Goal: Task Accomplishment & Management: Use online tool/utility

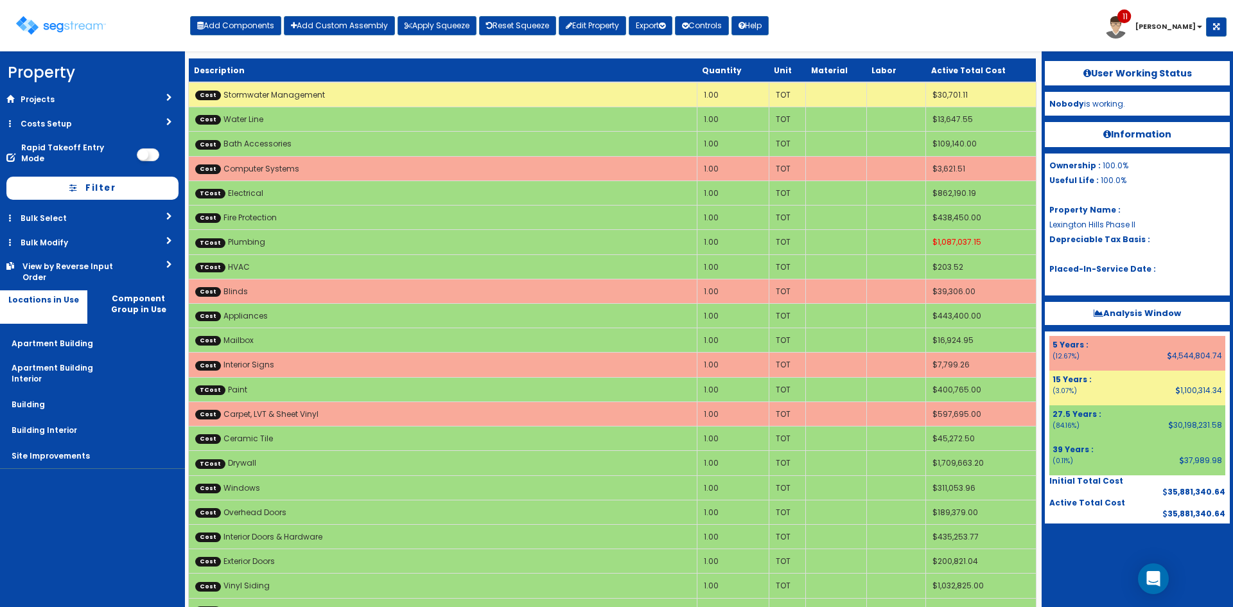
drag, startPoint x: 946, startPoint y: 39, endPoint x: 948, endPoint y: 53, distance: 14.3
click at [946, 39] on div "Toggle navigation Add Components Add Custom Assembly Apply Squeeze Reset Squeez…" at bounding box center [616, 31] width 1220 height 42
click at [980, 33] on div "Toggle navigation Add Components Add Custom Assembly Apply Squeeze Reset Squeez…" at bounding box center [616, 31] width 1220 height 42
click at [879, 40] on div "Toggle navigation Add Components Add Custom Assembly Apply Squeeze Reset Squeez…" at bounding box center [616, 31] width 1220 height 42
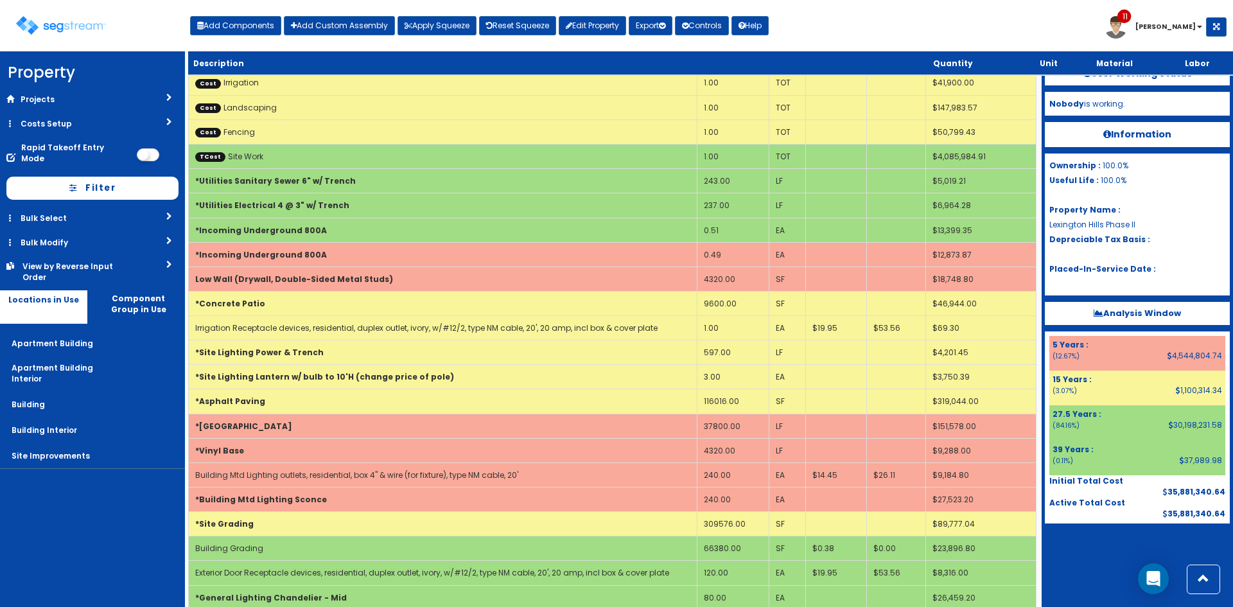
scroll to position [86, 0]
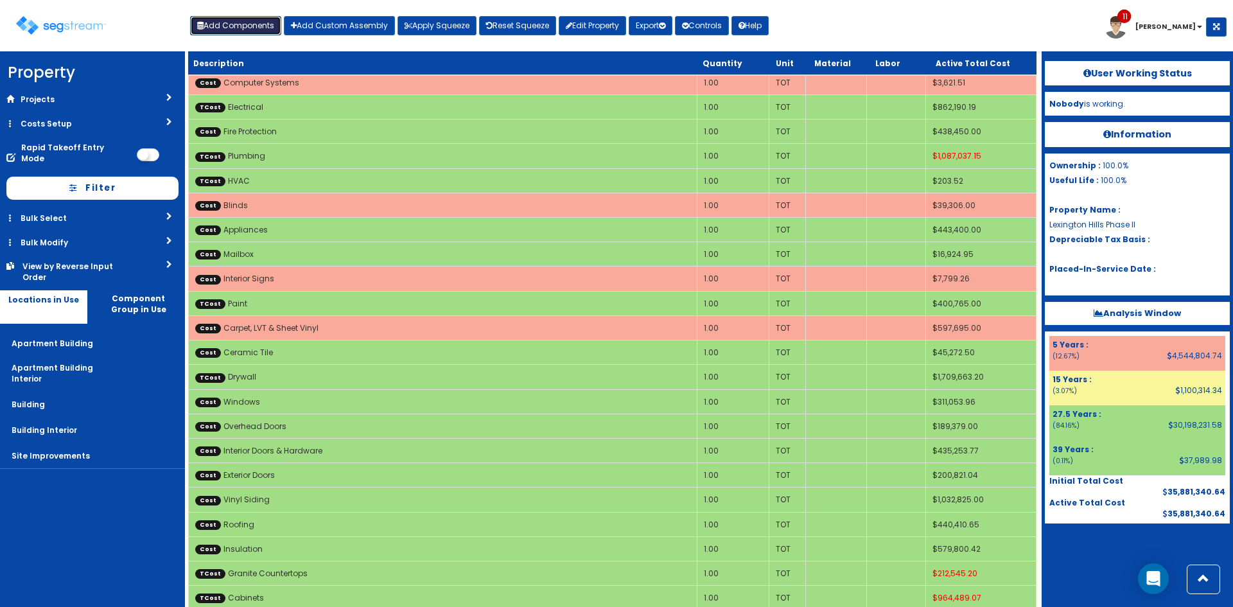
click at [215, 16] on button "Add Components" at bounding box center [235, 25] width 91 height 19
select select "39Y"
select select "default"
select select "27"
select select "5267722"
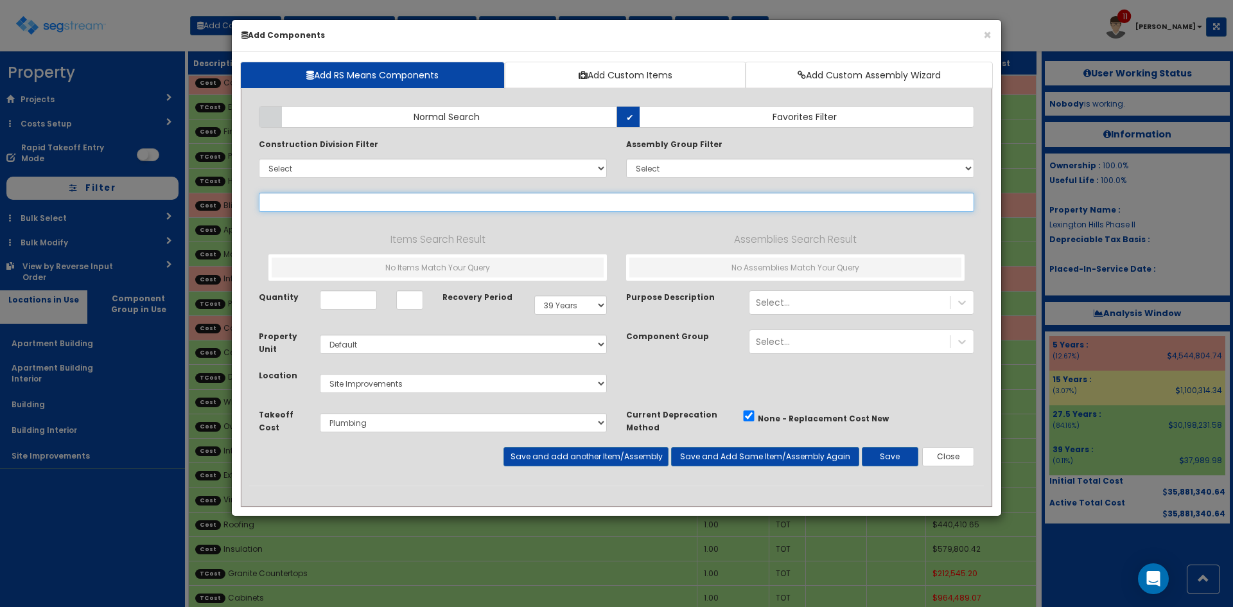
type input "+"
select select
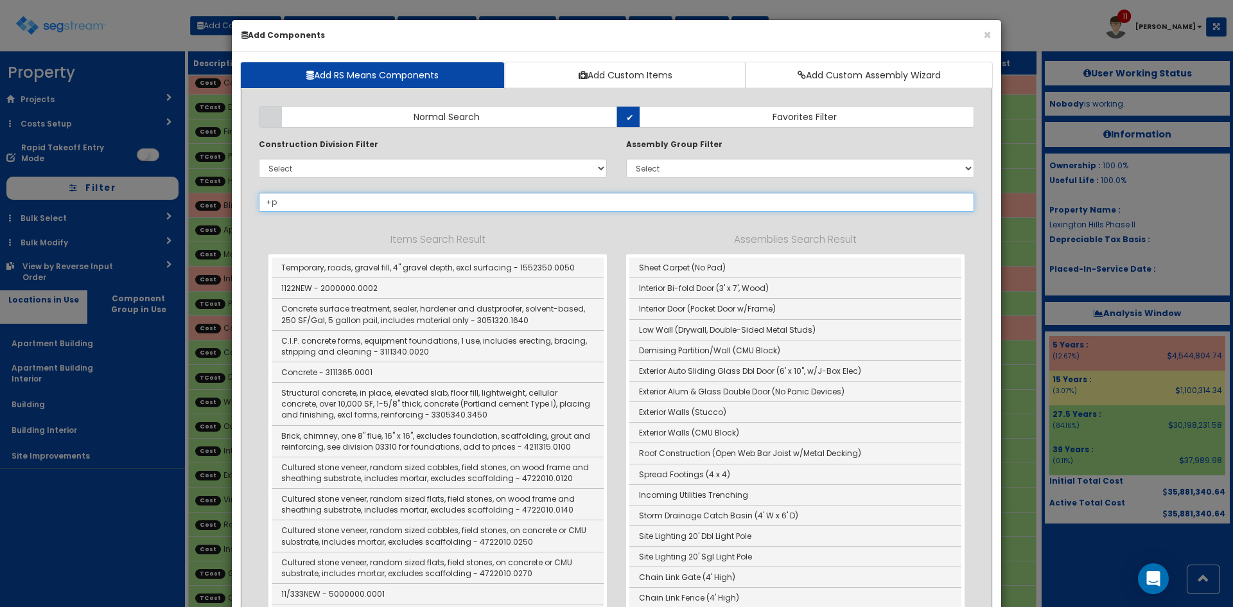
type input "+"
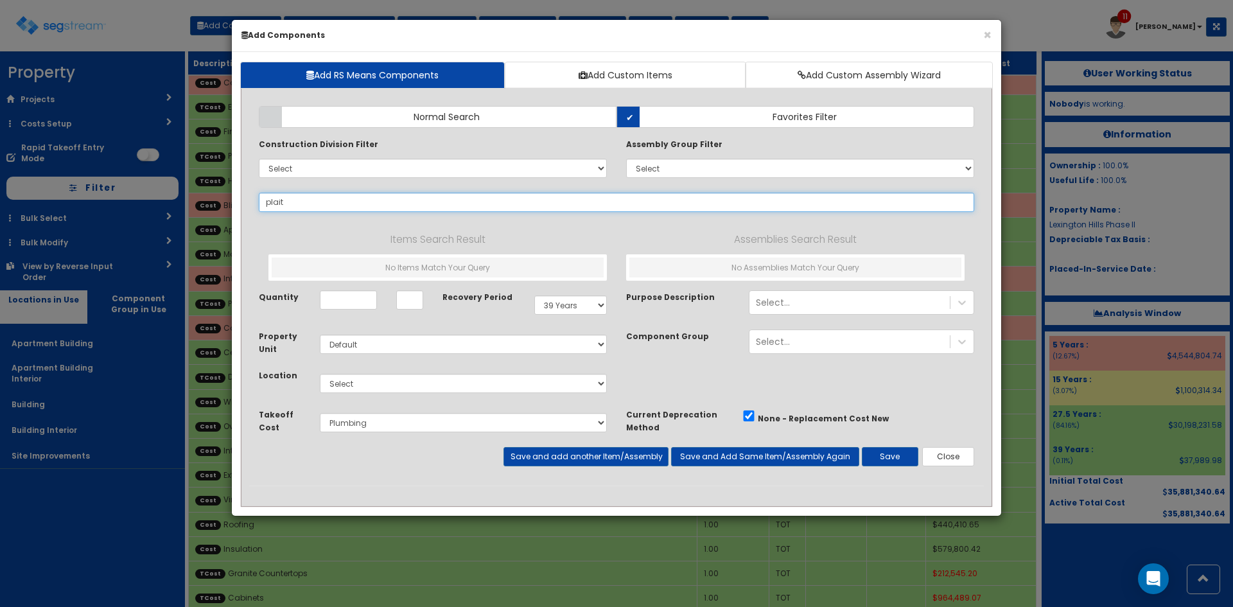
drag, startPoint x: 281, startPoint y: 207, endPoint x: 231, endPoint y: 208, distance: 50.8
click at [231, 208] on div "× Add Components Add RS Means Components Add Custom Items Add Custom Assembly W…" at bounding box center [616, 303] width 1233 height 607
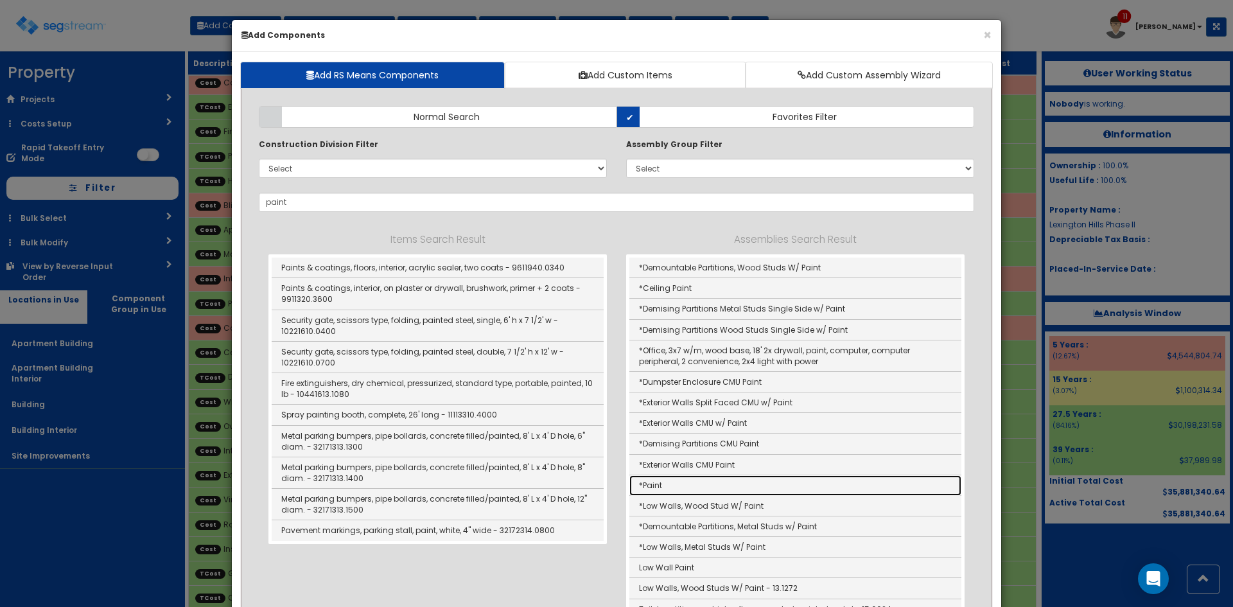
click at [667, 488] on link "*Paint" at bounding box center [796, 485] width 332 height 21
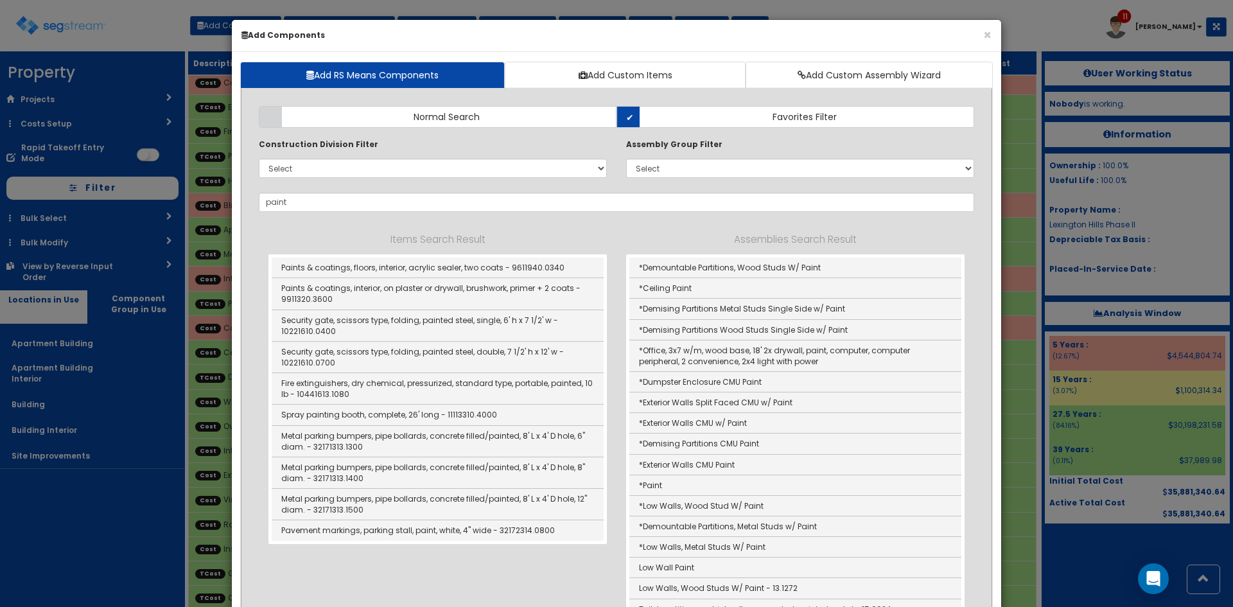
type input "*Paint"
type input "SF"
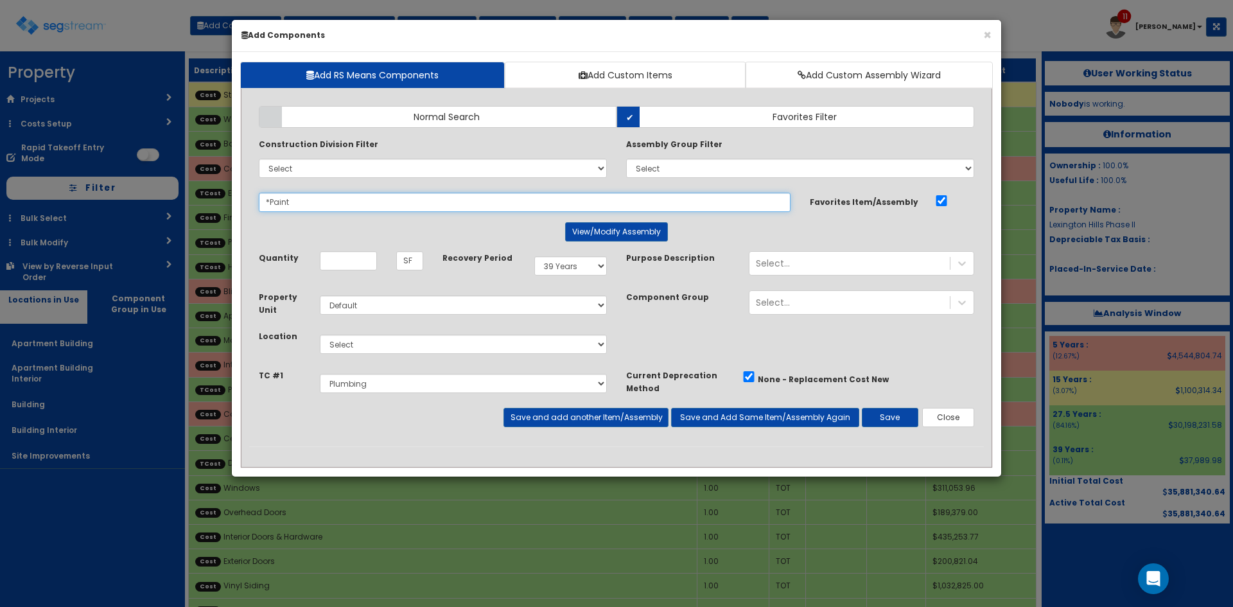
click at [270, 203] on input "*Paint" at bounding box center [525, 202] width 532 height 19
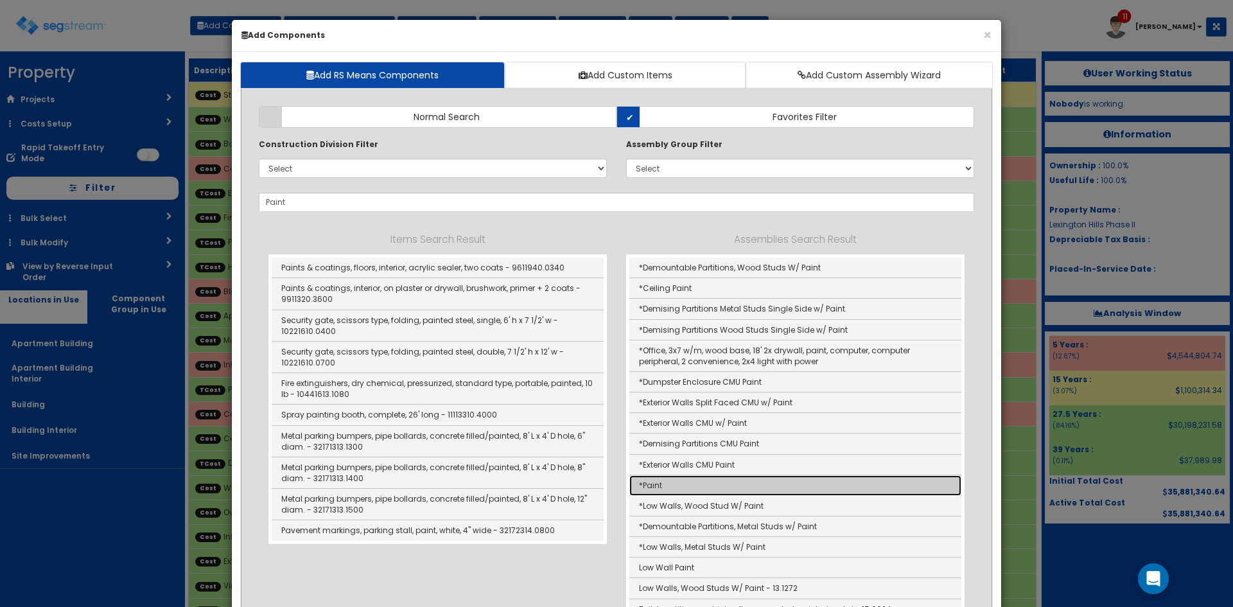
click at [670, 486] on link "*Paint" at bounding box center [796, 485] width 332 height 21
type input "*Paint"
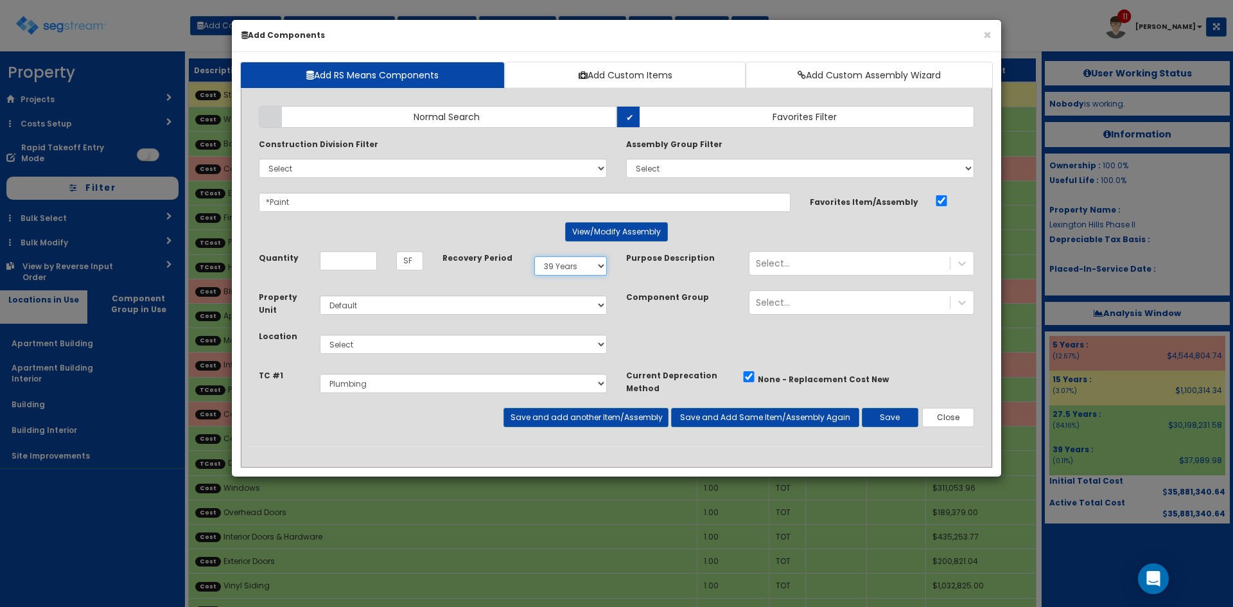
click at [558, 269] on select "Select 5 Years 7 Years 9 Years 10 Years 15 Years 15 Year QLI 15 Year QRP 15 Yea…" at bounding box center [570, 265] width 73 height 19
select select "5Y"
click at [534, 256] on select "Select 5 Years 7 Years 9 Years 10 Years 15 Years 15 Year QLI 15 Year QRP 15 Yea…" at bounding box center [570, 265] width 73 height 19
click at [793, 263] on div "Select..." at bounding box center [850, 263] width 200 height 21
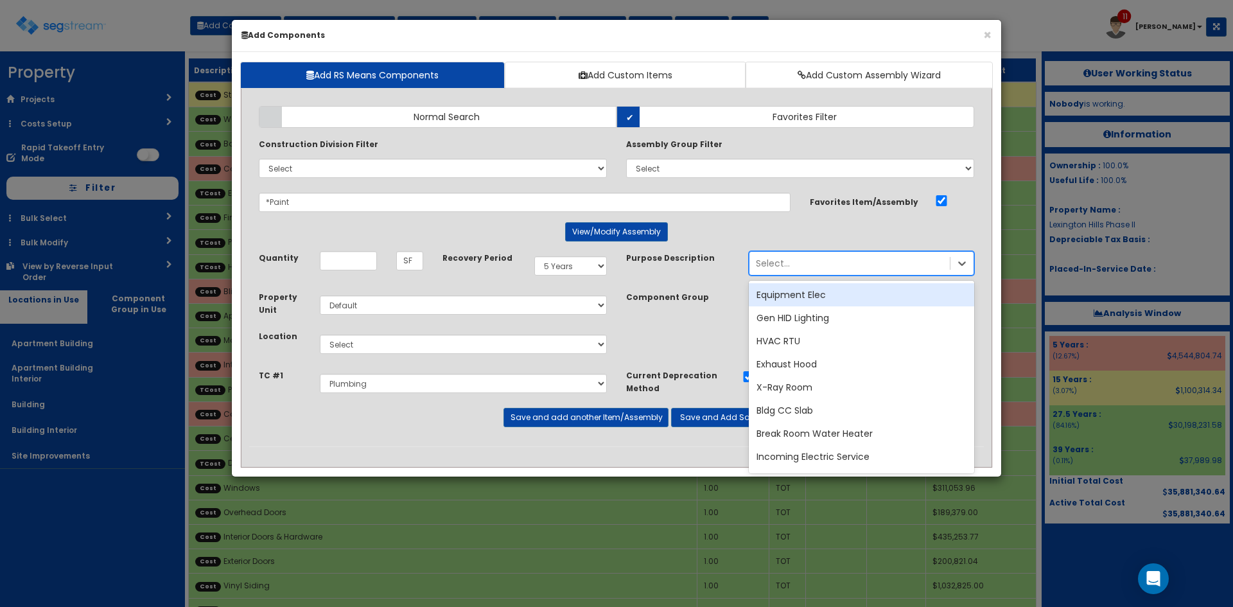
type input "w"
type input "low"
click at [807, 288] on div "Low Walls," at bounding box center [861, 294] width 225 height 23
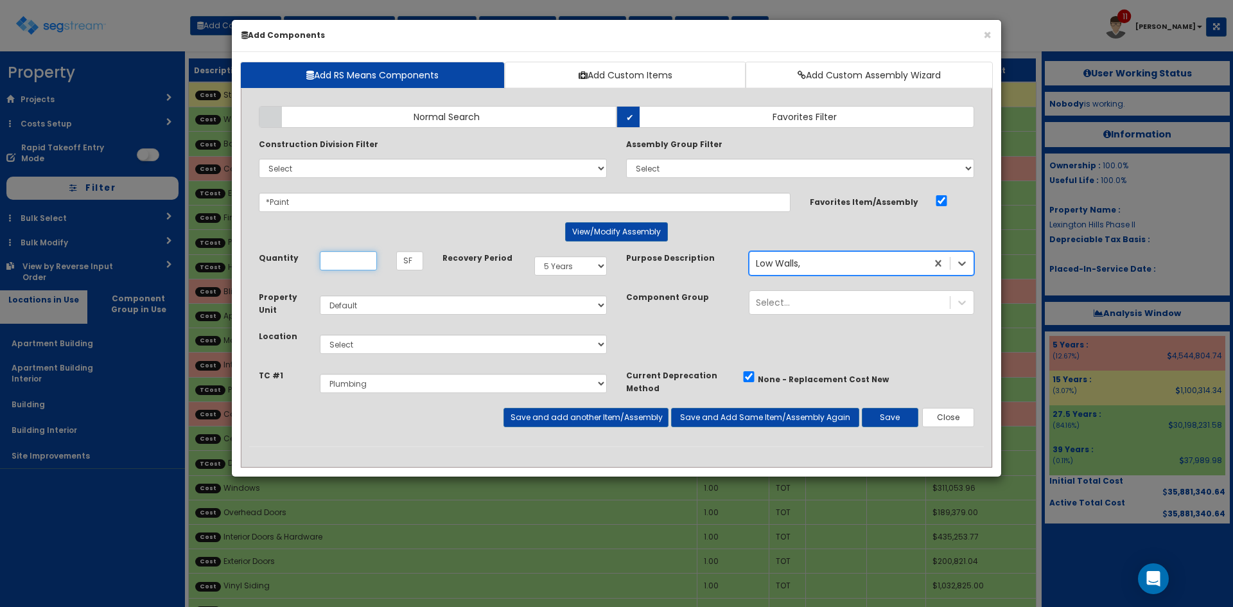
click at [363, 260] on input "Quantity" at bounding box center [348, 260] width 57 height 19
type input "8,640"
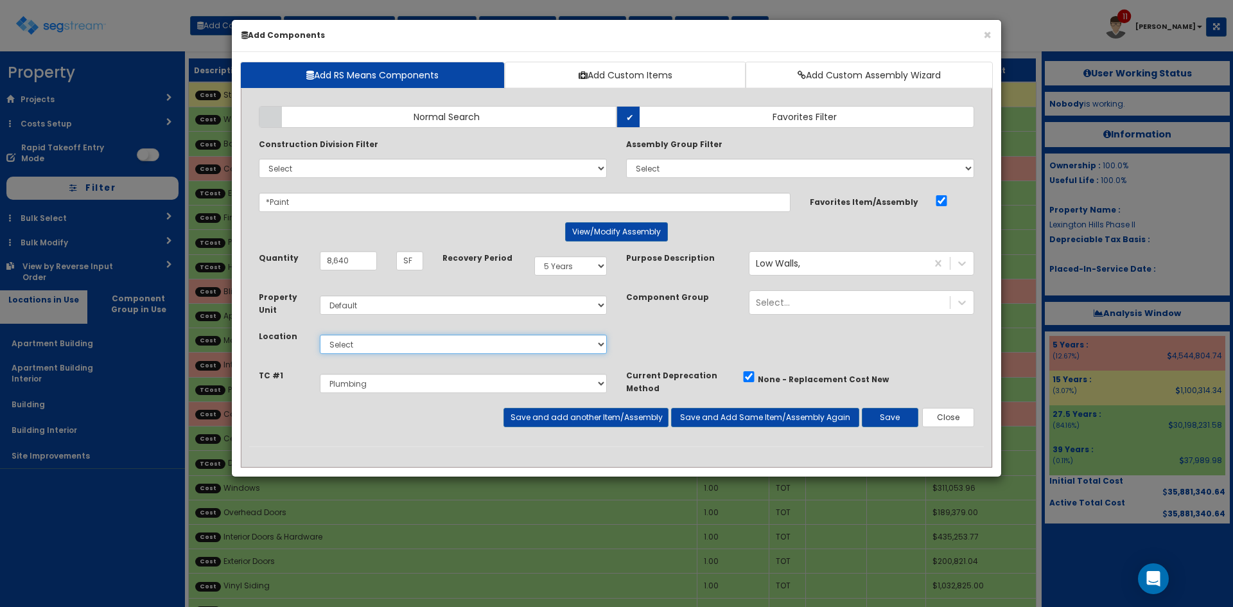
click at [382, 348] on select "Select Apartment Building Apartment Building Interior Building Building Interio…" at bounding box center [463, 344] width 287 height 19
select select "815"
click at [320, 335] on select "Select Apartment Building Apartment Building Interior Building Building Interio…" at bounding box center [463, 344] width 287 height 19
click at [357, 384] on select "Select Site Work Finished Carpentry Cabinets Granite Countertops Drywall Paint …" at bounding box center [463, 383] width 287 height 19
select select "5267716"
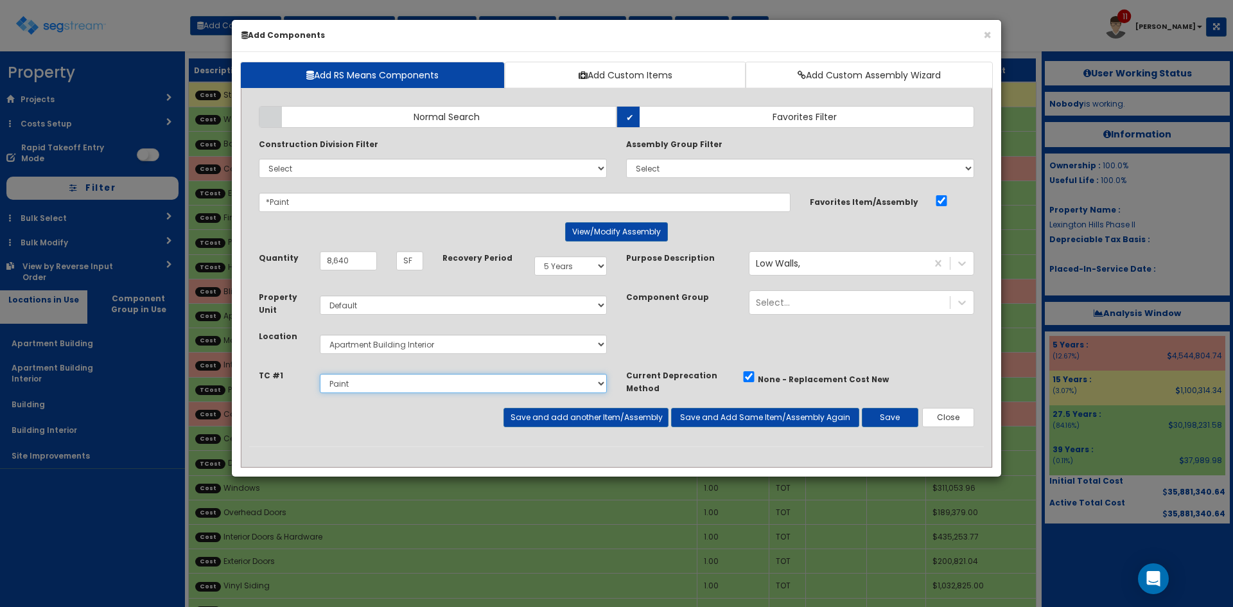
click at [320, 374] on select "Select Site Work Finished Carpentry Cabinets Granite Countertops Drywall Paint …" at bounding box center [463, 383] width 287 height 19
click at [895, 414] on button "Save" at bounding box center [890, 417] width 57 height 19
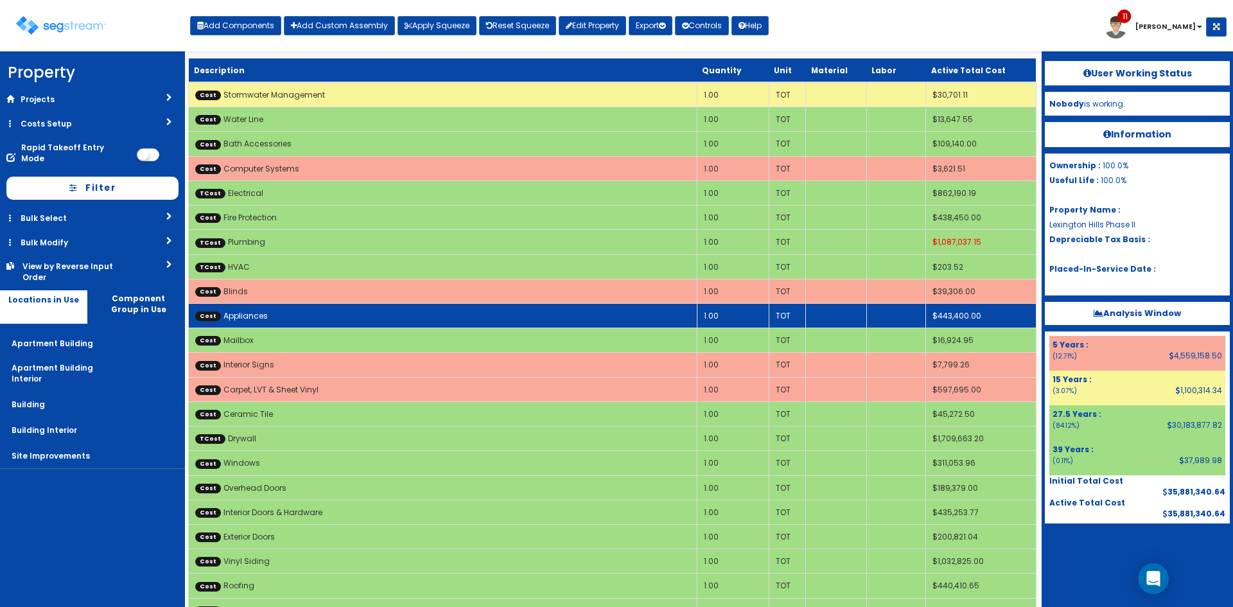
click at [324, 313] on td "Cost Appliances" at bounding box center [443, 315] width 509 height 24
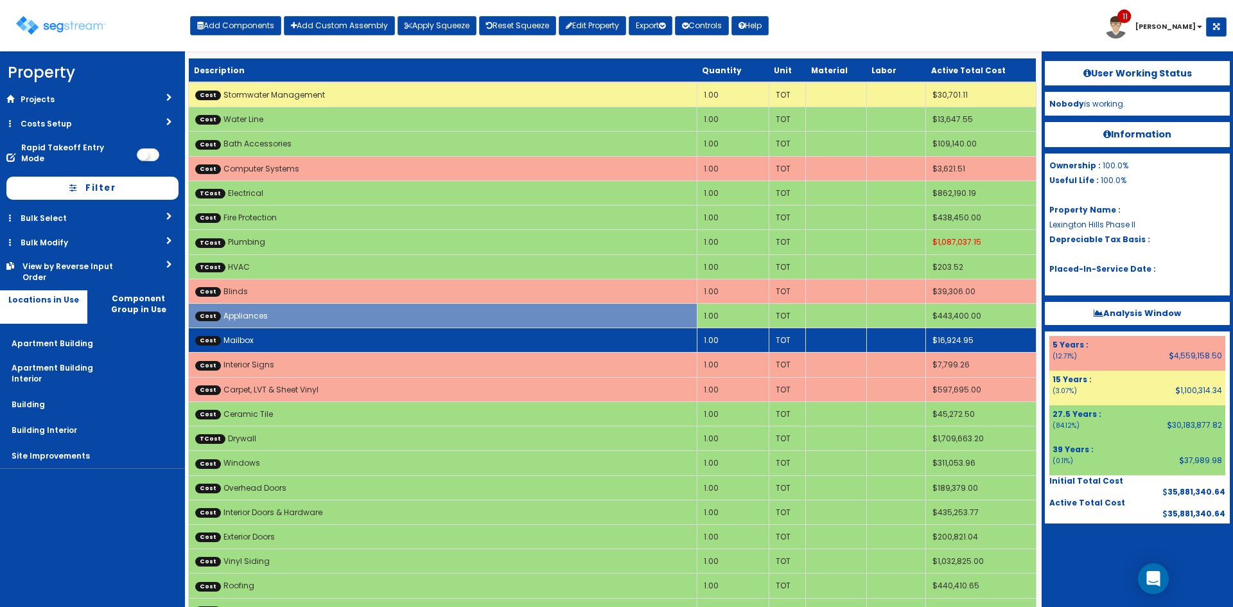
click at [342, 335] on td "Cost Mailbox" at bounding box center [443, 340] width 509 height 24
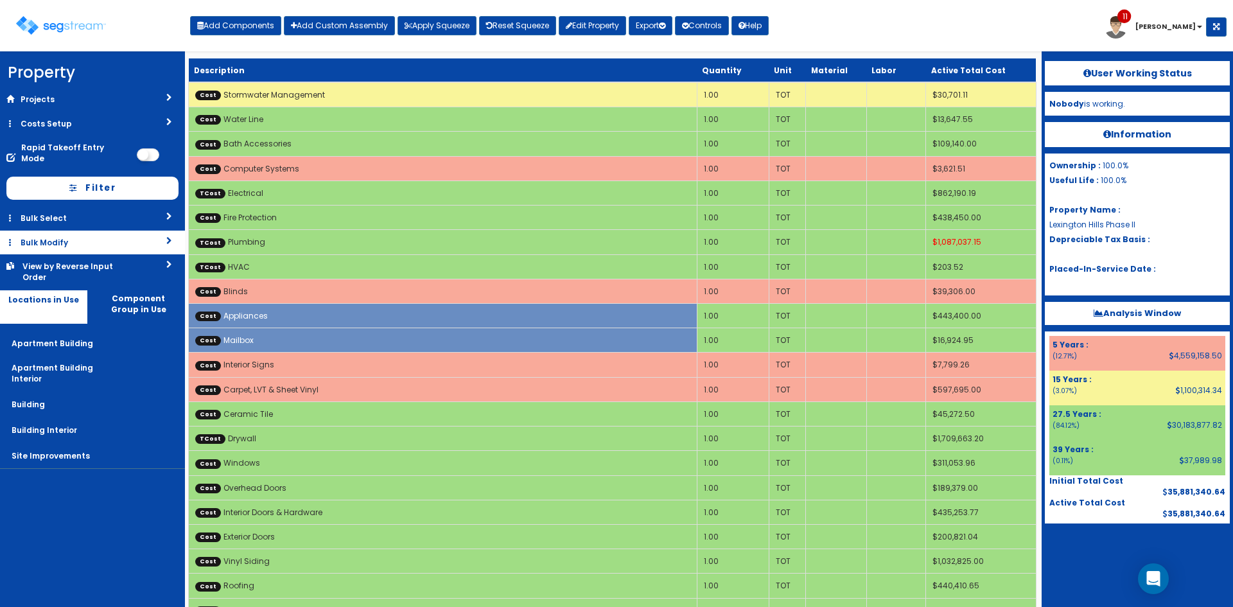
click at [91, 231] on link "Bulk Modify" at bounding box center [92, 243] width 185 height 24
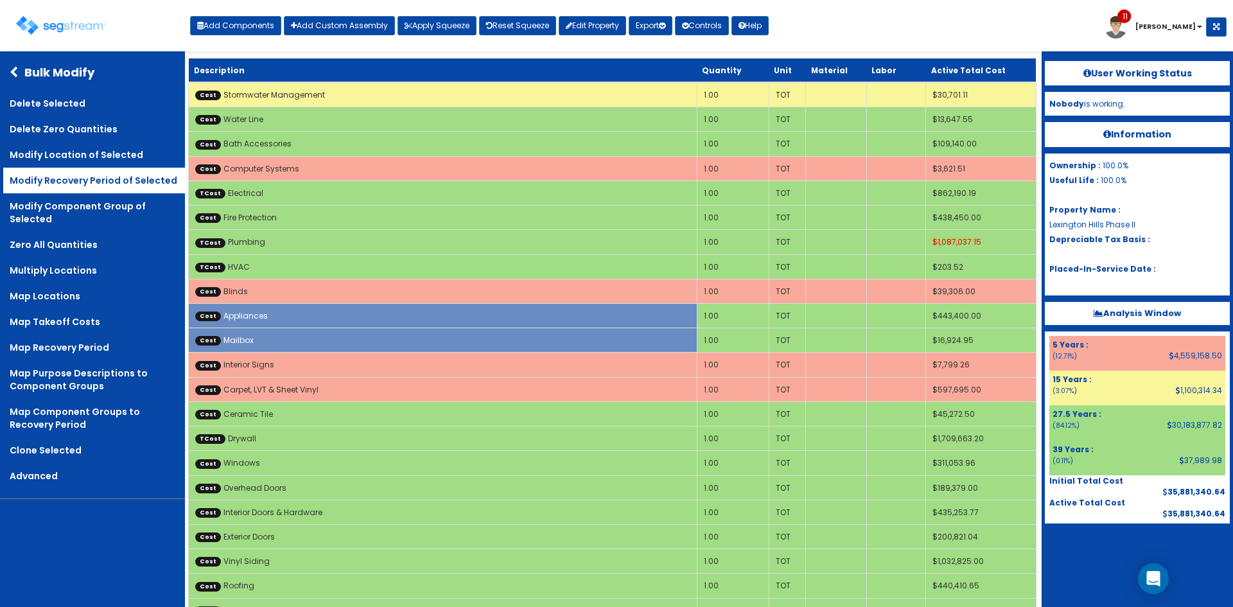
click at [101, 181] on link "Modify Recovery Period of Selected" at bounding box center [94, 181] width 182 height 26
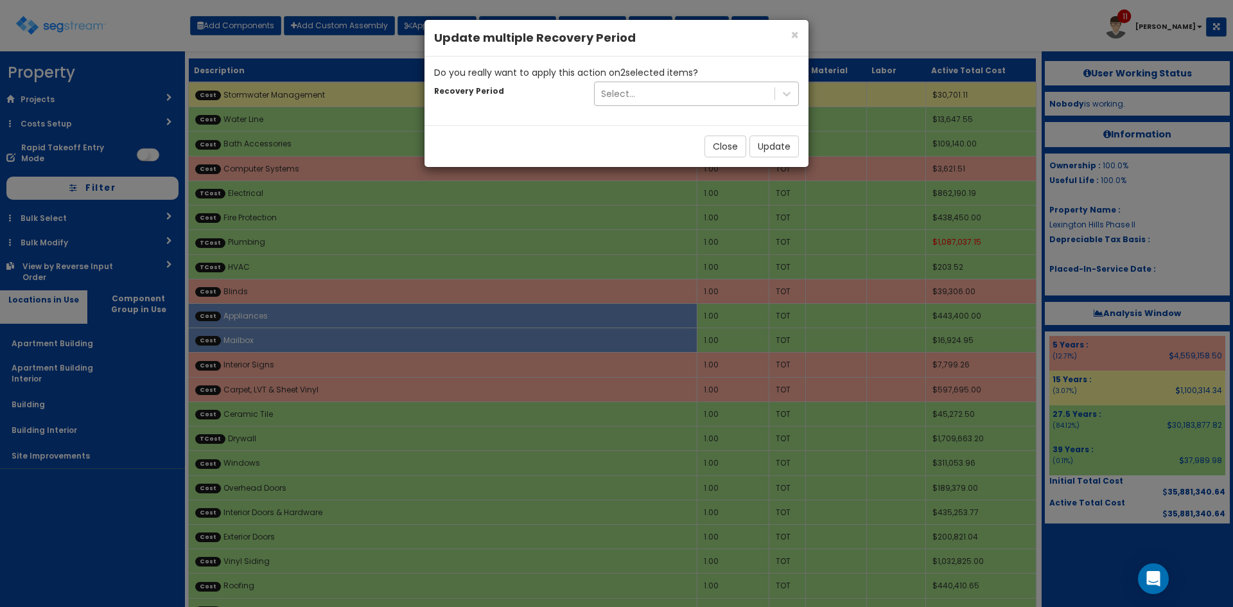
click at [694, 97] on div "Select..." at bounding box center [685, 94] width 180 height 21
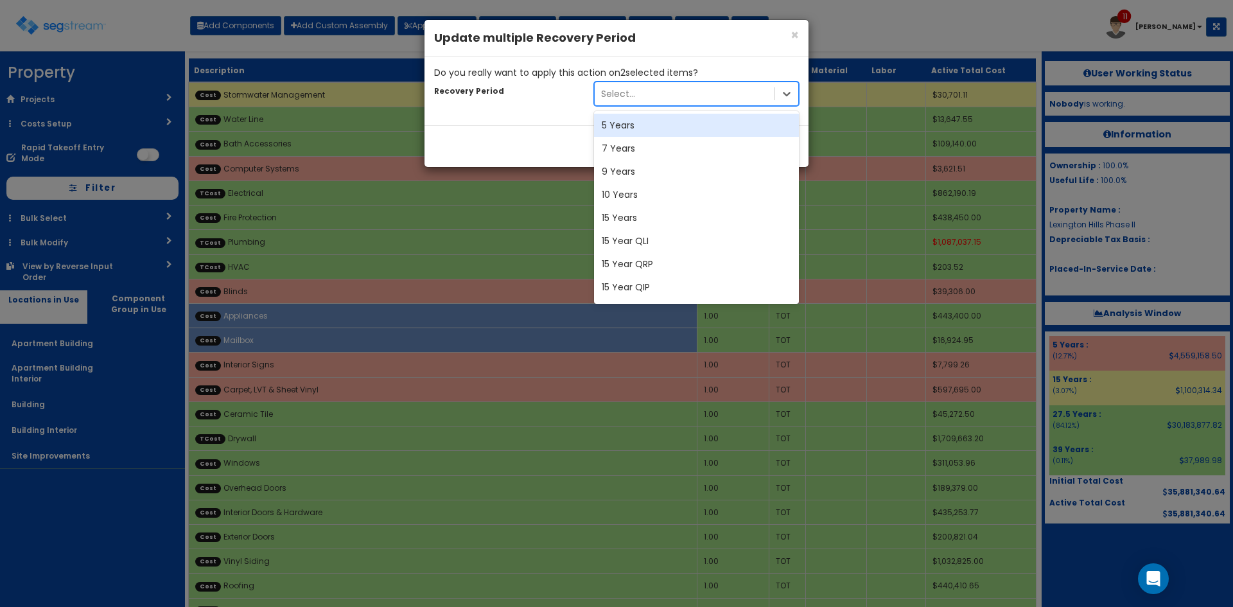
click at [644, 125] on div "5 Years" at bounding box center [696, 125] width 205 height 23
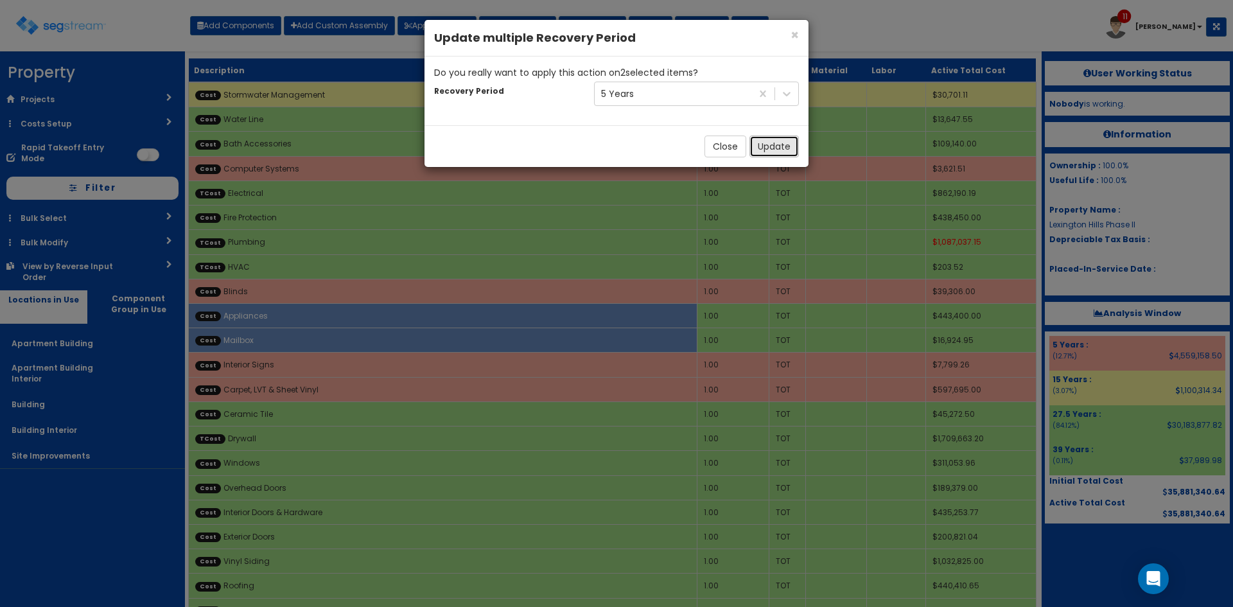
click at [773, 145] on button "Update" at bounding box center [774, 147] width 49 height 22
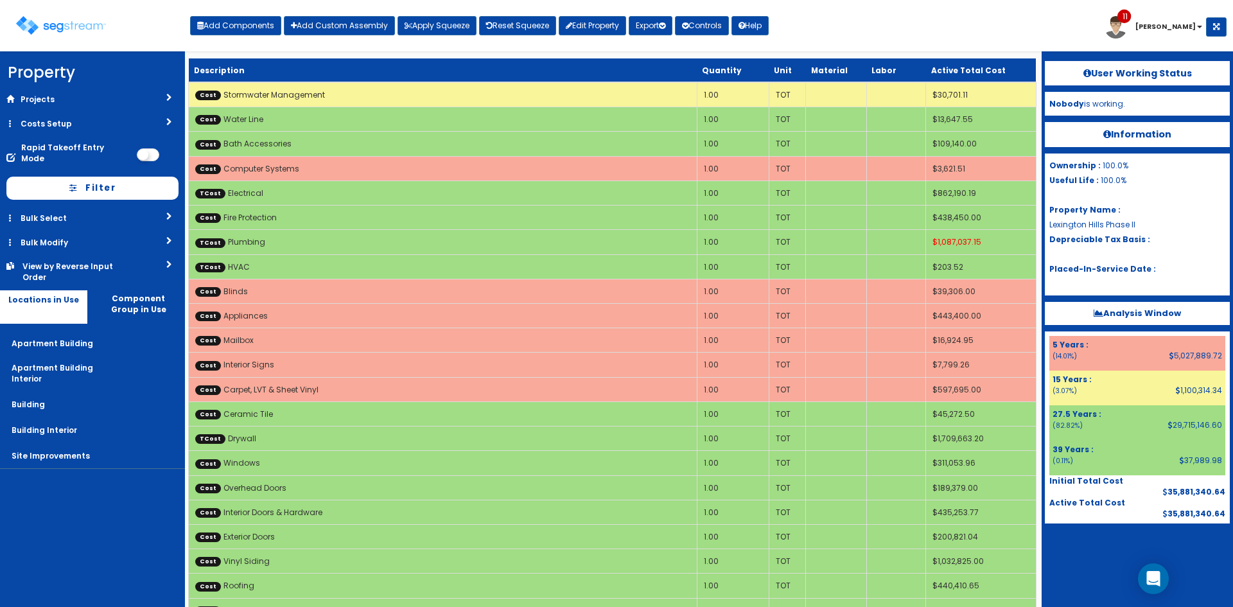
click at [41, 508] on nav "Property DB Projects Recent Properties 91 Whiskey Lane 71 Whiskey Lane Hines Po…" at bounding box center [92, 329] width 185 height 556
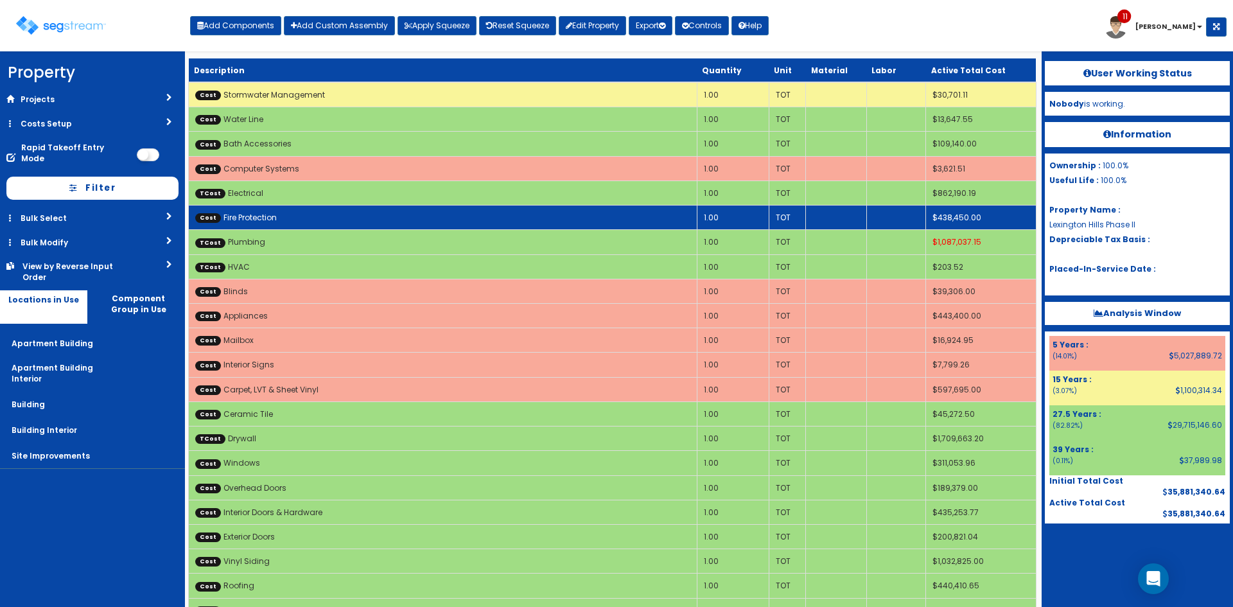
click at [294, 213] on td "Cost Fire Protection" at bounding box center [443, 218] width 509 height 24
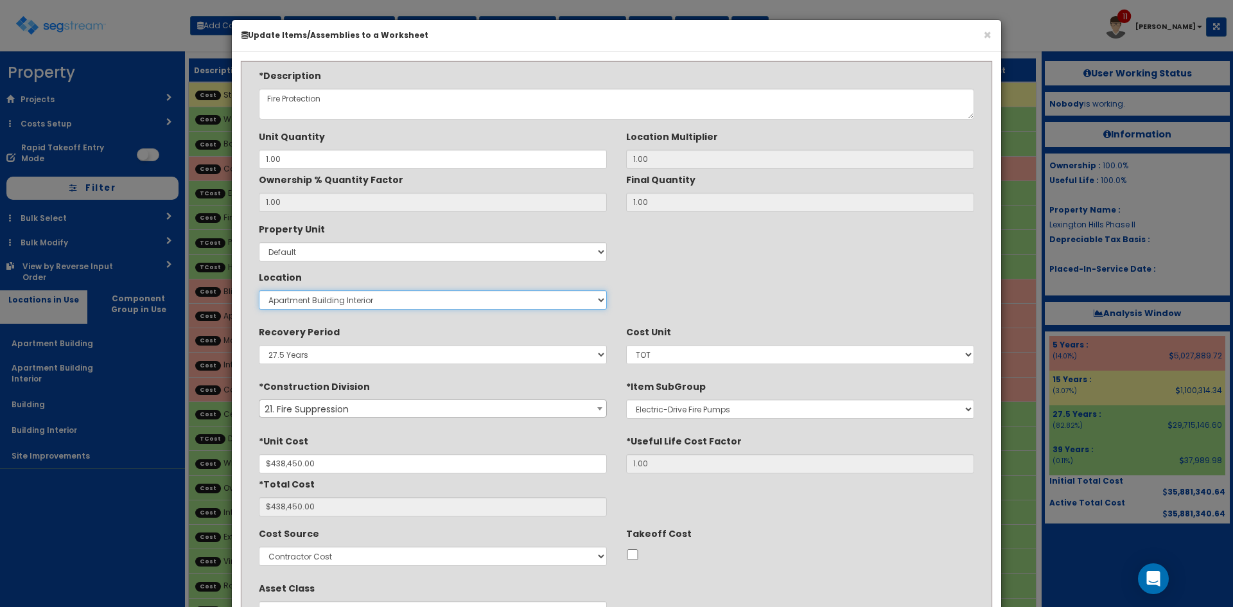
click at [330, 296] on select "Select Apartment Building Apartment Building Interior Building Building Interio…" at bounding box center [433, 299] width 348 height 19
select select "814"
click at [259, 290] on select "Select Apartment Building Apartment Building Interior Building Building Interio…" at bounding box center [433, 299] width 348 height 19
type input "1"
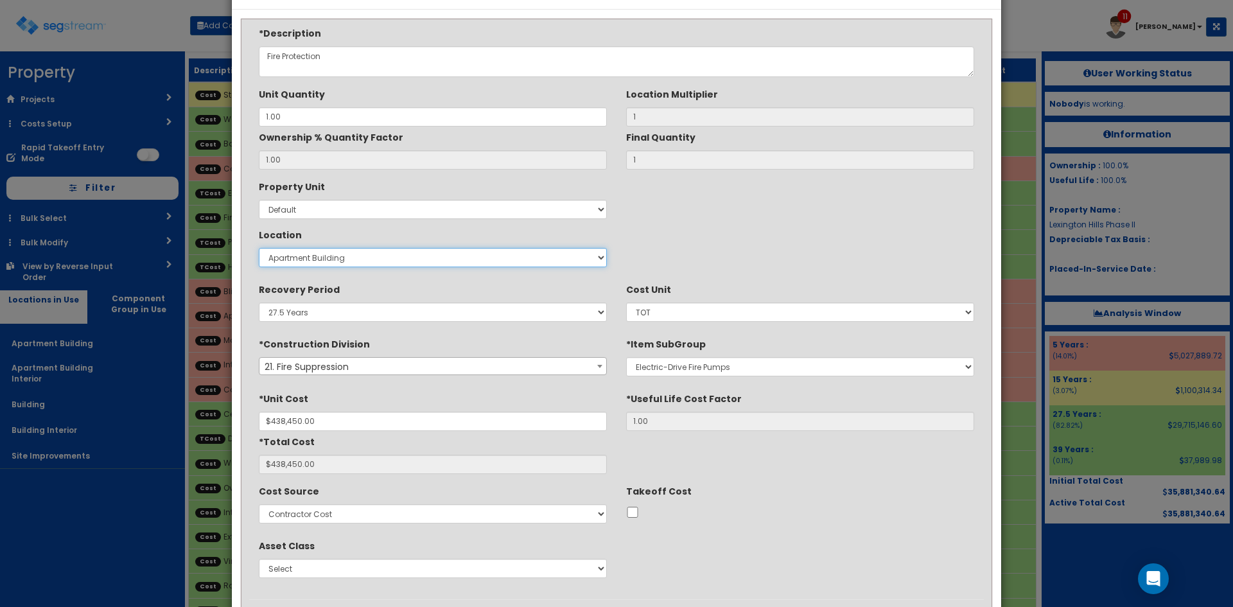
scroll to position [107, 0]
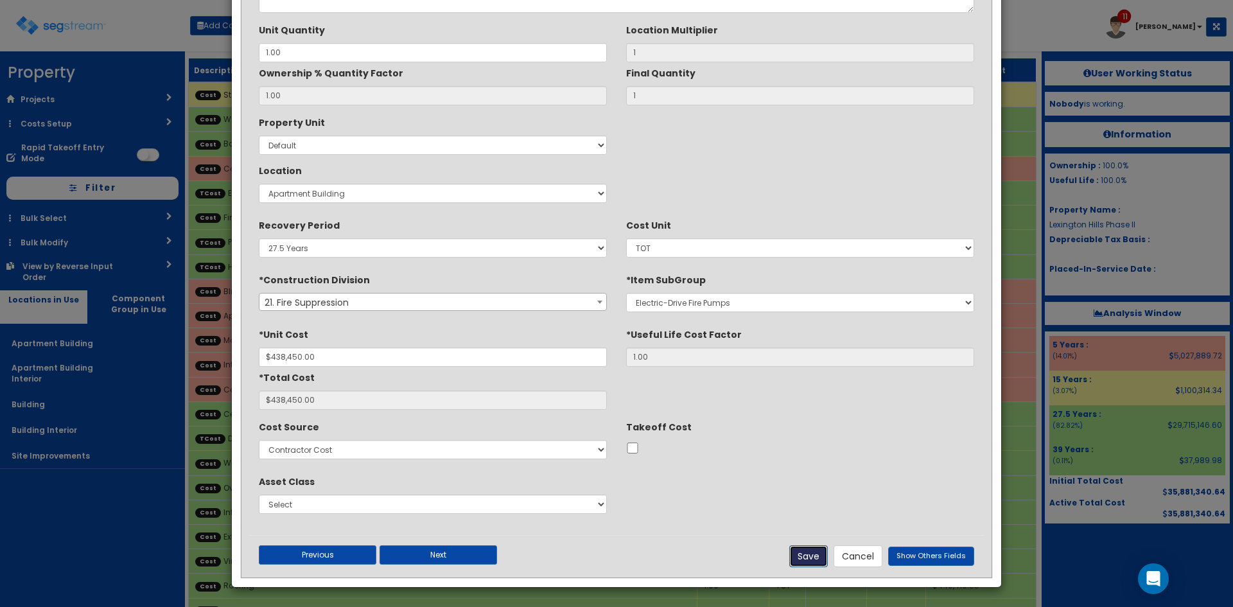
click at [810, 561] on button "Save" at bounding box center [808, 556] width 39 height 22
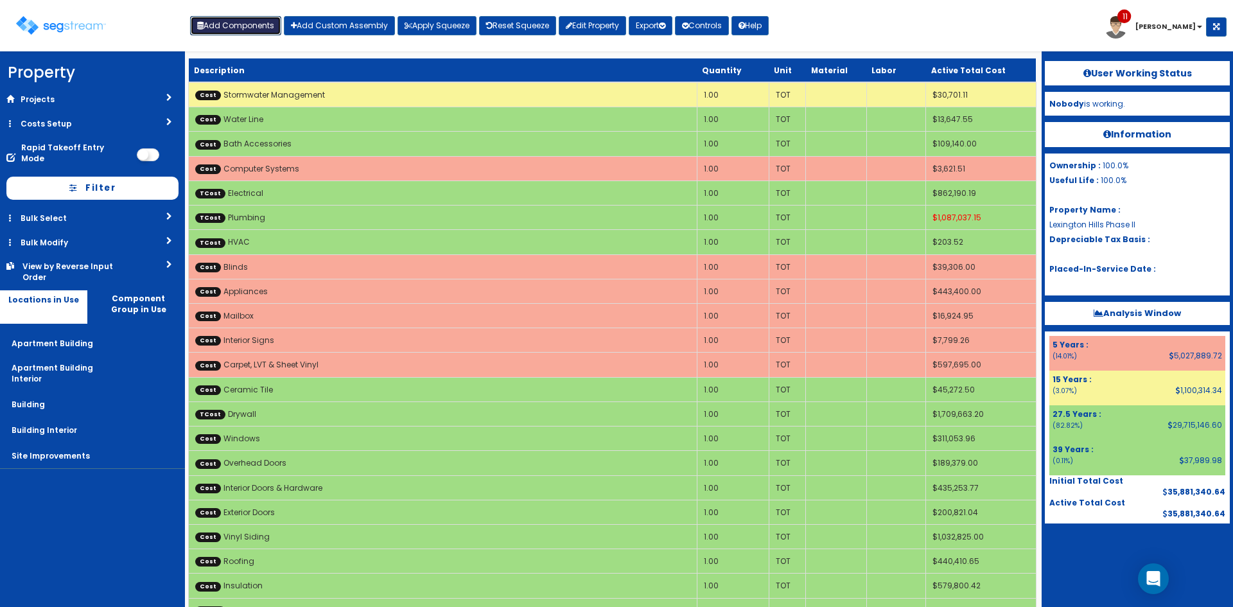
click at [246, 30] on button "Add Components" at bounding box center [235, 25] width 91 height 19
select select "5267716"
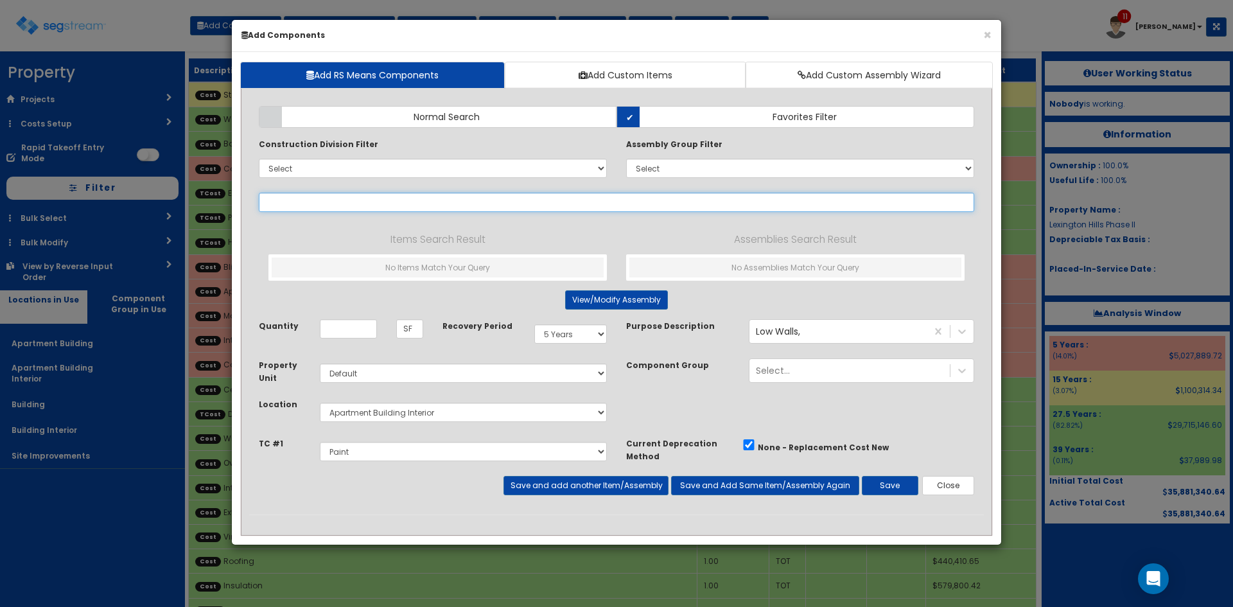
click at [348, 211] on input "text" at bounding box center [617, 202] width 716 height 19
click at [346, 211] on input "text" at bounding box center [617, 202] width 716 height 19
type input "r"
click at [331, 209] on input "vent" at bounding box center [617, 202] width 716 height 19
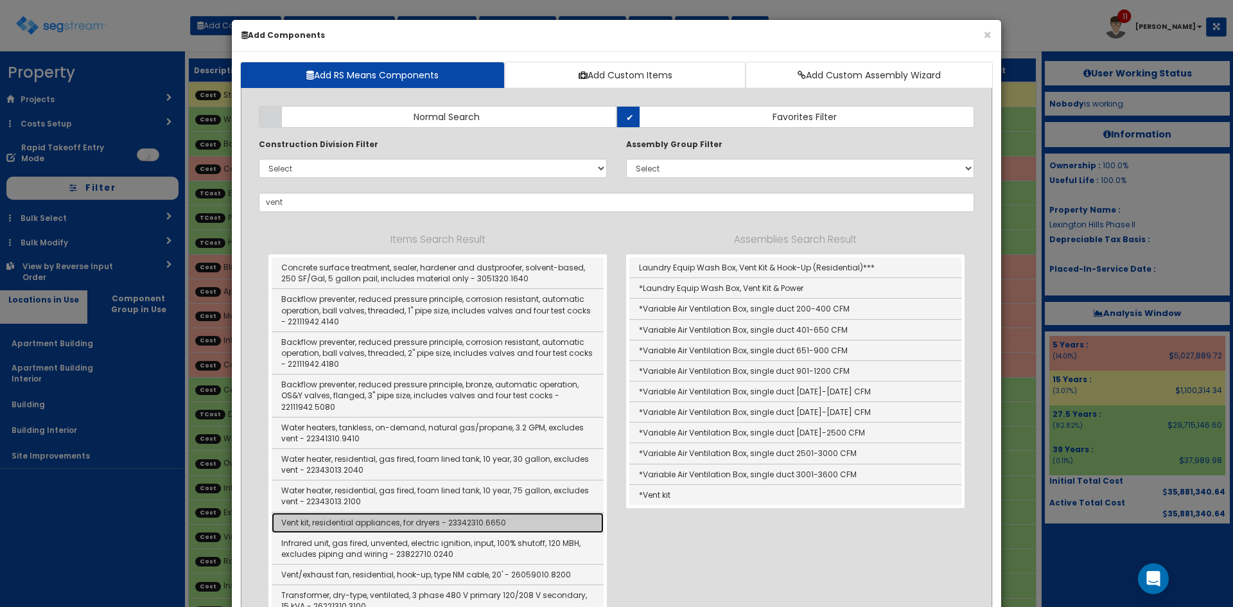
click at [361, 527] on link "Vent kit, residential appliances, for dryers - 23342310.6650" at bounding box center [438, 523] width 332 height 21
type input "Vent kit, residential appliances, for dryers - 23342310.6650"
type input "EA"
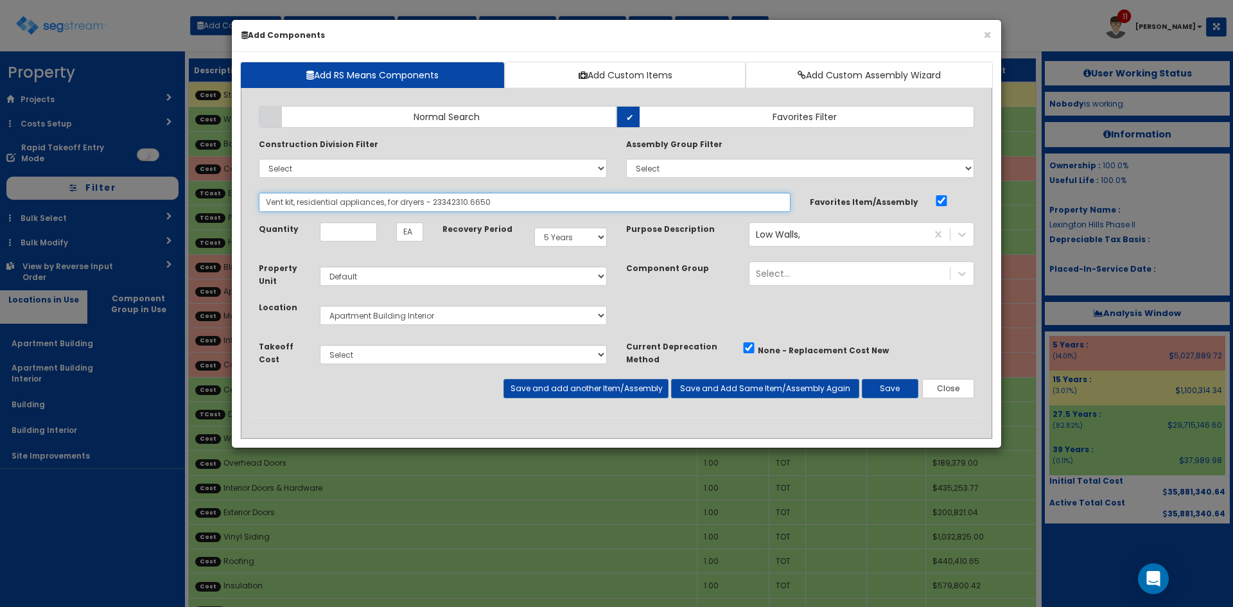
drag, startPoint x: 558, startPoint y: 205, endPoint x: 286, endPoint y: 197, distance: 271.8
click at [286, 197] on input "Vent kit, residential appliances, for dryers - 23342310.6650" at bounding box center [525, 202] width 532 height 19
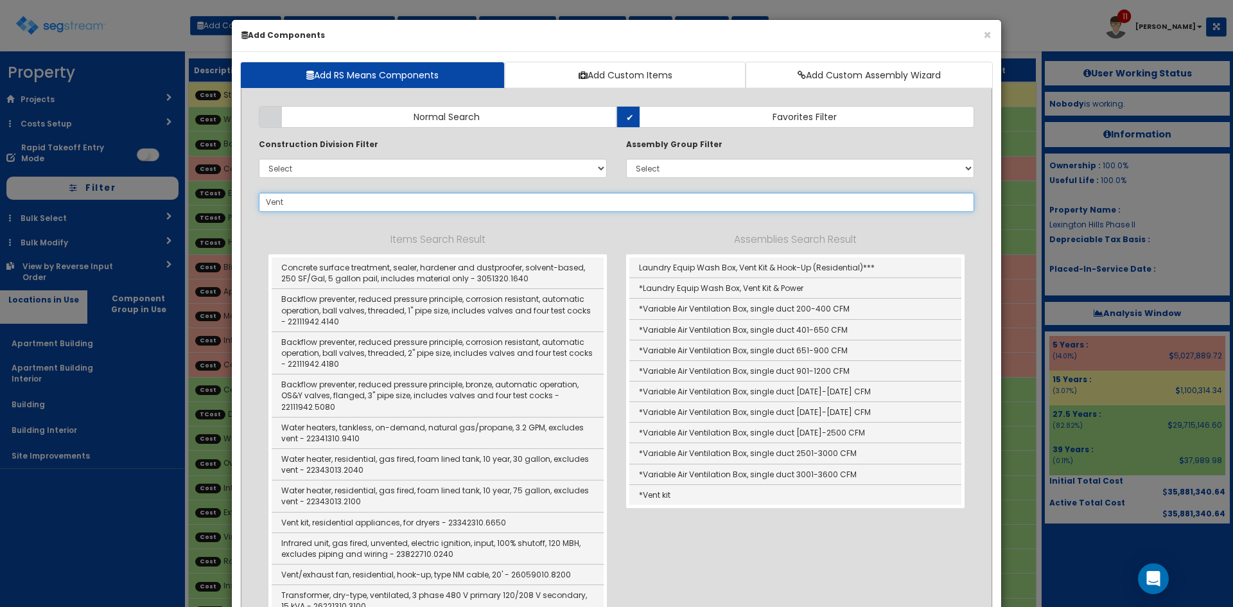
type input "Vent"
click at [353, 164] on select "Select 0. Custom Item 1. General Requirements 2. Existing Conditions 3. Concret…" at bounding box center [433, 168] width 348 height 19
select select "26000000"
click at [259, 159] on select "Select 0. Custom Item 1. General Requirements 2. Existing Conditions 3. Concret…" at bounding box center [433, 168] width 348 height 19
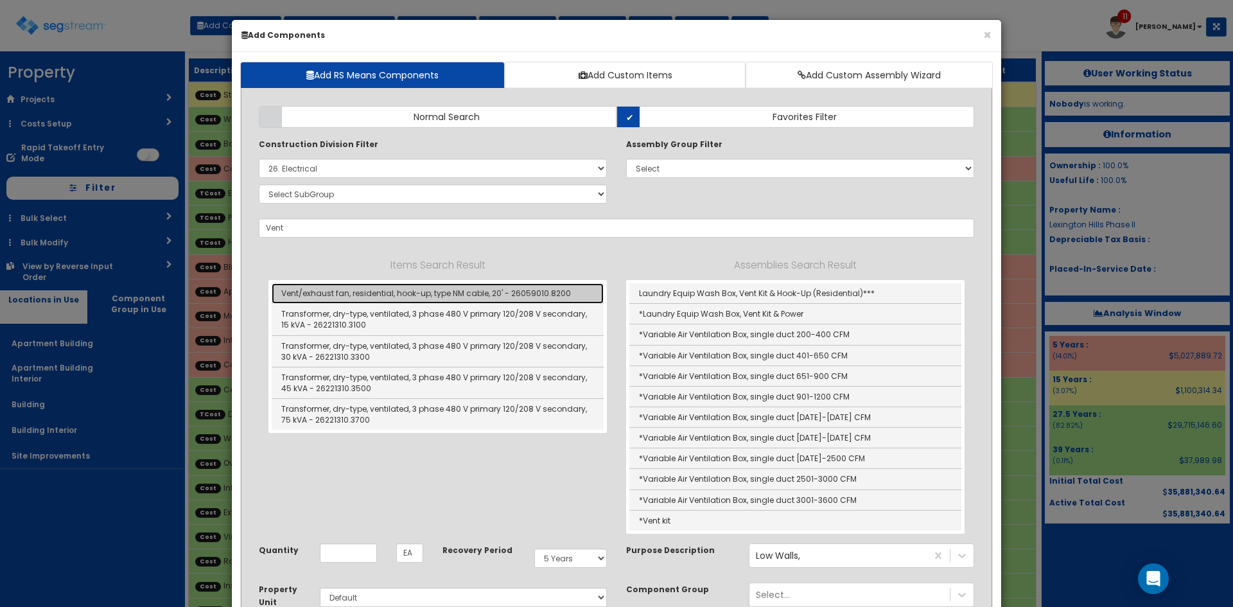
click at [372, 298] on link "Vent/exhaust fan, residential, hook-up, type NM cable, 20' - 26059010.8200" at bounding box center [438, 293] width 332 height 21
type input "Vent/exhaust fan, residential, hook-up, type NM cable, 20' - 26059010.8200"
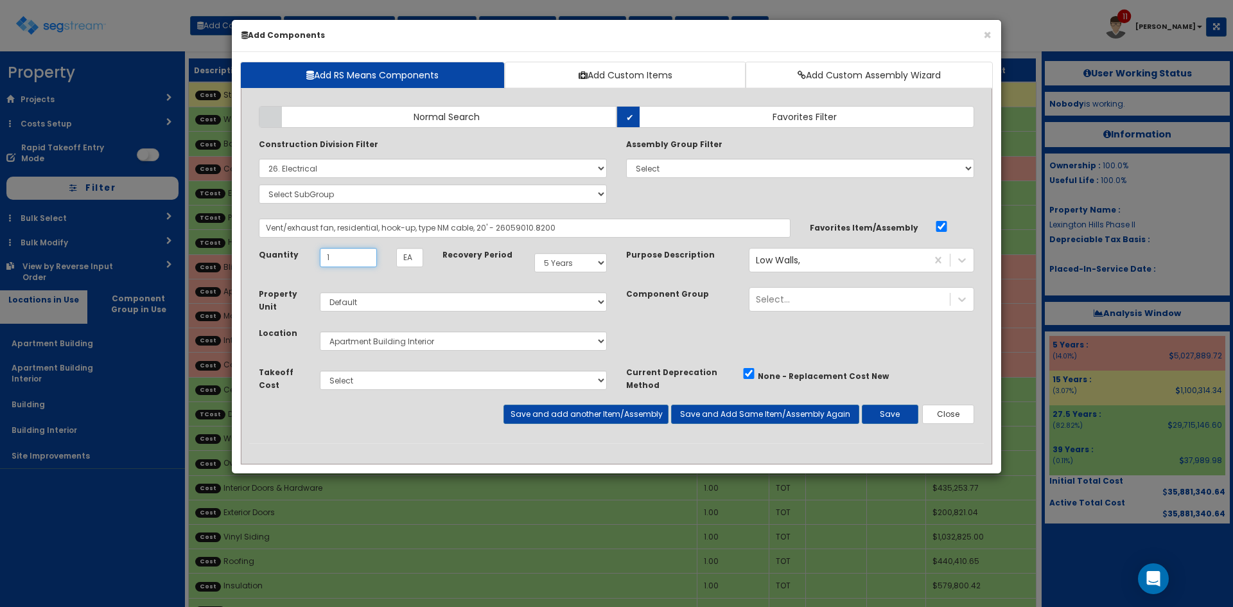
type input "1"
click at [598, 267] on select "Select 5 Years 7 Years 9 Years 10 Years 15 Years 15 Year QLI 15 Year QRP 15 Yea…" at bounding box center [570, 262] width 73 height 19
select select "39Y"
click at [534, 253] on select "Select 5 Years 7 Years 9 Years 10 Years 15 Years 15 Year QLI 15 Year QRP 15 Yea…" at bounding box center [570, 262] width 73 height 19
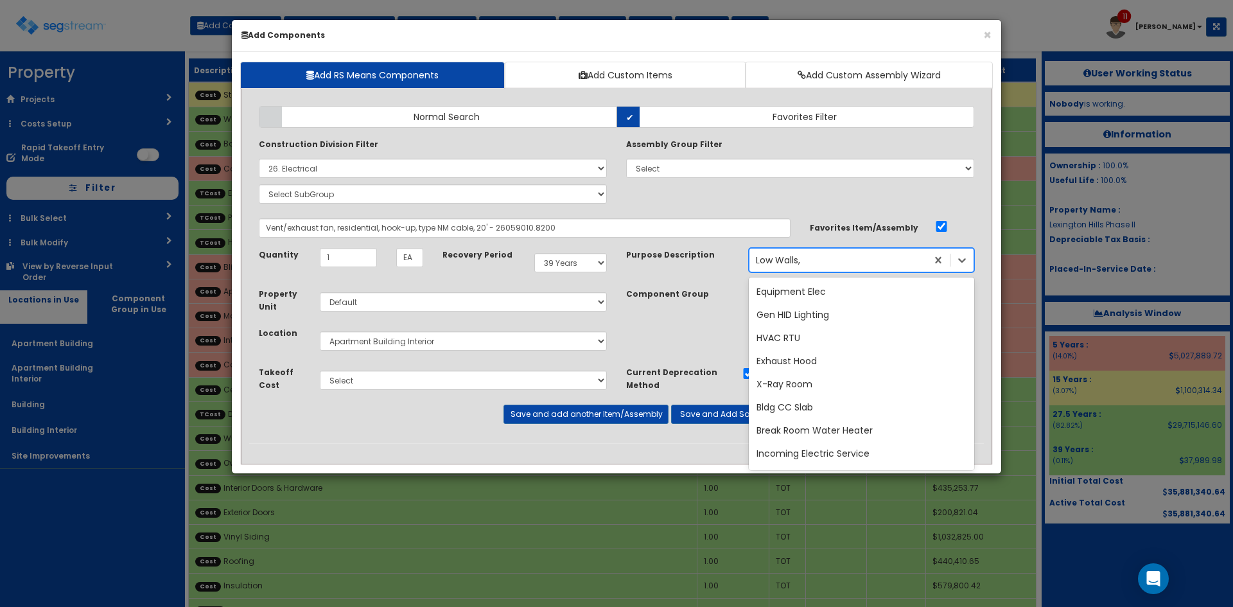
click at [798, 265] on div "Low Walls," at bounding box center [778, 260] width 44 height 13
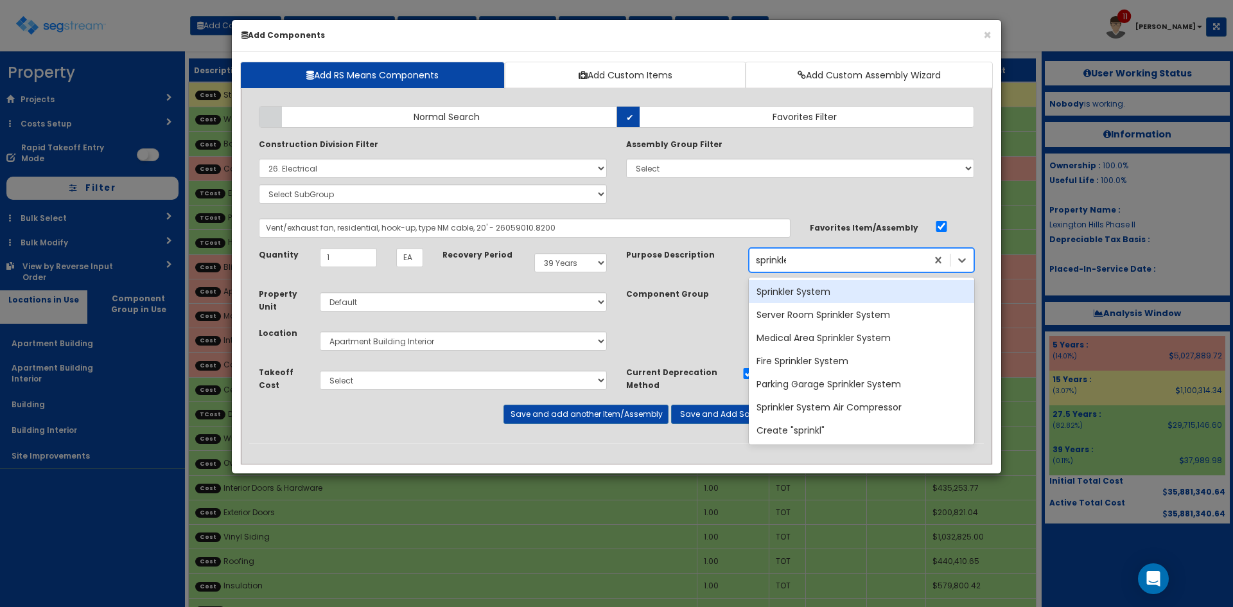
type input "sprinkler"
click at [829, 290] on div "Sprinkler System" at bounding box center [861, 291] width 225 height 23
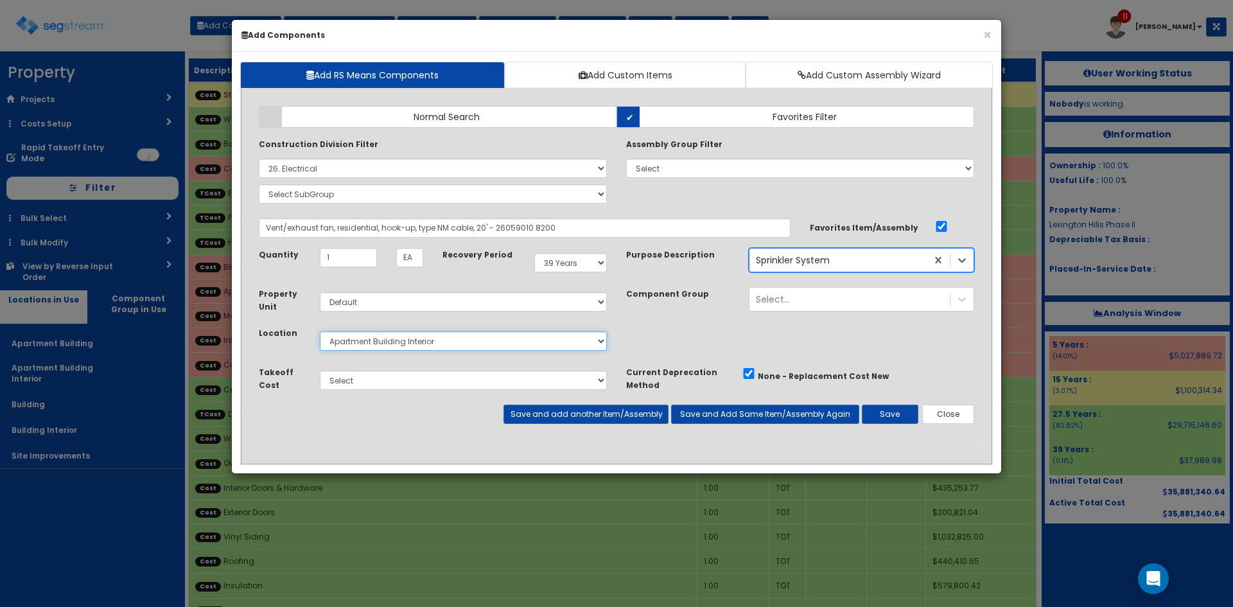
click at [466, 339] on select "Select Apartment Building Apartment Building Interior Building Building Interio…" at bounding box center [463, 340] width 287 height 19
select select "814"
click at [320, 331] on select "Select Apartment Building Apartment Building Interior Building Building Interio…" at bounding box center [463, 340] width 287 height 19
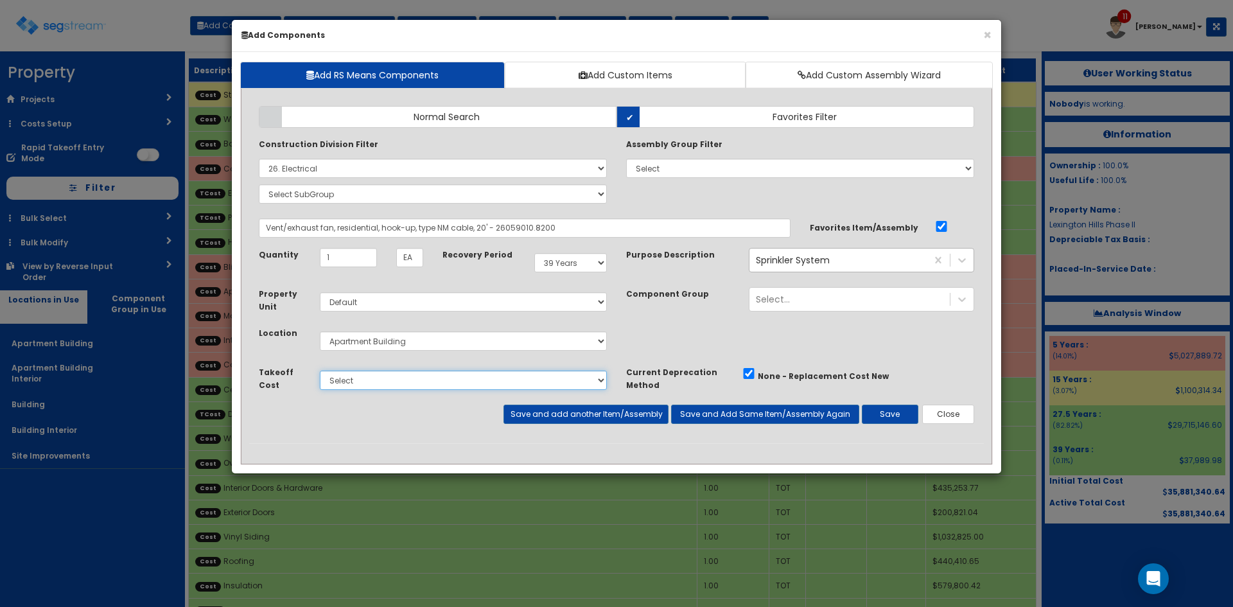
click at [408, 385] on select "Select Site Work Finished Carpentry Cabinets Granite Countertops Drywall Paint …" at bounding box center [463, 380] width 287 height 19
select select "5267724"
click at [320, 371] on select "Select Site Work Finished Carpentry Cabinets Granite Countertops Drywall Paint …" at bounding box center [463, 380] width 287 height 19
click at [578, 420] on button "Save and add another Item/Assembly" at bounding box center [586, 414] width 164 height 19
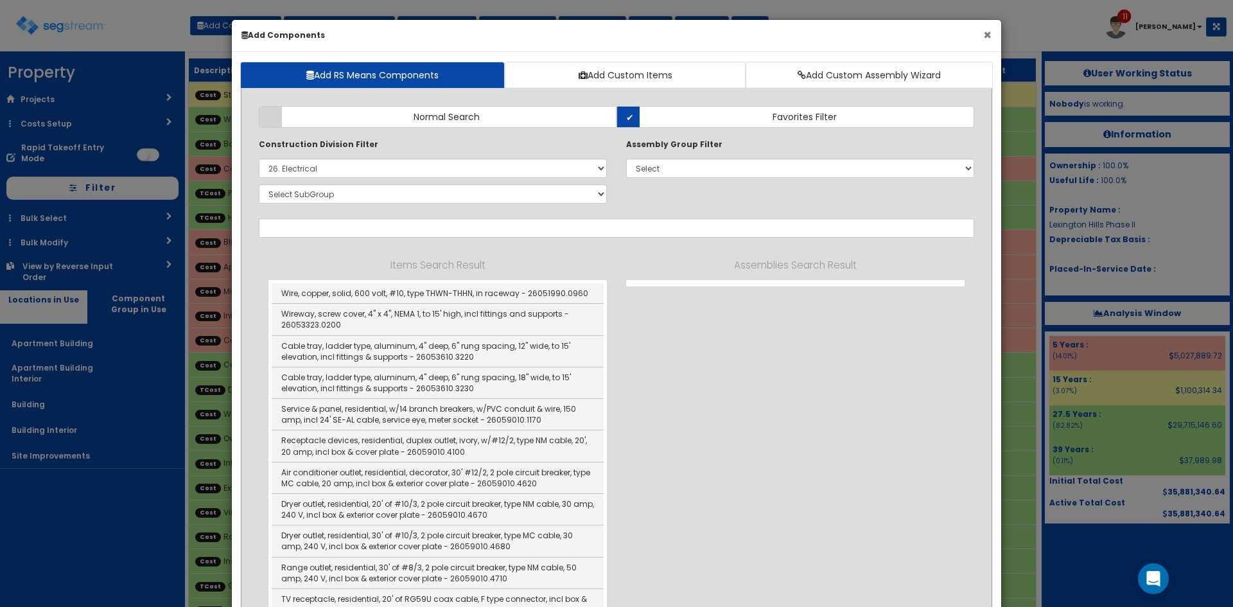
click at [985, 35] on button "×" at bounding box center [987, 34] width 8 height 13
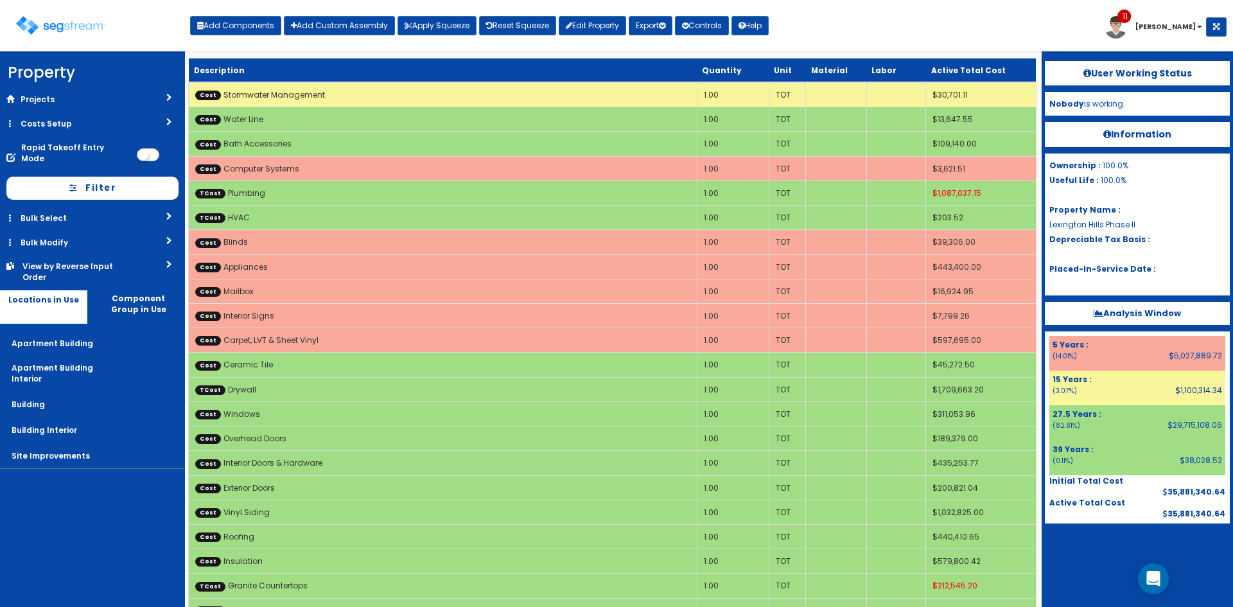
click at [831, 33] on div "Toggle navigation Add Components Add Custom Assembly Apply Squeeze Reset Squeez…" at bounding box center [616, 31] width 1220 height 42
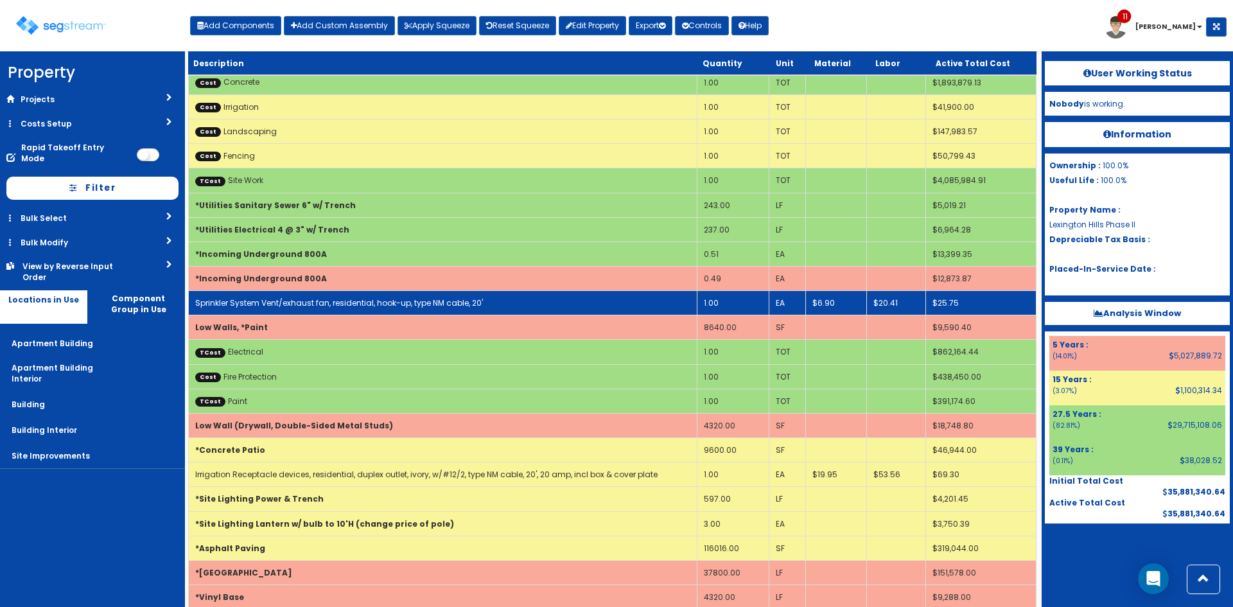
click at [308, 302] on link "Sprinkler System Vent/exhaust fan, residential, hook-up, type NM cable, 20'" at bounding box center [339, 302] width 288 height 11
select select "5267724"
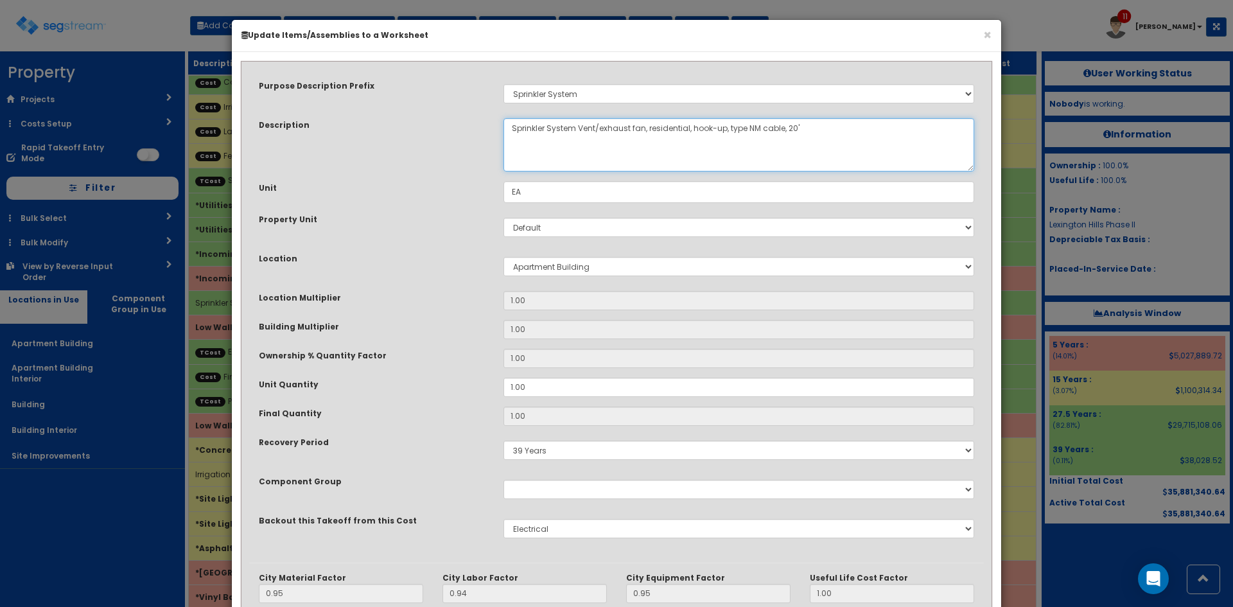
drag, startPoint x: 644, startPoint y: 128, endPoint x: 574, endPoint y: 128, distance: 69.4
click at [574, 128] on textarea "Sprinkler System Vent/exhaust fan, residential, hook-up, type NM cable, 20'" at bounding box center [739, 144] width 471 height 53
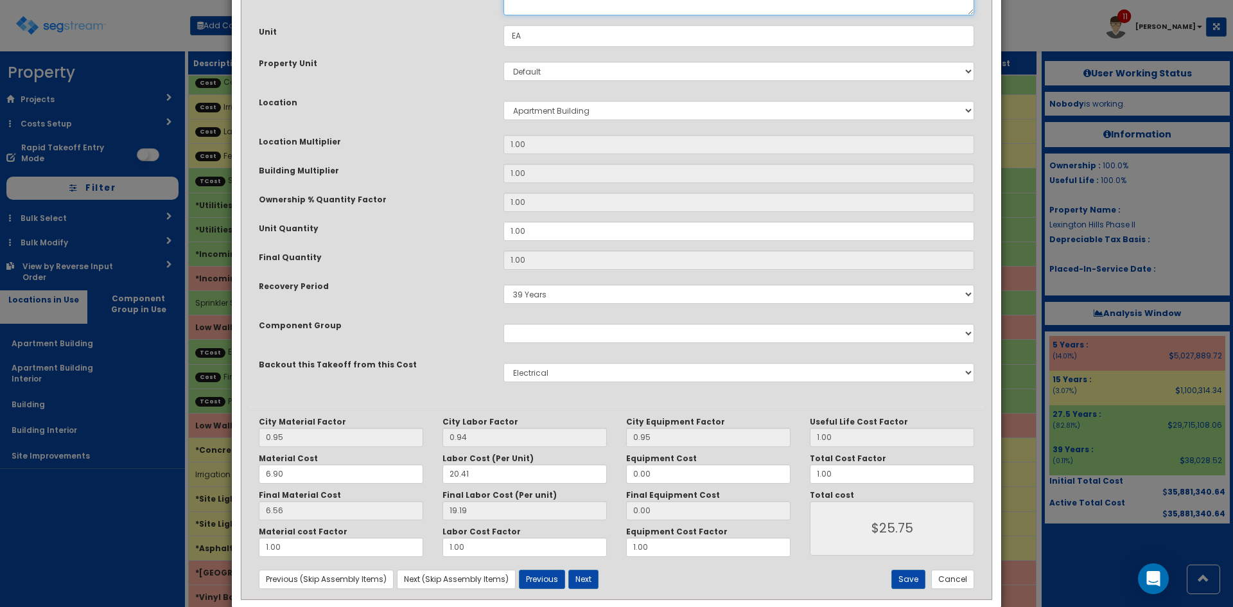
scroll to position [178, 0]
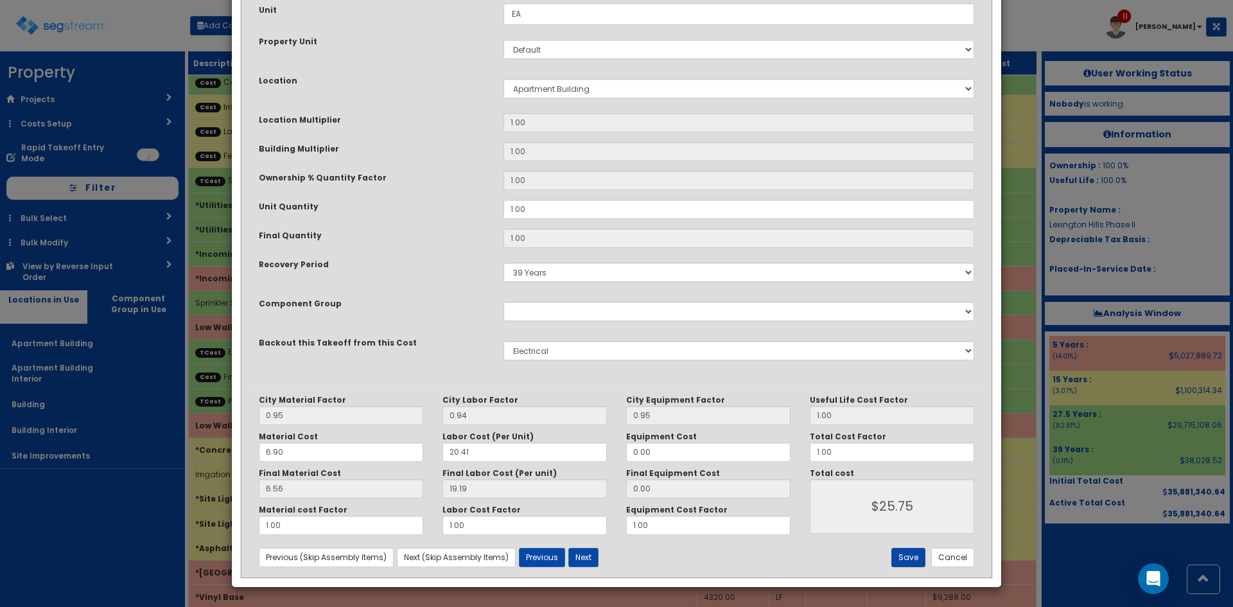
type textarea "Sprinkler System, residential, hook-up, type NM cable, 20'"
click at [911, 565] on button "Save" at bounding box center [909, 557] width 34 height 19
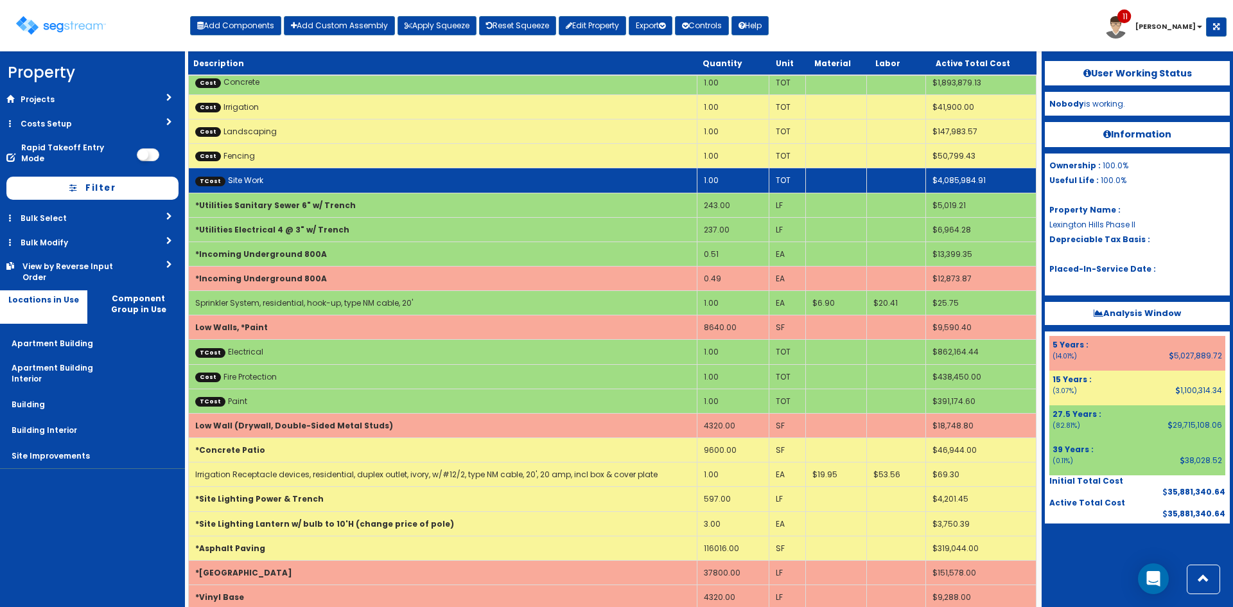
click at [254, 181] on link "TCost Site Work" at bounding box center [229, 180] width 68 height 11
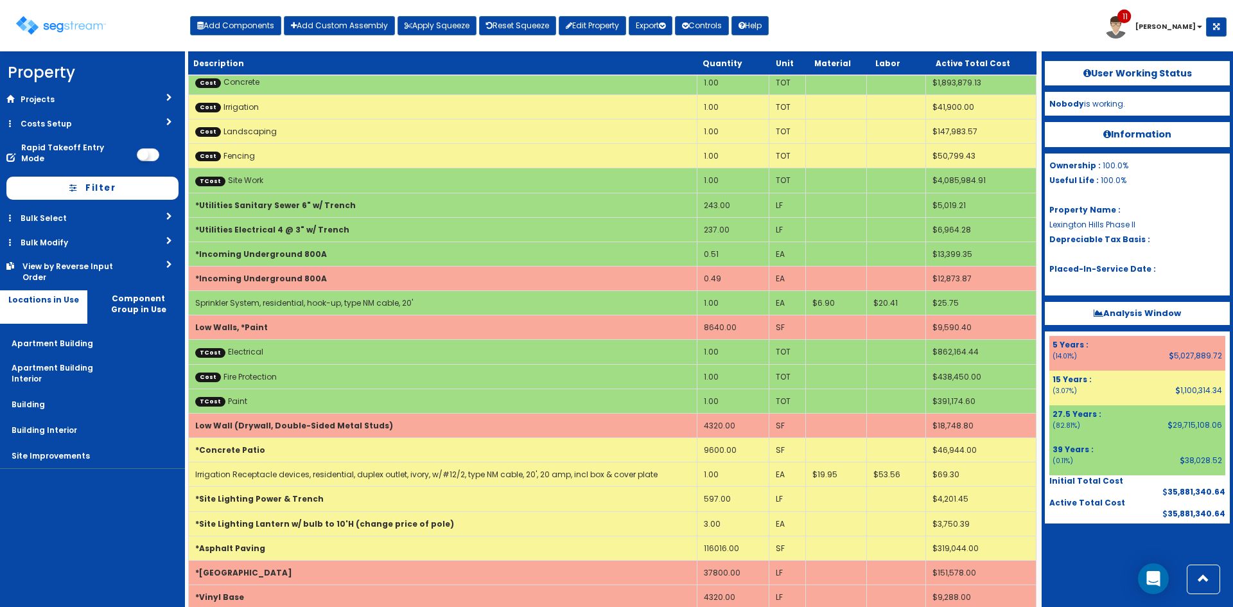
scroll to position [3188, 0]
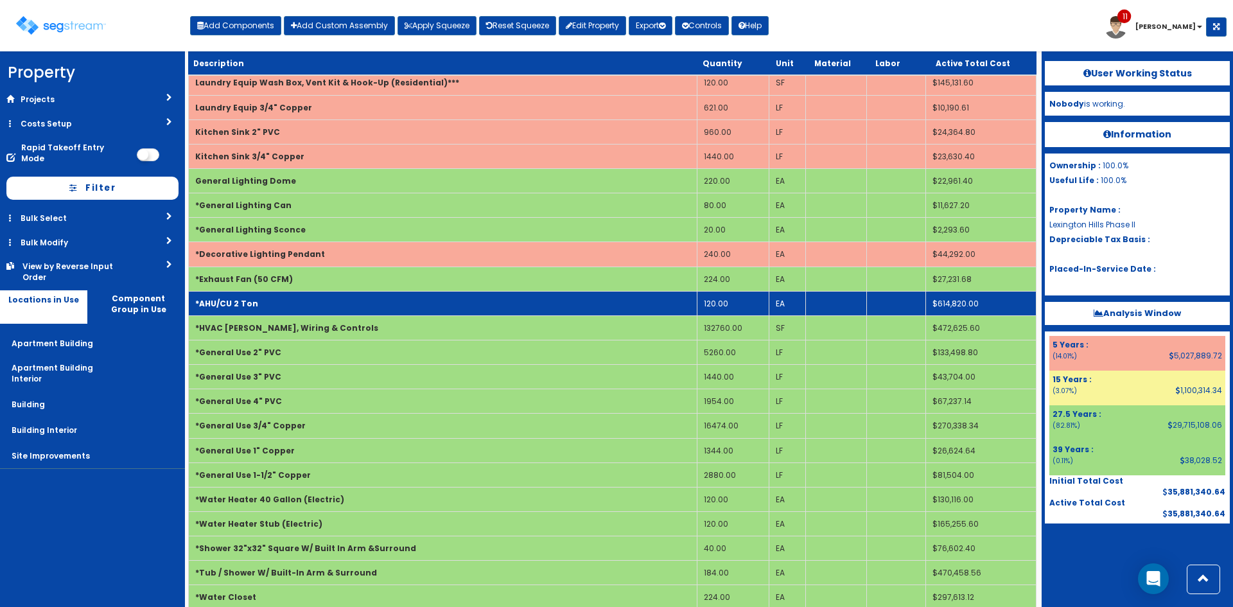
click at [286, 302] on td "*AHU/CU 2 Ton" at bounding box center [443, 303] width 509 height 24
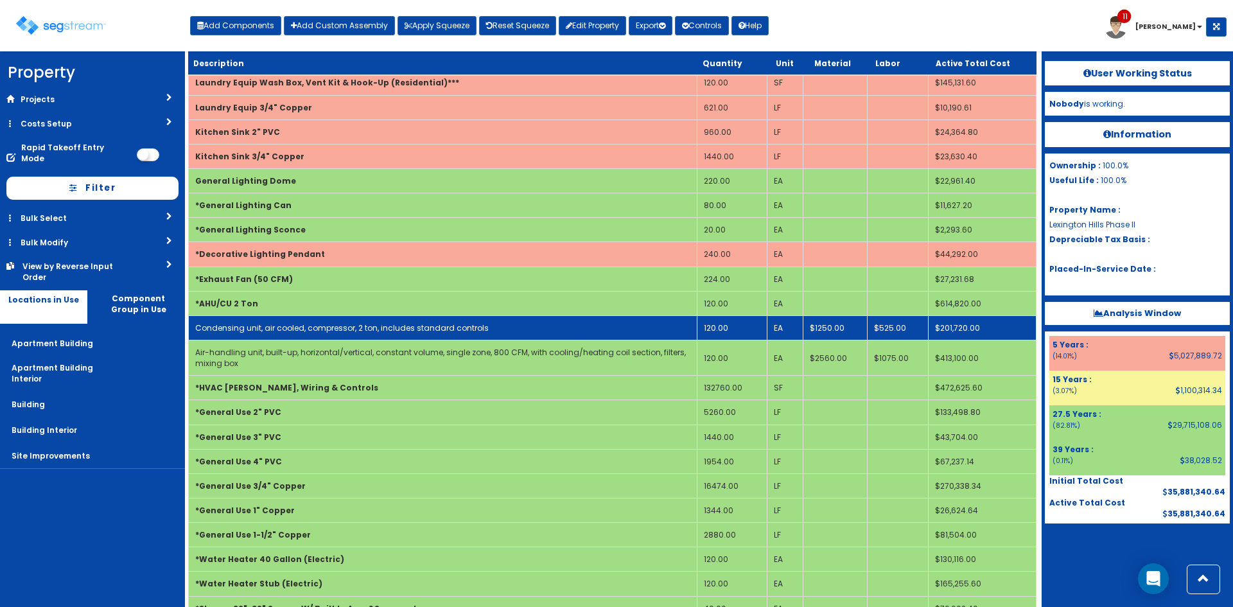
click at [295, 321] on td "Condensing unit, air cooled, compressor, 2 ton, includes standard controls" at bounding box center [443, 327] width 509 height 24
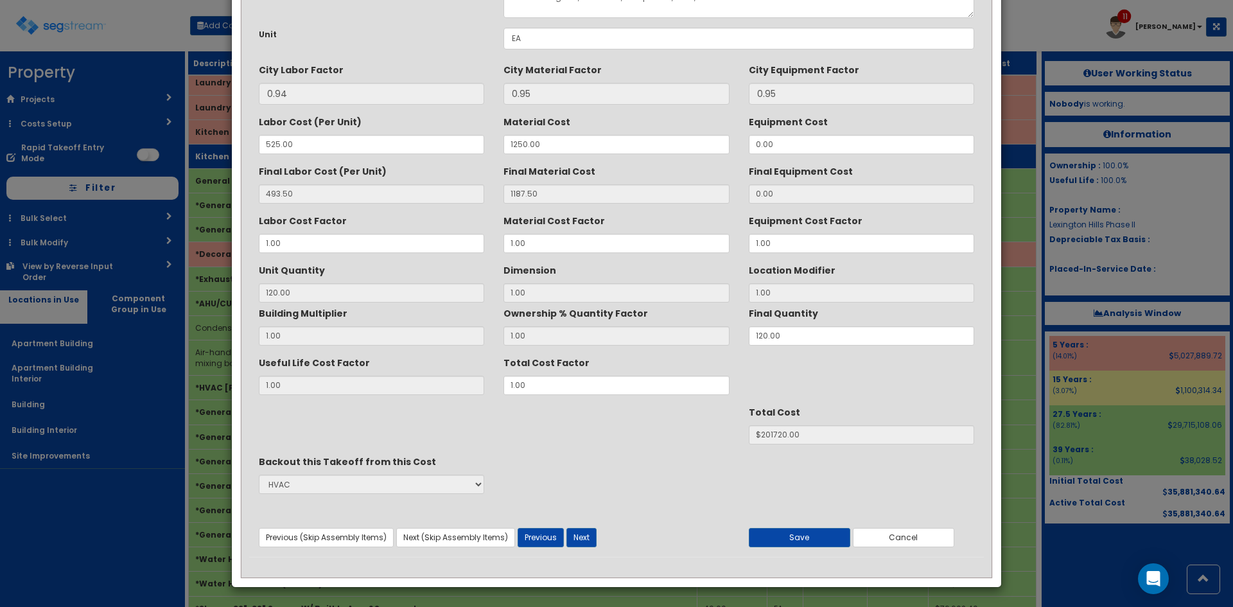
scroll to position [0, 0]
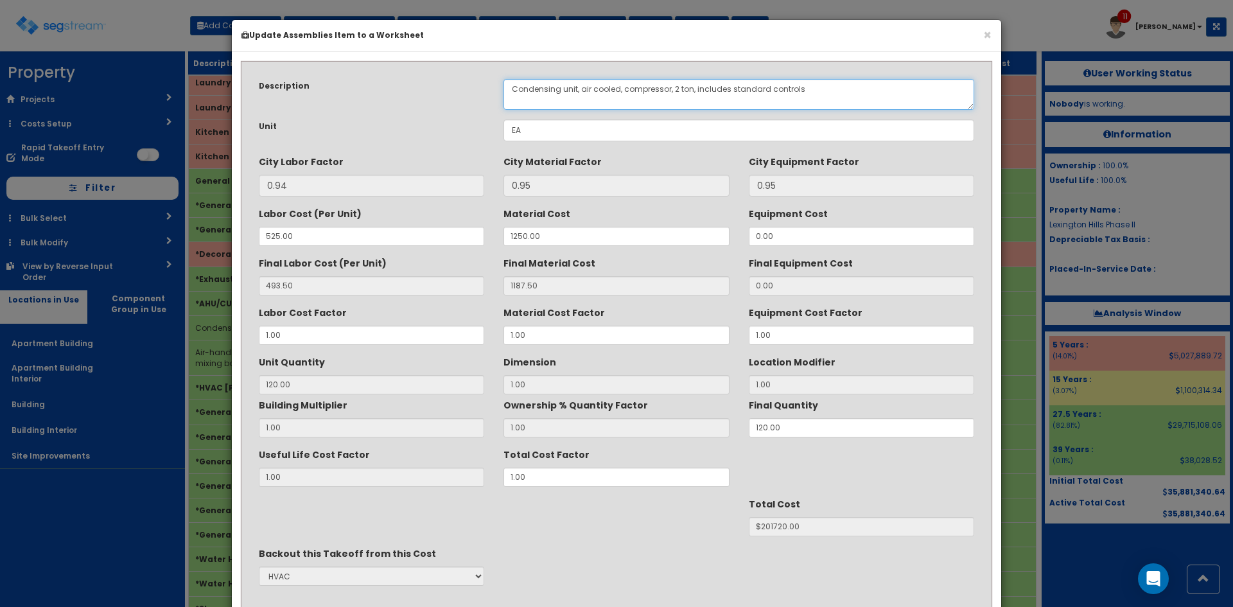
click at [675, 89] on textarea "Condensing unit, air cooled, compressor, 2 ton, includes standard controls" at bounding box center [739, 94] width 471 height 31
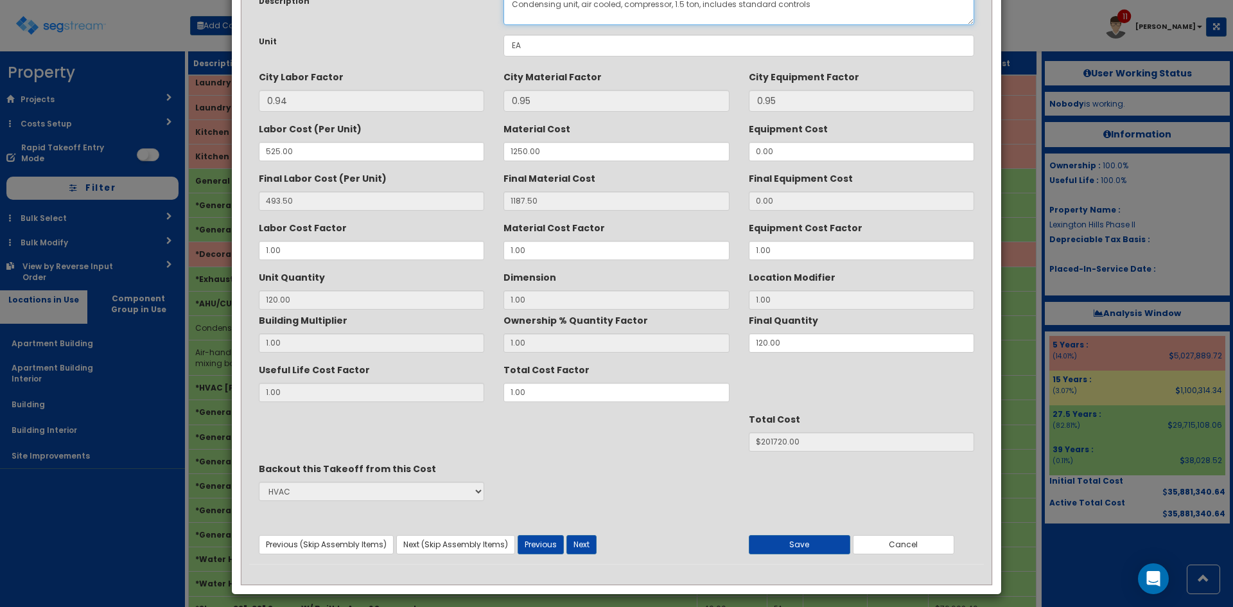
scroll to position [85, 0]
type textarea "Condensing unit, air cooled, compressor, 1.5 ton, includes standard controls"
click at [449, 396] on div "Useful Life Cost Factor 1.00 Total Cost Factor 1.00" at bounding box center [616, 379] width 735 height 43
type input ".8"
type input "120"
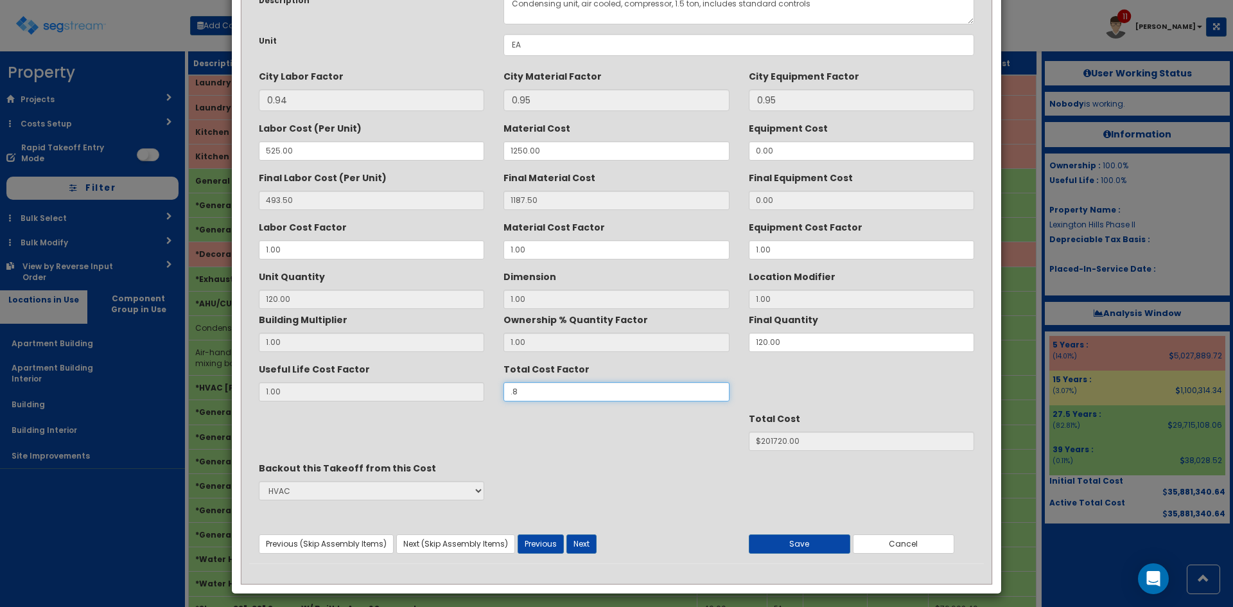
type input "$161376.00"
type input ".8"
click at [581, 547] on button "Next" at bounding box center [582, 543] width 30 height 19
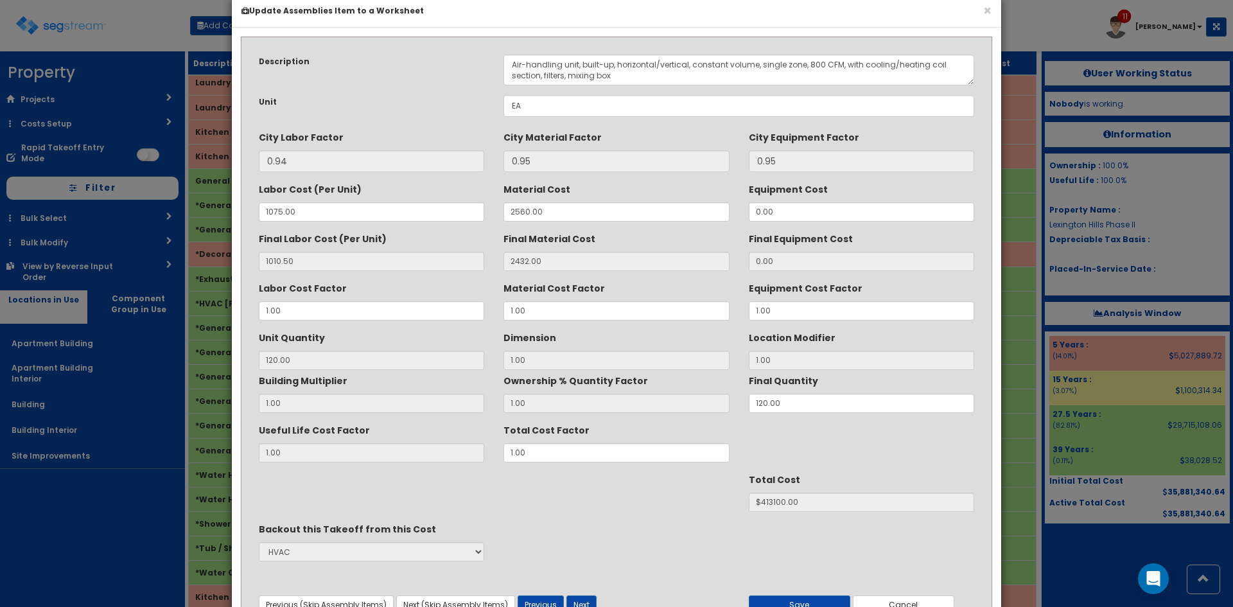
scroll to position [0, 0]
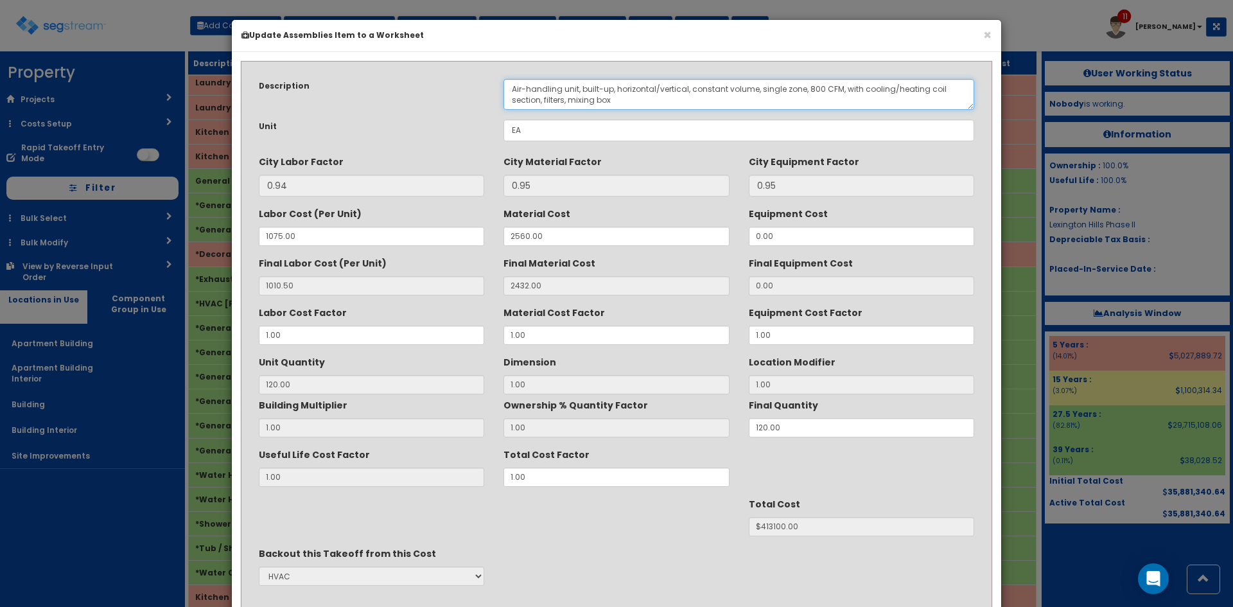
click at [806, 85] on textarea "Air-handling unit, built-up, horizontal/vertical, constant volume, single zone,…" at bounding box center [739, 94] width 471 height 31
type textarea "Air-handling unit, built-up, horizontal/vertical, constant volume, single zone,…"
click at [357, 473] on div "Useful Life Cost Factor 1.00 Total Cost Factor 1.00" at bounding box center [616, 465] width 735 height 43
type input ".8"
type input "120"
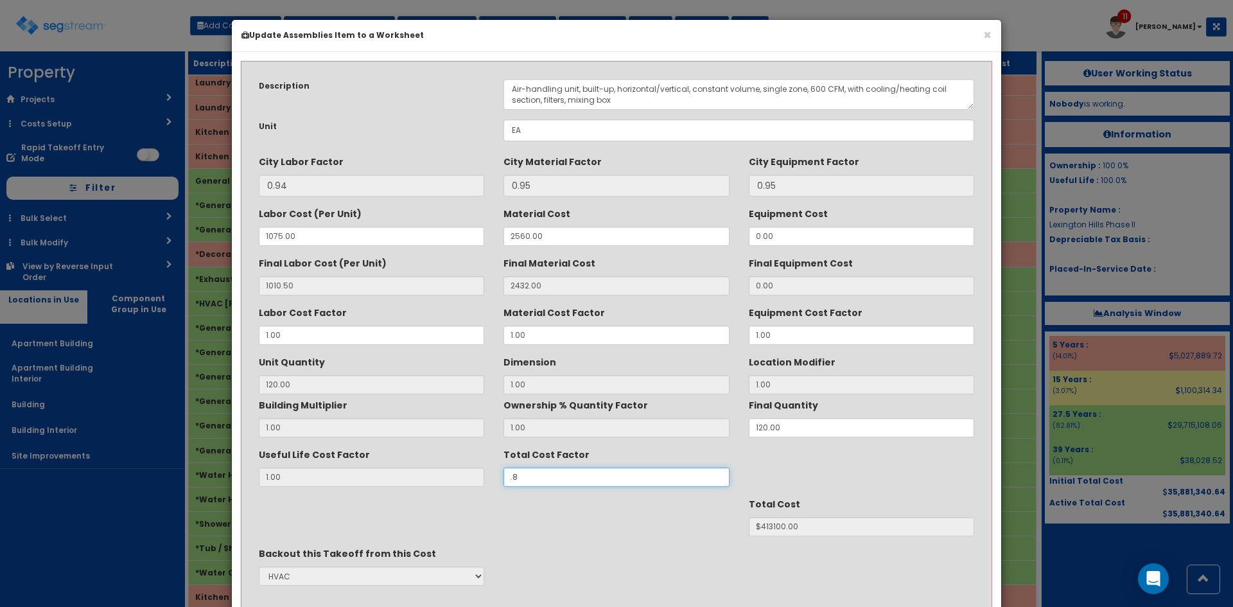
type input "$330480.00"
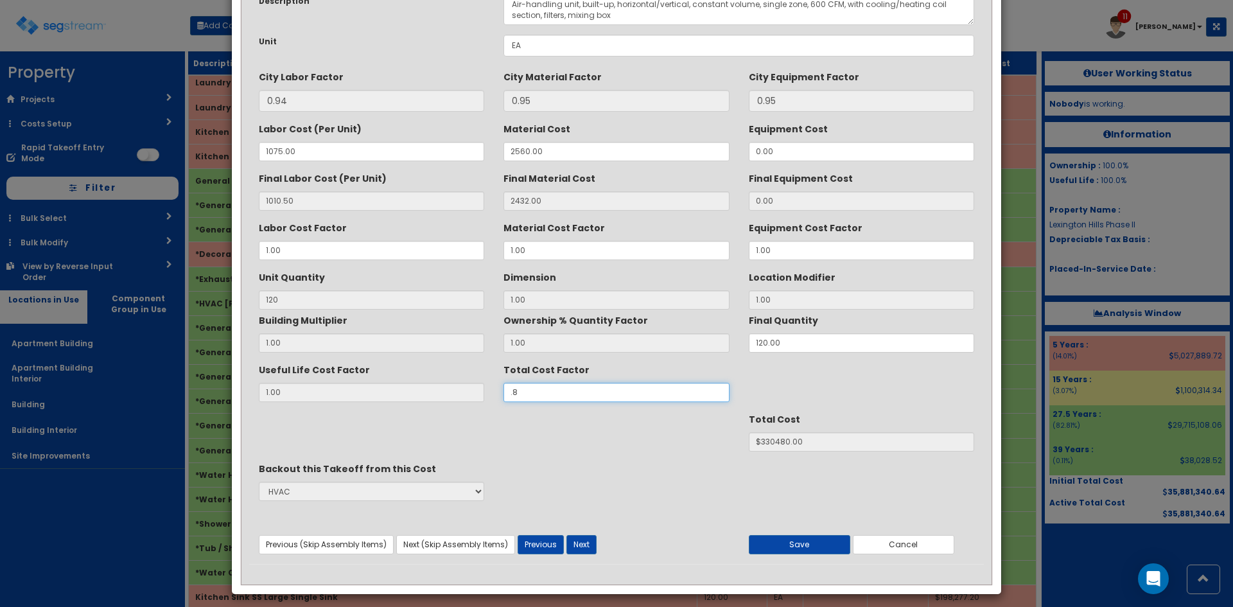
scroll to position [92, 0]
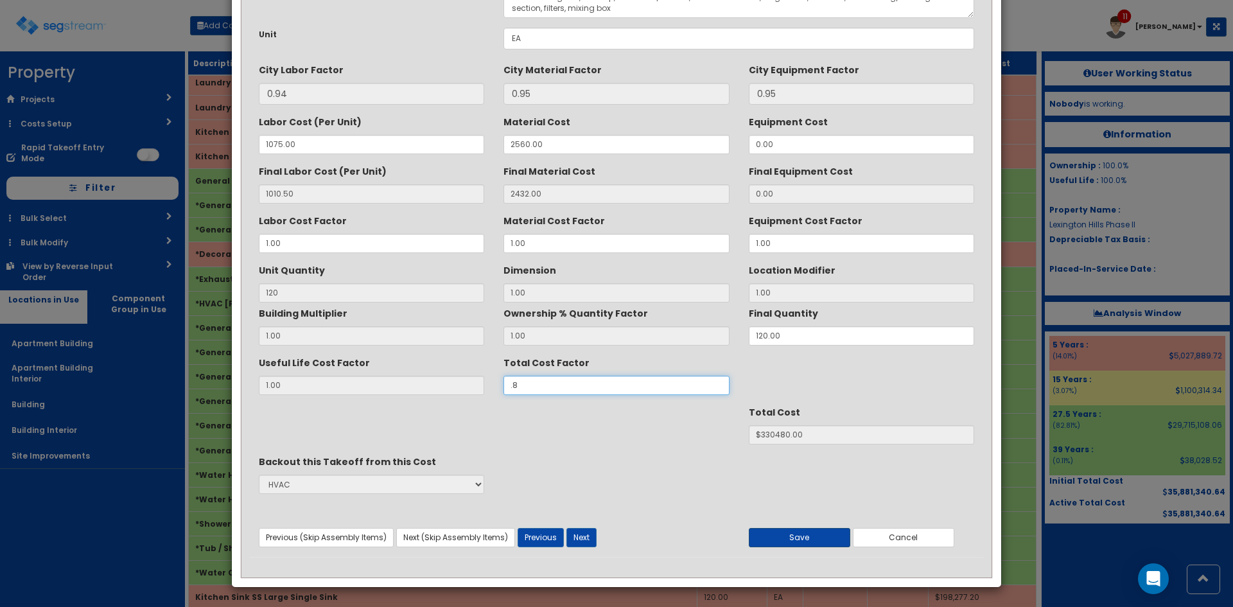
type input ".8"
click at [827, 536] on button "Save" at bounding box center [799, 537] width 101 height 19
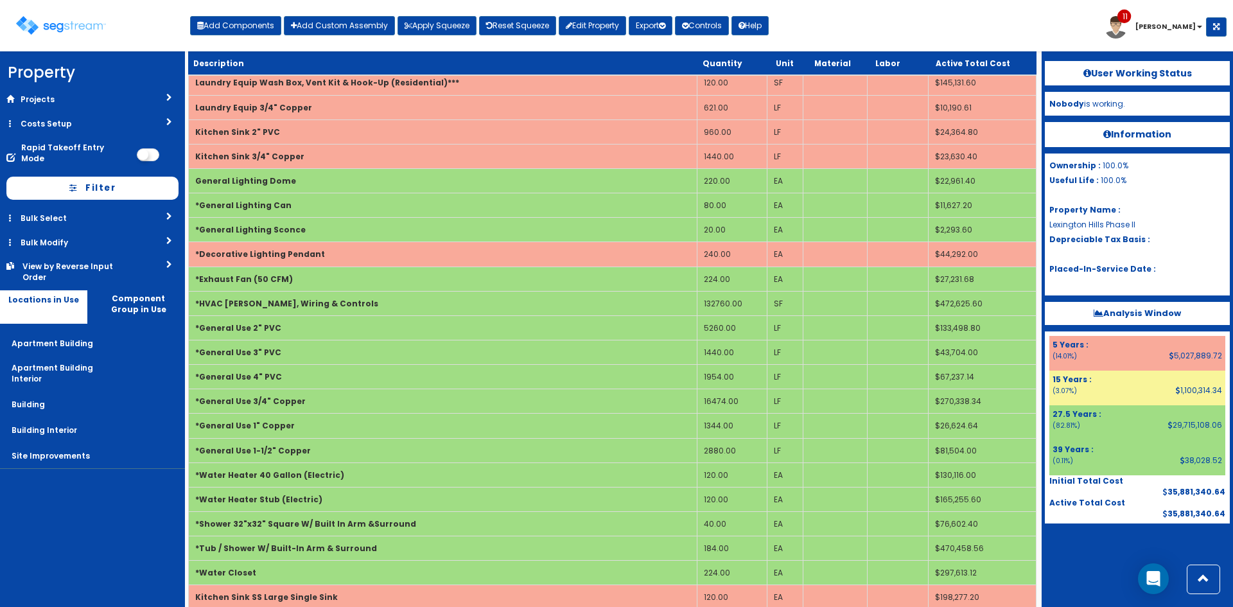
click at [121, 559] on nav "Property DB Projects Recent Properties 91 Whiskey Lane 71 Whiskey Lane Hines Po…" at bounding box center [92, 329] width 185 height 556
click at [243, 24] on button "Add Components" at bounding box center [235, 25] width 91 height 19
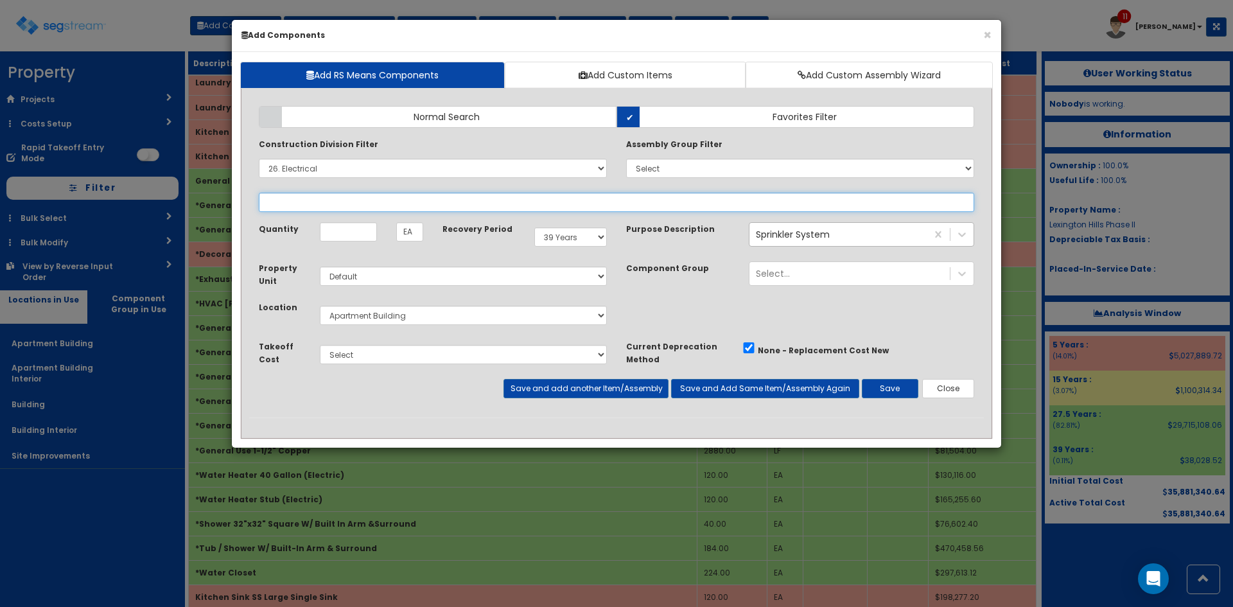
select select
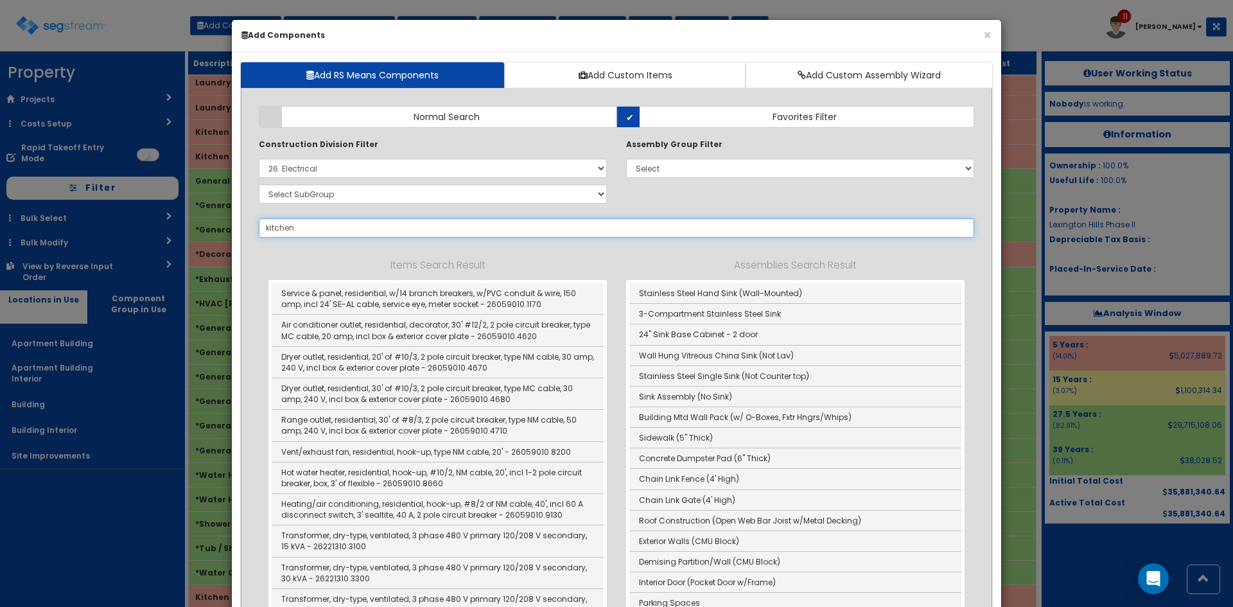
drag, startPoint x: 331, startPoint y: 230, endPoint x: 251, endPoint y: 240, distance: 80.3
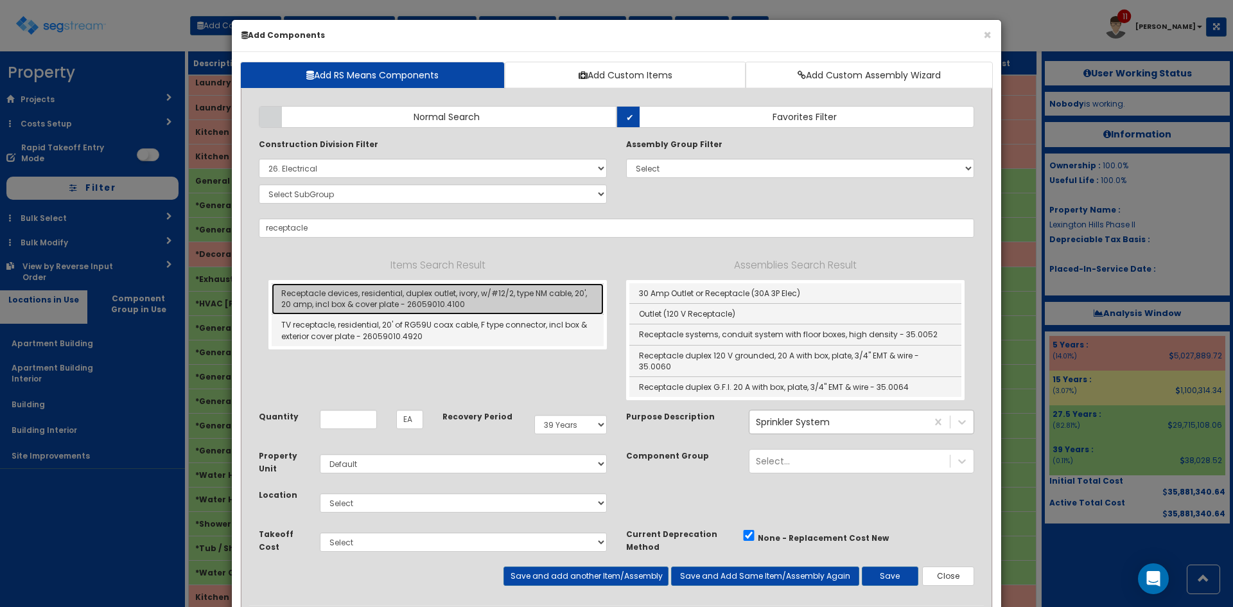
click at [330, 303] on link "Receptacle devices, residential, duplex outlet, ivory, w/#12/2, type NM cable, …" at bounding box center [438, 298] width 332 height 31
type input "Receptacle devices, residential, duplex outlet, ivory, w/#12/2, type NM cable, …"
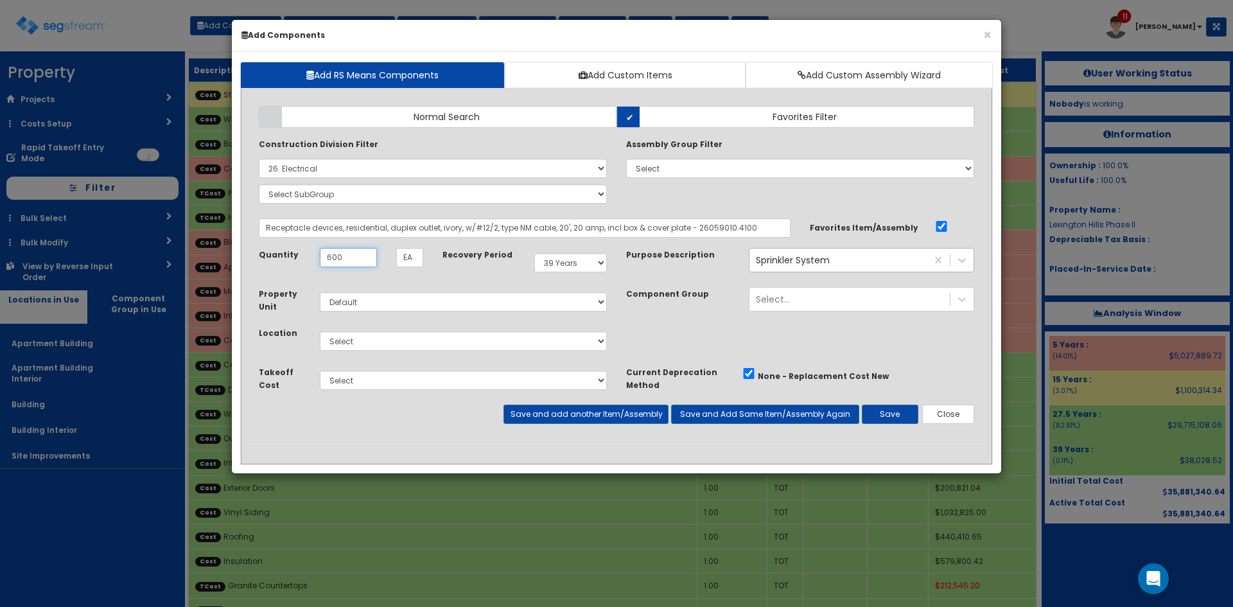
type input "600"
click at [867, 257] on div "Sprinkler System" at bounding box center [838, 260] width 177 height 21
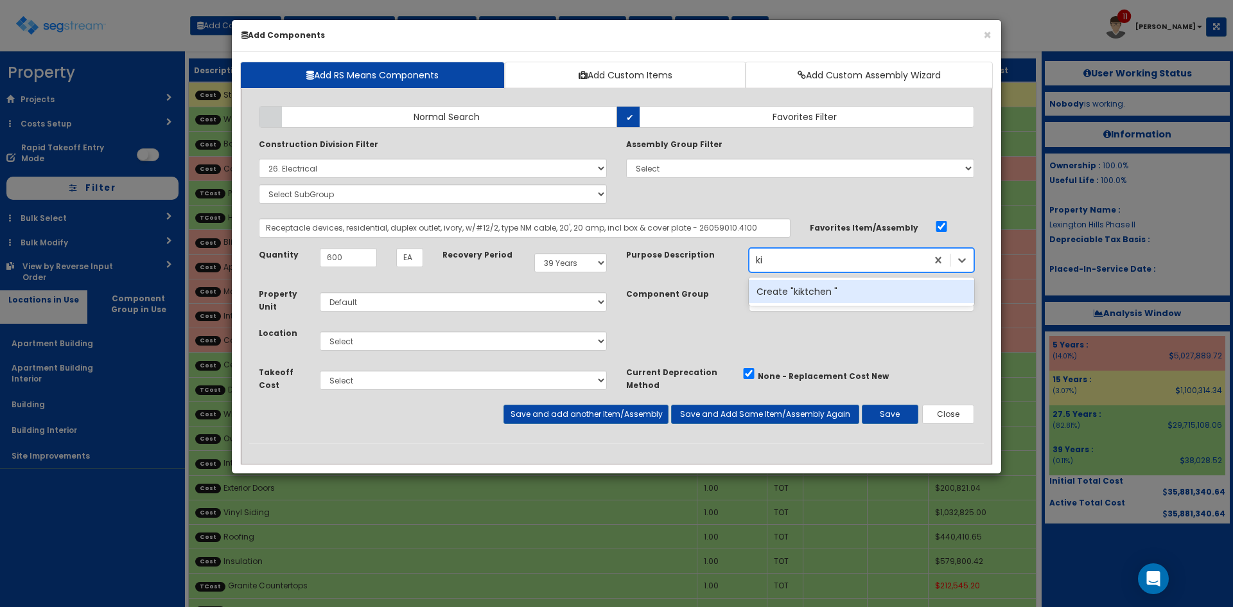
type input "k"
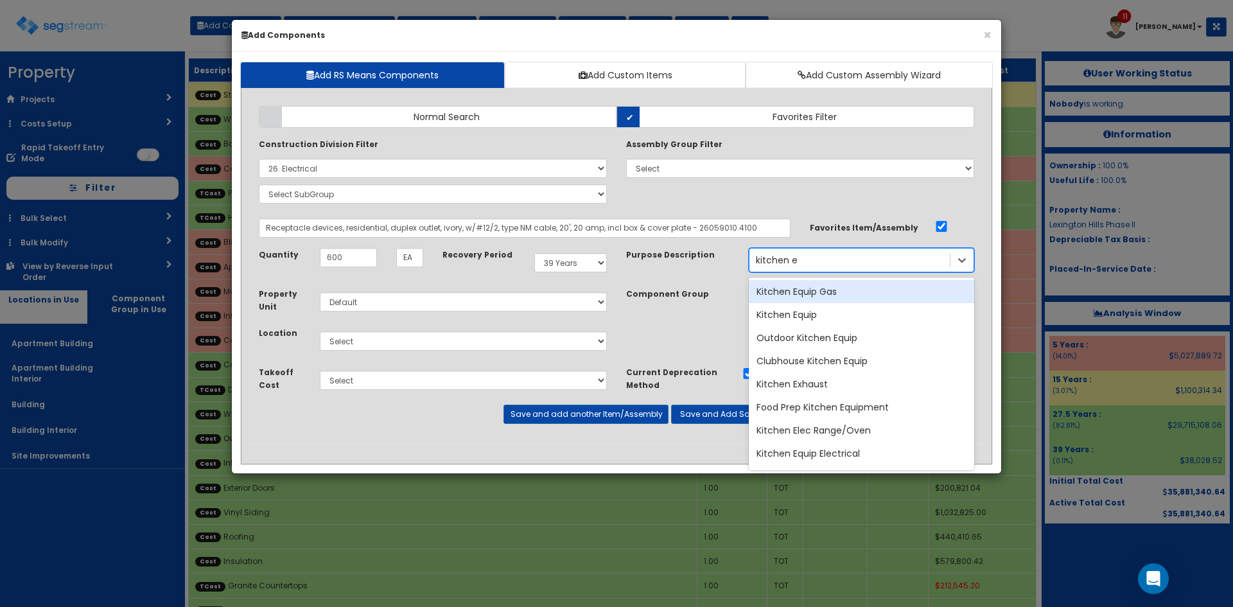
type input "kitchen eq"
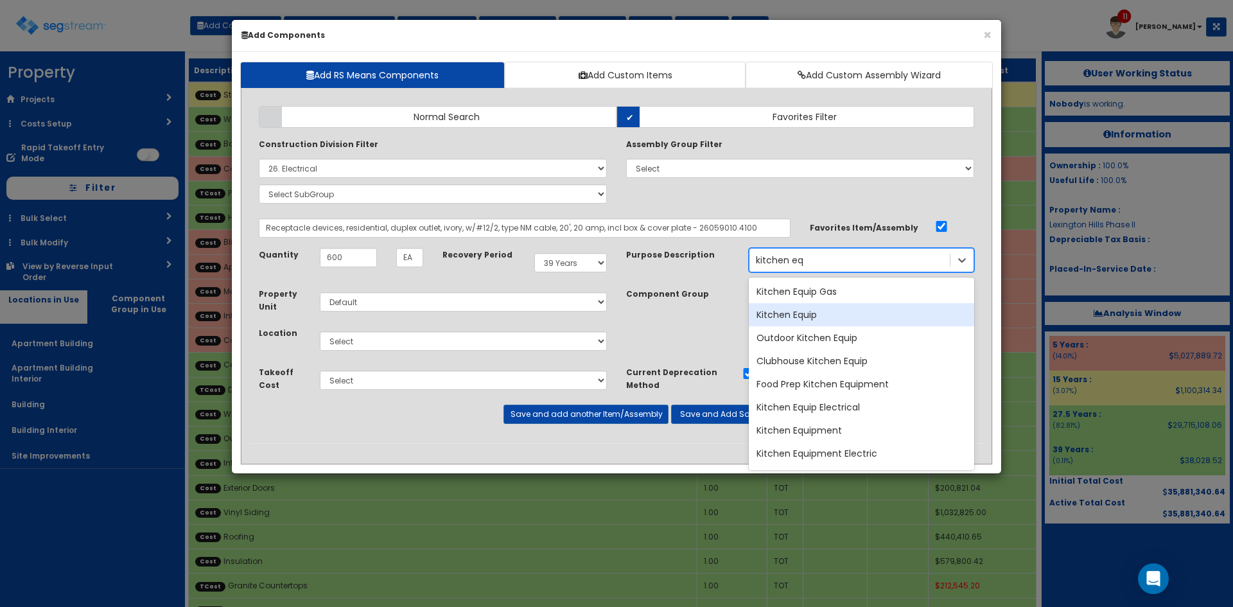
click at [823, 314] on div "Kitchen Equip" at bounding box center [861, 314] width 225 height 23
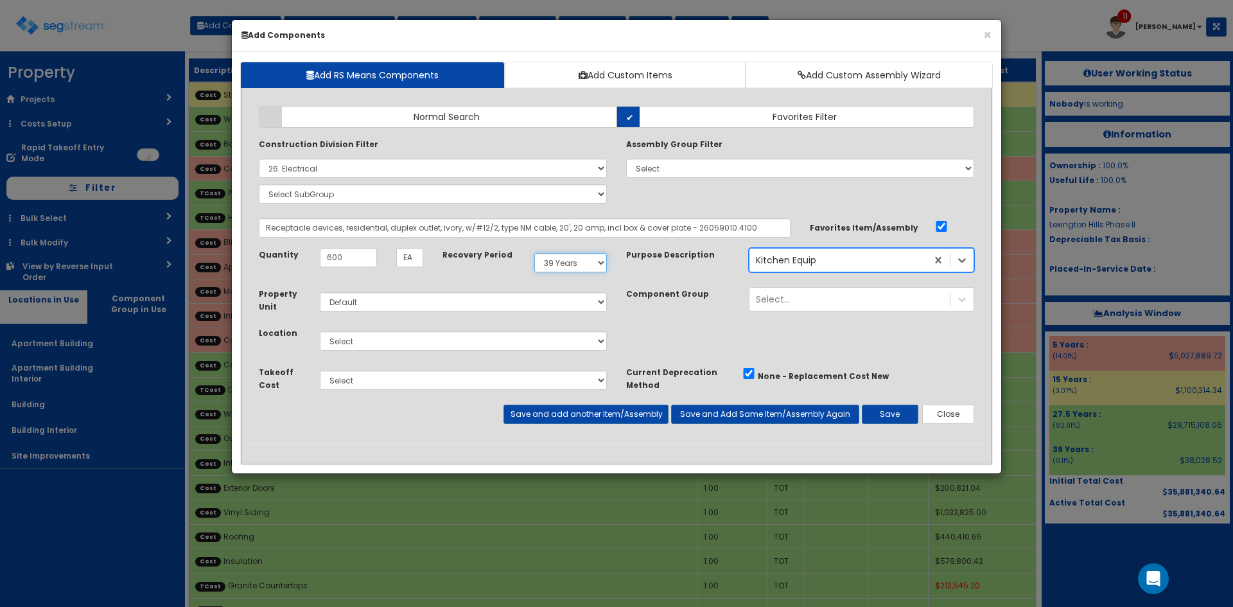
click at [586, 271] on select "Select 5 Years 7 Years 9 Years 10 Years 15 Years 15 Year QLI 15 Year QRP 15 Yea…" at bounding box center [570, 262] width 73 height 19
select select "5Y"
click at [534, 253] on select "Select 5 Years 7 Years 9 Years 10 Years 15 Years 15 Year QLI 15 Year QRP 15 Yea…" at bounding box center [570, 262] width 73 height 19
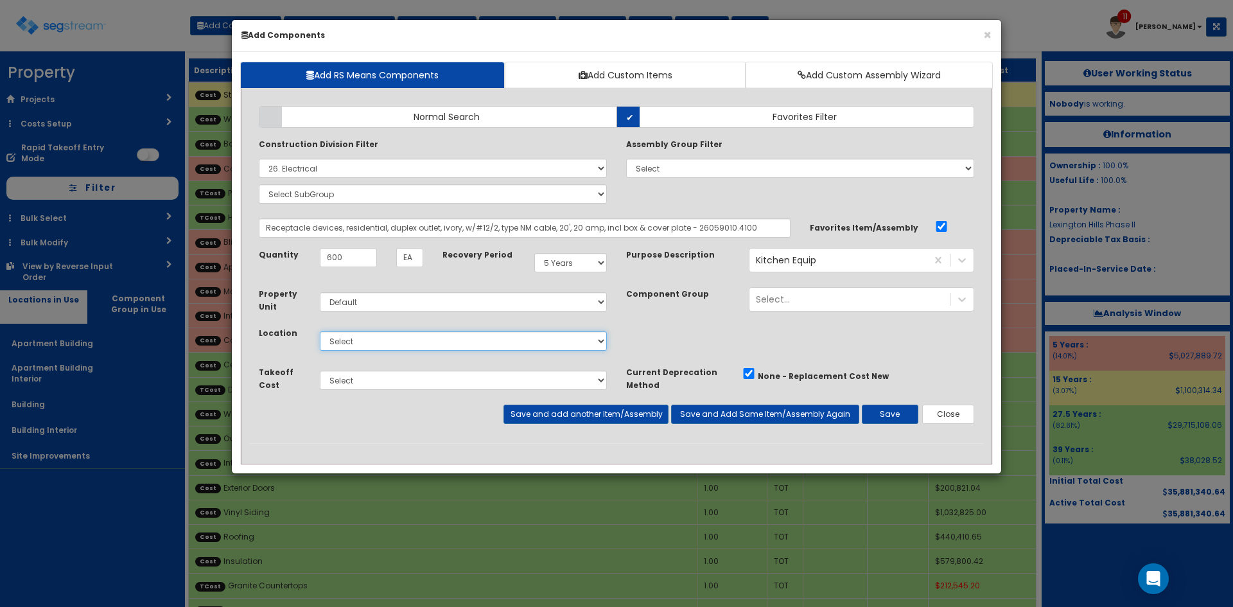
click at [410, 342] on select "Select Apartment Building Apartment Building Interior Building Building Interio…" at bounding box center [463, 340] width 287 height 19
select select "815"
click at [320, 331] on select "Select Apartment Building Apartment Building Interior Building Building Interio…" at bounding box center [463, 340] width 287 height 19
click at [594, 418] on button "Save and add another Item/Assembly" at bounding box center [586, 414] width 164 height 19
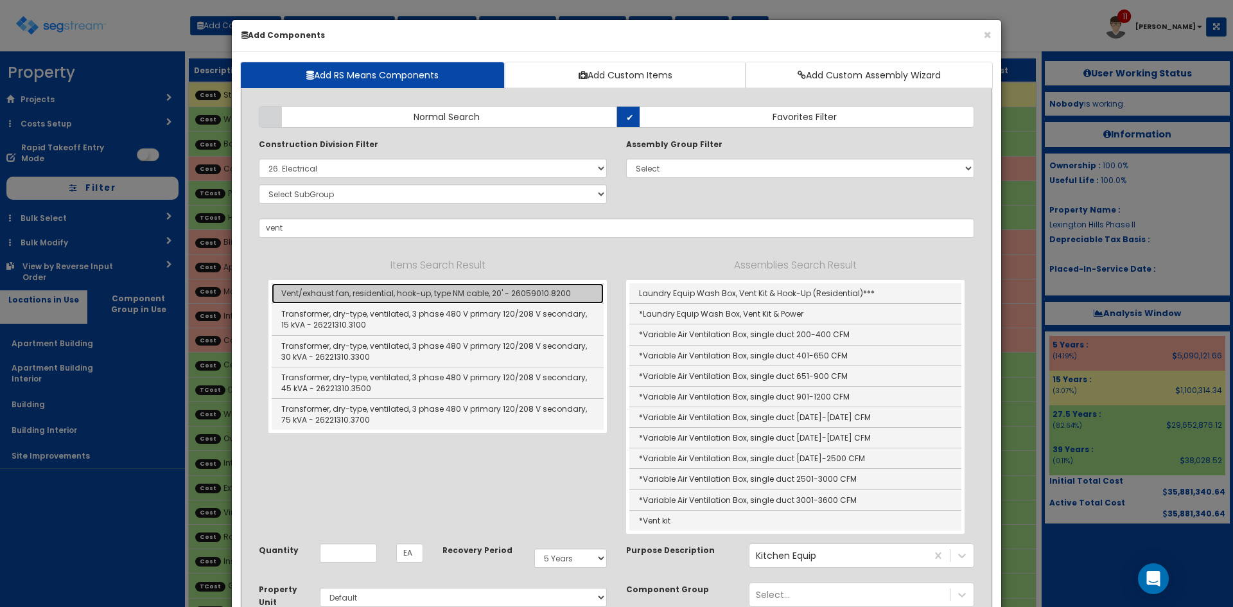
click at [344, 288] on link "Vent/exhaust fan, residential, hook-up, type NM cable, 20' - 26059010.8200" at bounding box center [438, 293] width 332 height 21
type input "Vent/exhaust fan, residential, hook-up, type NM cable, 20' - 26059010.8200"
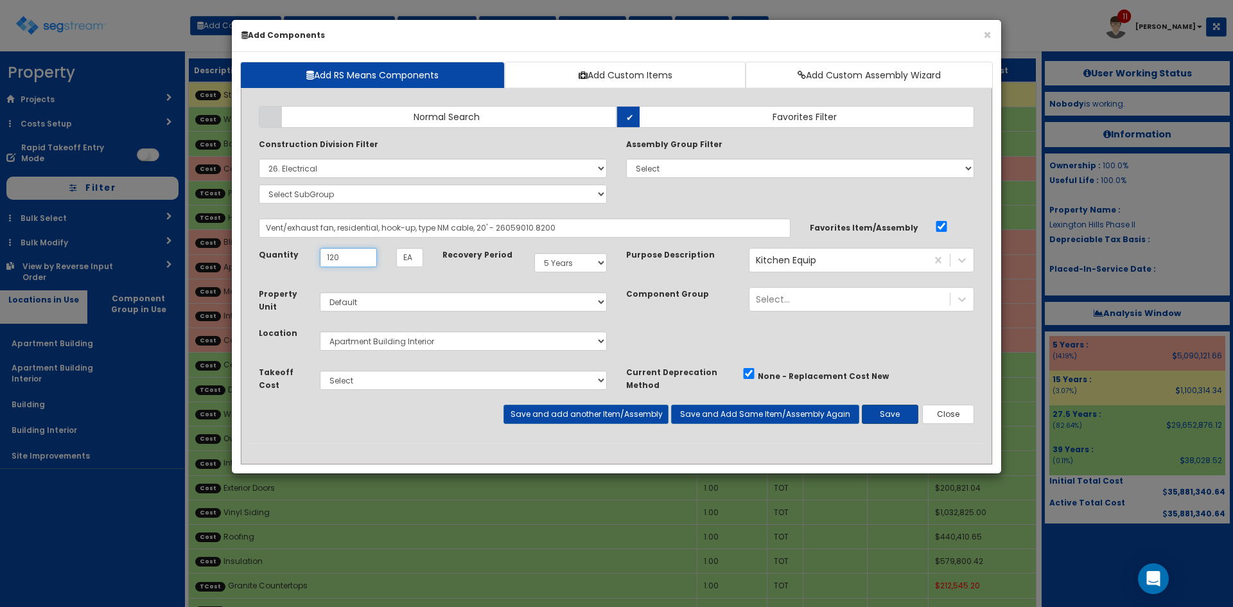
type input "120"
click at [886, 414] on button "Save" at bounding box center [890, 414] width 57 height 19
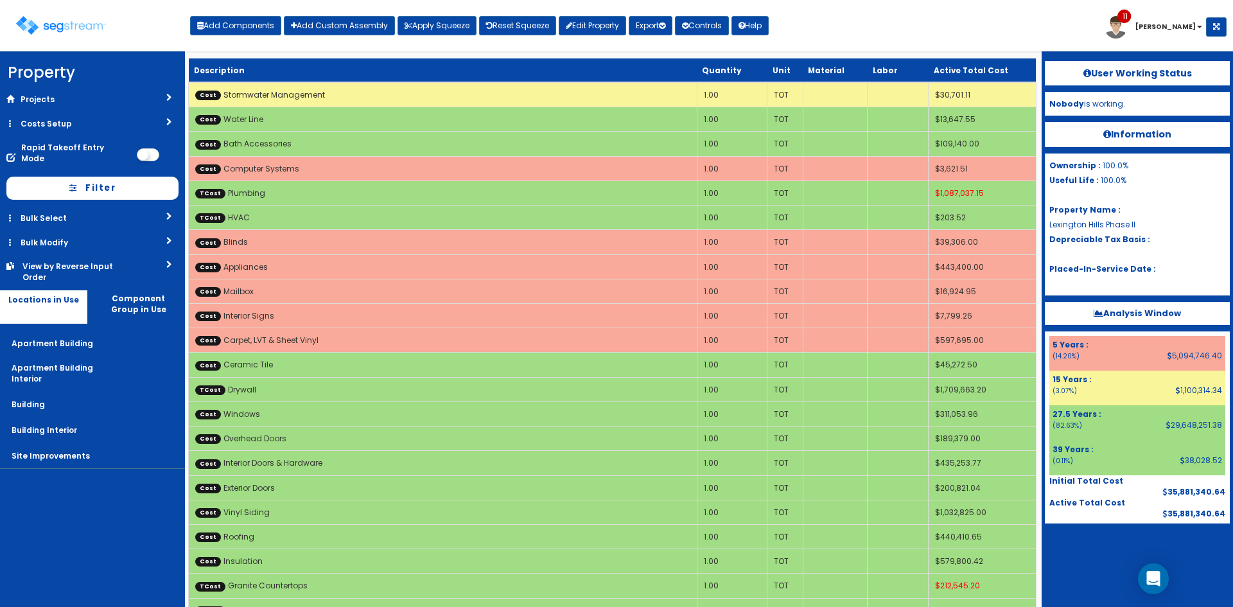
scroll to position [1165, 0]
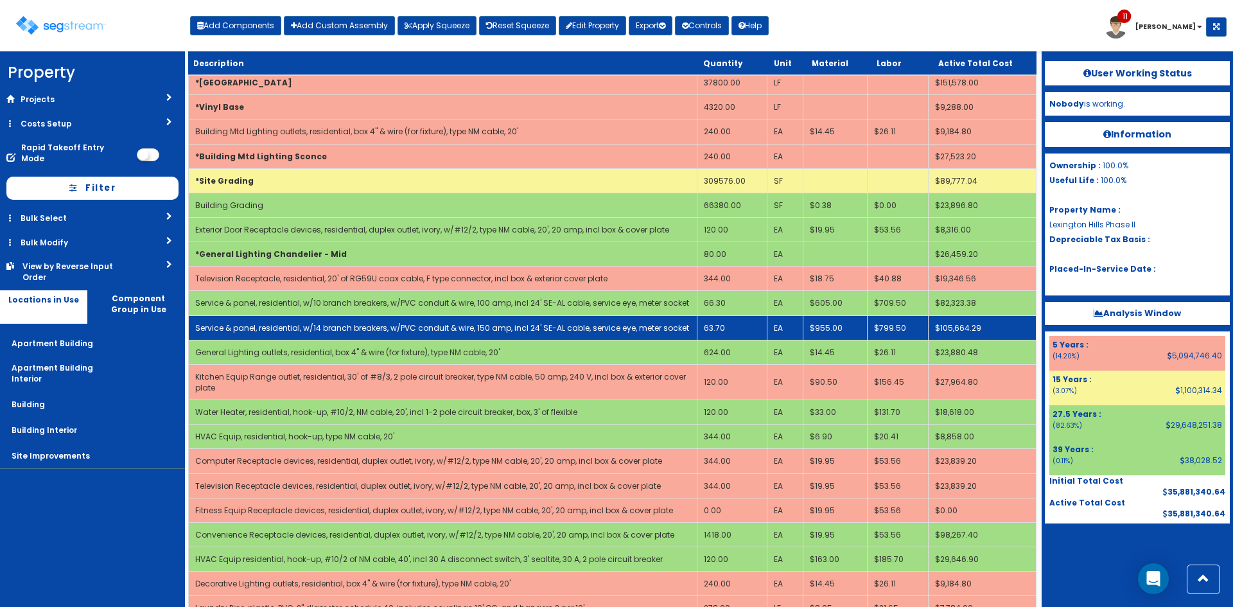
click at [671, 324] on link "Service & panel, residential, w/14 branch breakers, w/PVC conduit & wire, 150 a…" at bounding box center [442, 327] width 494 height 11
select select "5267724"
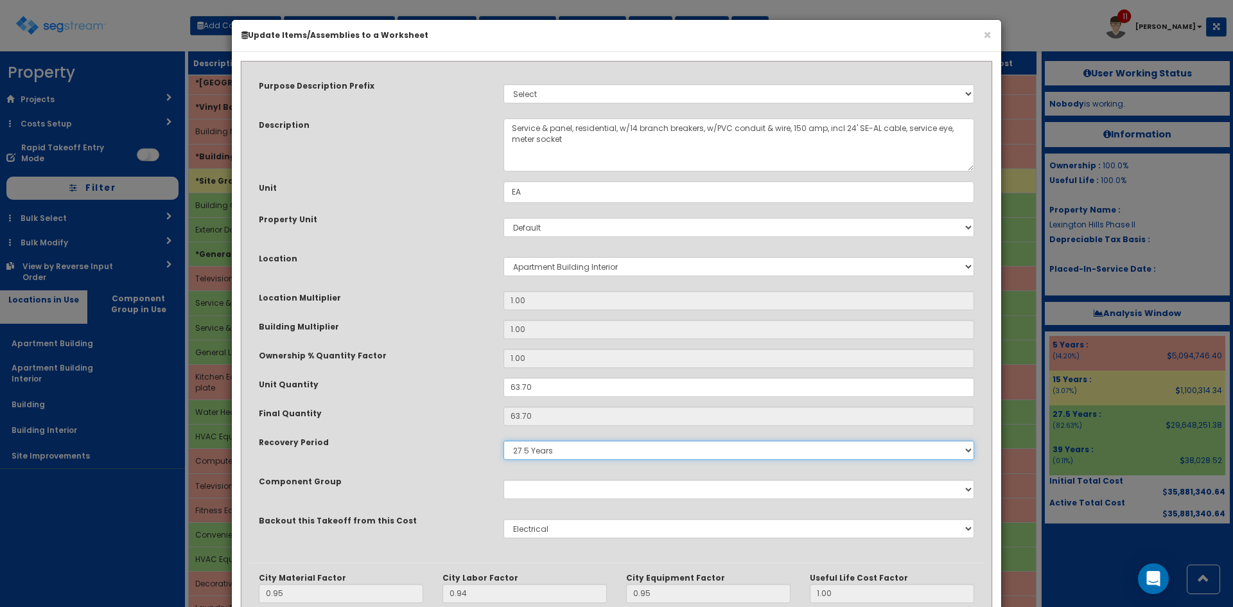
drag, startPoint x: 536, startPoint y: 459, endPoint x: 539, endPoint y: 452, distance: 7.8
click at [536, 459] on select "5 Years 7 Years 9 Years 10 Years 15 Years 15 Year QLI 15 Year QRP 15 Year QIP 2…" at bounding box center [739, 450] width 471 height 19
select select "5Y"
click at [504, 441] on select "5 Years 7 Years 9 Years 10 Years 15 Years 15 Year QLI 15 Year QRP 15 Year QIP 2…" at bounding box center [739, 450] width 471 height 19
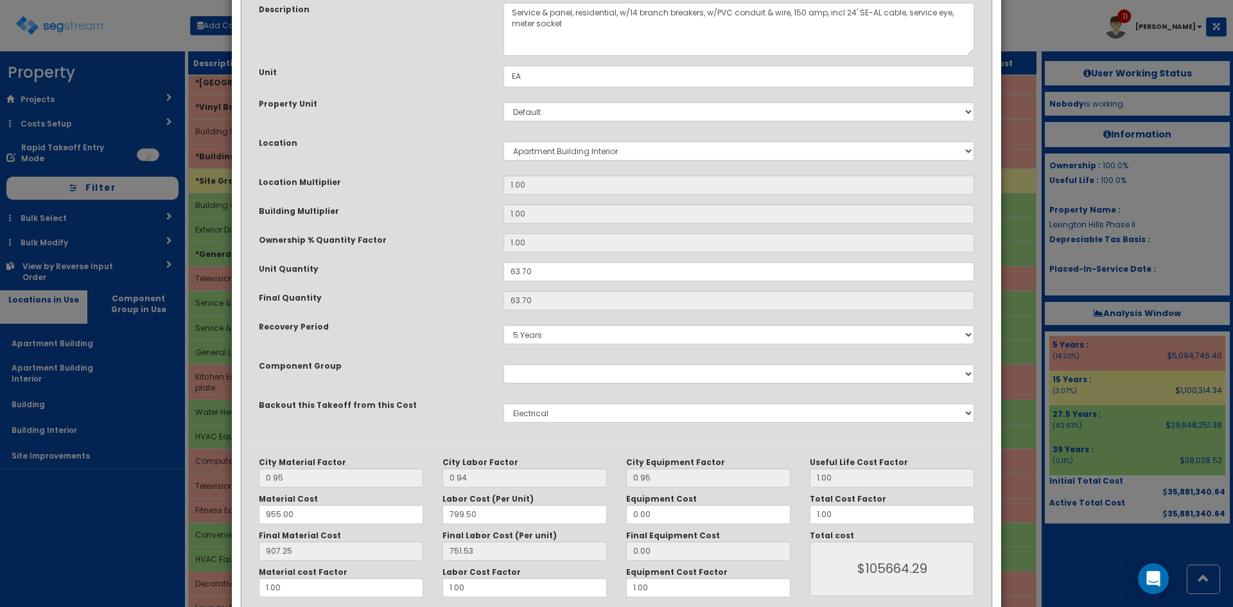
scroll to position [178, 0]
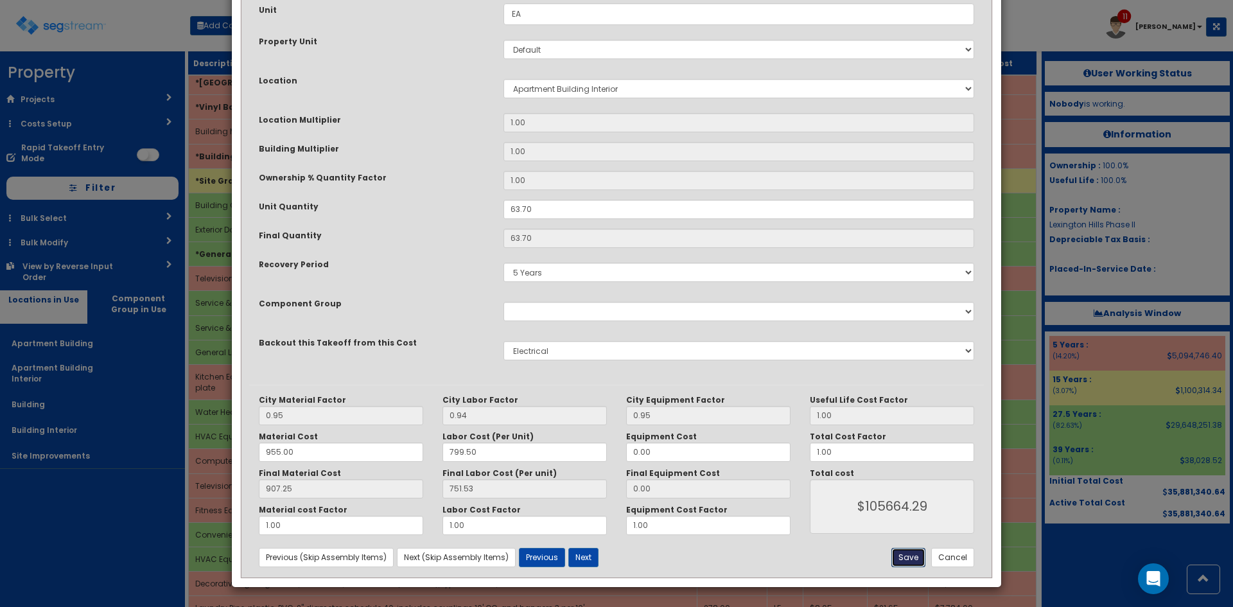
click at [907, 556] on button "Save" at bounding box center [909, 557] width 34 height 19
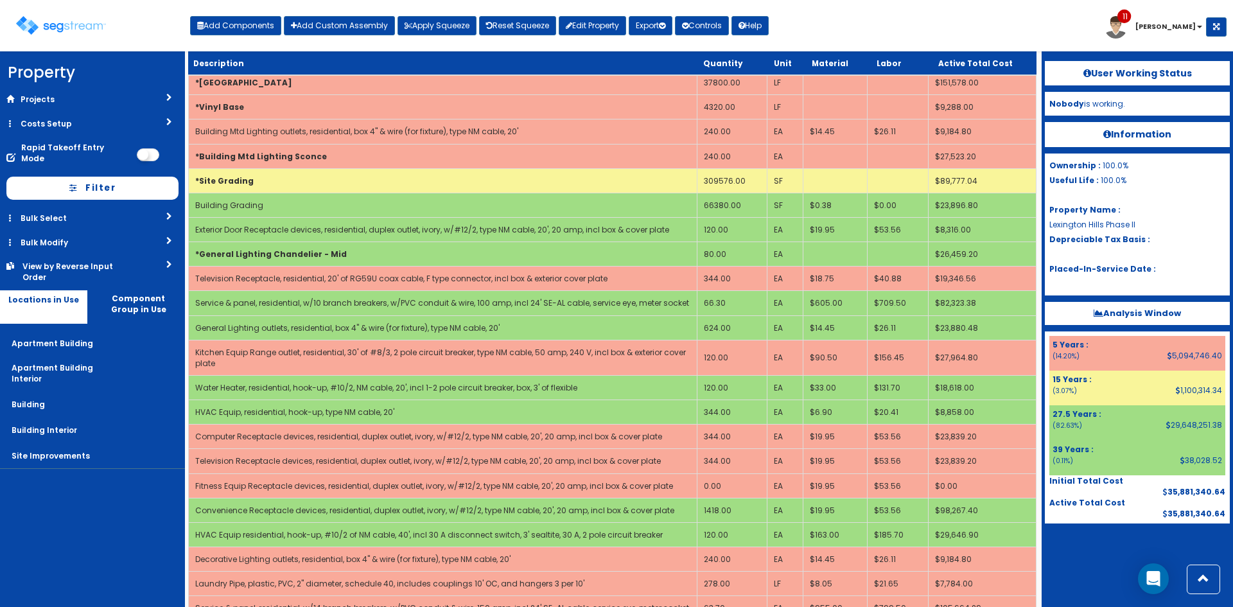
scroll to position [0, 0]
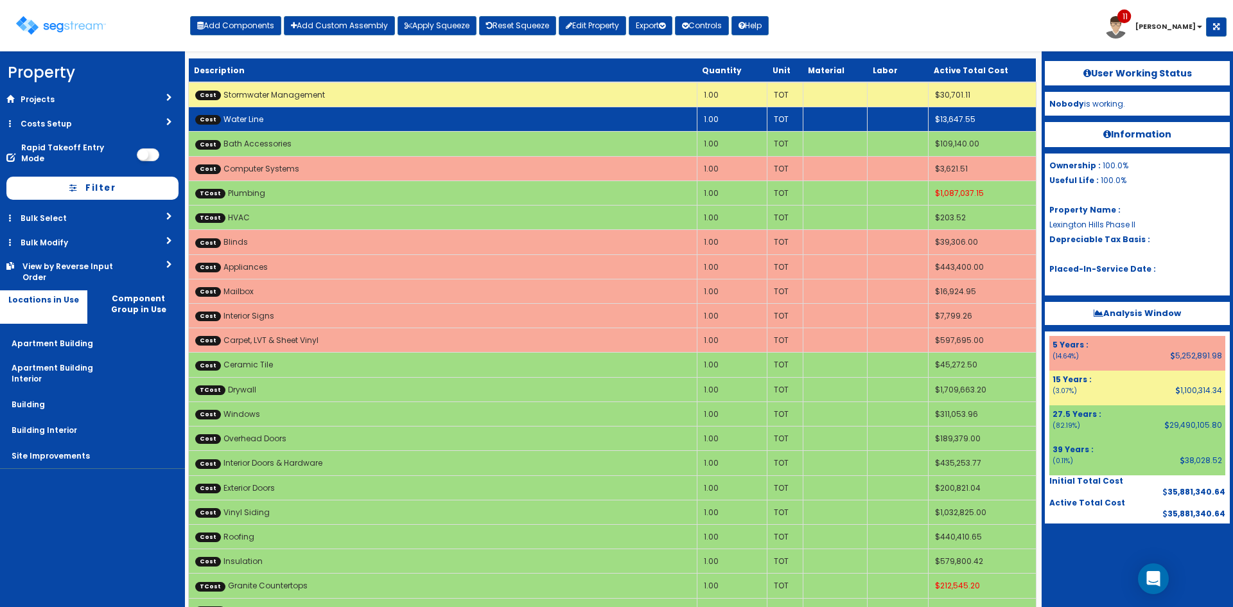
click at [337, 127] on td "Cost Water Line" at bounding box center [443, 119] width 509 height 24
click at [336, 127] on td "Cost Water Line" at bounding box center [443, 119] width 509 height 24
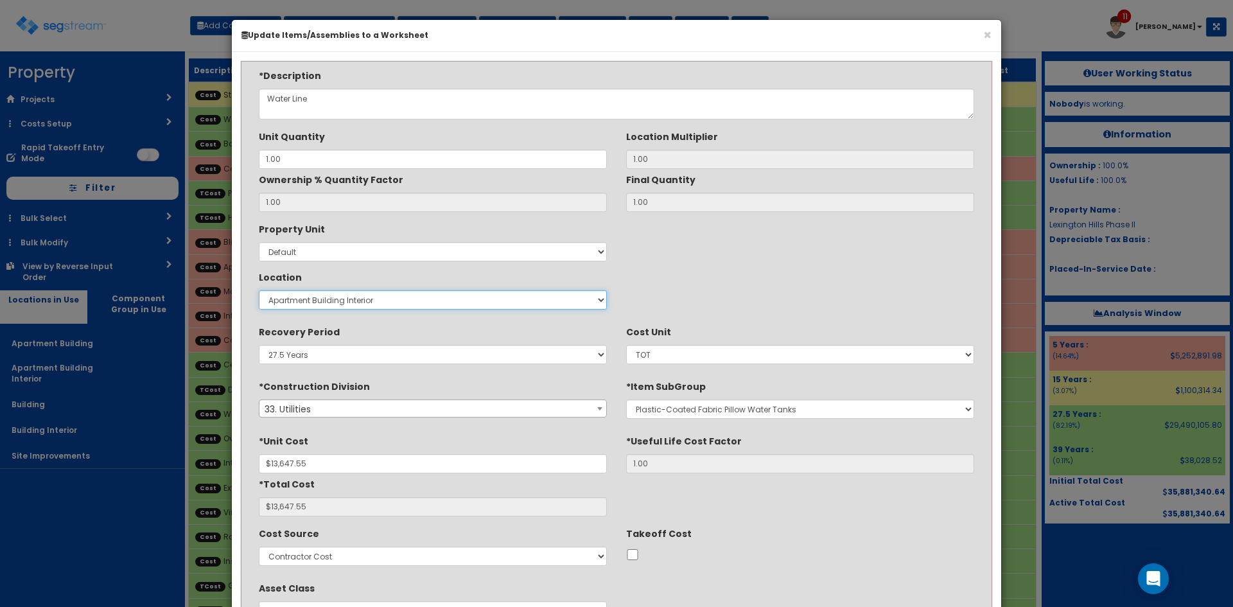
click at [331, 300] on select "Select Apartment Building Apartment Building Interior Building Building Interio…" at bounding box center [433, 299] width 348 height 19
select select "27"
click at [259, 290] on select "Select Apartment Building Apartment Building Interior Building Building Interio…" at bounding box center [433, 299] width 348 height 19
type input "1"
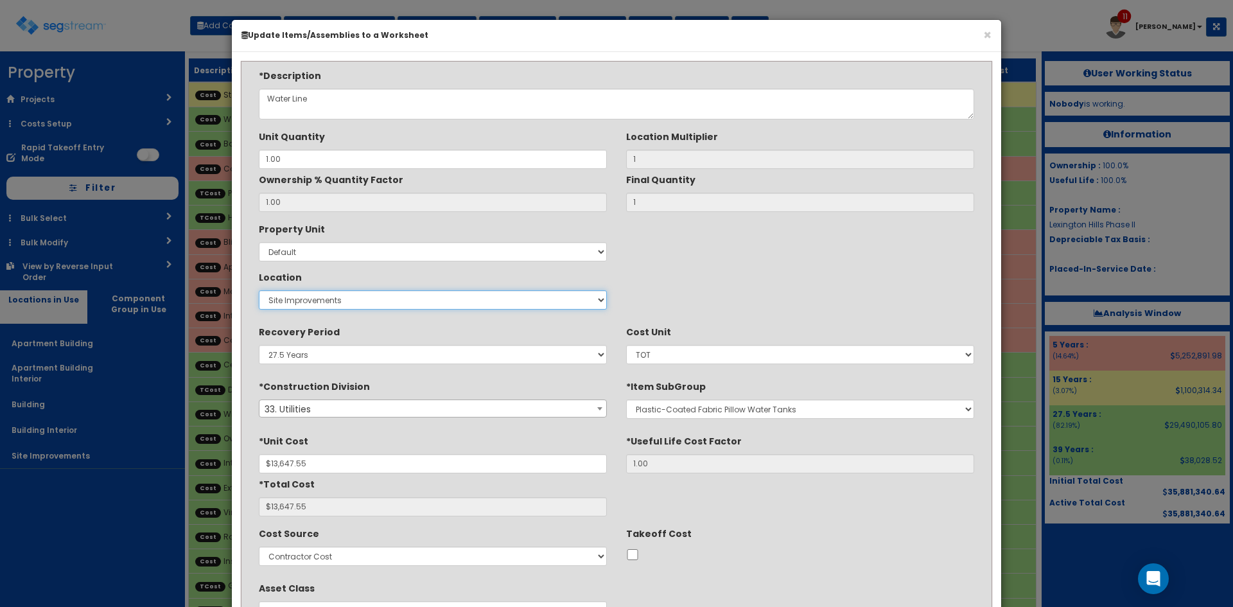
scroll to position [107, 0]
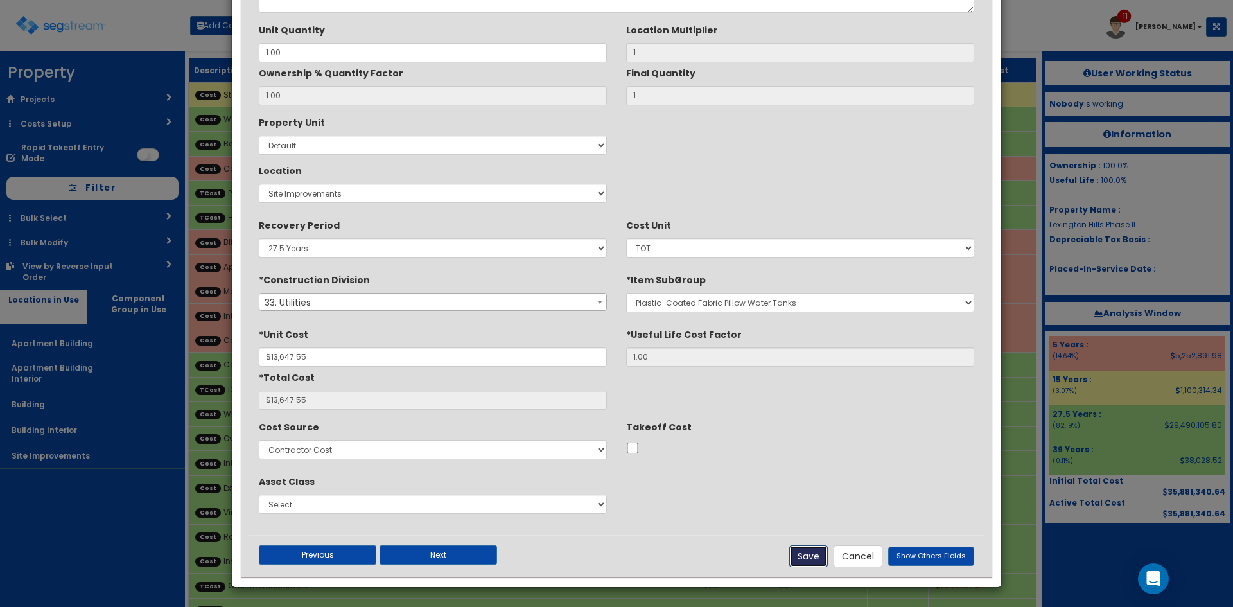
click at [817, 554] on button "Save" at bounding box center [808, 556] width 39 height 22
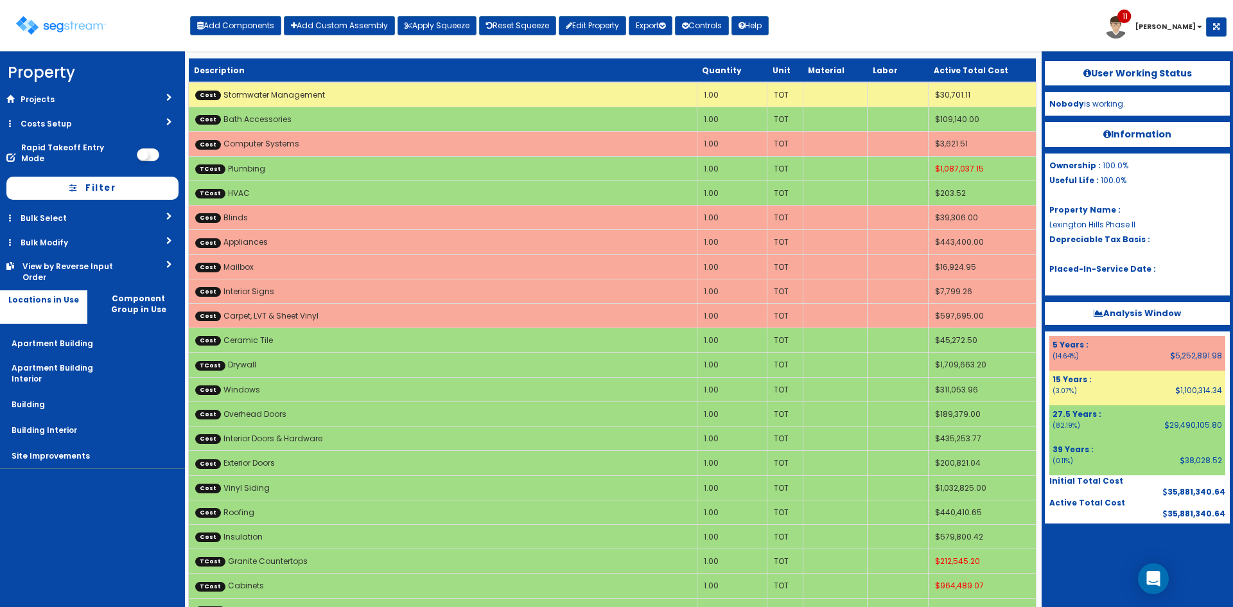
click at [1068, 16] on div "Toggle navigation Add Components Add Custom Assembly Apply Squeeze Reset Squeez…" at bounding box center [616, 31] width 1220 height 42
click at [665, 23] on icon "button" at bounding box center [662, 26] width 6 height 8
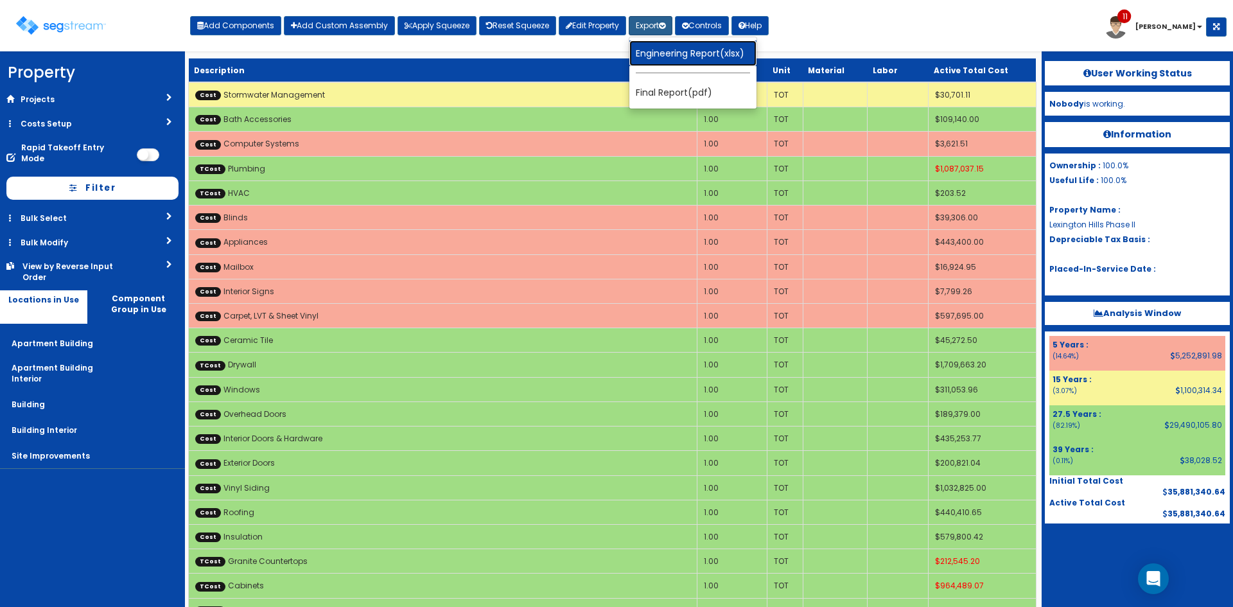
click at [679, 61] on link "Engineering Report(xlsx)" at bounding box center [693, 53] width 127 height 26
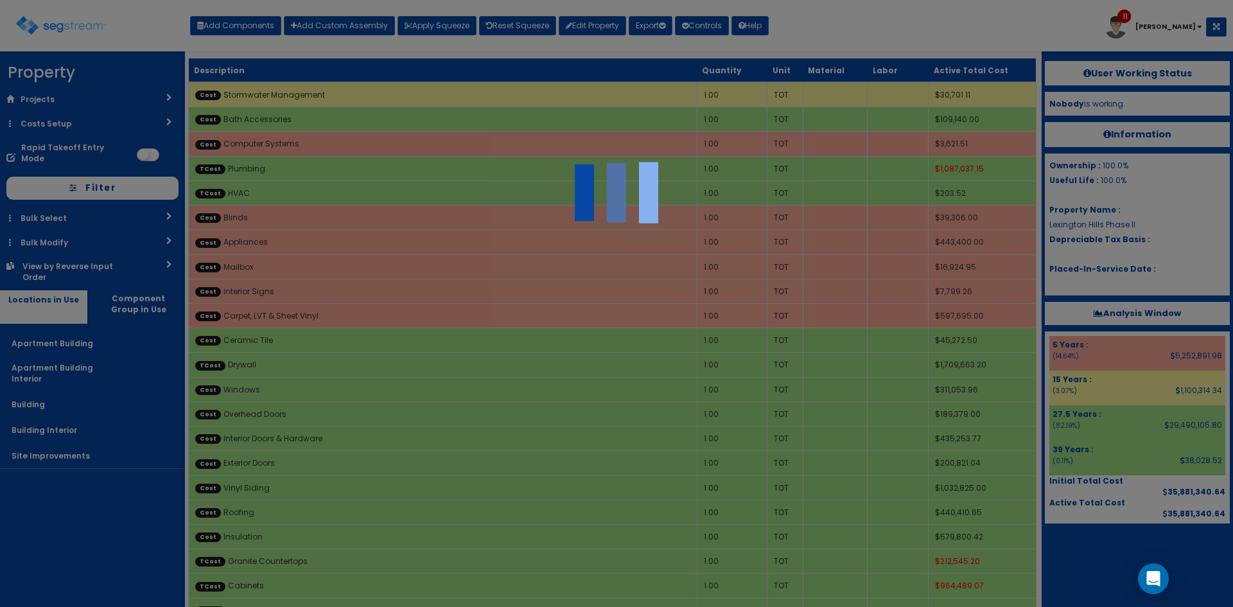
click at [876, 22] on div at bounding box center [616, 303] width 1233 height 607
click at [874, 26] on div at bounding box center [616, 303] width 1233 height 607
click at [876, 26] on div at bounding box center [616, 303] width 1233 height 607
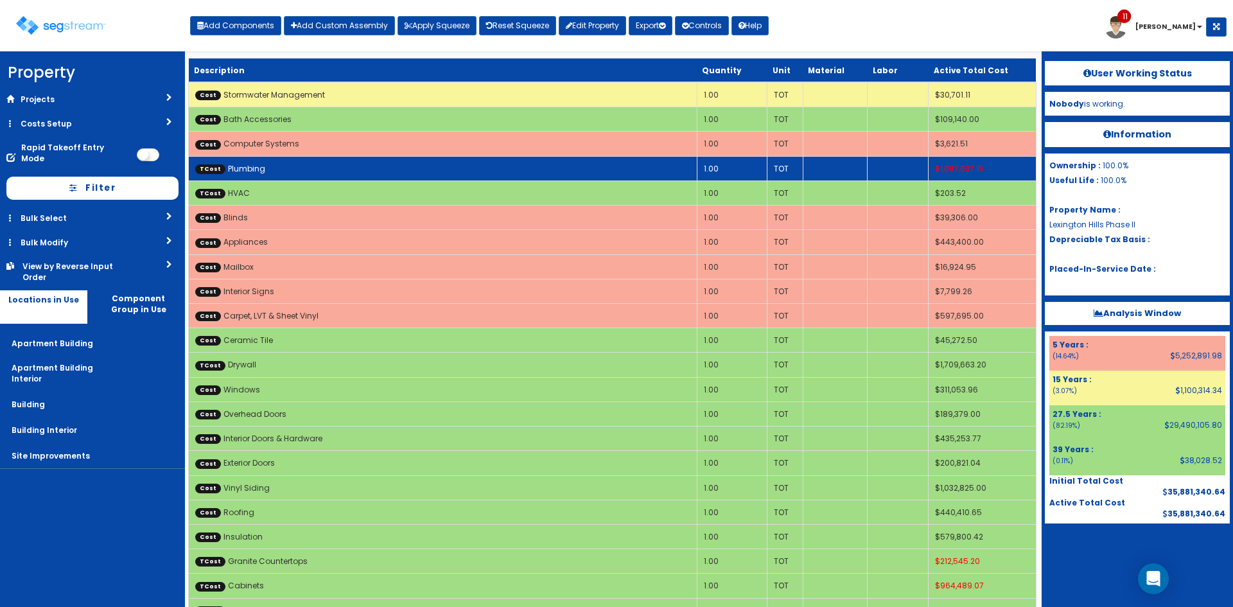
click at [392, 174] on td "TCost Plumbing" at bounding box center [443, 168] width 509 height 24
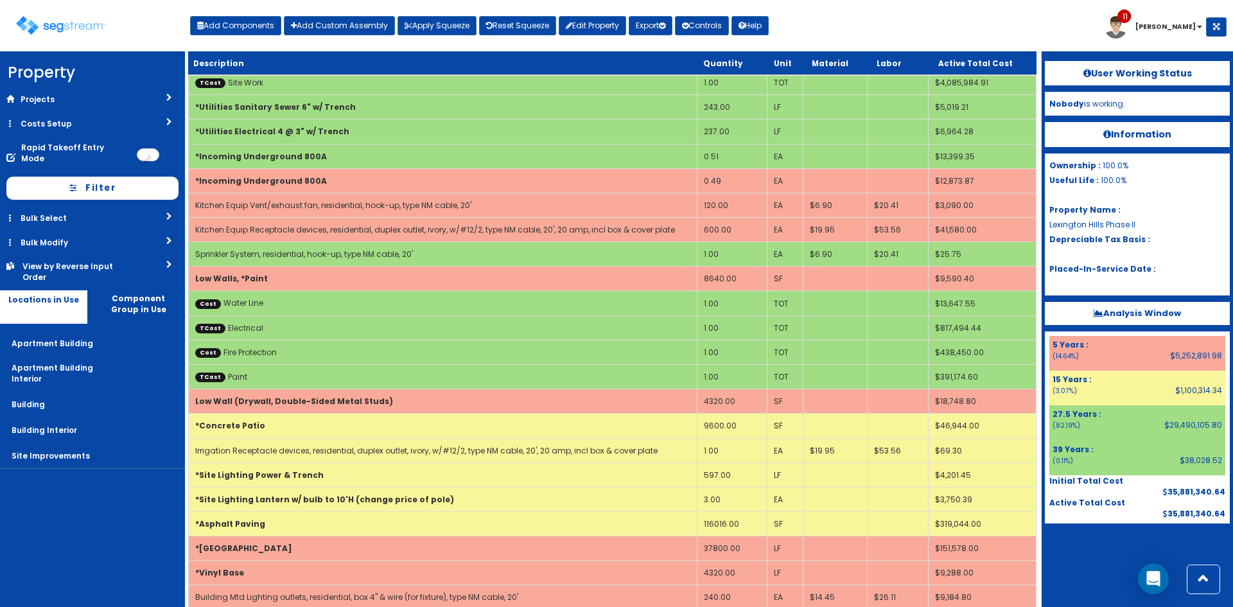
scroll to position [3460, 0]
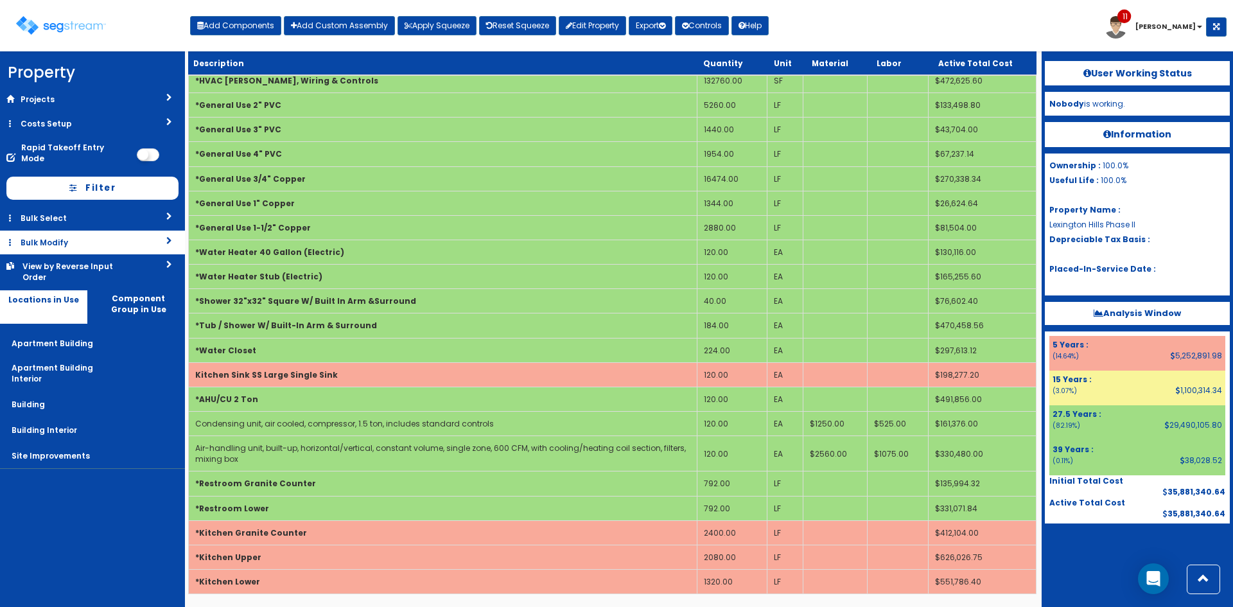
click at [147, 238] on link "Bulk Modify" at bounding box center [92, 243] width 185 height 24
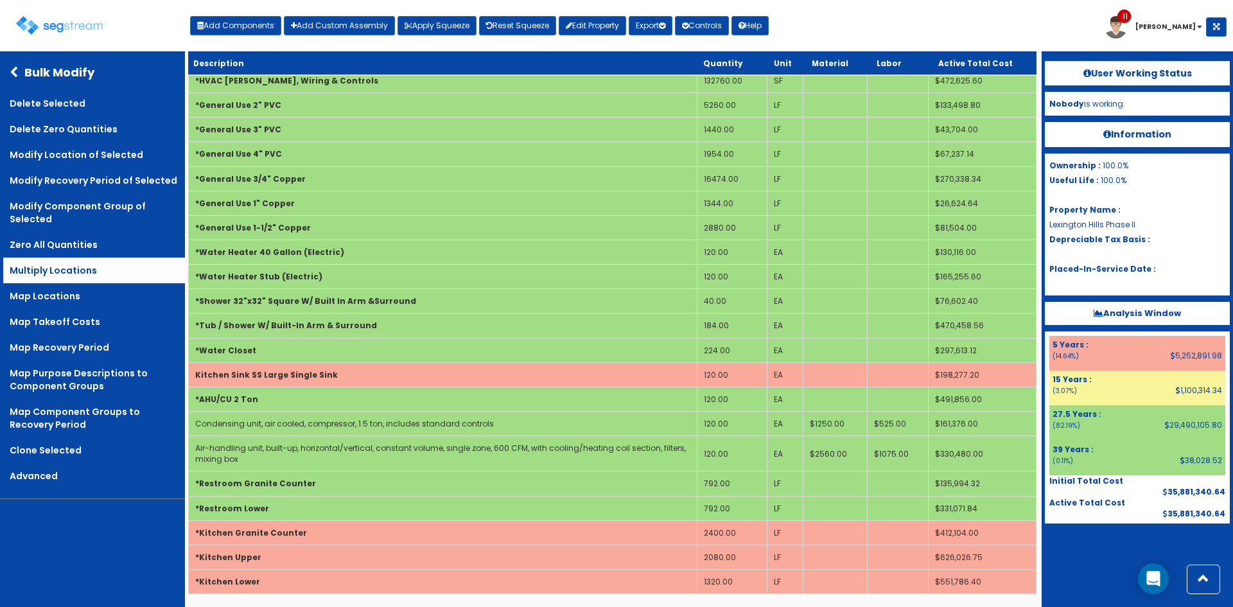
click at [78, 270] on link "Multiply Locations" at bounding box center [94, 271] width 182 height 26
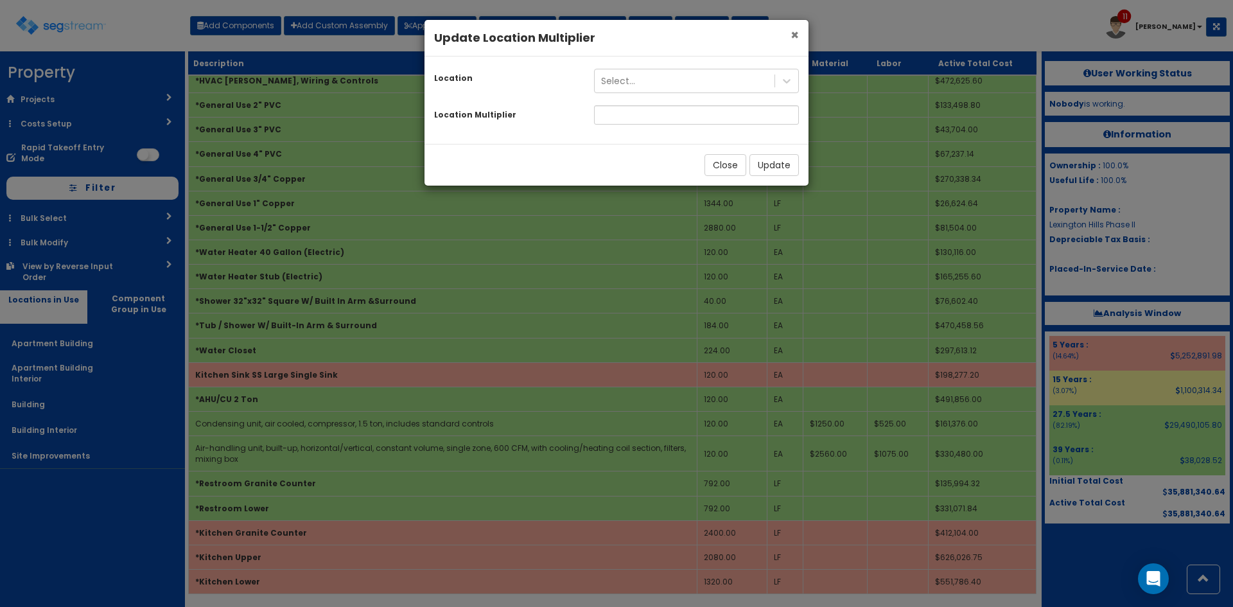
click at [794, 32] on span "×" at bounding box center [795, 35] width 8 height 19
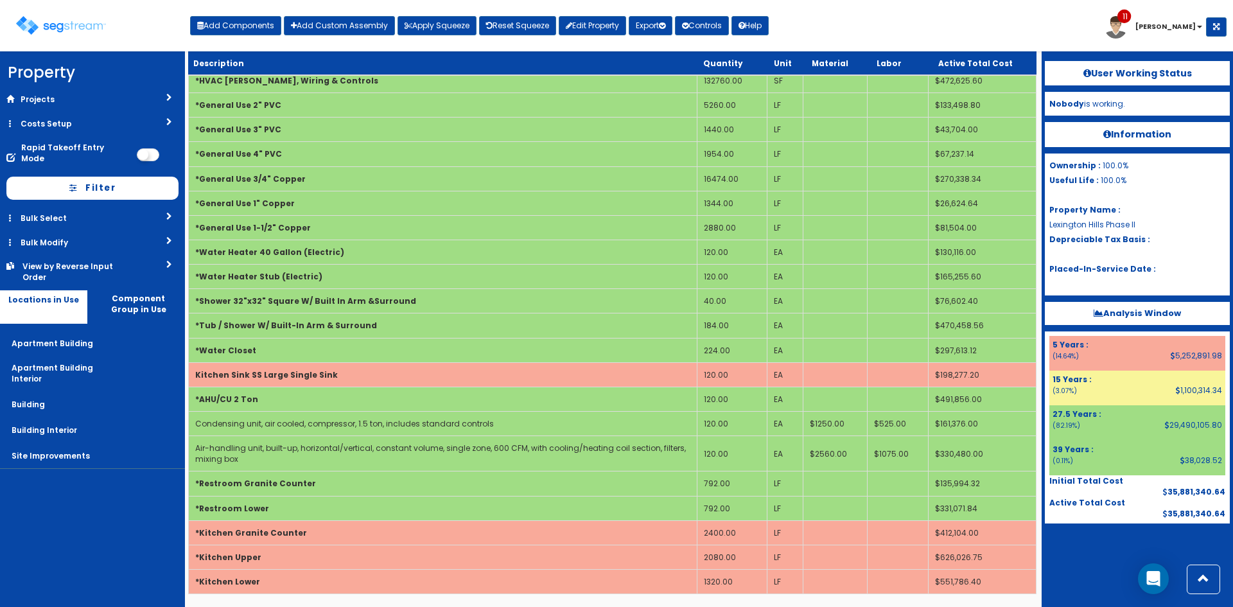
click at [132, 259] on link "View by Reverse Input Order" at bounding box center [92, 271] width 185 height 35
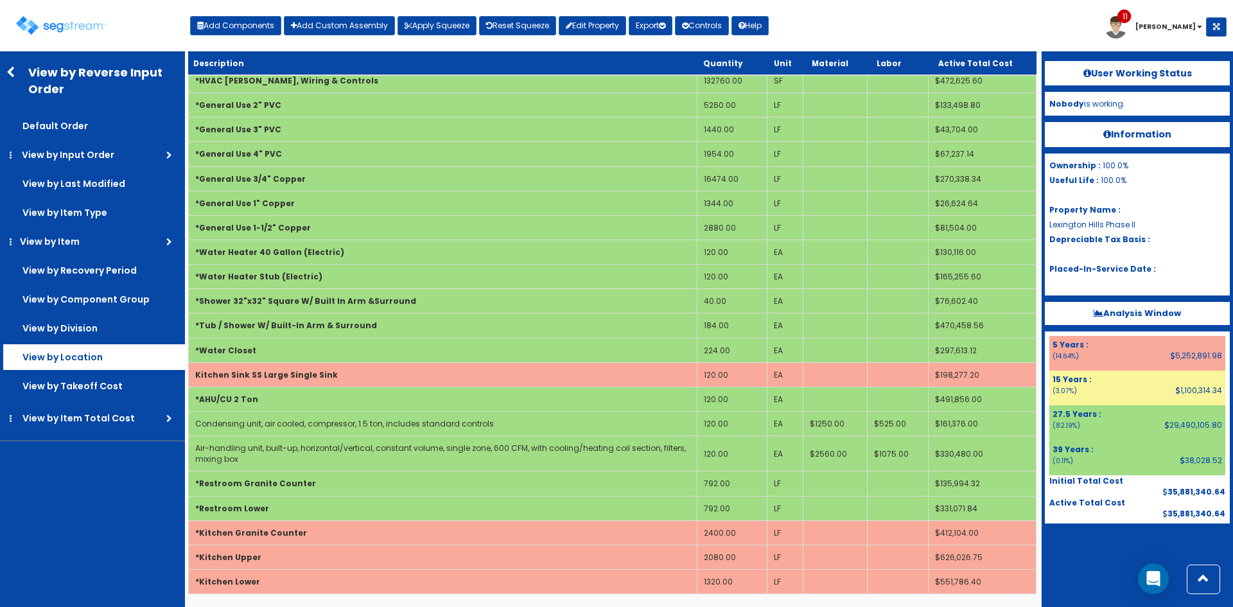
click at [95, 139] on label "View by Location" at bounding box center [94, 126] width 182 height 26
click at [0, 0] on input "View by Location" at bounding box center [0, 0] width 0 height 0
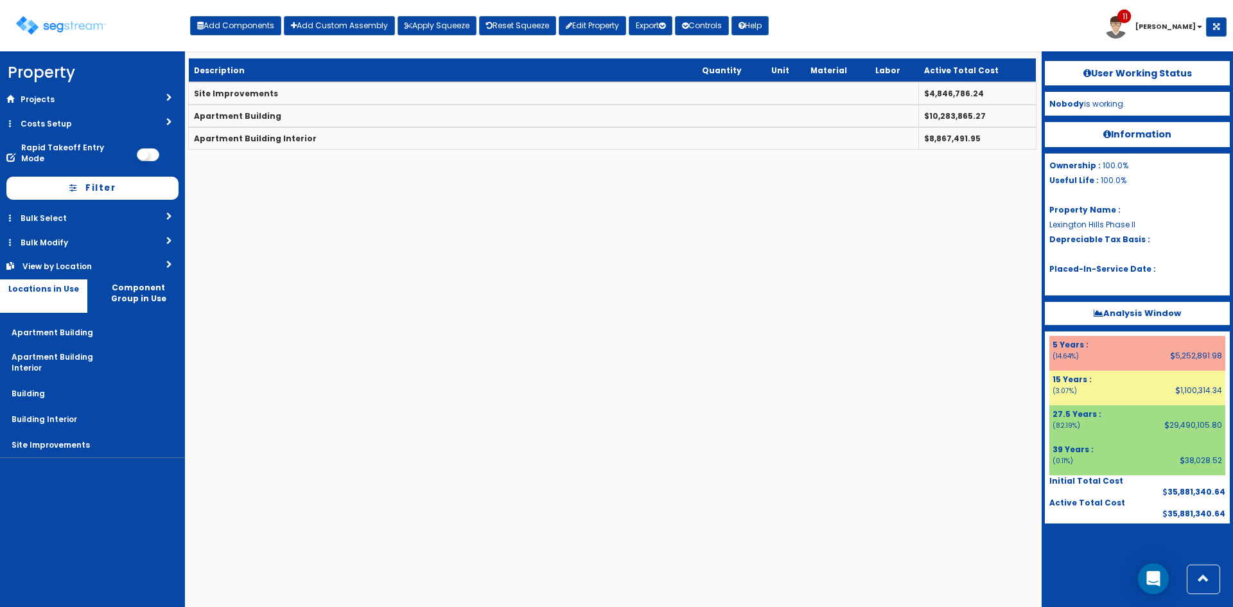
scroll to position [0, 0]
click at [112, 263] on link "View by Location" at bounding box center [92, 266] width 185 height 24
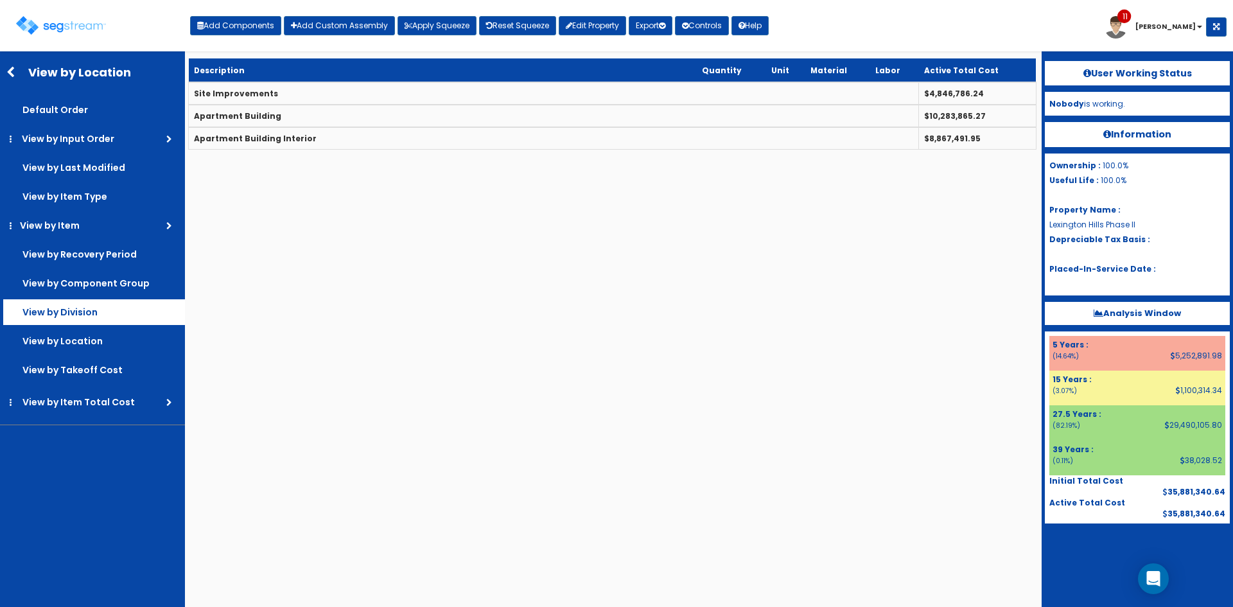
click at [58, 123] on label "View by Division" at bounding box center [94, 110] width 182 height 26
click at [0, 0] on input "View by Division" at bounding box center [0, 0] width 0 height 0
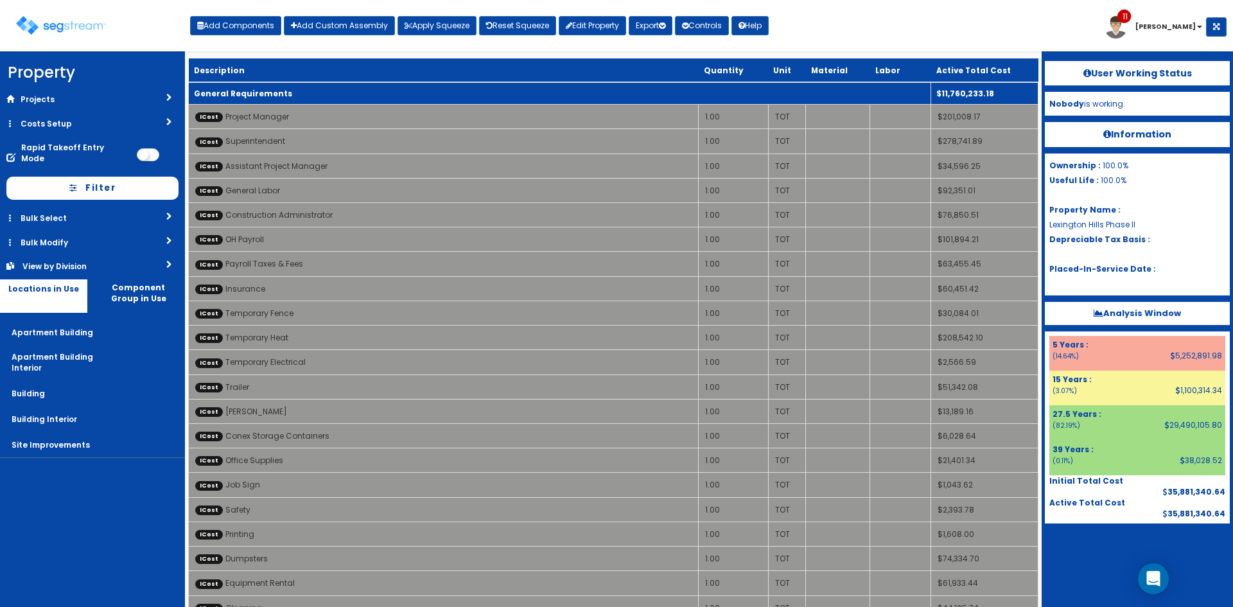
click at [277, 91] on b "General Requirements" at bounding box center [243, 93] width 98 height 11
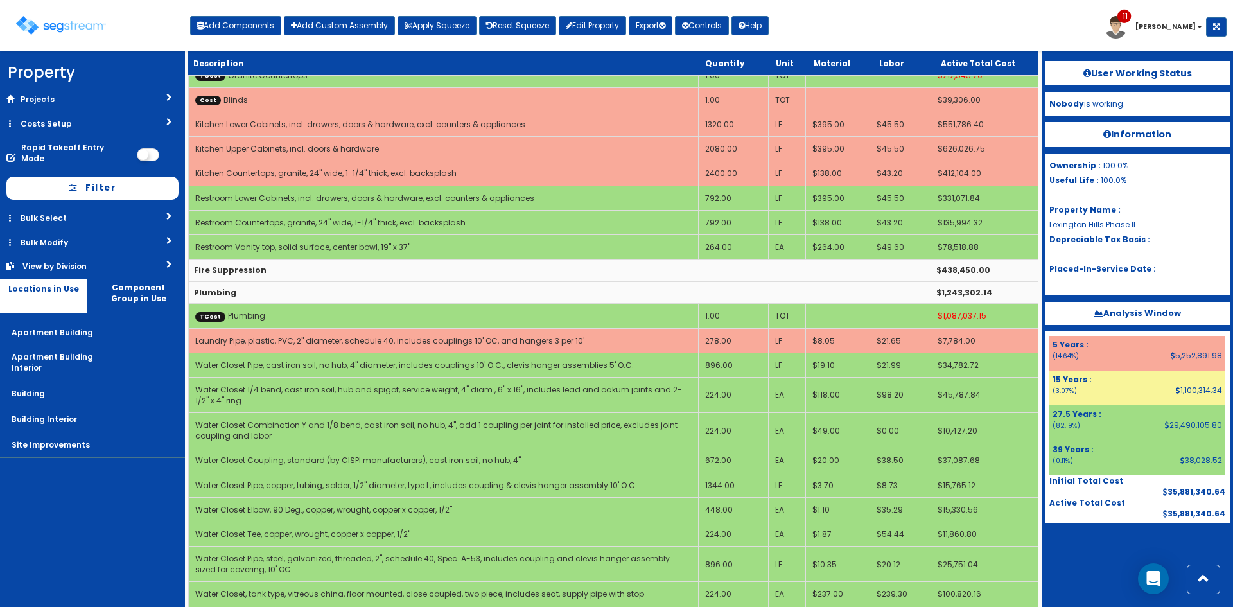
scroll to position [770, 0]
click at [971, 61] on small "Active Total Cost" at bounding box center [978, 63] width 75 height 10
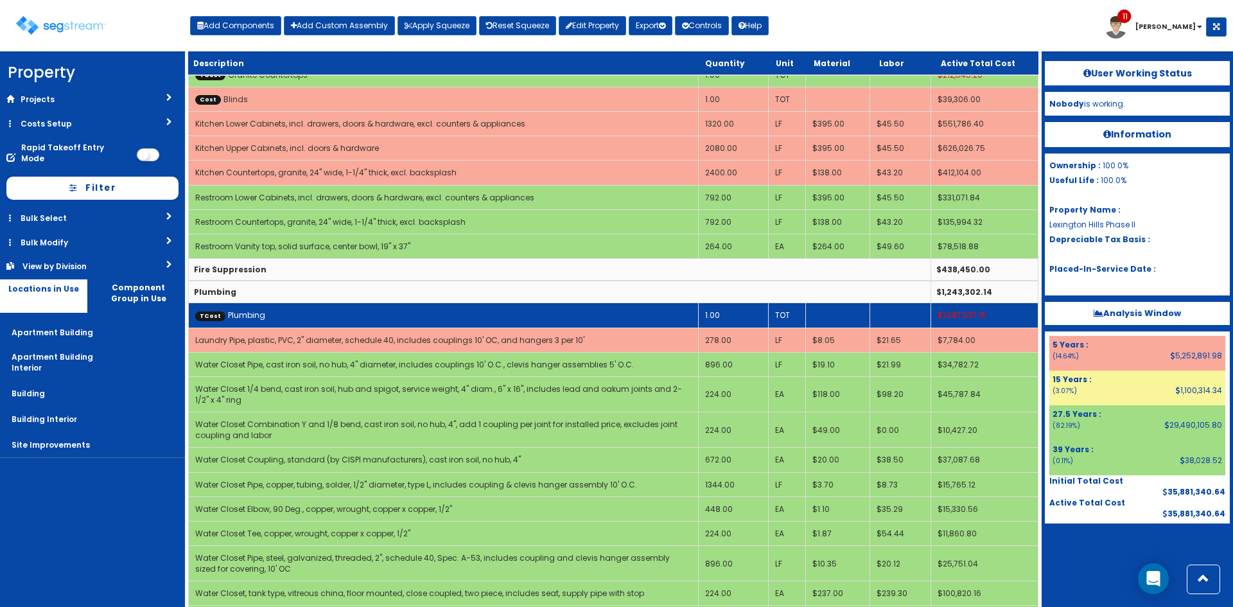
scroll to position [769, 0]
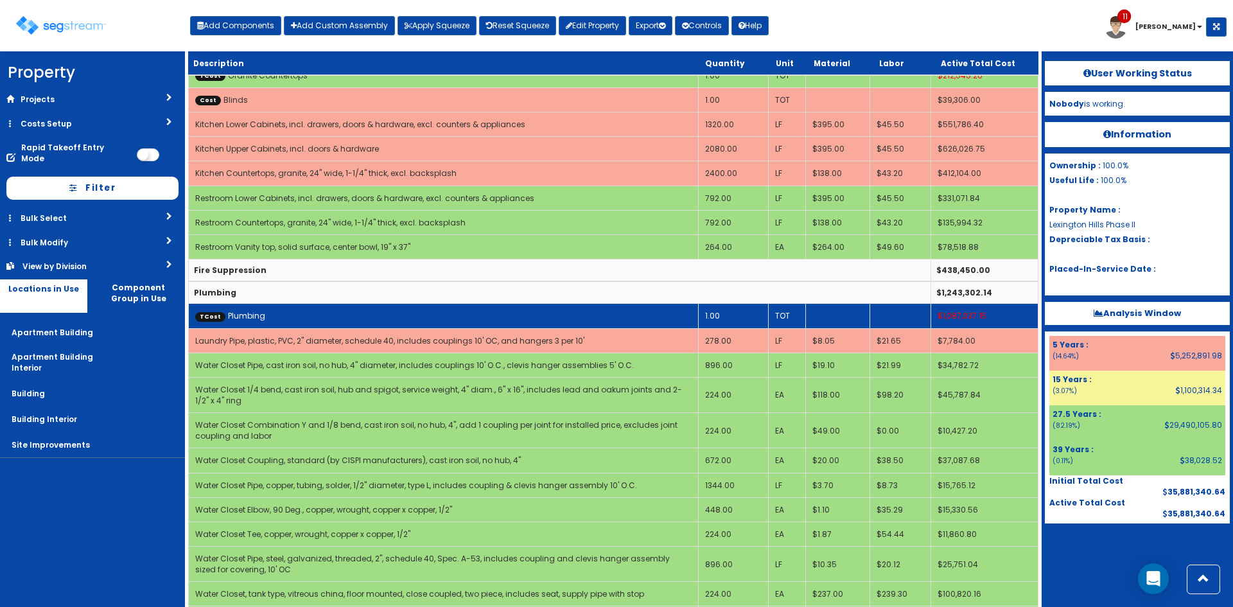
click at [280, 304] on td "TCost Plumbing" at bounding box center [444, 316] width 510 height 24
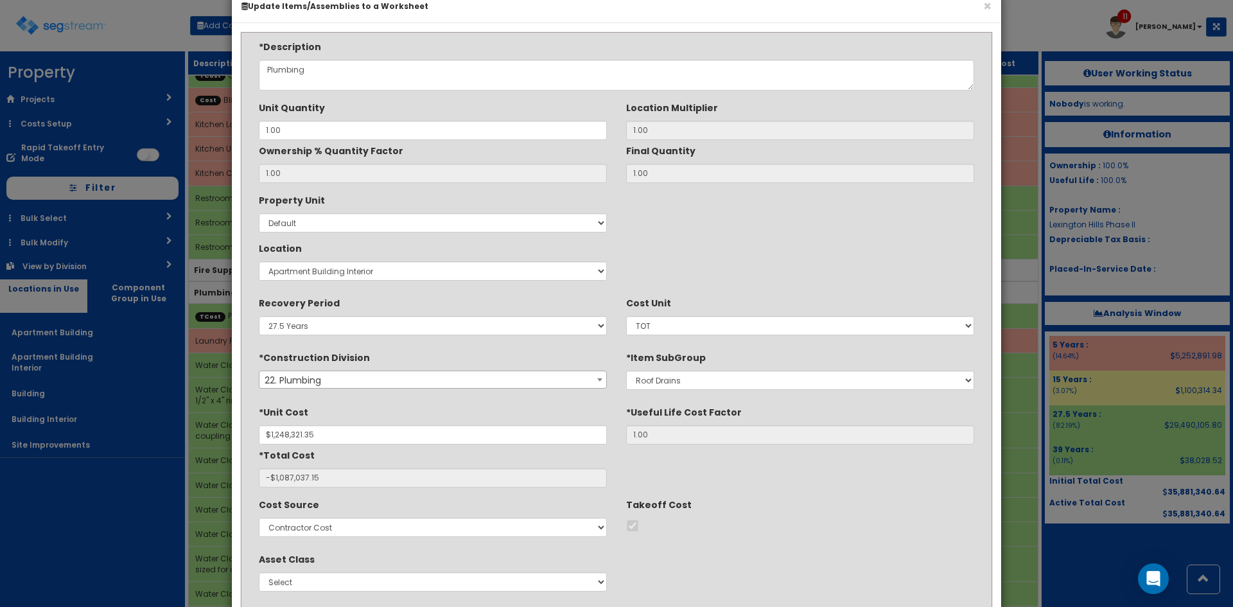
scroll to position [107, 0]
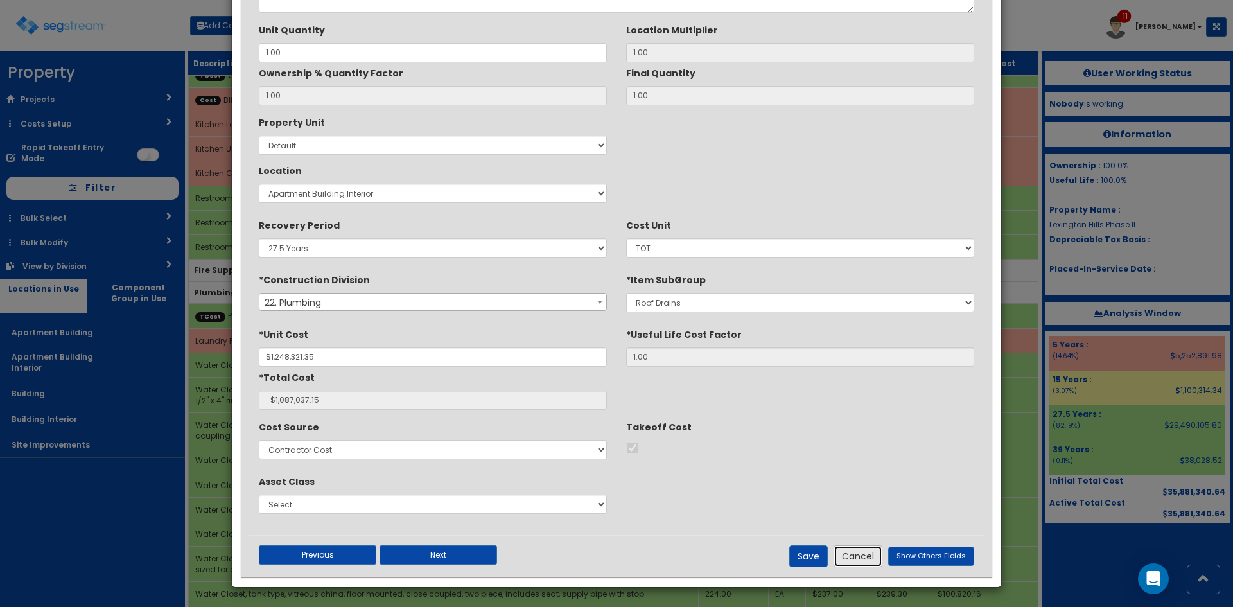
click at [861, 559] on button "Cancel" at bounding box center [858, 556] width 49 height 22
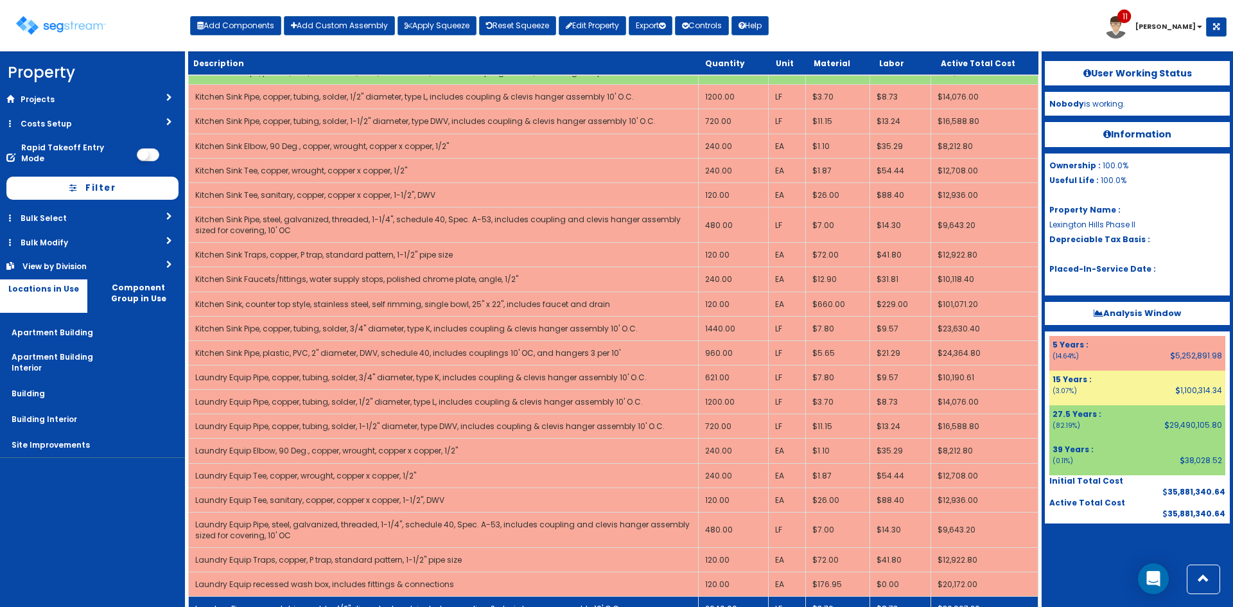
scroll to position [2294, 0]
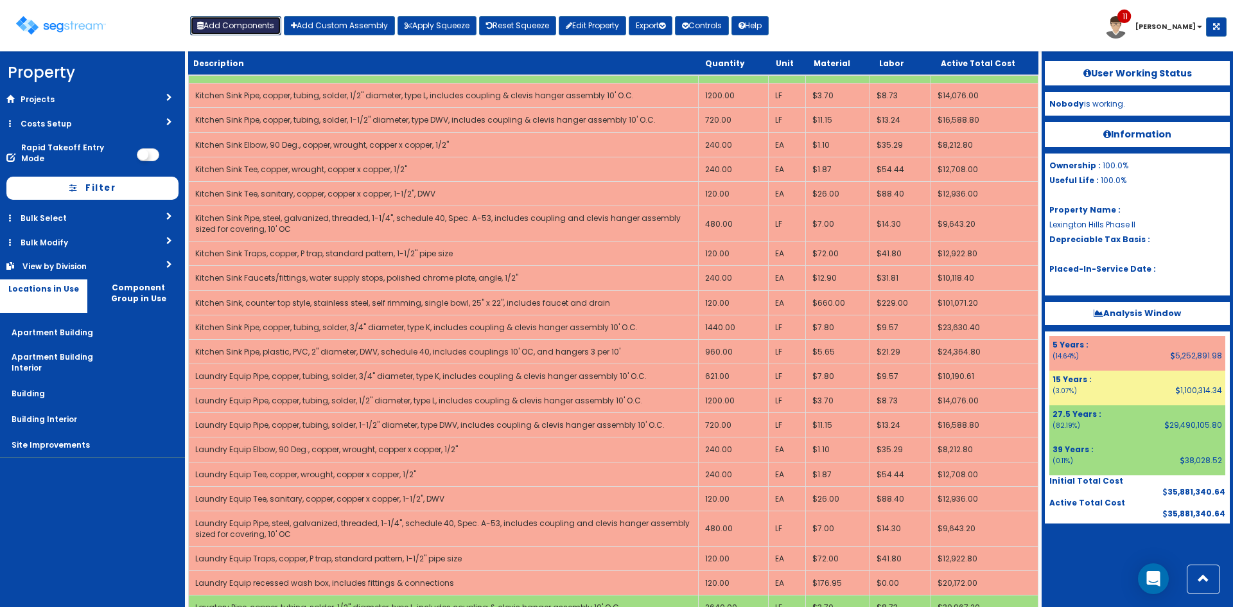
click at [249, 26] on button "Add Components" at bounding box center [235, 25] width 91 height 19
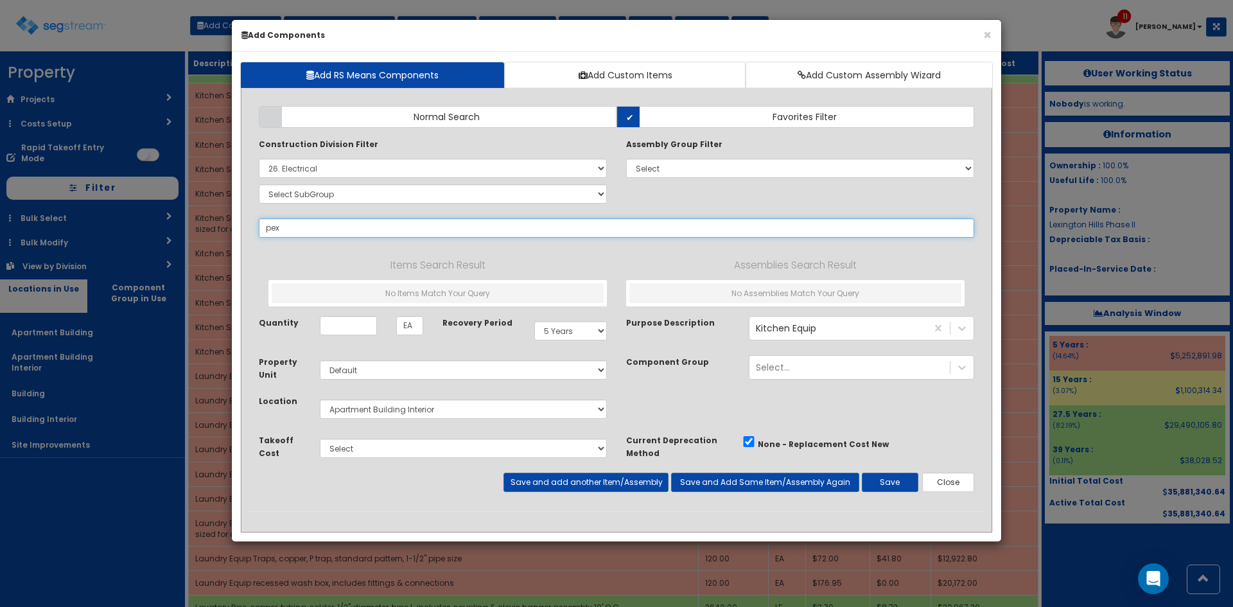
type input "pex"
click at [534, 172] on select "Select 0. Custom Item 1. General Requirements 2. Existing Conditions 3. Concret…" at bounding box center [433, 168] width 348 height 19
select select
click at [259, 159] on select "Select 0. Custom Item 1. General Requirements 2. Existing Conditions 3. Concret…" at bounding box center [433, 168] width 348 height 19
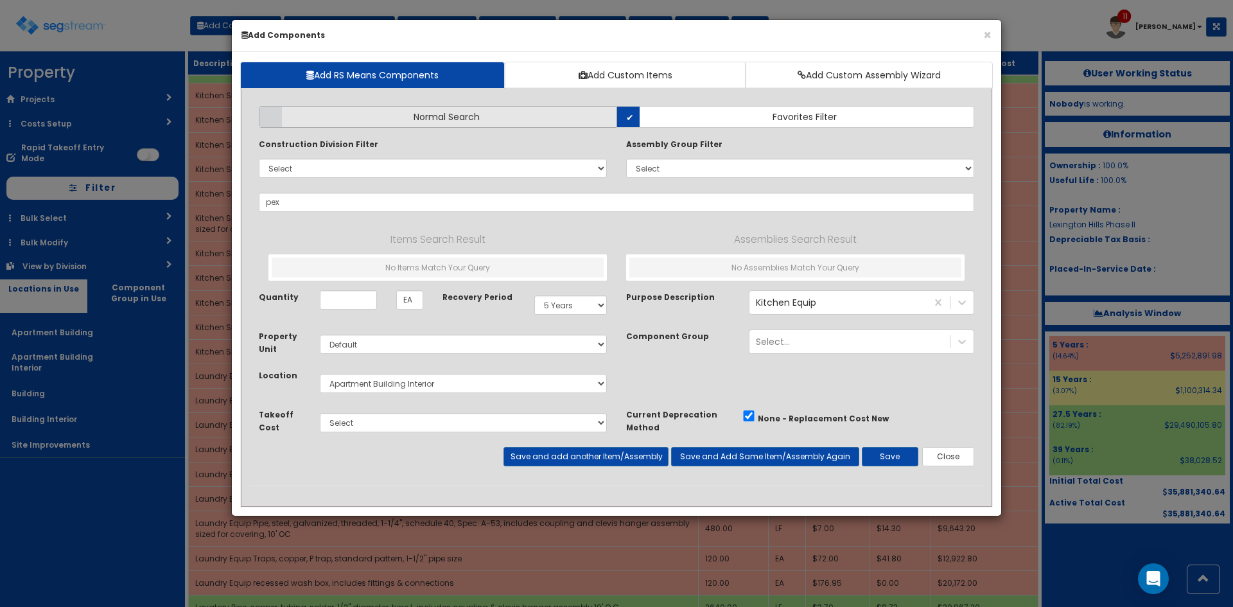
click at [456, 122] on span "Normal Search" at bounding box center [447, 116] width 66 height 13
click at [0, 0] on input "Normal Search" at bounding box center [0, 0] width 0 height 0
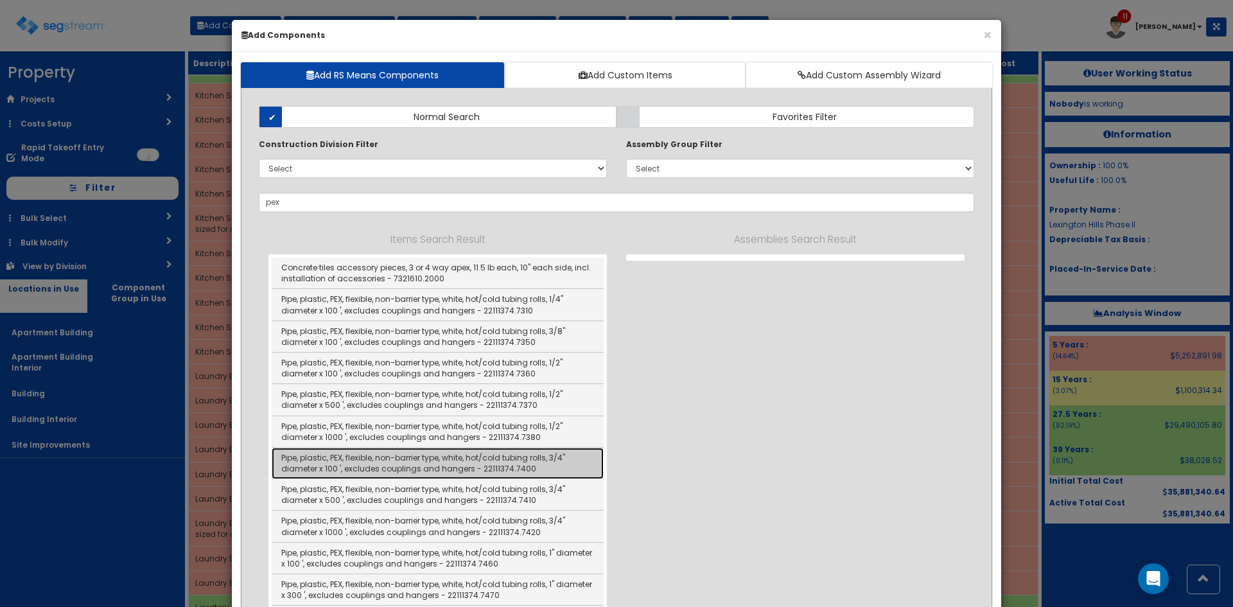
click at [468, 468] on link "Pipe, plastic, PEX, flexible, non-barrier type, white, hot/cold tubing rolls, 3…" at bounding box center [438, 463] width 332 height 31
type input "Pipe, plastic, PEX, flexible, non-barrier type, white, hot/cold tubing rolls, 3…"
checkbox input "false"
type input "LF"
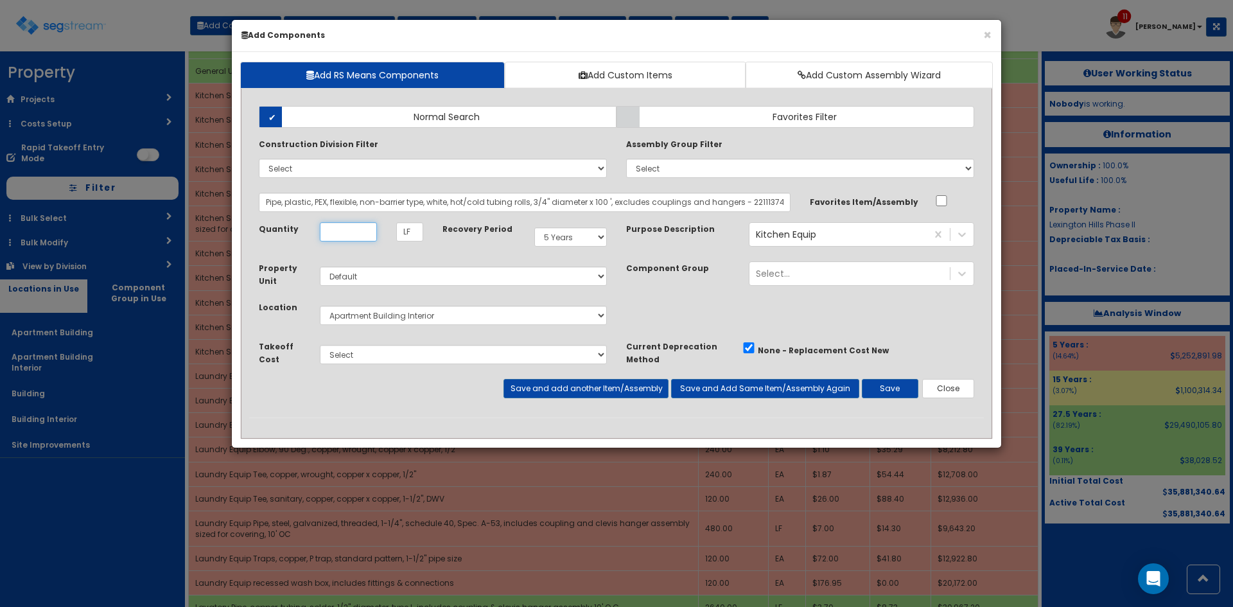
scroll to position [0, 0]
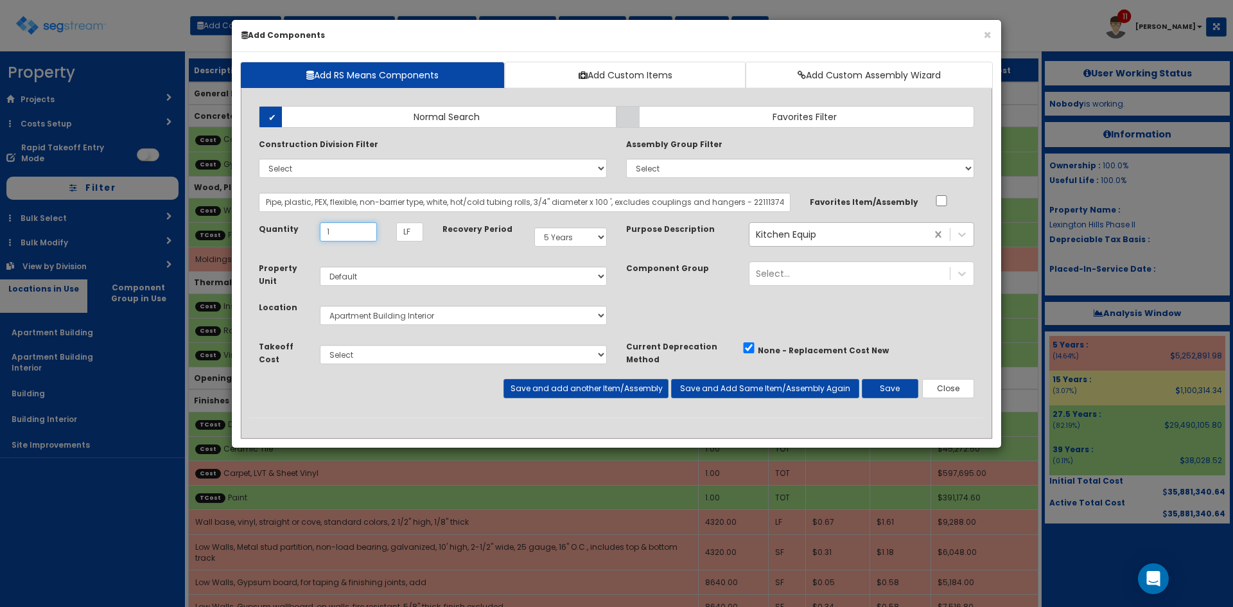
type input "1"
drag, startPoint x: 487, startPoint y: 359, endPoint x: 468, endPoint y: 364, distance: 19.8
click at [487, 358] on select "Select Site Work Finished Carpentry Cabinets Granite Countertops Drywall Paint …" at bounding box center [463, 354] width 287 height 19
select select "5267722"
click at [320, 345] on select "Select Site Work Finished Carpentry Cabinets Granite Countertops Drywall Paint …" at bounding box center [463, 354] width 287 height 19
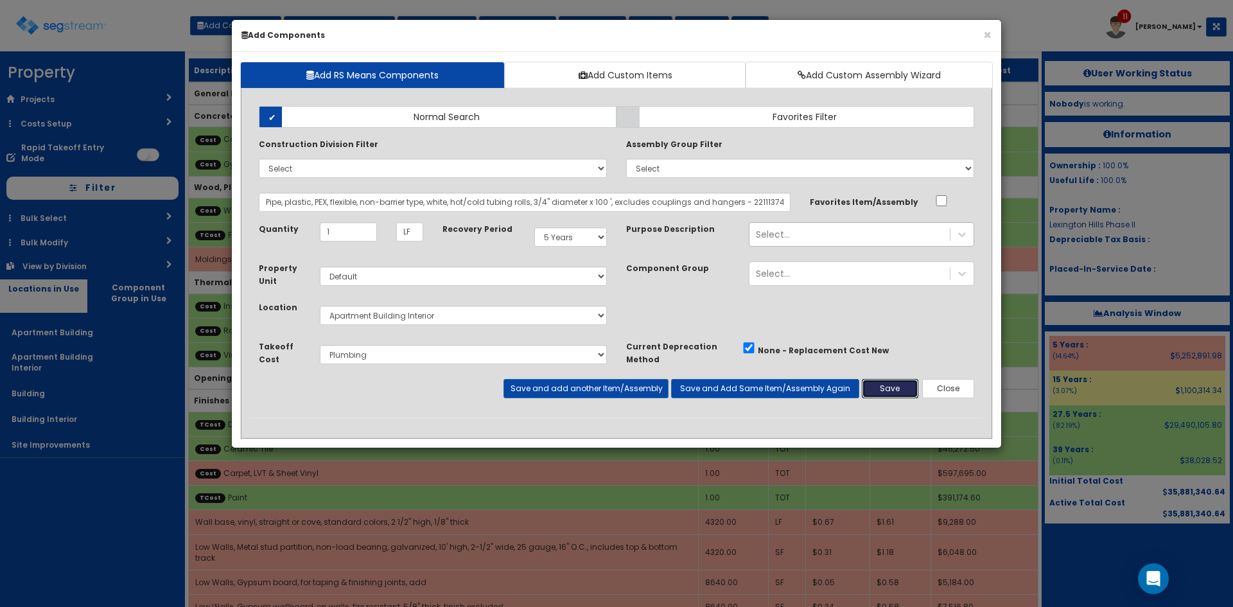
click at [888, 391] on button "Save" at bounding box center [890, 388] width 57 height 19
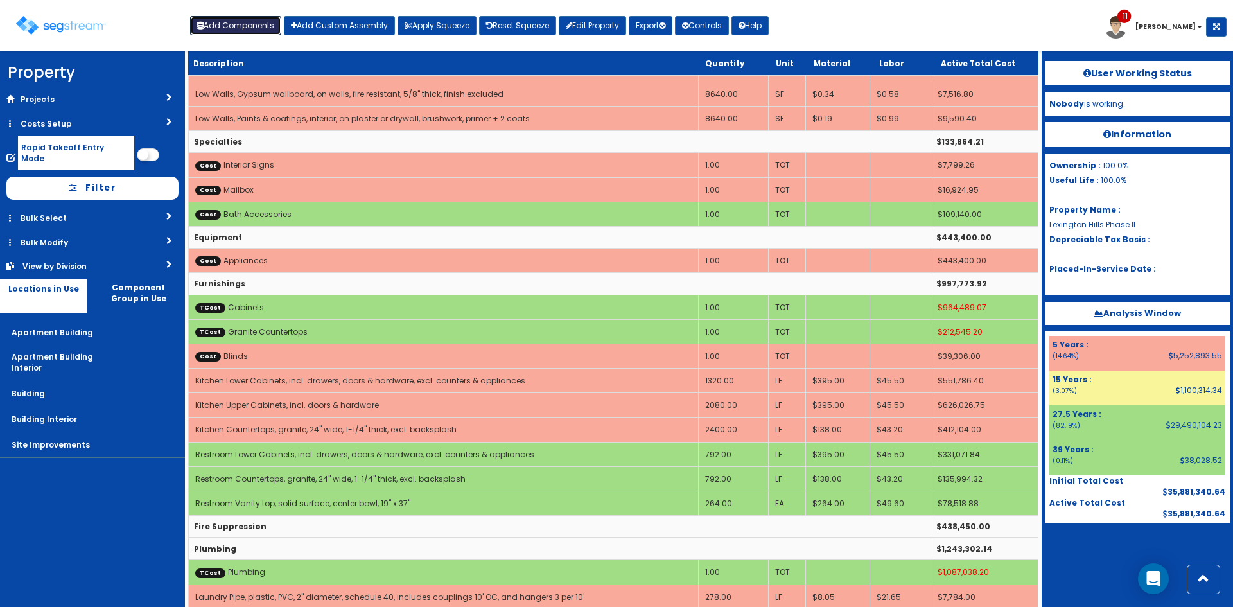
scroll to position [513, 0]
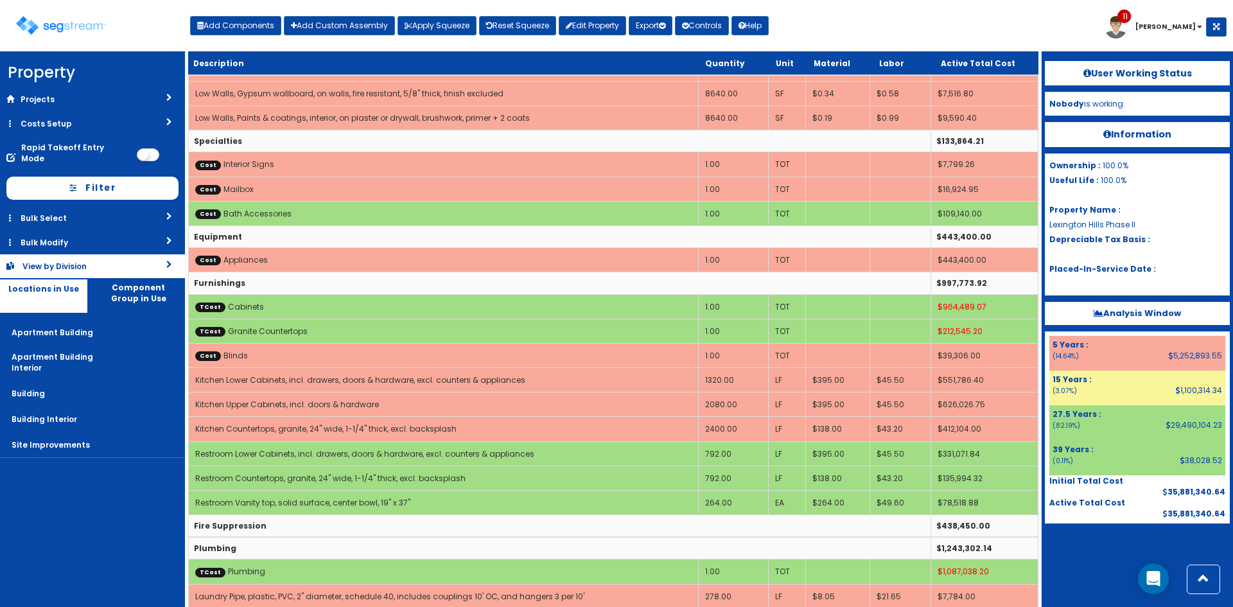
click at [132, 260] on link "View by Division" at bounding box center [92, 266] width 185 height 24
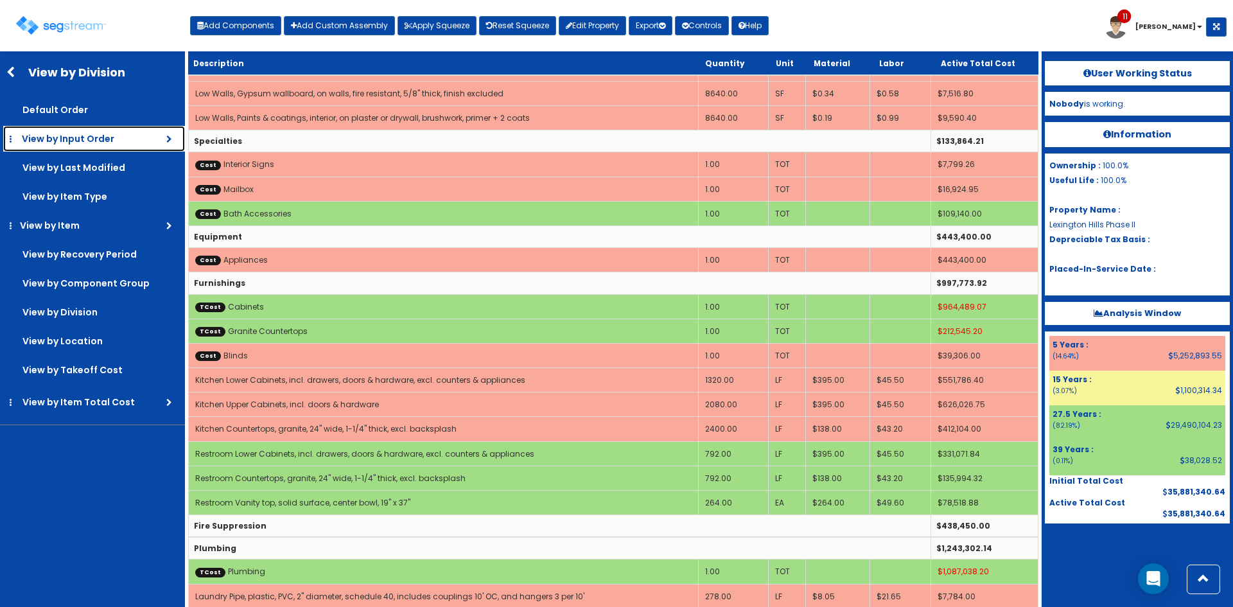
click at [91, 146] on link "View by Input Order" at bounding box center [94, 139] width 182 height 26
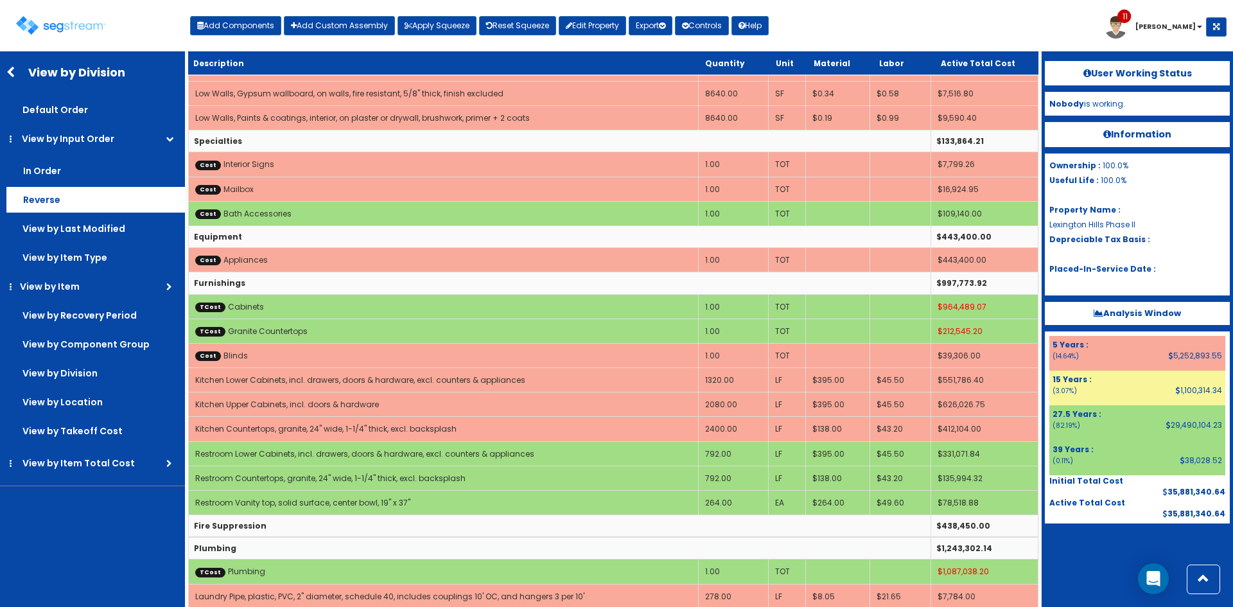
click at [42, 184] on label "Reverse" at bounding box center [95, 171] width 179 height 26
click at [0, 0] on input "Reverse" at bounding box center [0, 0] width 0 height 0
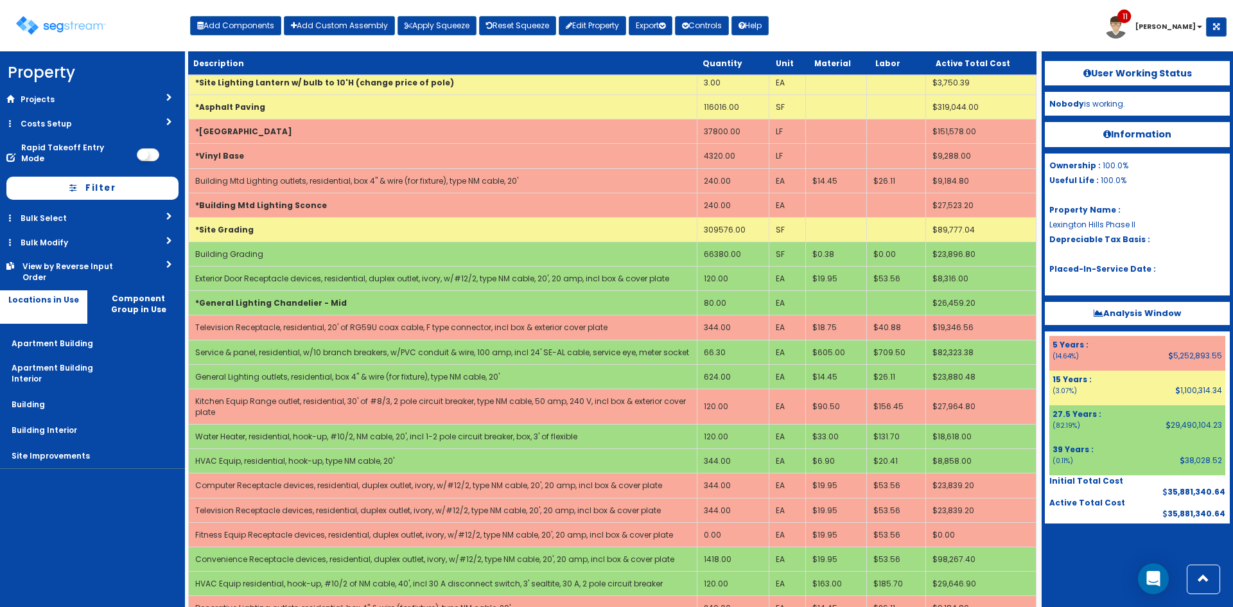
scroll to position [3286, 0]
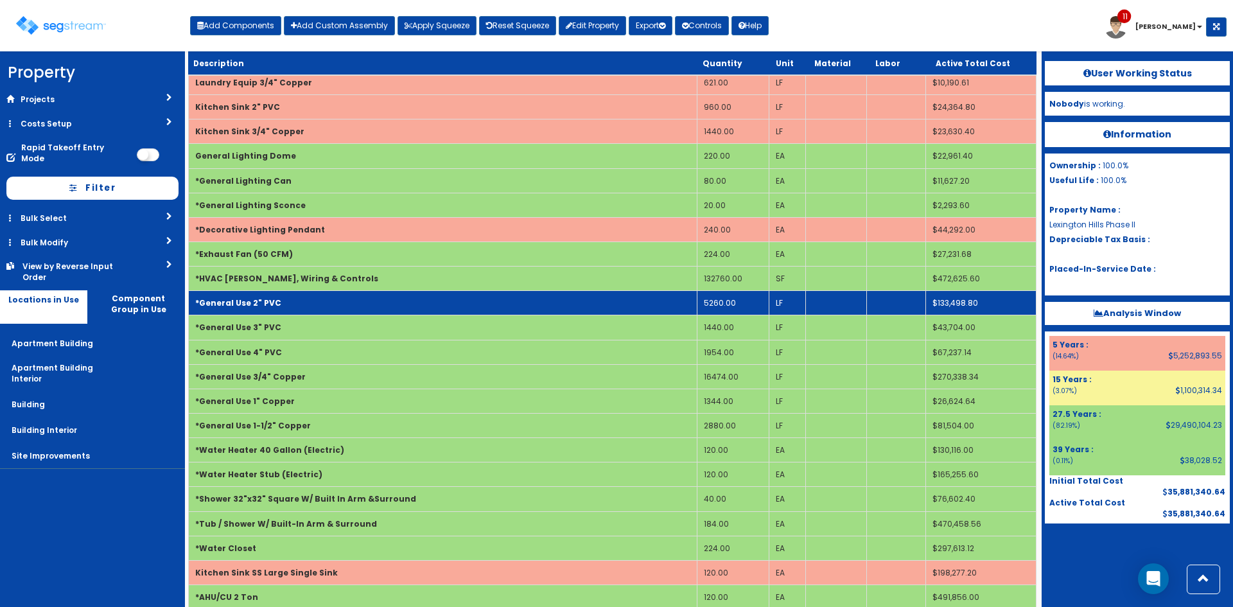
click at [722, 305] on td "5260.00" at bounding box center [733, 303] width 72 height 24
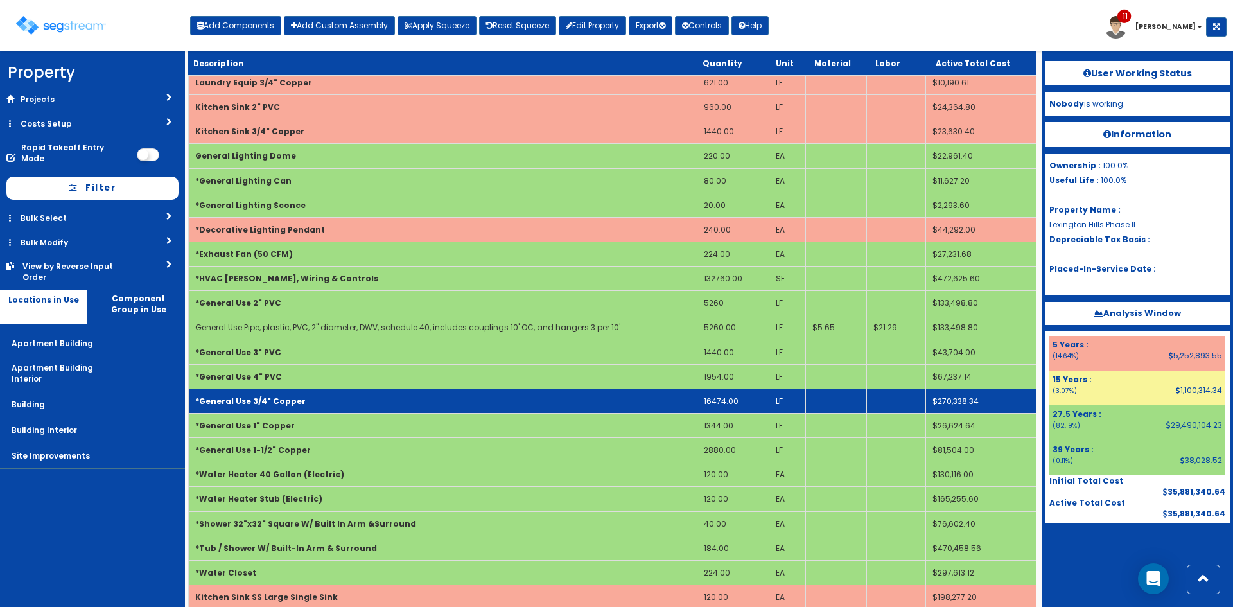
click at [157, 520] on nav "Property DB Projects Recent Properties 91 Whiskey Lane 71 Whiskey Lane Hines Po…" at bounding box center [92, 329] width 185 height 556
click at [303, 383] on td "*General Use 4" PVC" at bounding box center [443, 376] width 509 height 24
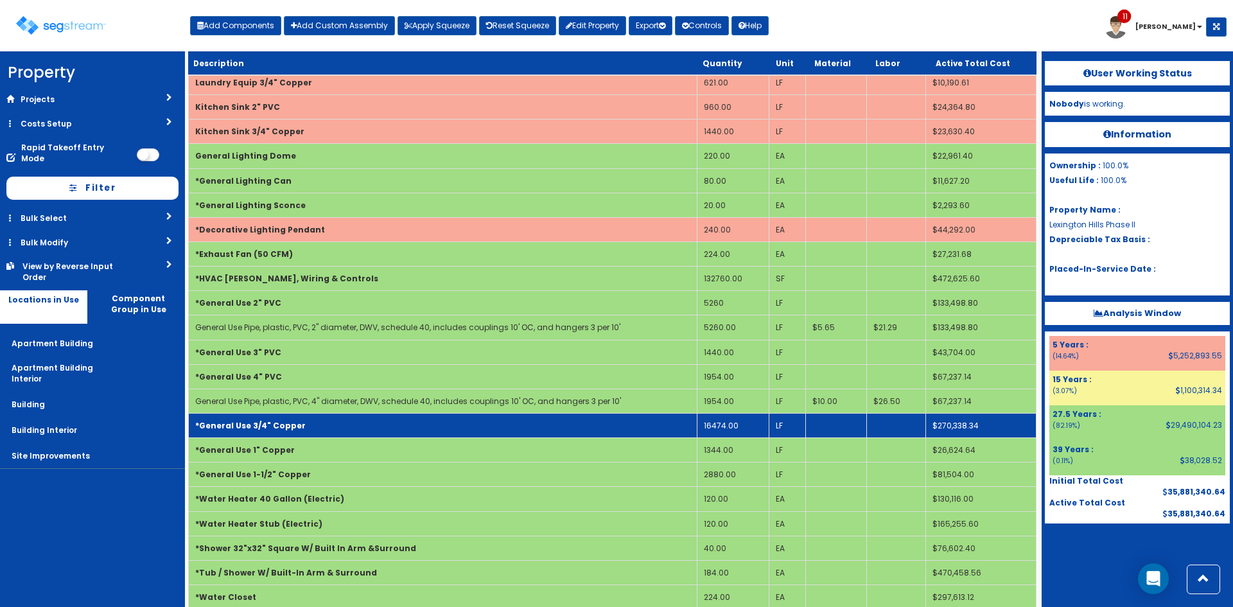
scroll to position [3237, 0]
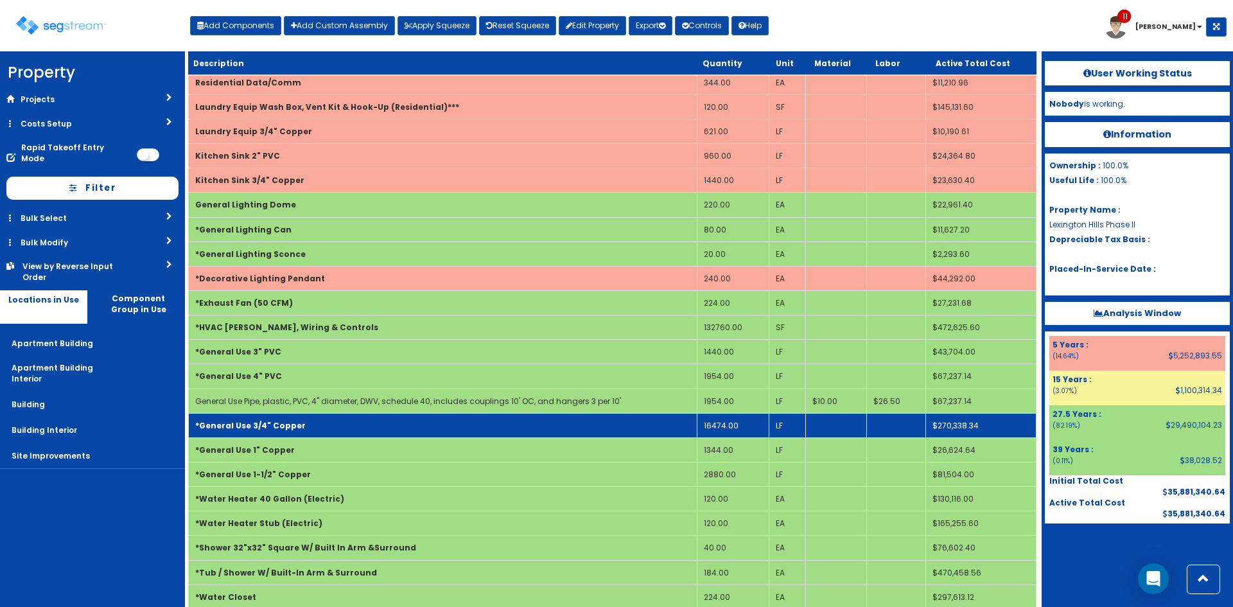
click at [725, 429] on td "16474.00" at bounding box center [733, 425] width 72 height 24
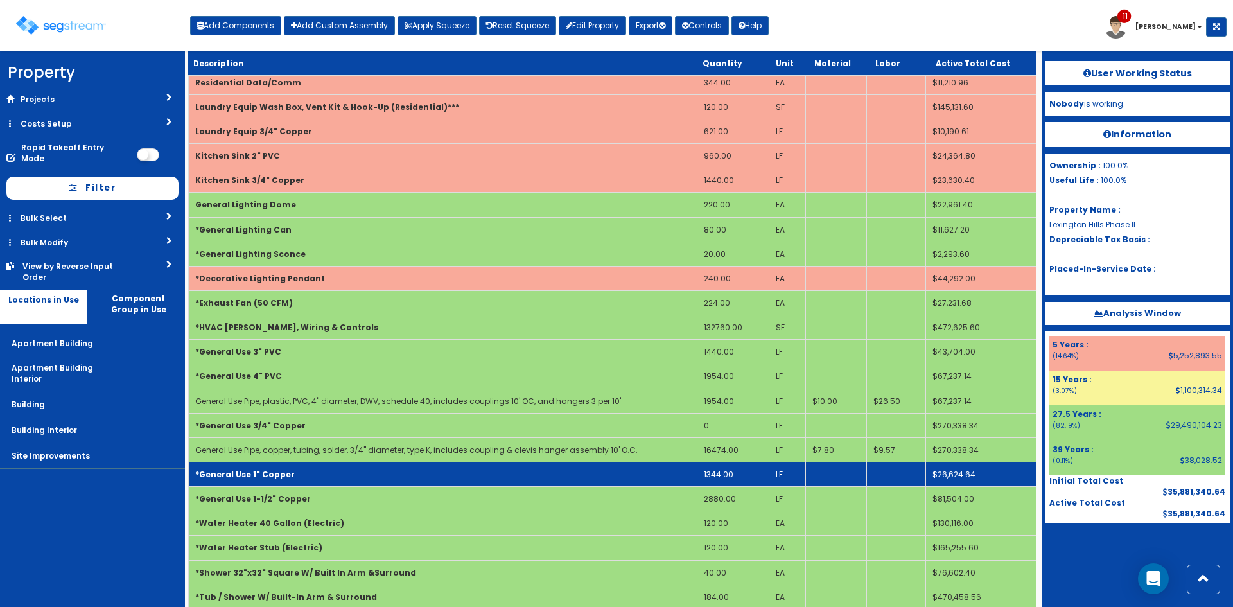
click at [734, 477] on td "1344.00" at bounding box center [733, 474] width 72 height 24
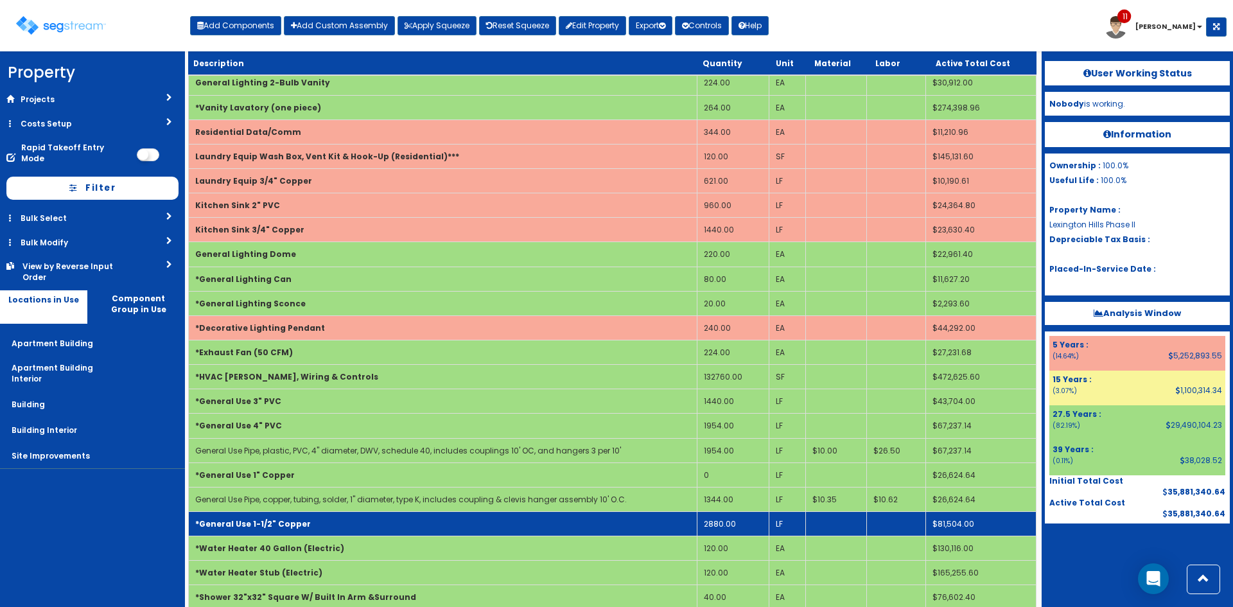
click at [731, 527] on td "2880.00" at bounding box center [733, 524] width 72 height 24
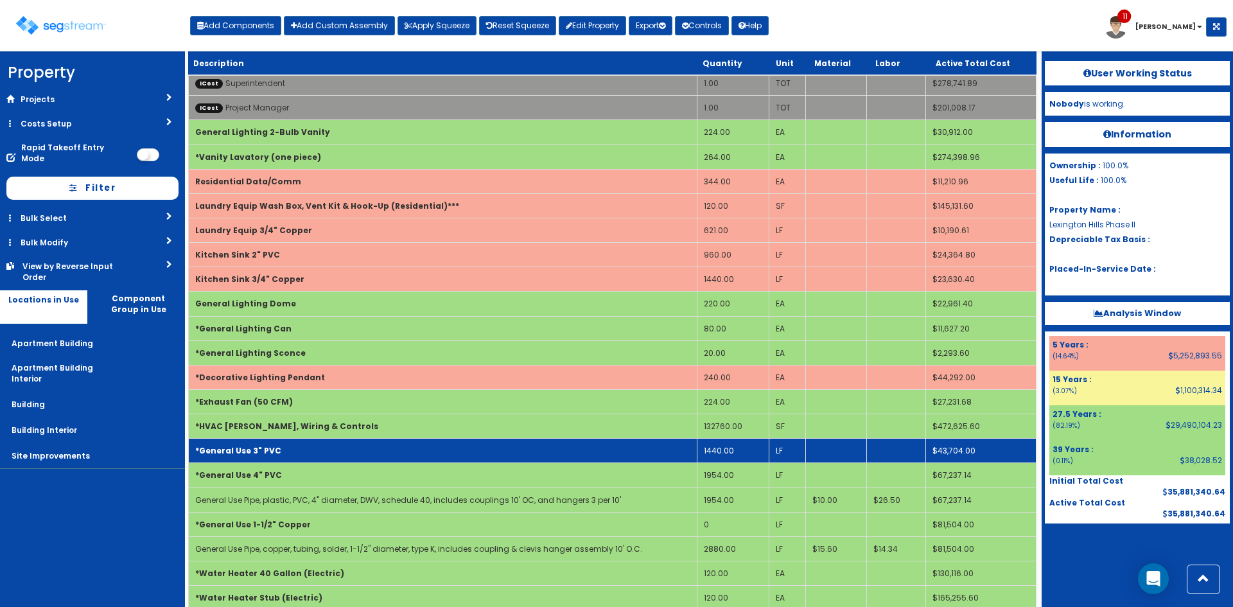
click at [117, 539] on nav "Property DB Projects Recent Properties 91 Whiskey Lane 71 Whiskey Lane Hines Po…" at bounding box center [92, 329] width 185 height 556
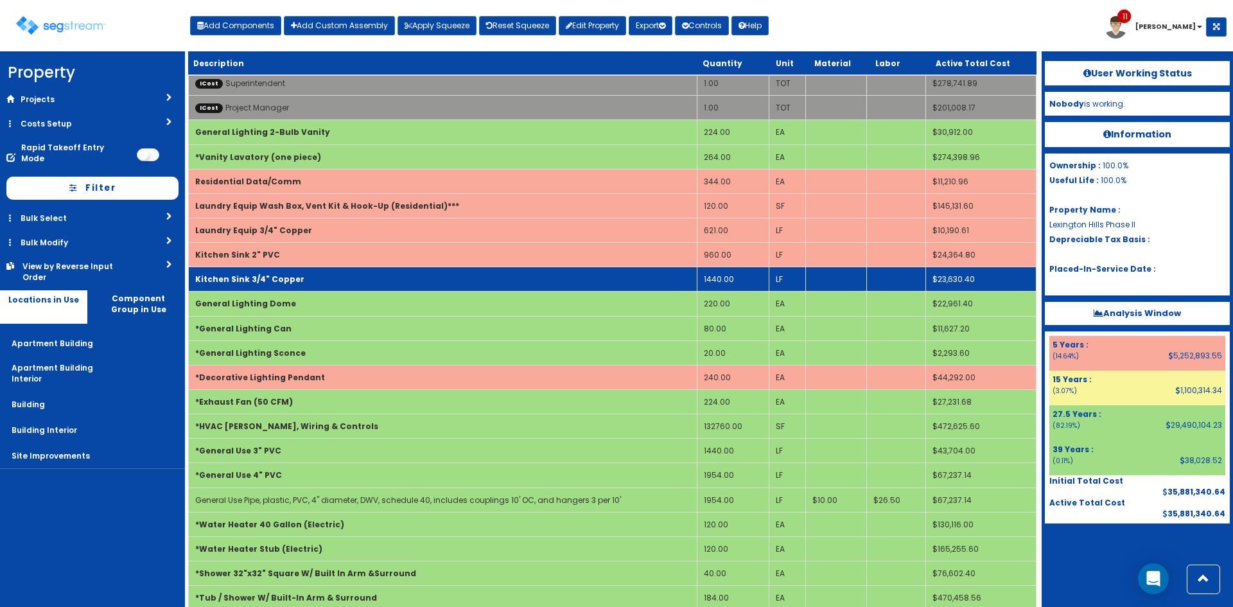
click at [728, 278] on td "1440.00" at bounding box center [733, 279] width 72 height 24
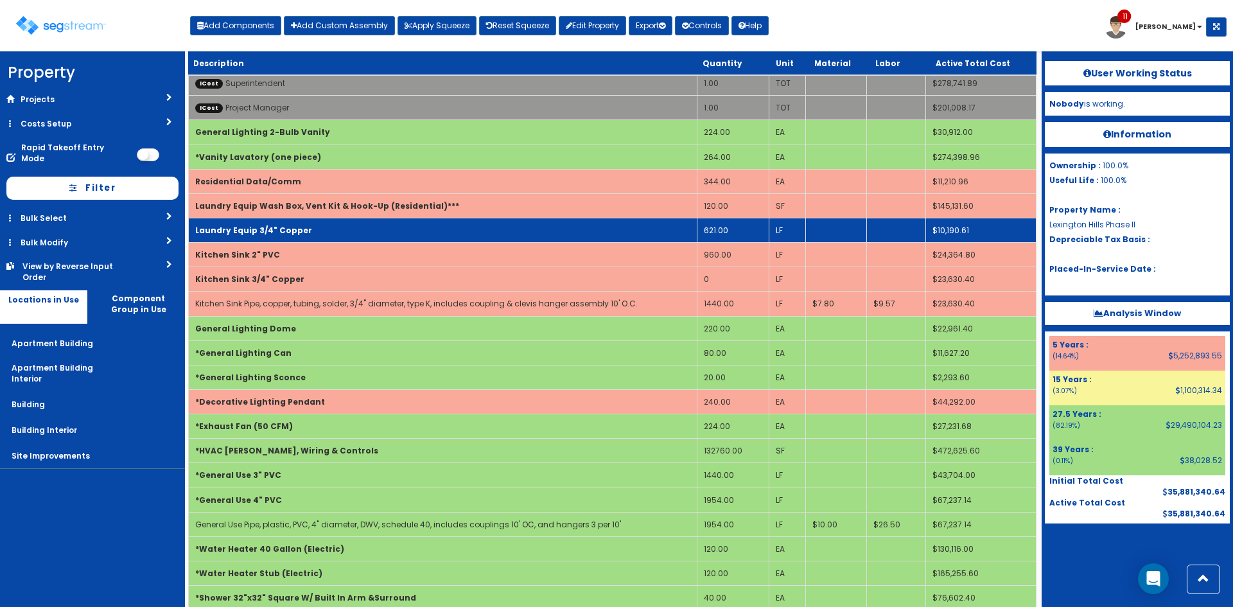
click at [732, 231] on td "621.00" at bounding box center [733, 230] width 72 height 24
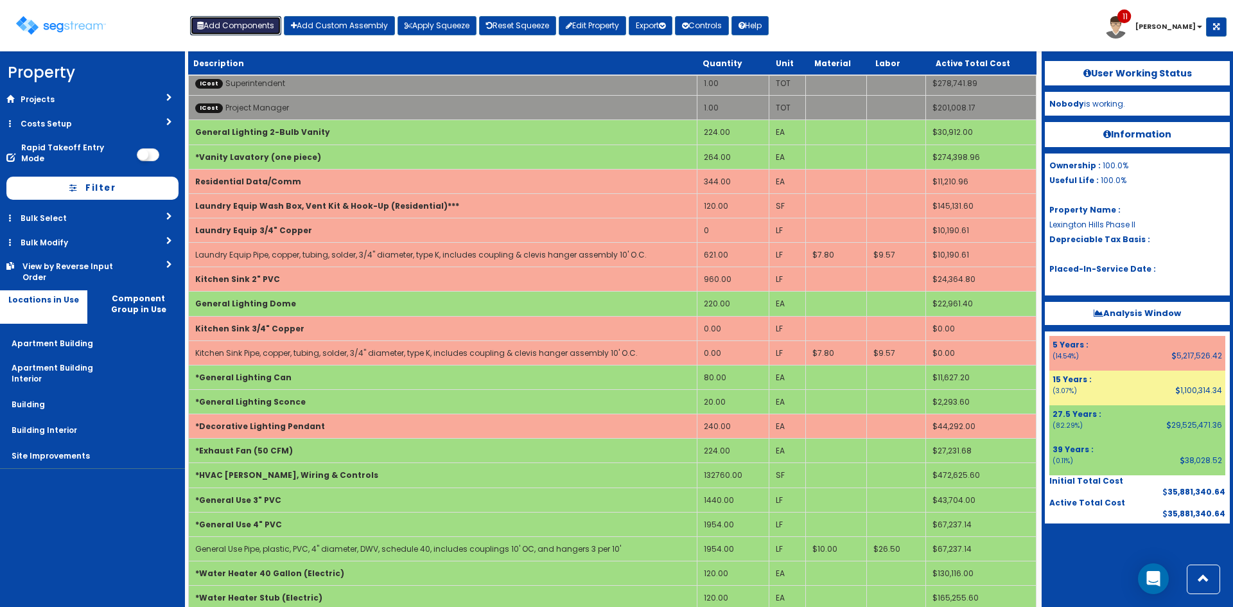
click at [256, 30] on button "Add Components" at bounding box center [235, 25] width 91 height 19
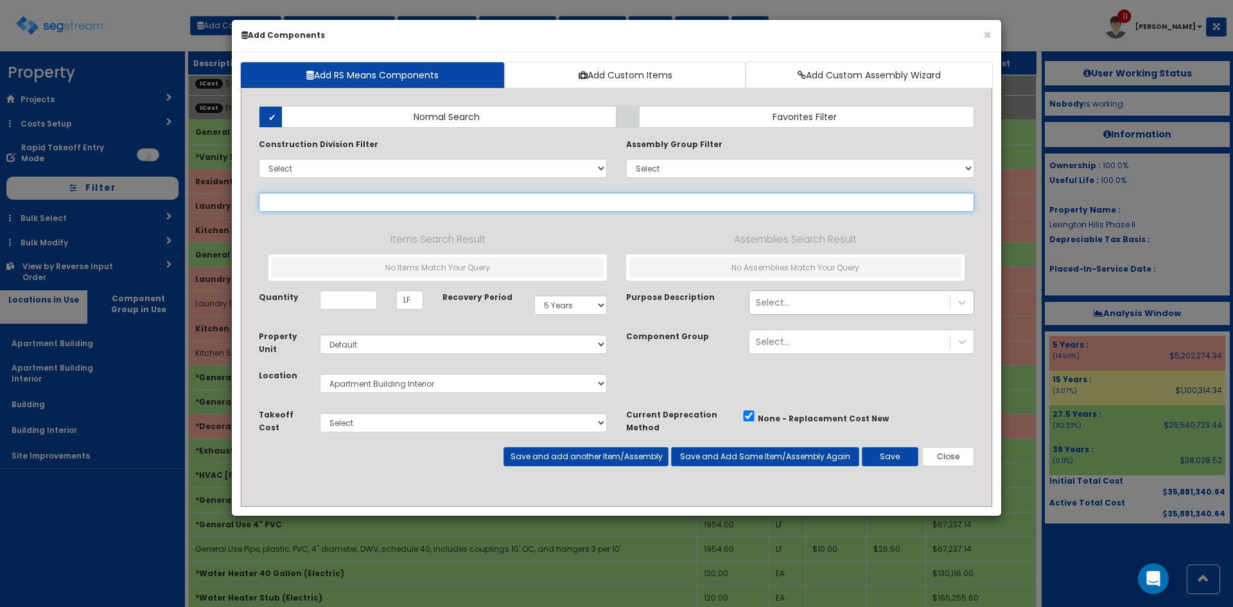
click at [376, 202] on input "text" at bounding box center [617, 202] width 716 height 19
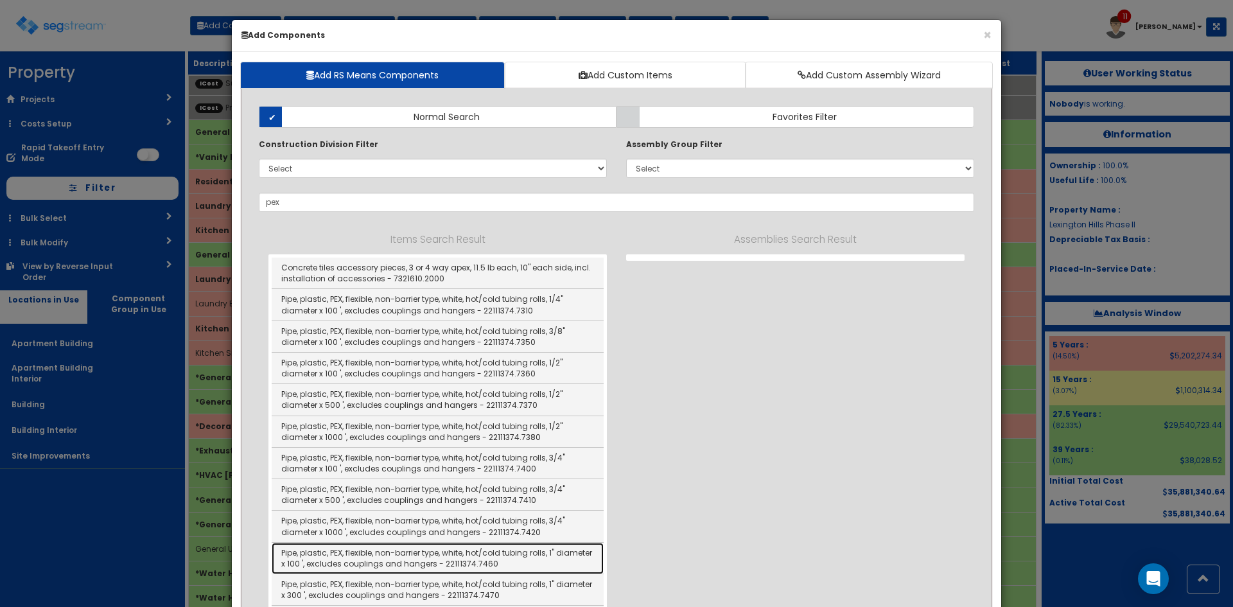
click at [513, 563] on link "Pipe, plastic, PEX, flexible, non-barrier type, white, hot/cold tubing rolls, 1…" at bounding box center [438, 558] width 332 height 31
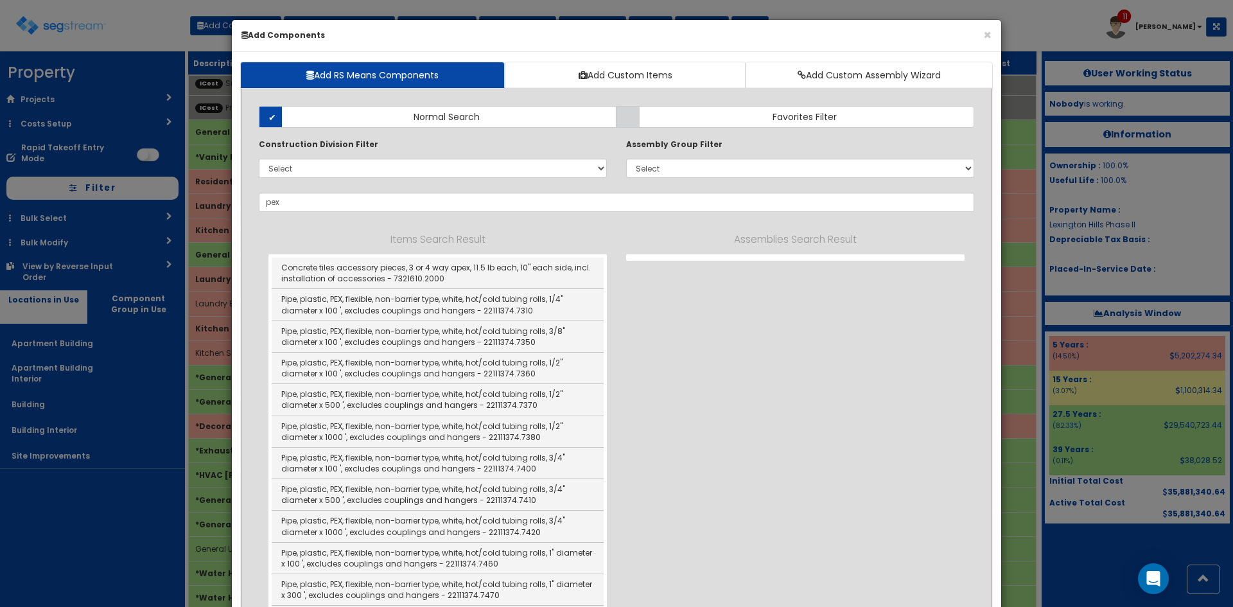
type input "Pipe, plastic, PEX, flexible, non-barrier type, white, hot/cold tubing rolls, 1…"
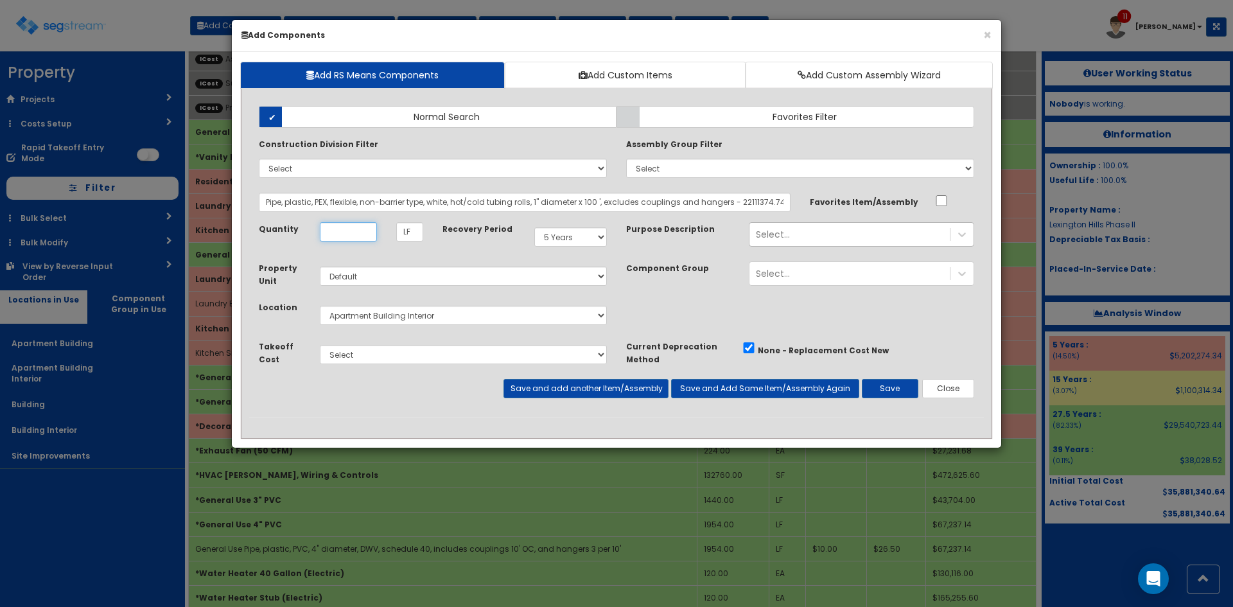
scroll to position [0, 0]
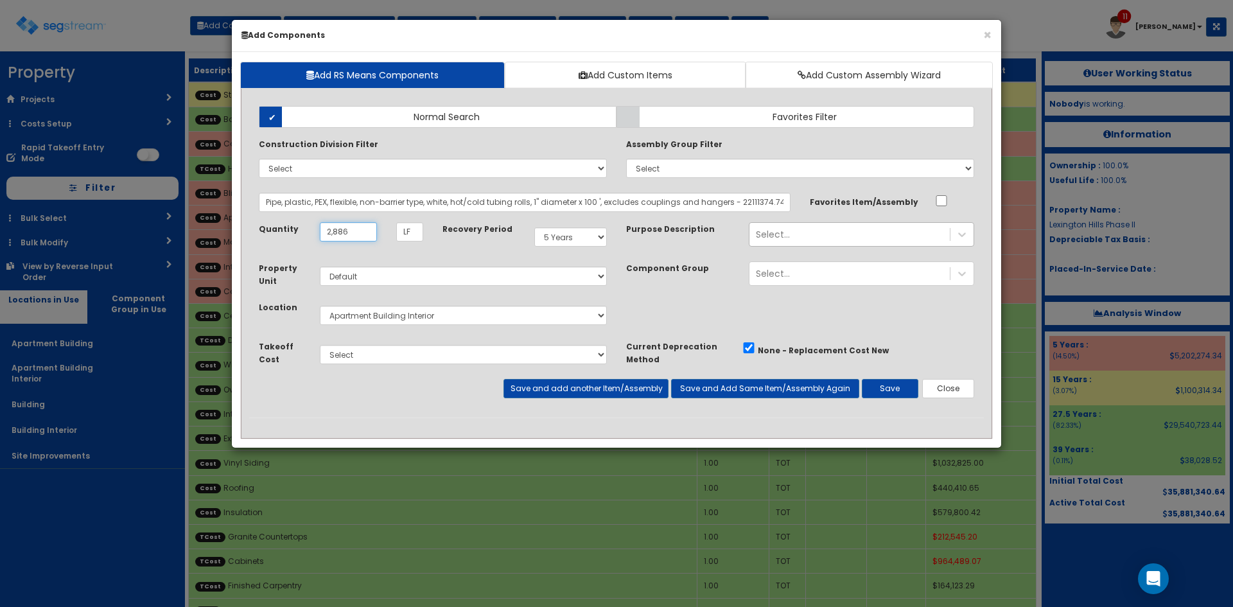
type input "2,886"
click at [558, 239] on select "Select 5 Years 7 Years 9 Years 10 Years 15 Years 15 Year QLI 15 Year QRP 15 Yea…" at bounding box center [570, 236] width 73 height 19
select select "39Y"
click at [534, 227] on select "Select 5 Years 7 Years 9 Years 10 Years 15 Years 15 Year QLI 15 Year QRP 15 Yea…" at bounding box center [570, 236] width 73 height 19
click at [794, 236] on div "Select..." at bounding box center [850, 234] width 200 height 21
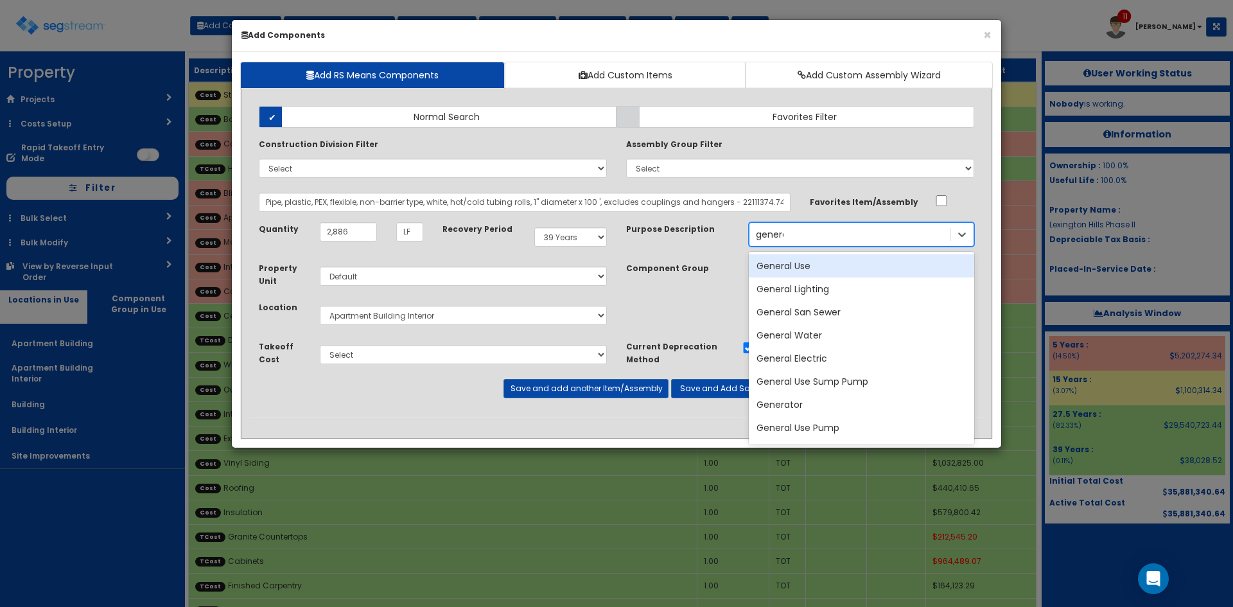
type input "general"
select select "39Y"
select select "default"
select select "815"
click at [803, 258] on div "General Use" at bounding box center [861, 265] width 225 height 23
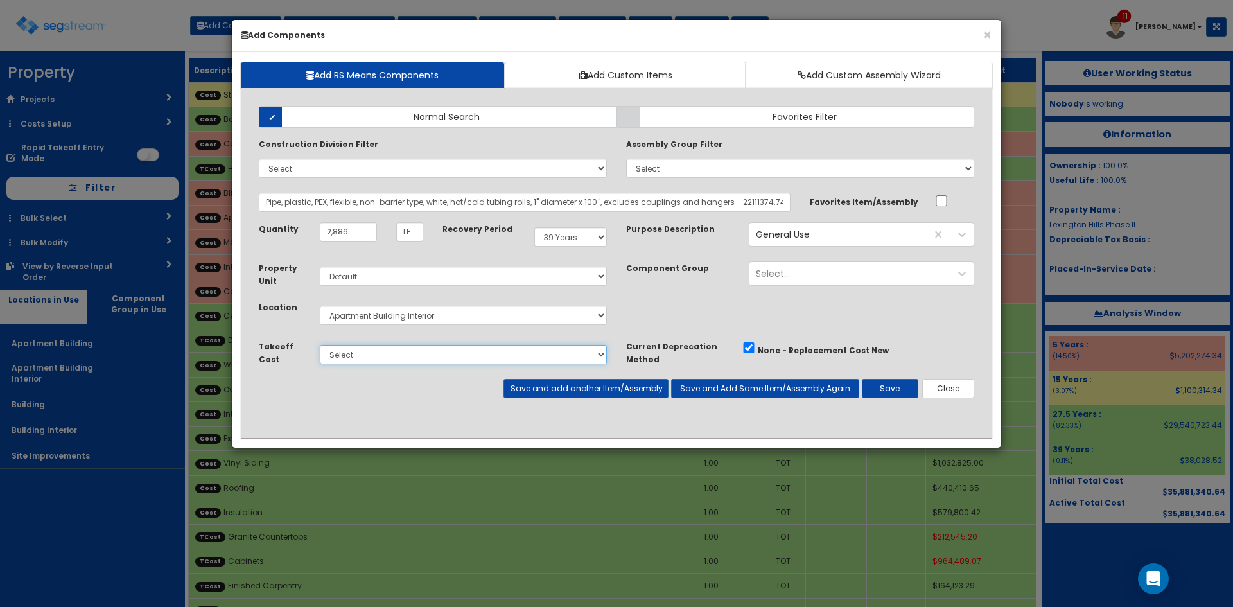
click at [374, 360] on select "Select Site Work Finished Carpentry Cabinets Granite Countertops Drywall Paint …" at bounding box center [463, 354] width 287 height 19
select select "5267722"
click at [320, 345] on select "Select Site Work Finished Carpentry Cabinets Granite Countertops Drywall Paint …" at bounding box center [463, 354] width 287 height 19
click at [642, 390] on button "Save and add another Item/Assembly" at bounding box center [586, 388] width 164 height 19
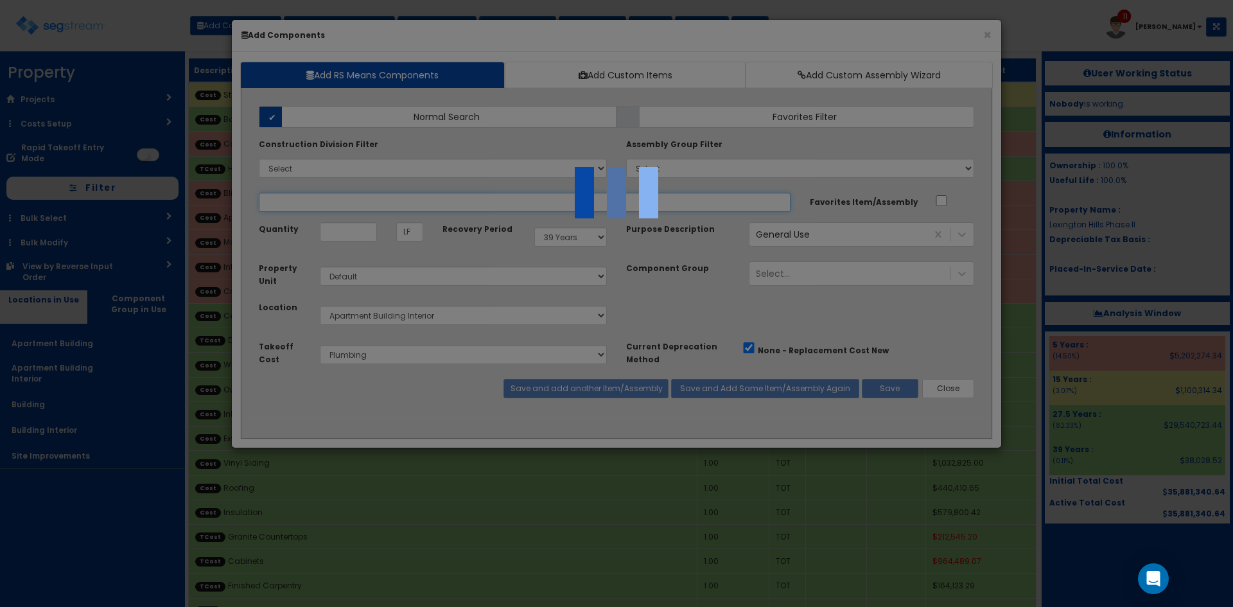
select select "5267722"
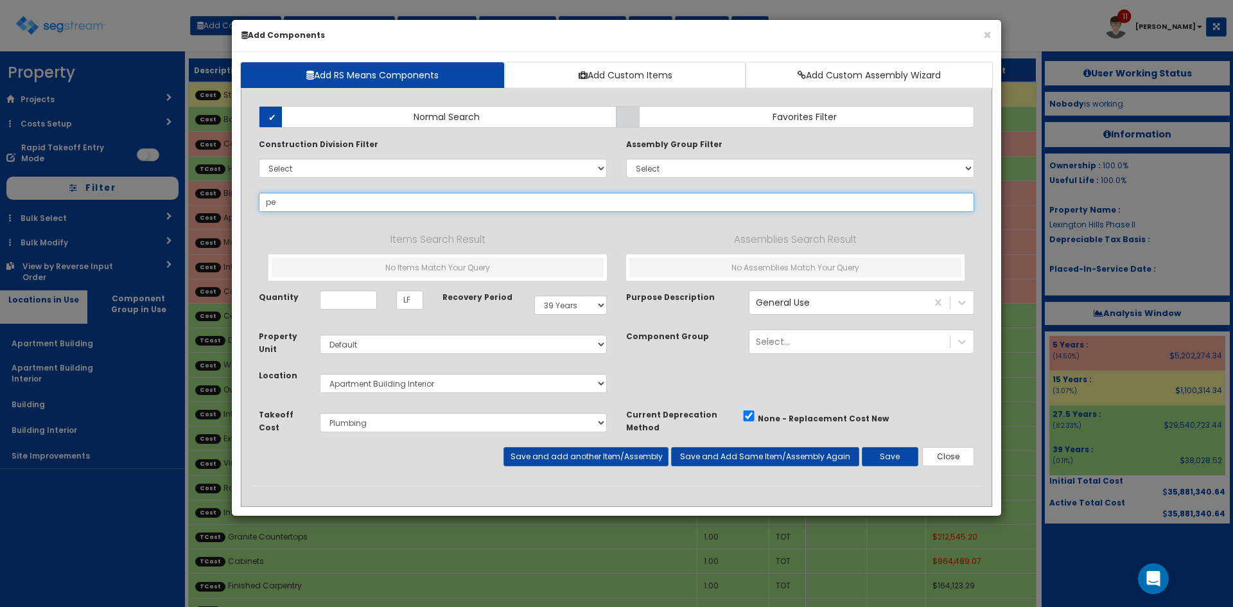
type input "pex"
drag, startPoint x: 284, startPoint y: 208, endPoint x: 233, endPoint y: 203, distance: 51.0
click at [233, 203] on div "Add RS Means Components Add Custom Items Add Custom Assembly Wizard Add Items A…" at bounding box center [617, 284] width 770 height 464
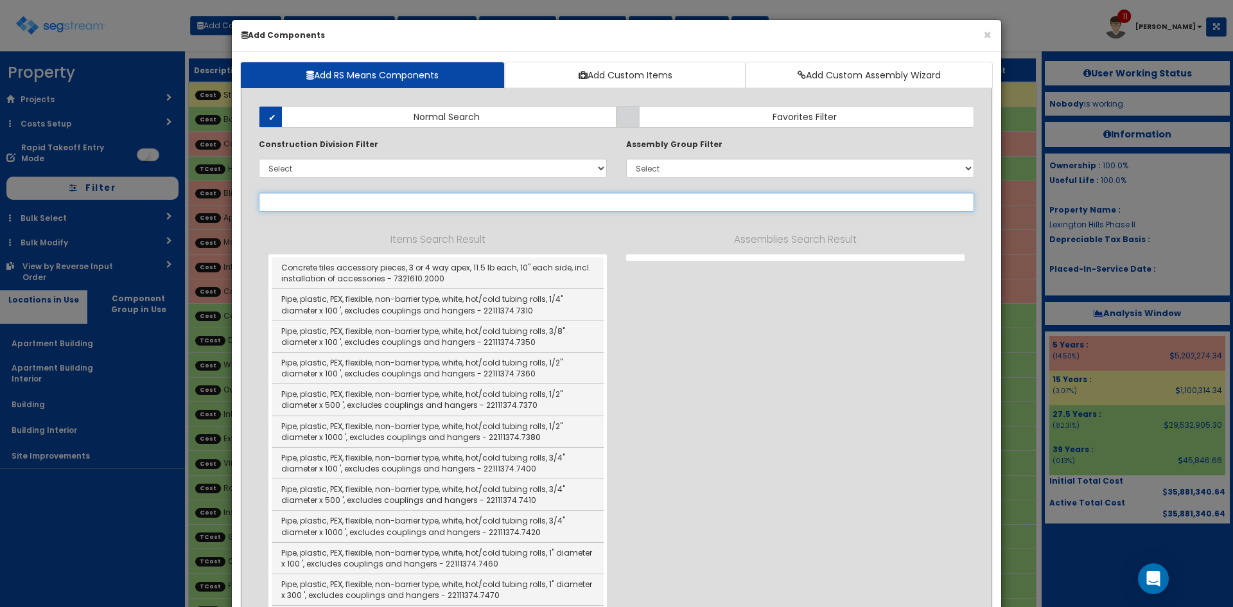
click at [290, 205] on input "text" at bounding box center [617, 202] width 716 height 19
paste input "pex"
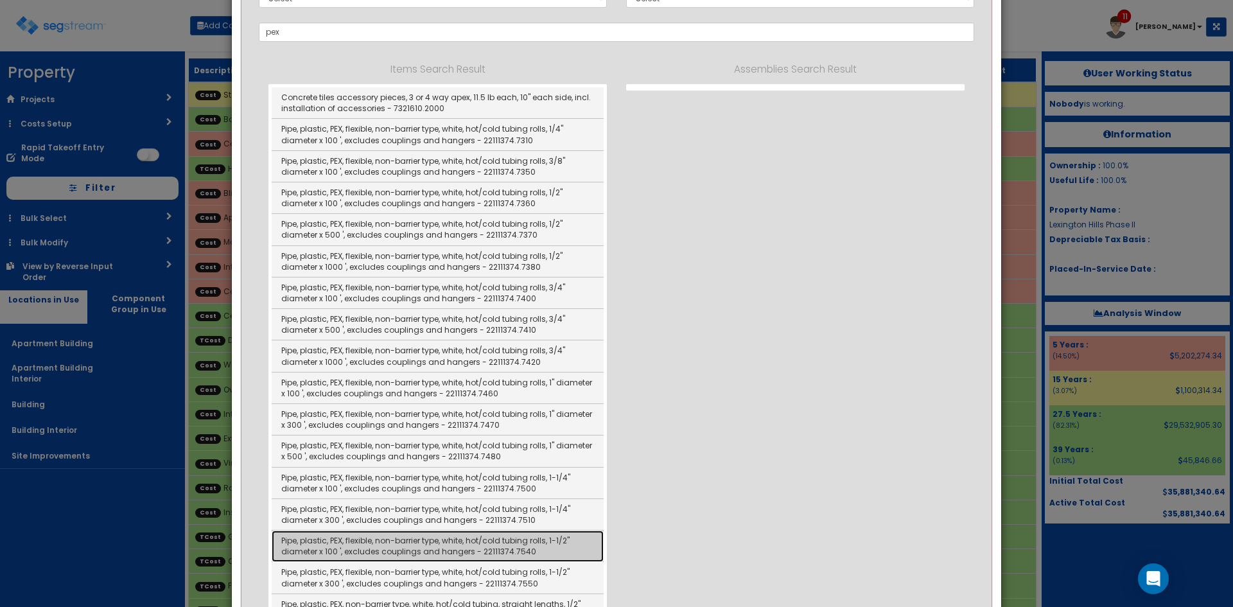
scroll to position [171, 0]
click at [461, 547] on link "Pipe, plastic, PEX, flexible, non-barrier type, white, hot/cold tubing rolls, 1…" at bounding box center [438, 545] width 332 height 31
type input "Pipe, plastic, PEX, flexible, non-barrier type, white, hot/cold tubing rolls, 1…"
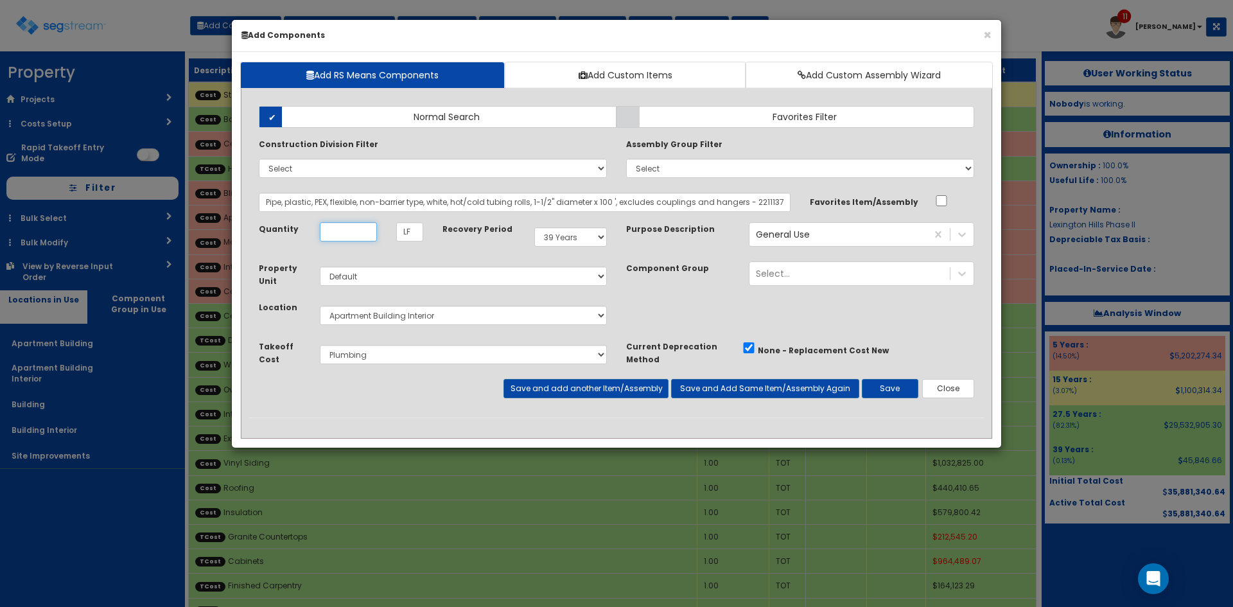
scroll to position [0, 0]
type input "1,344"
click at [583, 233] on select "Select 5 Years 7 Years 9 Years 10 Years 15 Years 15 Year QLI 15 Year QRP 15 Yea…" at bounding box center [570, 236] width 73 height 19
click at [534, 227] on select "Select 5 Years 7 Years 9 Years 10 Years 15 Years 15 Year QLI 15 Year QRP 15 Yea…" at bounding box center [570, 236] width 73 height 19
click at [571, 391] on button "Save and add another Item/Assembly" at bounding box center [586, 388] width 164 height 19
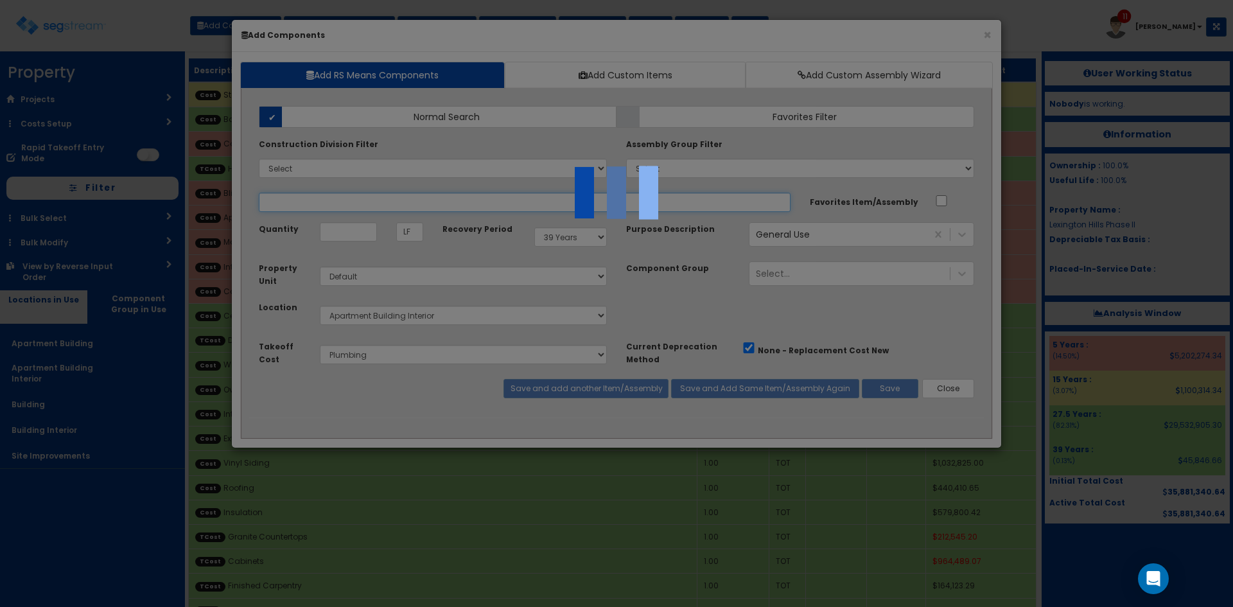
select select "5267722"
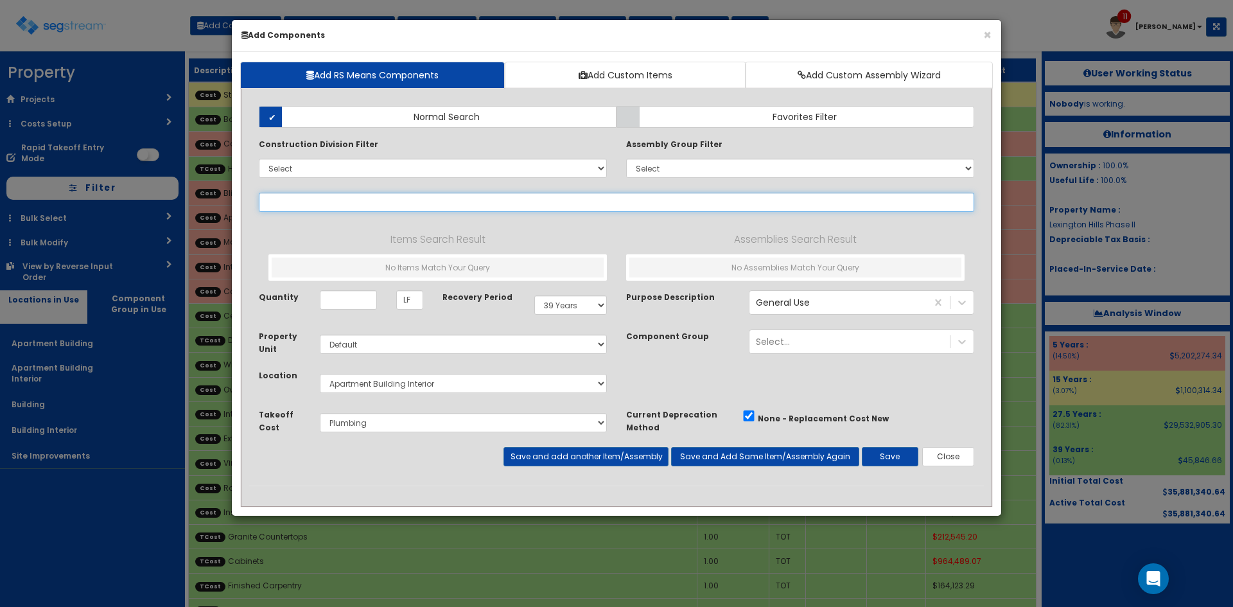
paste input "pex"
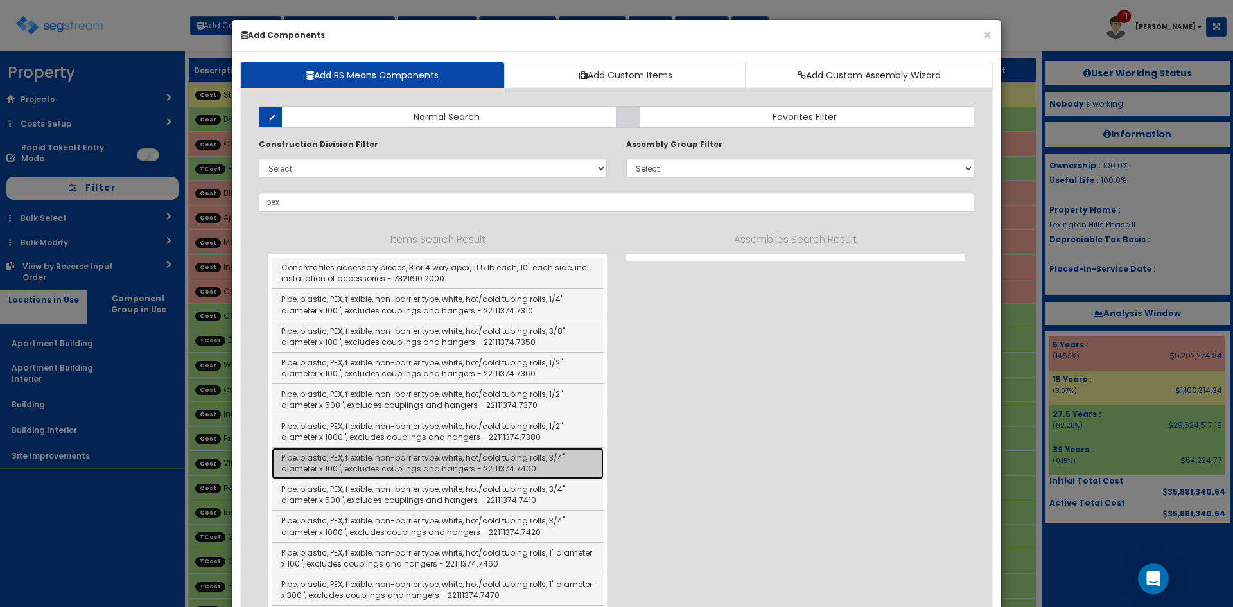
click at [453, 462] on link "Pipe, plastic, PEX, flexible, non-barrier type, white, hot/cold tubing rolls, 3…" at bounding box center [438, 463] width 332 height 31
type input "Pipe, plastic, PEX, flexible, non-barrier type, white, hot/cold tubing rolls, 3…"
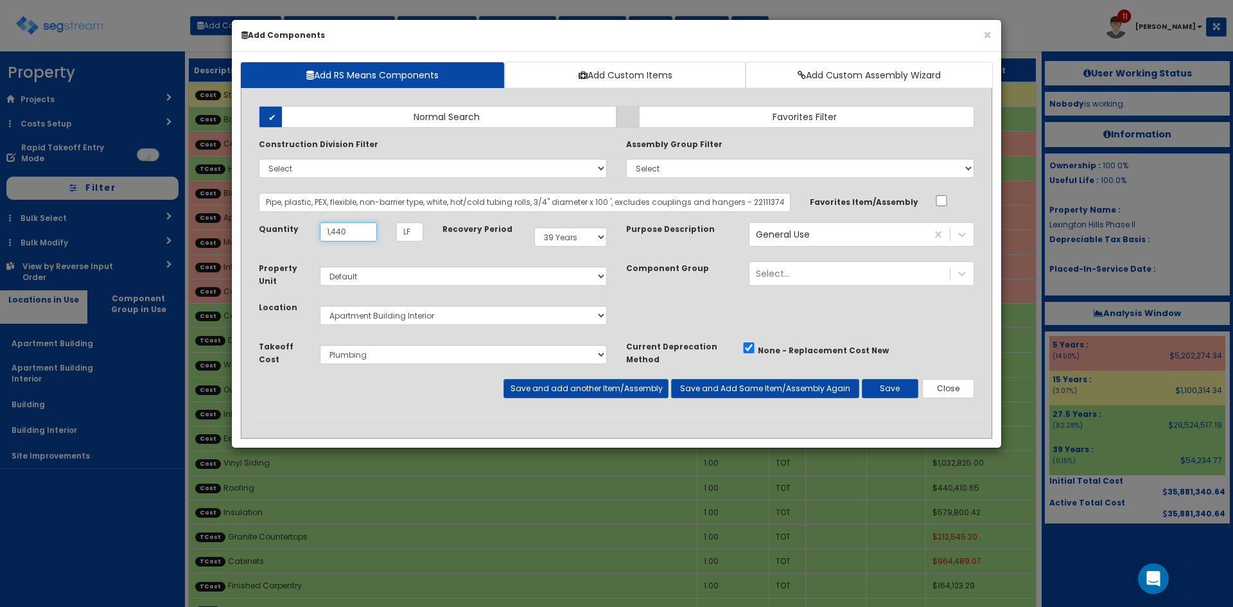
type input "1,440"
click at [602, 235] on select "Select 5 Years 7 Years 9 Years 10 Years 15 Years 15 Year QLI 15 Year QRP 15 Yea…" at bounding box center [570, 236] width 73 height 19
select select "5Y"
click at [534, 227] on select "Select 5 Years 7 Years 9 Years 10 Years 15 Years 15 Year QLI 15 Year QRP 15 Yea…" at bounding box center [570, 236] width 73 height 19
click at [902, 238] on div "General Use general" at bounding box center [838, 234] width 177 height 21
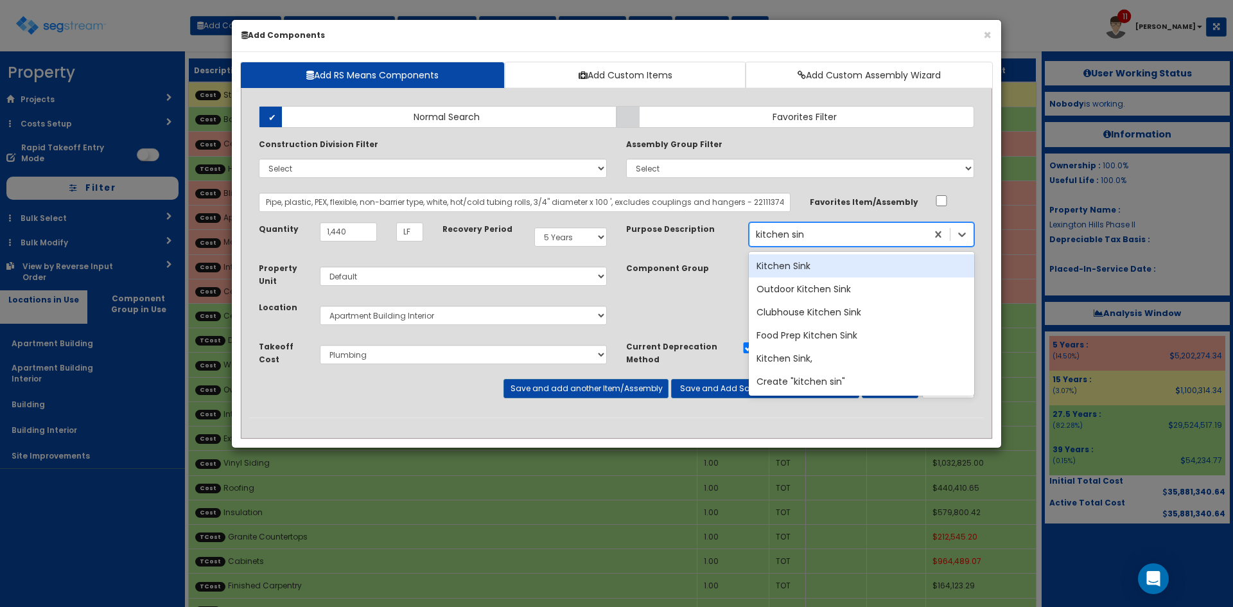
type input "kitchen si"
click at [844, 270] on div "Kitchen Sink" at bounding box center [861, 265] width 225 height 23
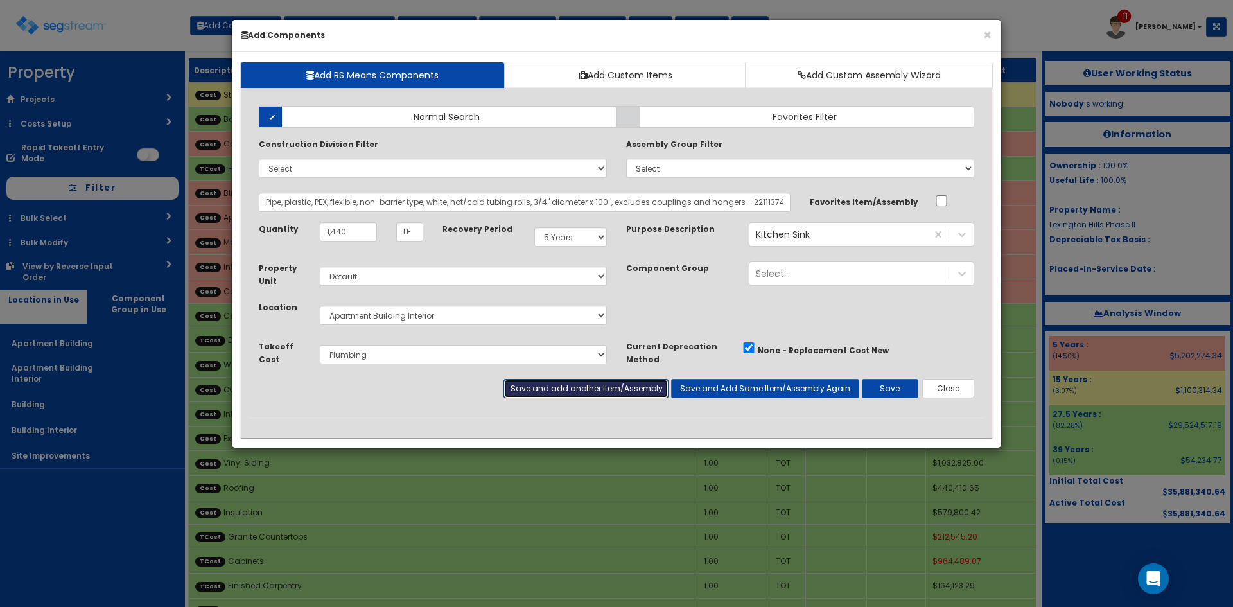
click at [618, 391] on button "Save and add another Item/Assembly" at bounding box center [586, 388] width 164 height 19
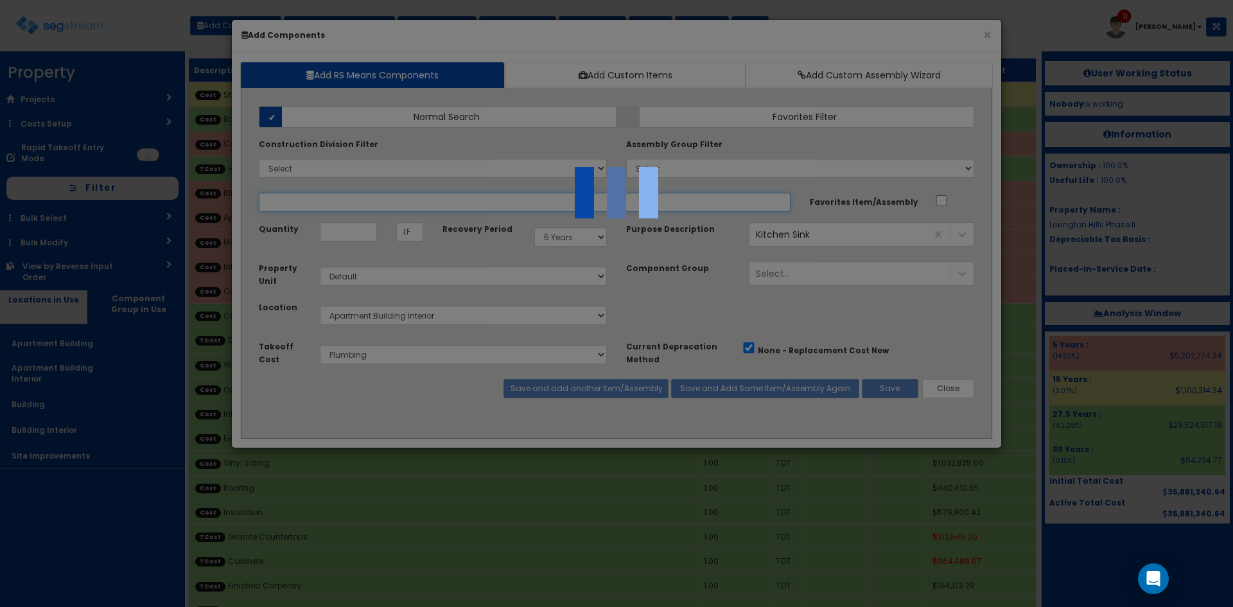
select select "5267722"
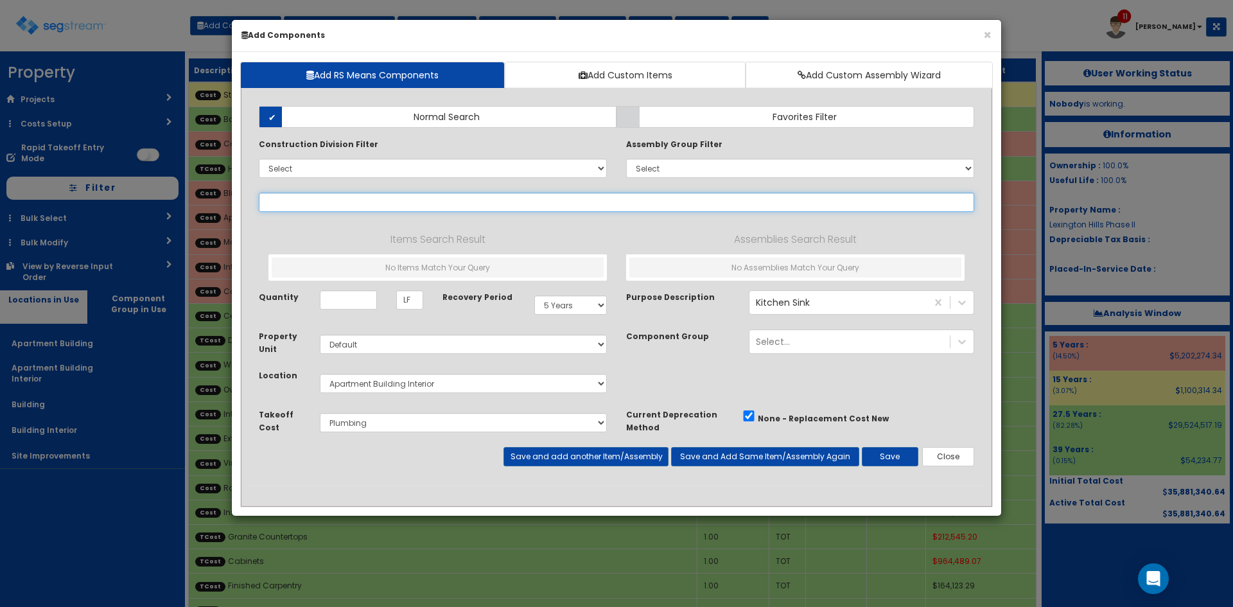
paste input "pex"
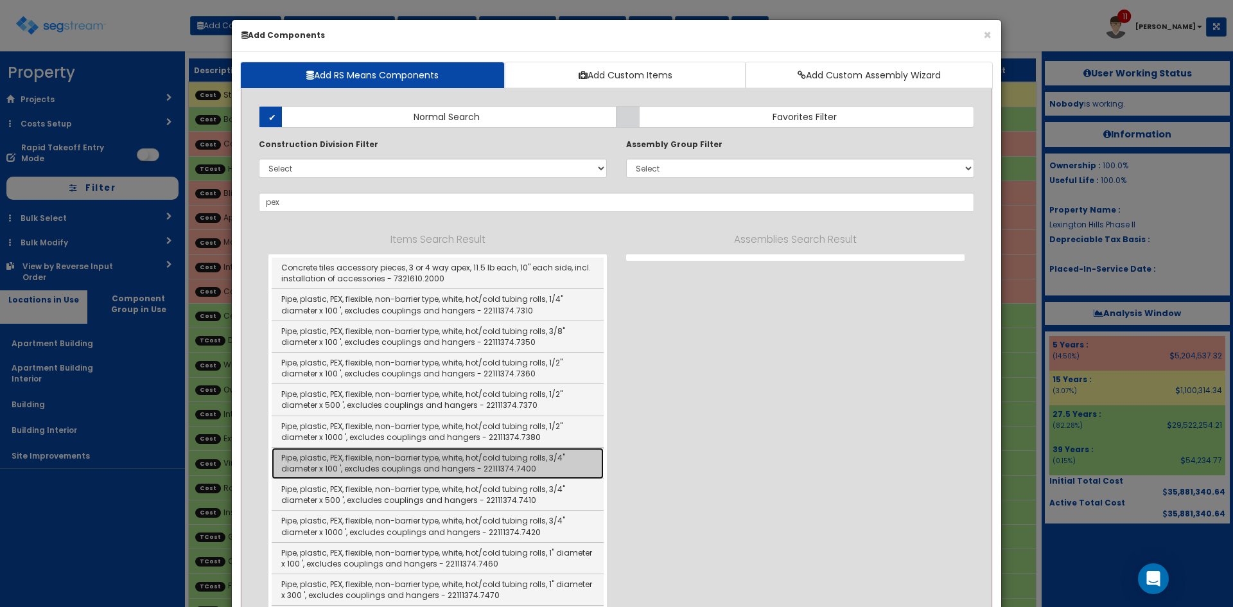
click at [510, 459] on link "Pipe, plastic, PEX, flexible, non-barrier type, white, hot/cold tubing rolls, 3…" at bounding box center [438, 463] width 332 height 31
type input "Pipe, plastic, PEX, flexible, non-barrier type, white, hot/cold tubing rolls, 3…"
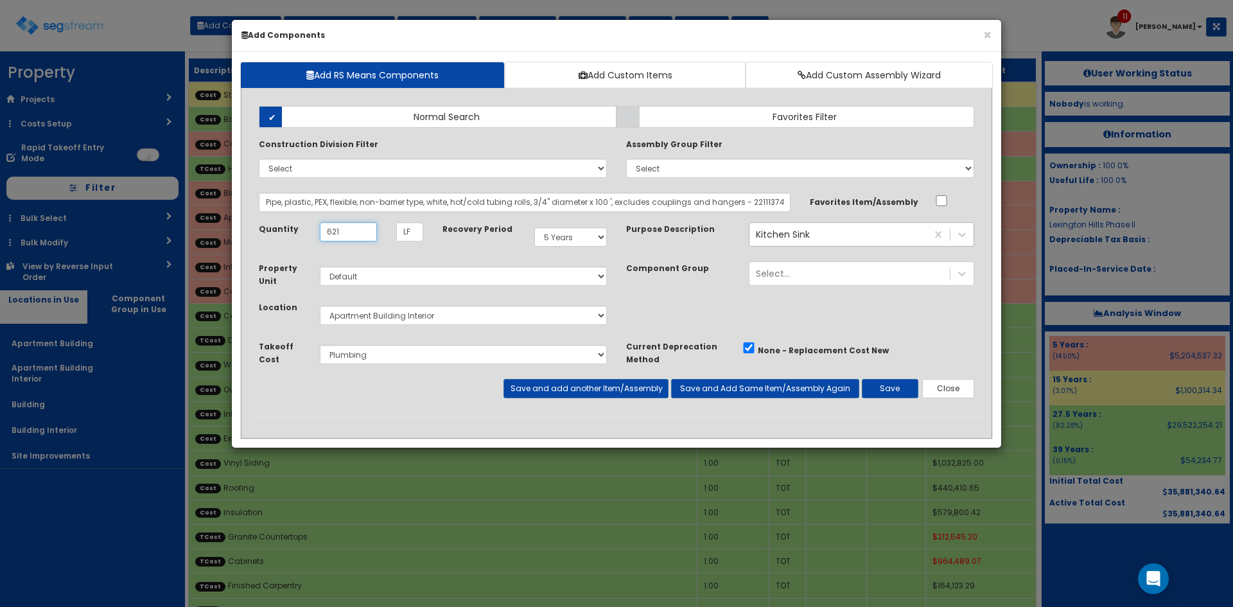
type input "621"
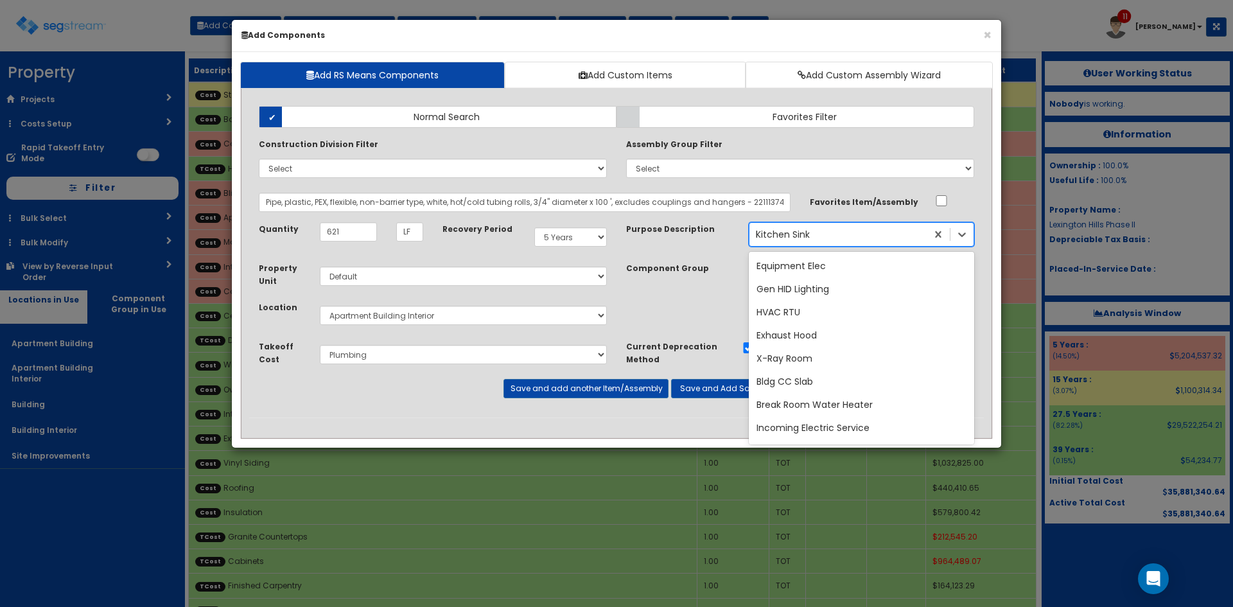
click at [834, 241] on div "Kitchen Sink kitchen si" at bounding box center [838, 234] width 177 height 21
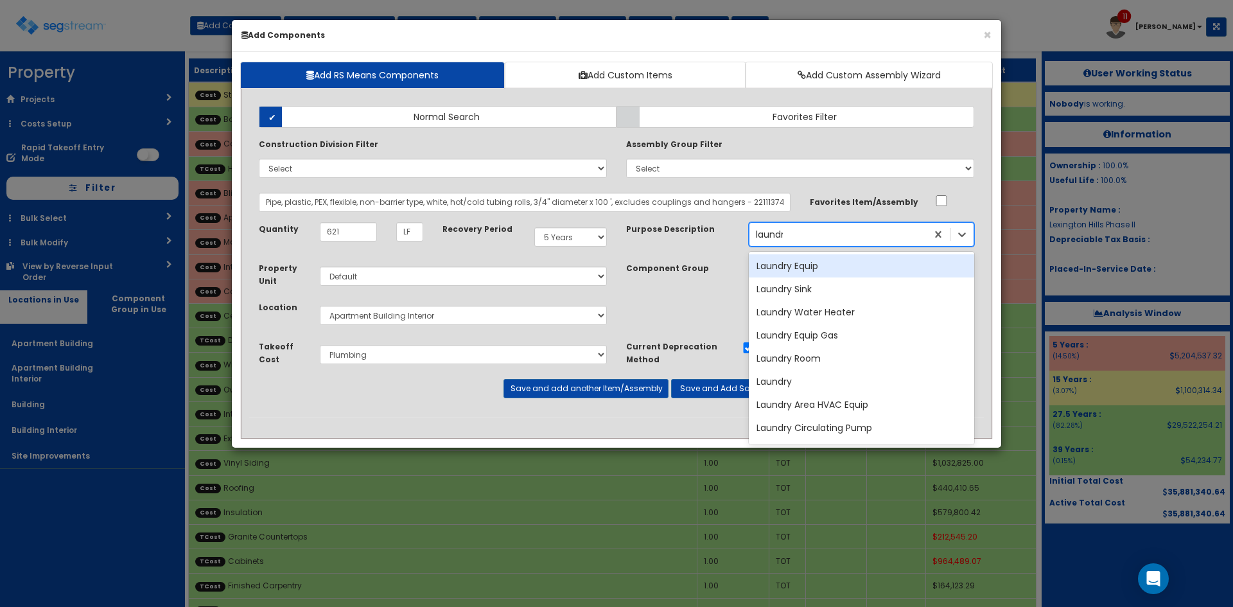
type input "laundry"
click at [823, 270] on div "Laundry Equip" at bounding box center [861, 265] width 225 height 23
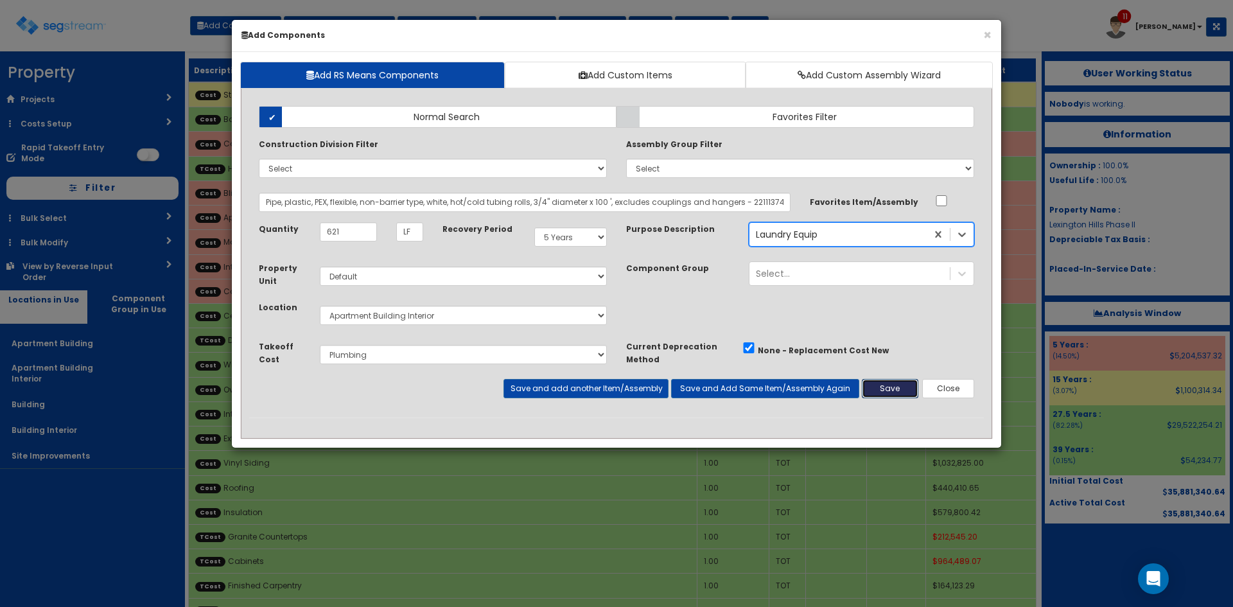
click at [888, 391] on button "Save" at bounding box center [890, 388] width 57 height 19
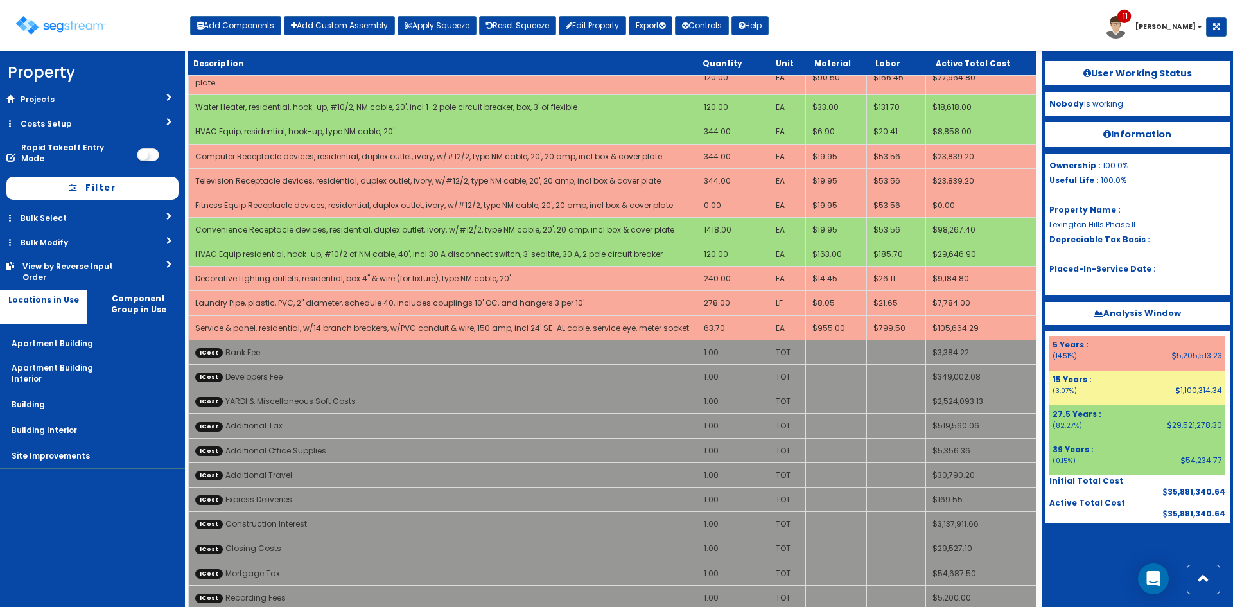
scroll to position [3184, 0]
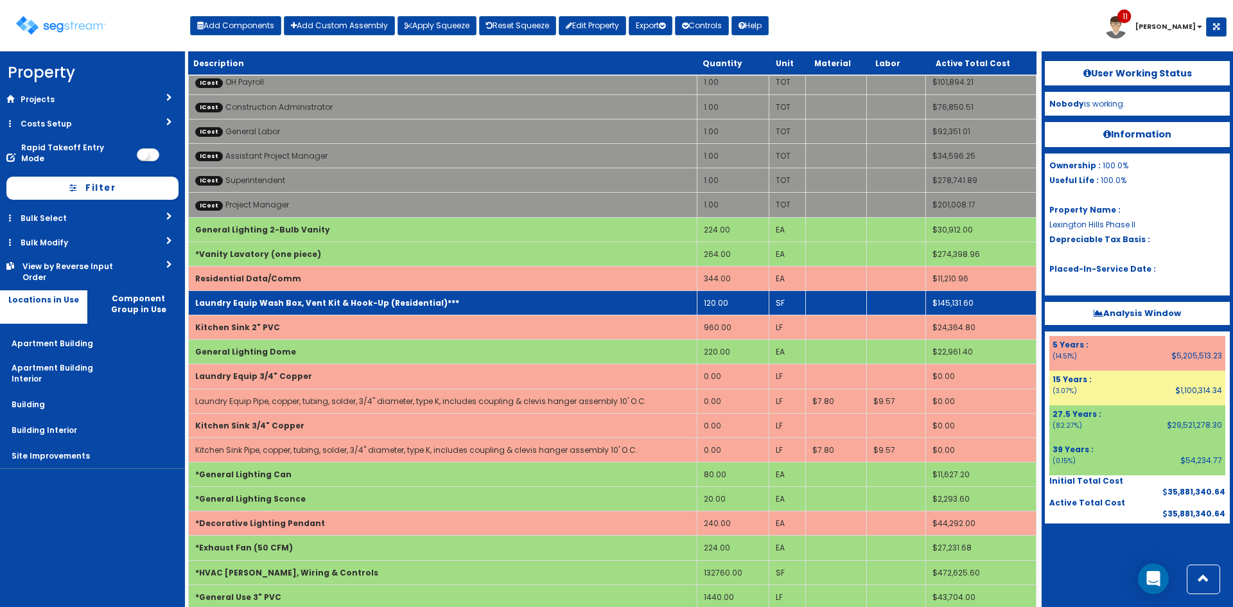
click at [503, 304] on td "Laundry Equip Wash Box, Vent Kit & Hook-Up (Residential)***" at bounding box center [443, 303] width 509 height 24
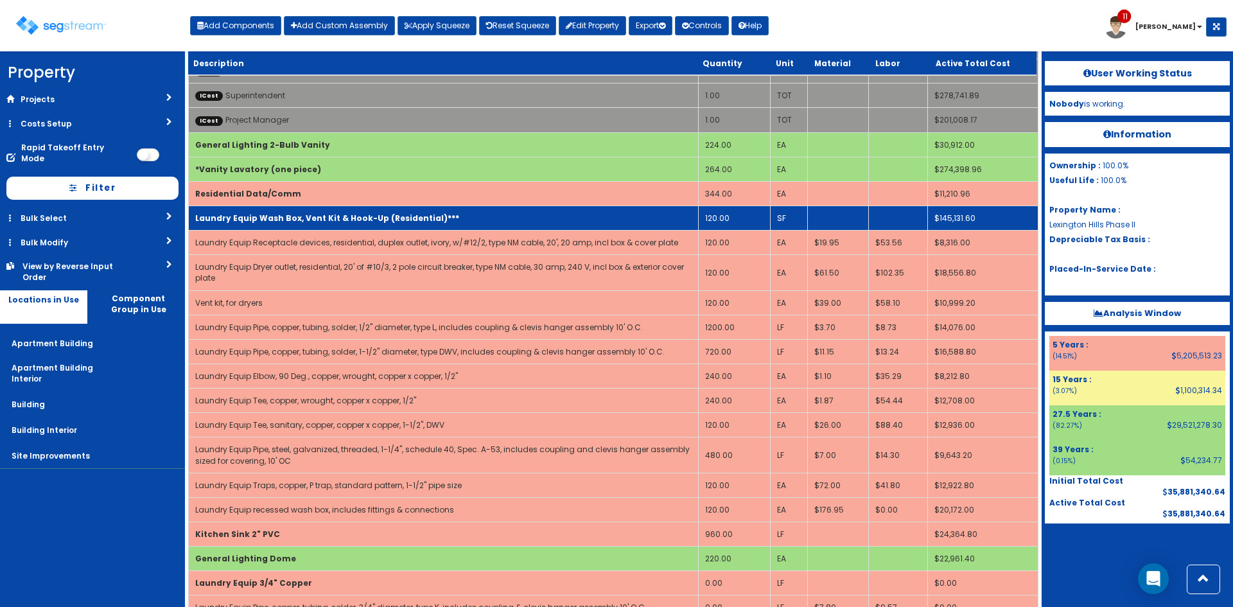
scroll to position [3269, 0]
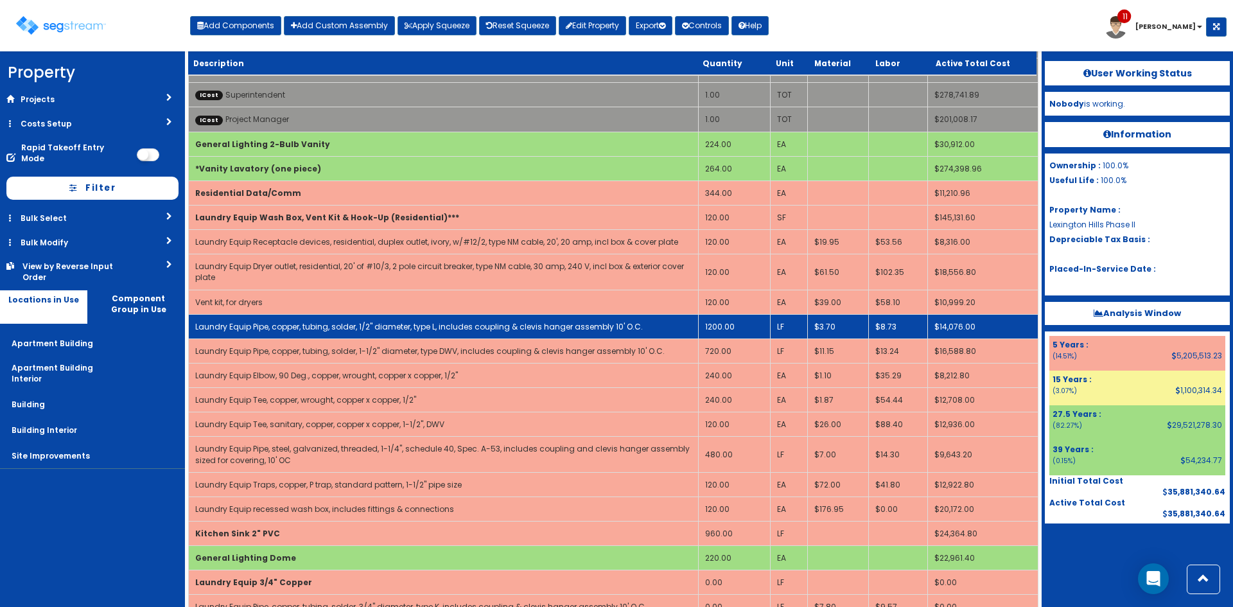
click at [732, 326] on td "1200.00" at bounding box center [735, 326] width 72 height 24
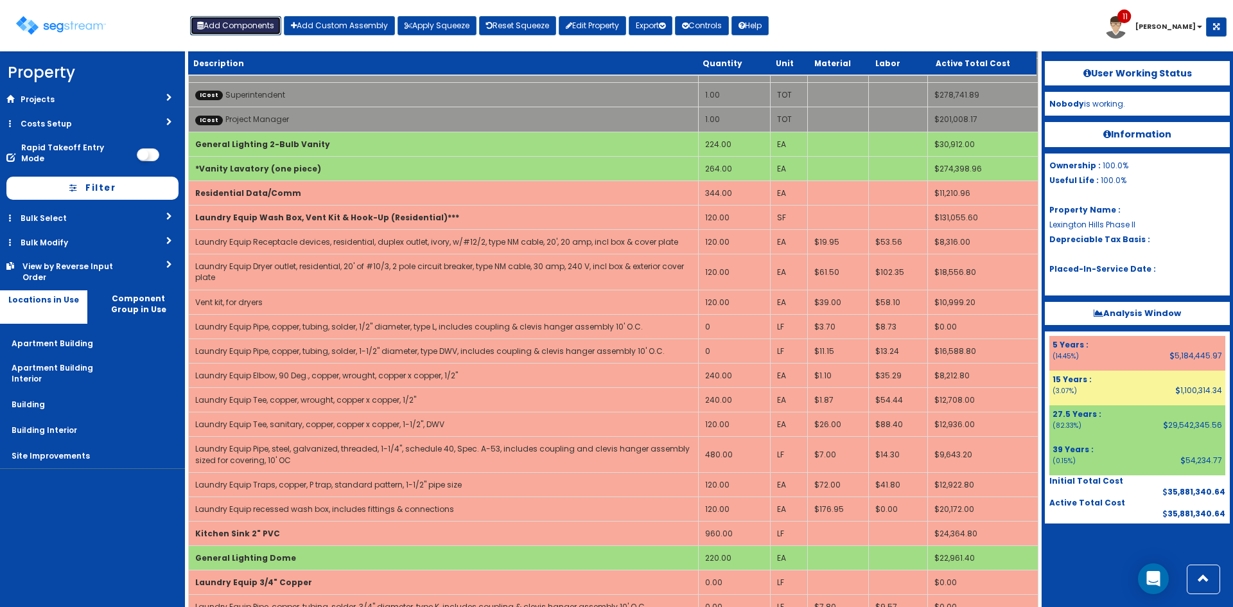
click at [249, 27] on button "Add Components" at bounding box center [235, 25] width 91 height 19
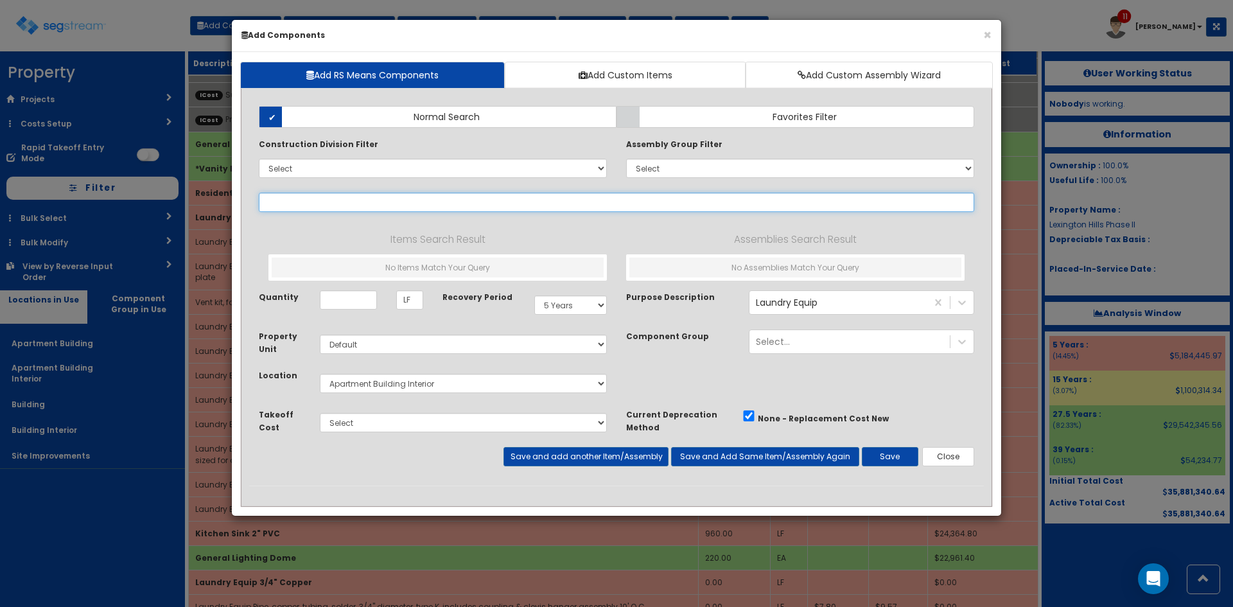
paste input "pex"
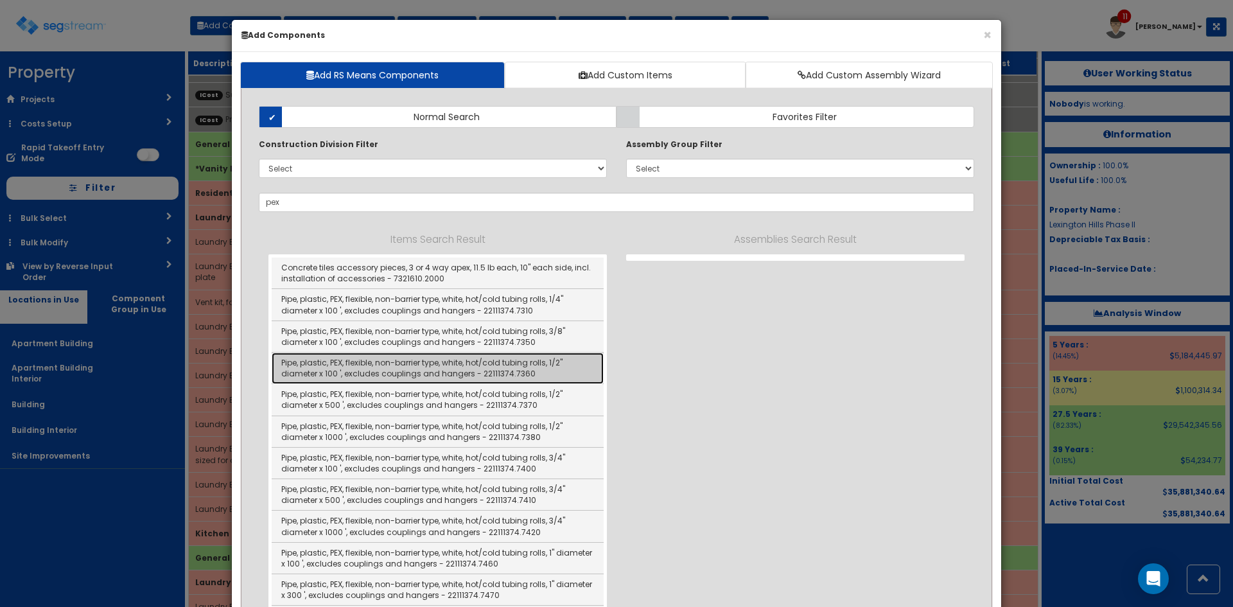
click at [427, 367] on link "Pipe, plastic, PEX, flexible, non-barrier type, white, hot/cold tubing rolls, 1…" at bounding box center [438, 368] width 332 height 31
type input "Pipe, plastic, PEX, flexible, non-barrier type, white, hot/cold tubing rolls, 1…"
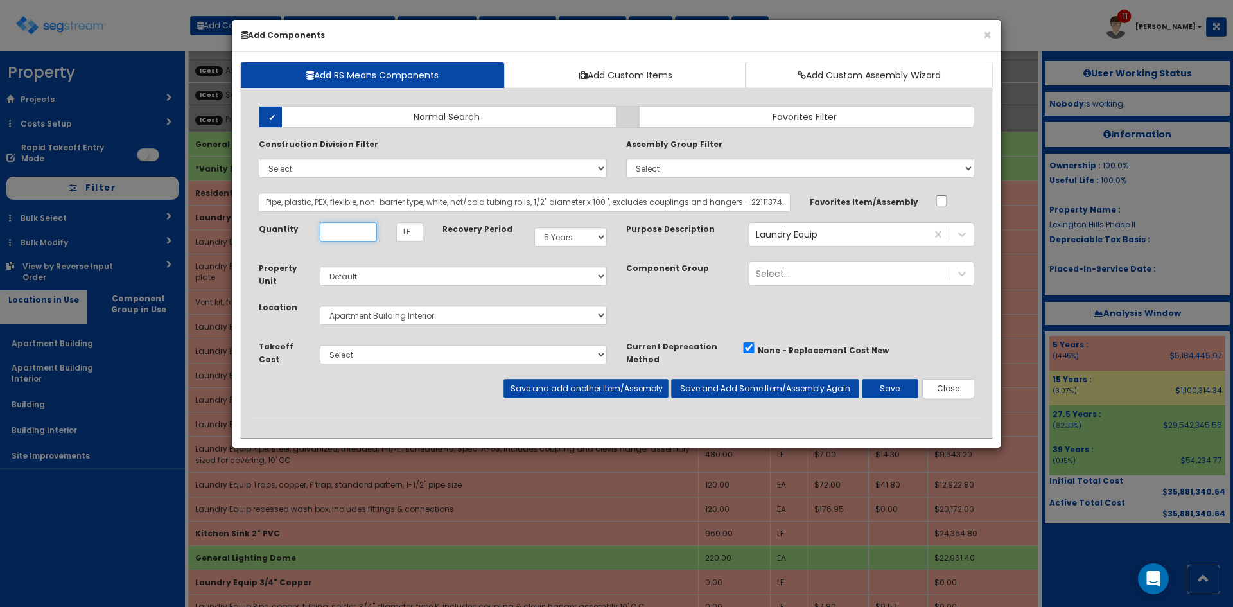
scroll to position [0, 0]
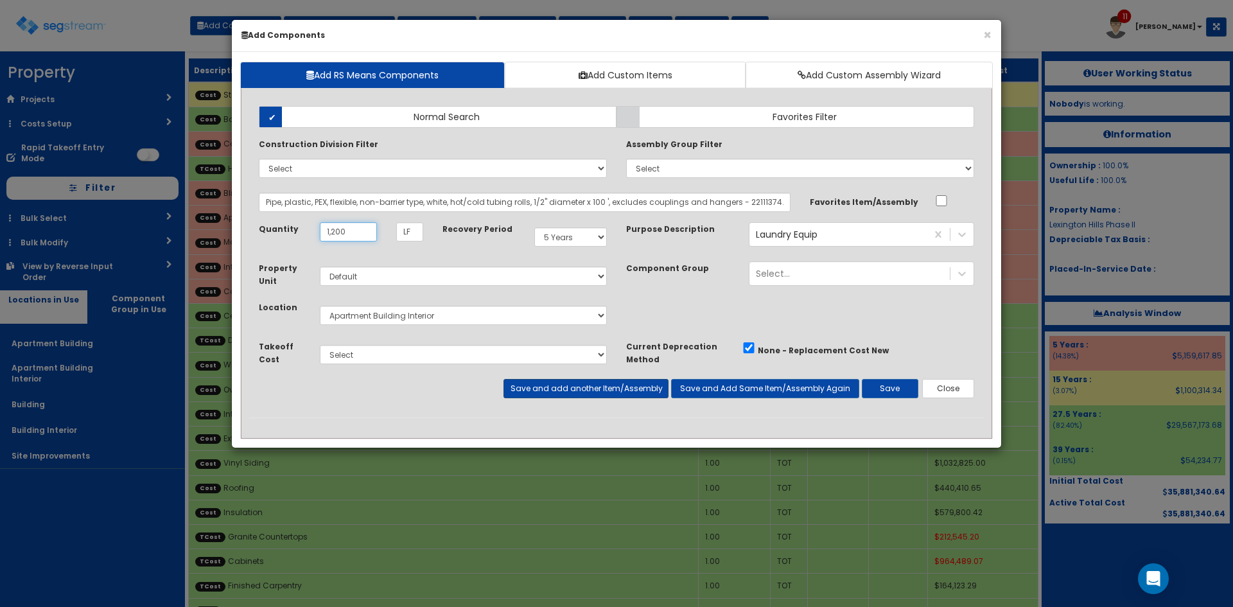
type input "1,200"
click at [626, 391] on button "Save and add another Item/Assembly" at bounding box center [586, 388] width 164 height 19
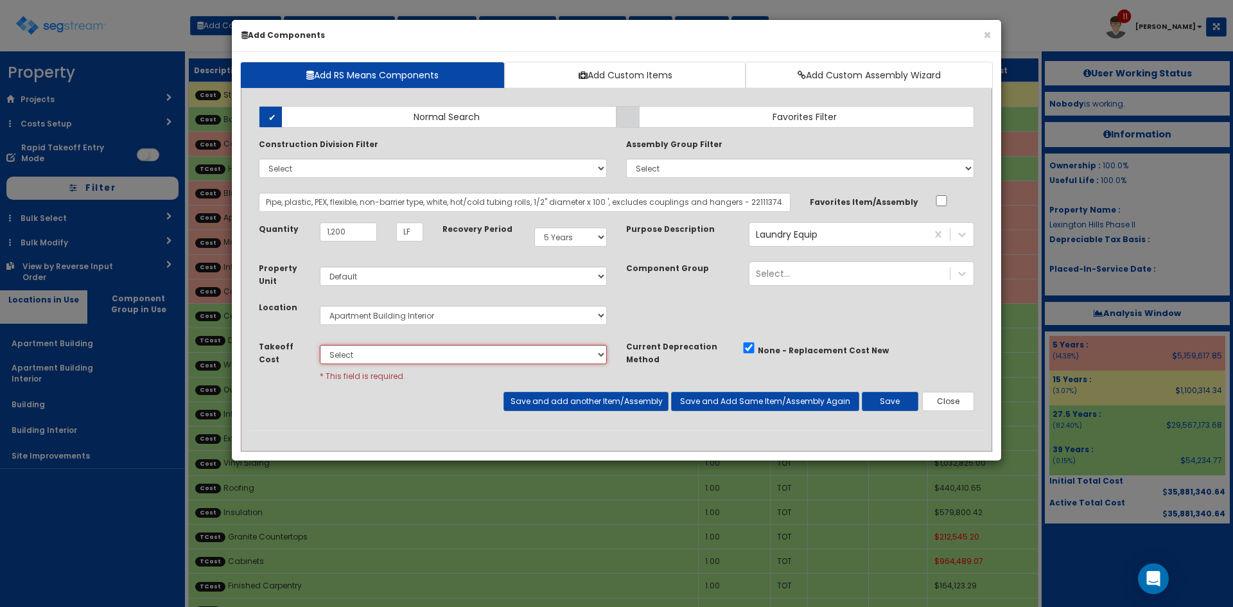
click at [510, 352] on select "Select Site Work Finished Carpentry Cabinets Granite Countertops Drywall Paint …" at bounding box center [463, 354] width 287 height 19
select select "5267722"
click at [320, 345] on select "Select Site Work Finished Carpentry Cabinets Granite Countertops Drywall Paint …" at bounding box center [463, 354] width 287 height 19
click at [586, 393] on button "Save and add another Item/Assembly" at bounding box center [586, 401] width 164 height 19
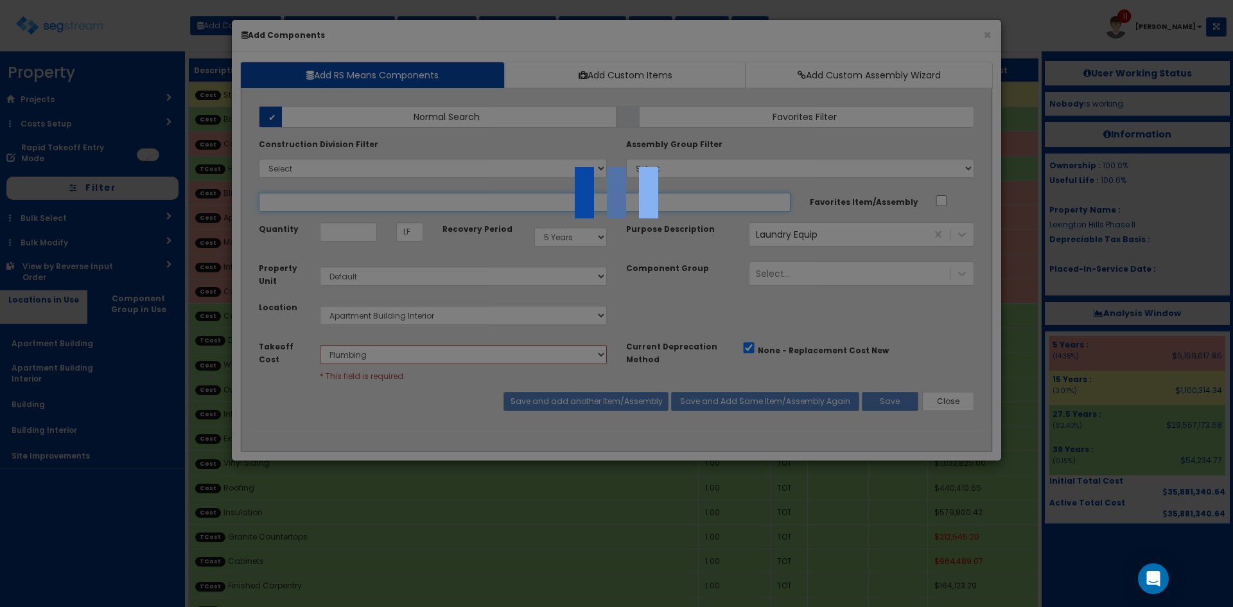
select select "5267722"
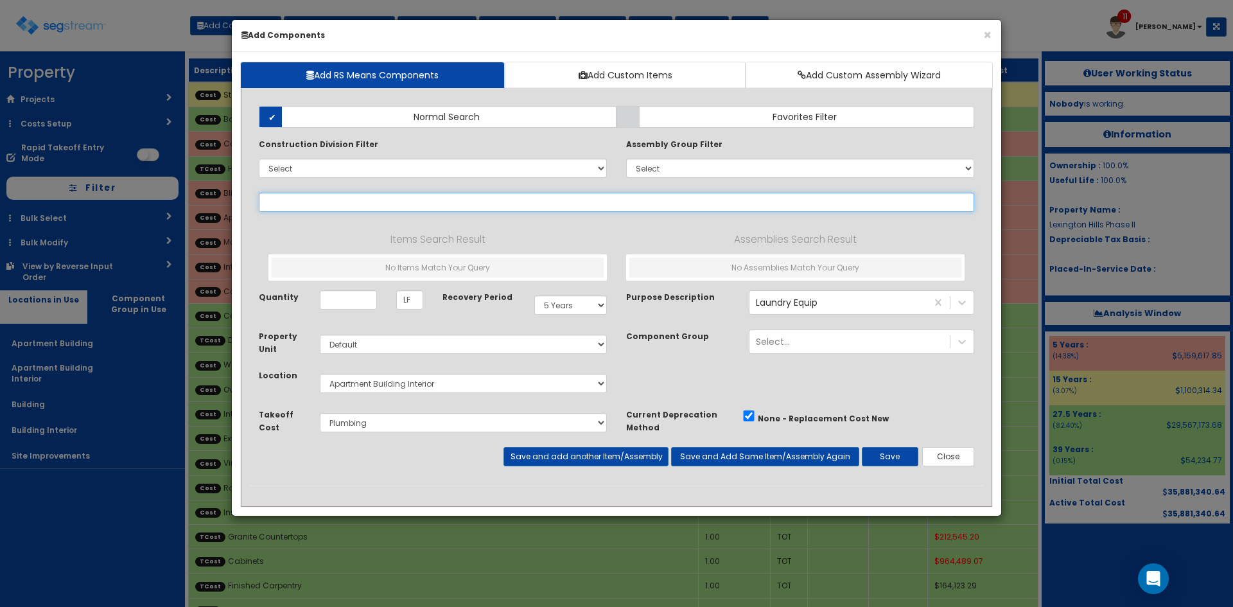
paste input "pex"
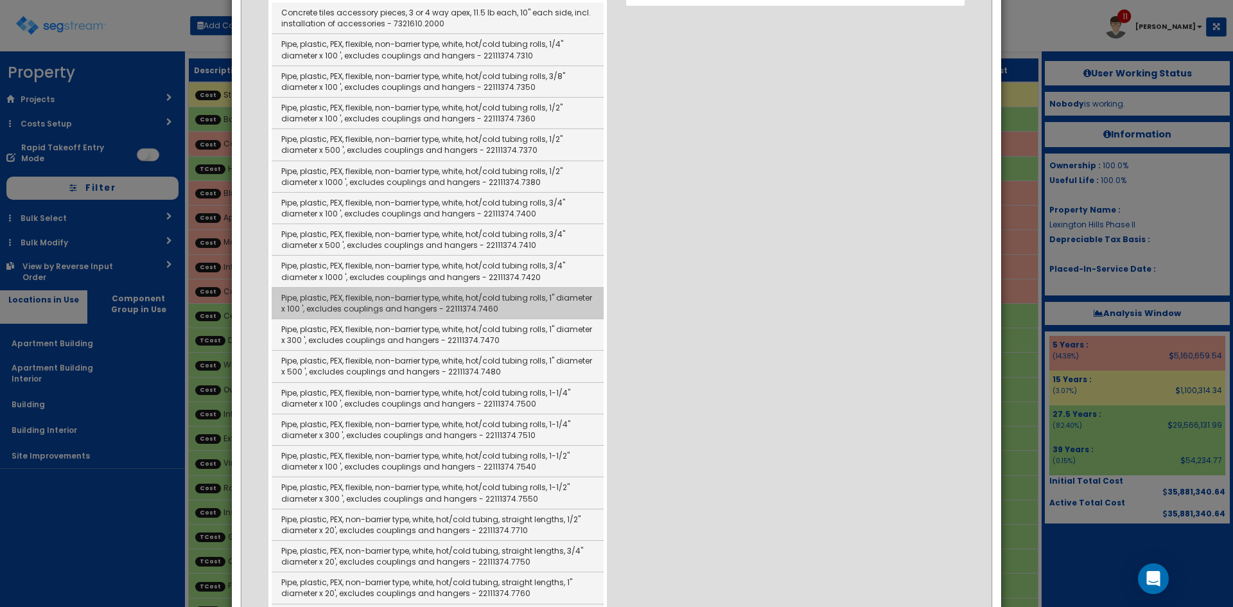
scroll to position [256, 0]
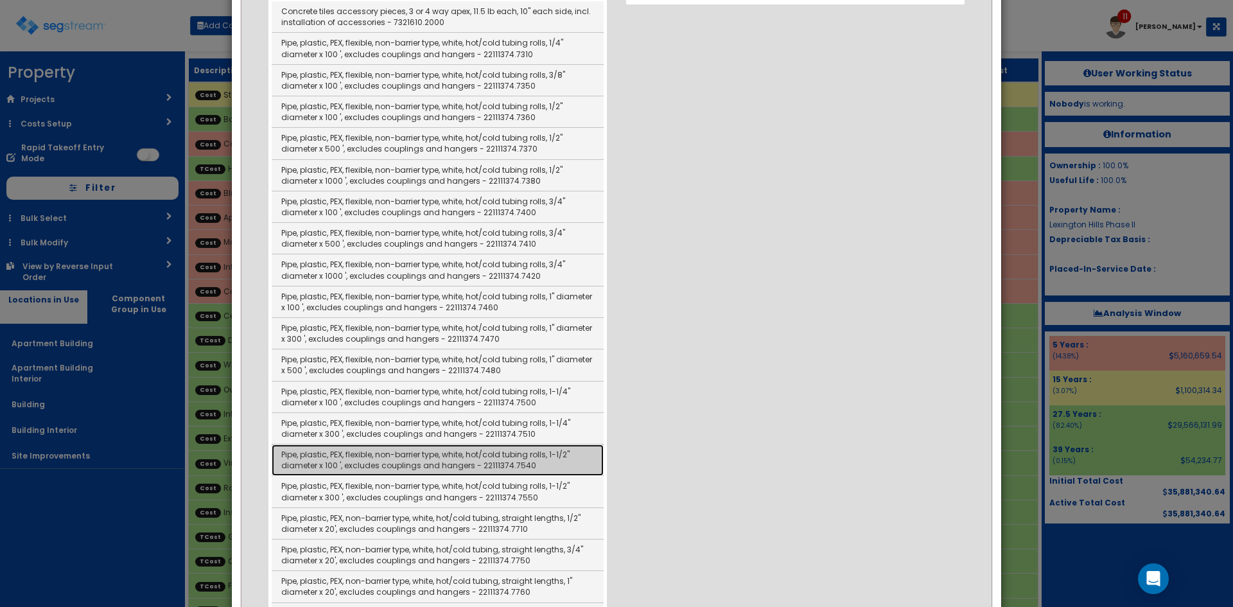
click at [532, 464] on link "Pipe, plastic, PEX, flexible, non-barrier type, white, hot/cold tubing rolls, 1…" at bounding box center [438, 460] width 332 height 31
type input "Pipe, plastic, PEX, flexible, non-barrier type, white, hot/cold tubing rolls, 1…"
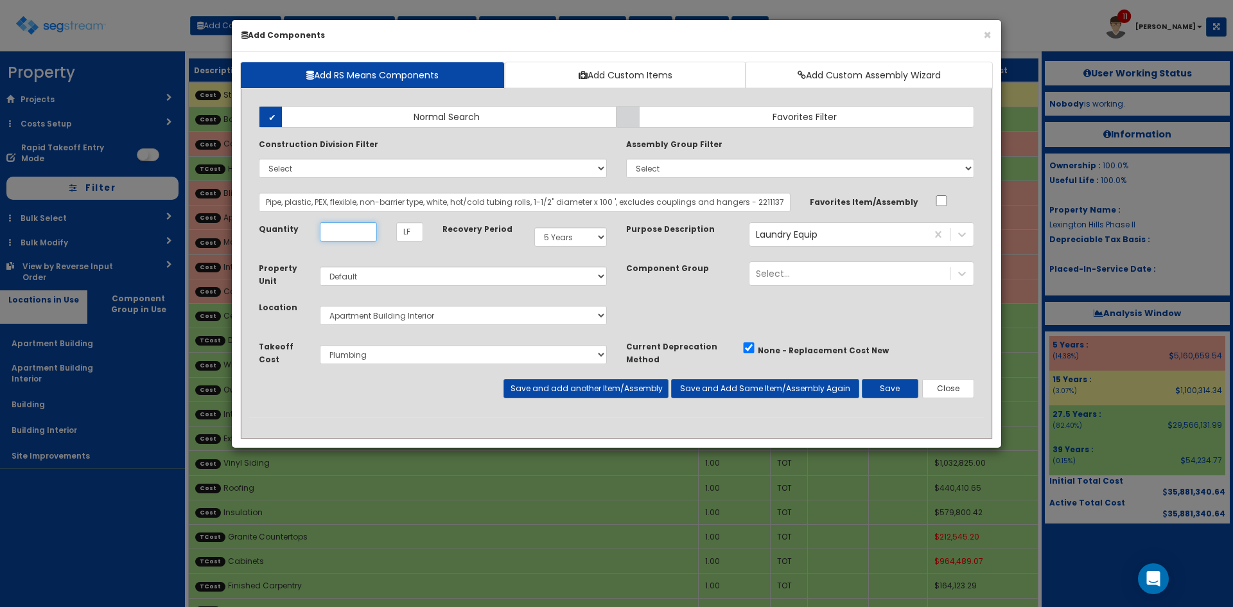
scroll to position [0, 0]
type input "720"
click at [891, 390] on button "Save" at bounding box center [890, 388] width 57 height 19
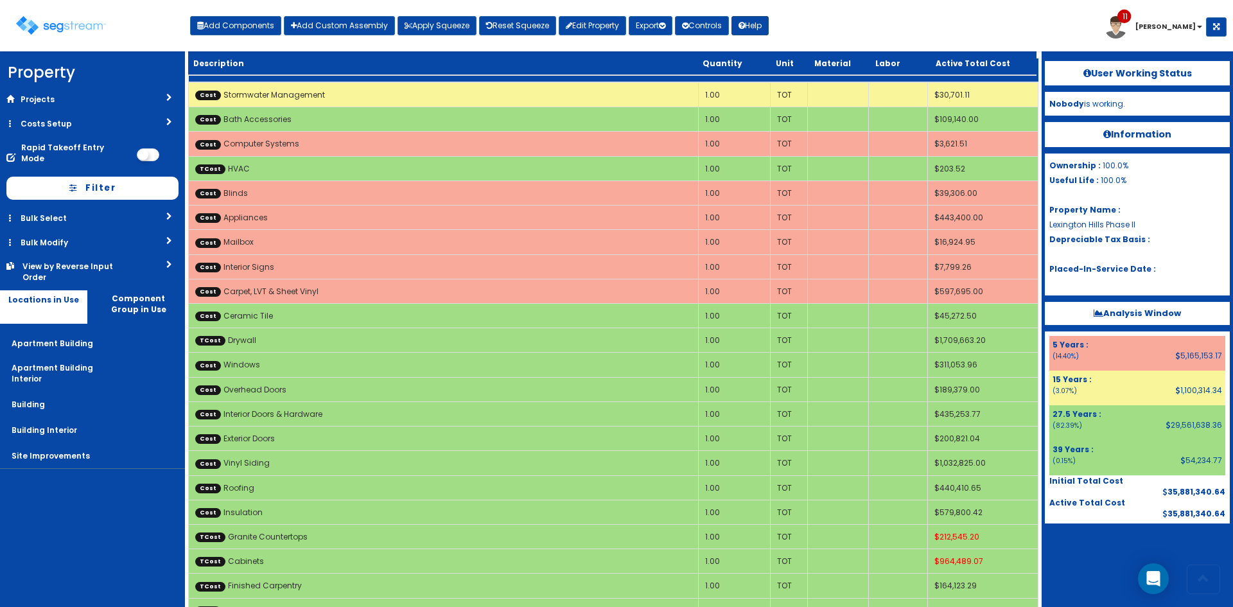
scroll to position [986, 0]
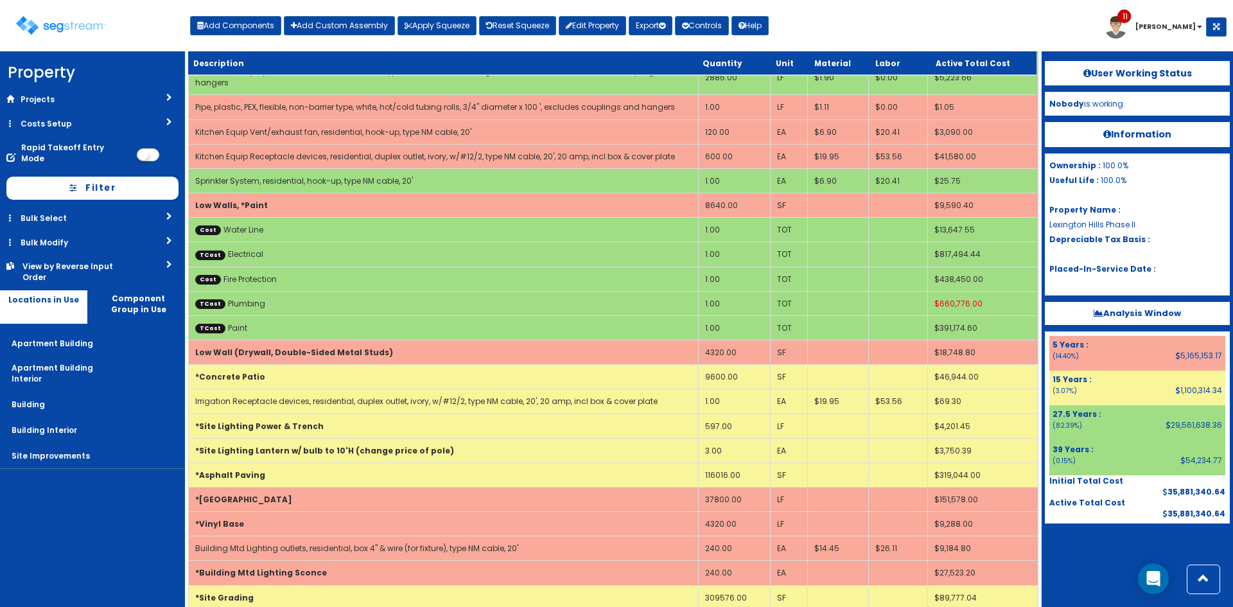
click at [97, 534] on nav "Property DB Projects Recent Properties 91 Whiskey Lane 71 Whiskey Lane Hines Po…" at bounding box center [92, 329] width 185 height 556
click at [141, 213] on link "Bulk Select" at bounding box center [92, 218] width 185 height 24
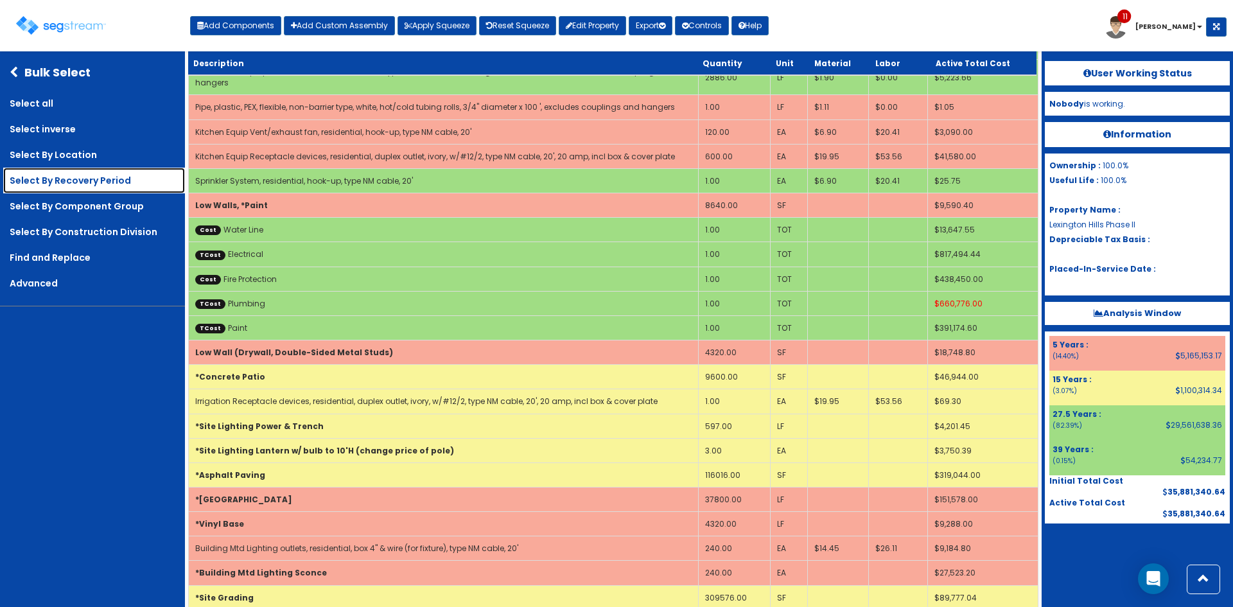
click at [109, 182] on link "Select By Recovery Period" at bounding box center [94, 181] width 182 height 26
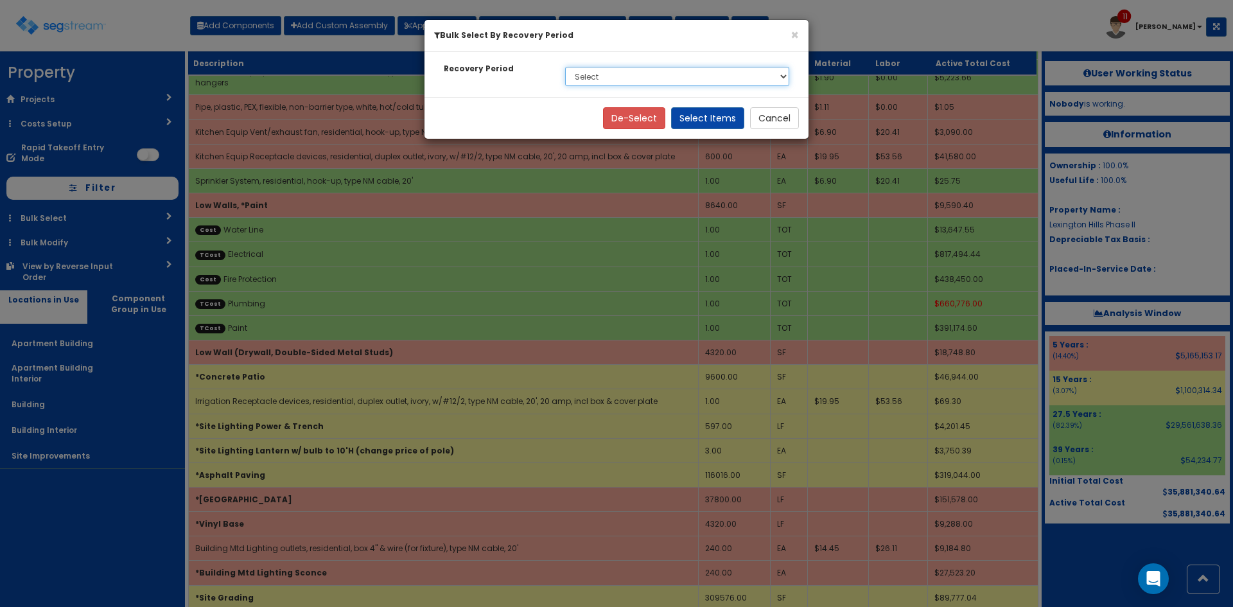
click at [602, 78] on select "Select 5 Years 15 Years 27.5 Years 39 Years Soft Cost" at bounding box center [677, 76] width 224 height 19
select select "39Y"
click at [565, 67] on select "Select 5 Years 15 Years 27.5 Years 39 Years Soft Cost" at bounding box center [677, 76] width 224 height 19
click at [710, 121] on button "Select Items" at bounding box center [707, 118] width 73 height 22
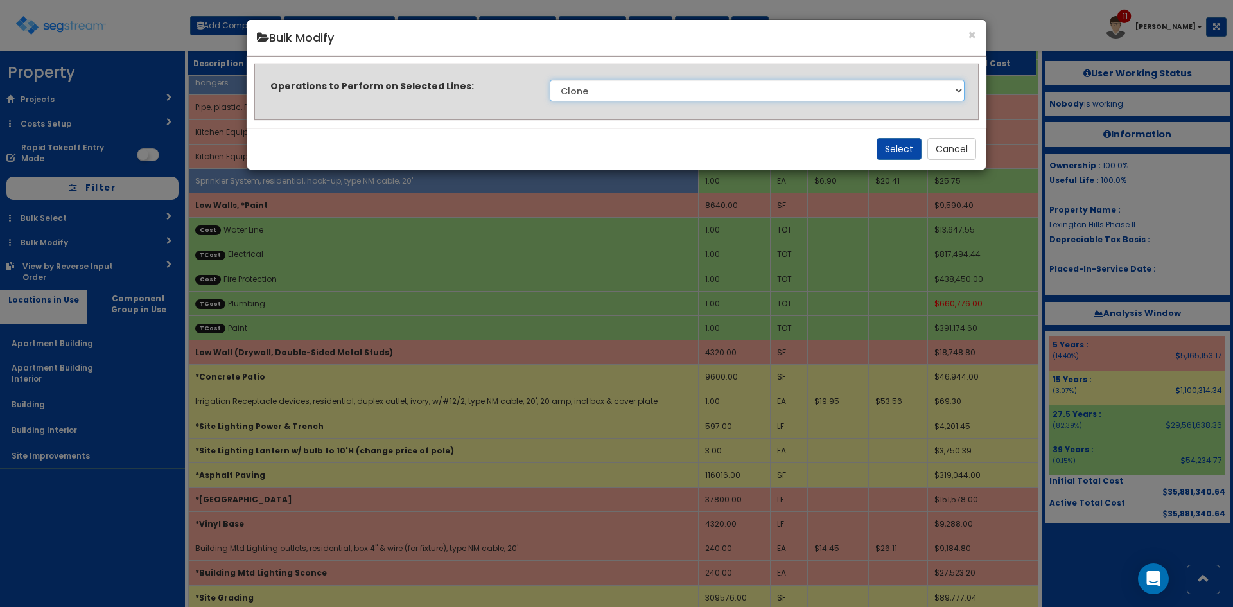
click at [651, 94] on select "Clone Delete Delete Zero Quantities Modify Component Group Modify Cost Sources …" at bounding box center [757, 91] width 415 height 22
select select "modifyRecoveryPeriod"
click at [550, 80] on select "Clone Delete Delete Zero Quantities Modify Component Group Modify Cost Sources …" at bounding box center [757, 91] width 415 height 22
click at [894, 150] on button "Select" at bounding box center [899, 149] width 45 height 22
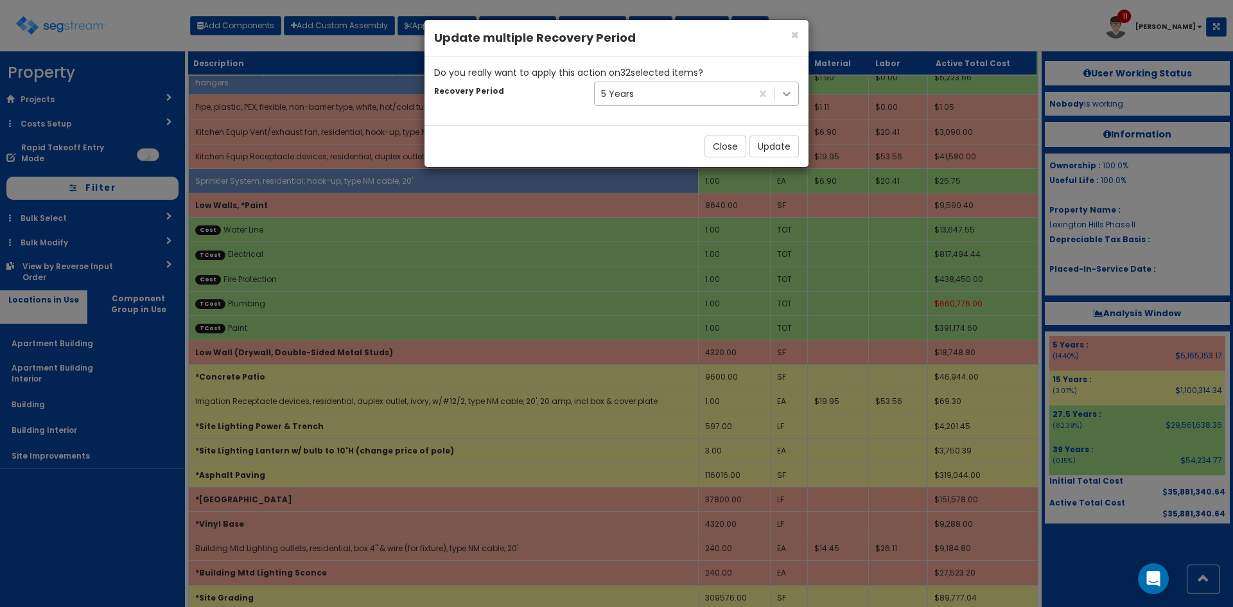
click at [786, 92] on icon at bounding box center [786, 93] width 13 height 13
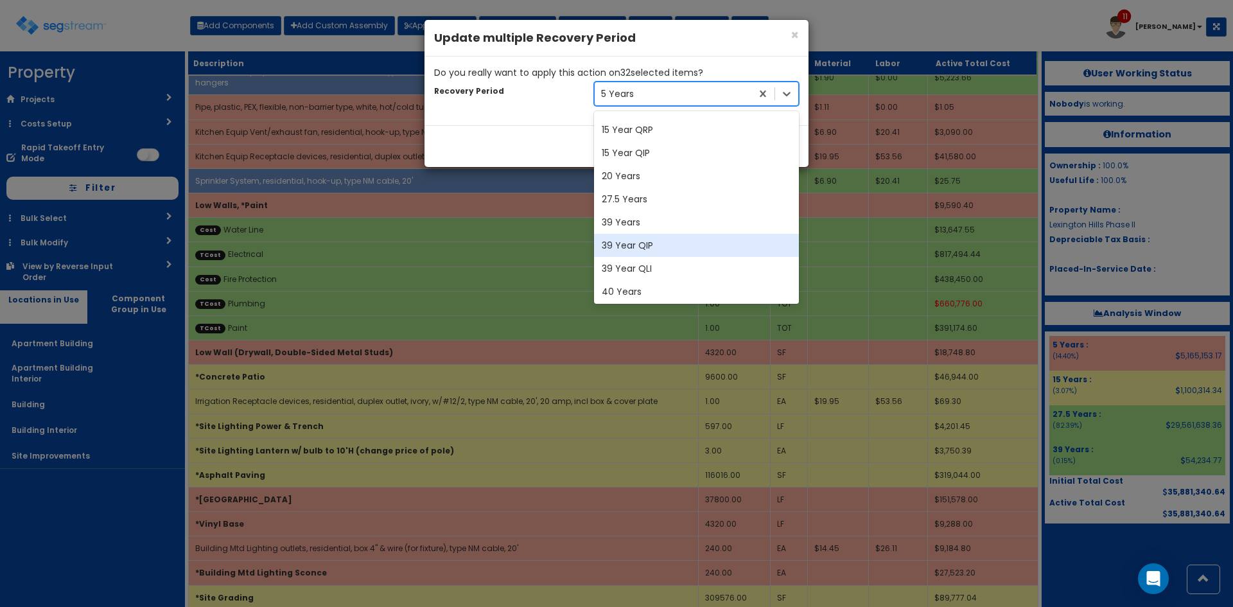
scroll to position [136, 0]
click at [637, 204] on div "27.5 Years" at bounding box center [696, 197] width 205 height 23
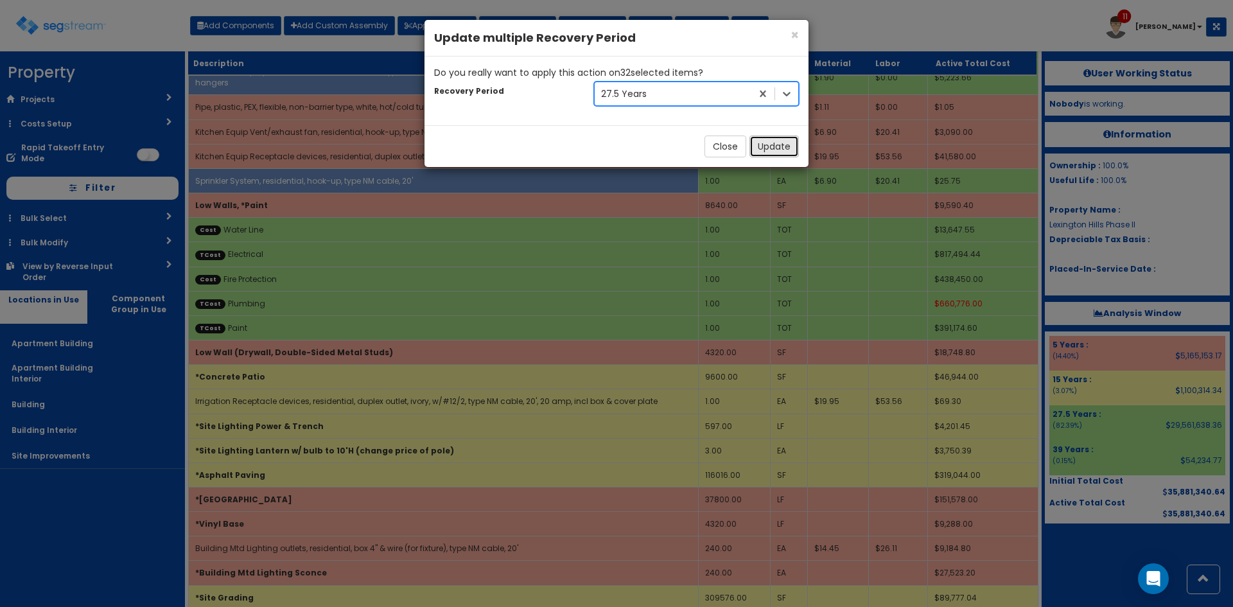
click at [771, 149] on button "Update" at bounding box center [774, 147] width 49 height 22
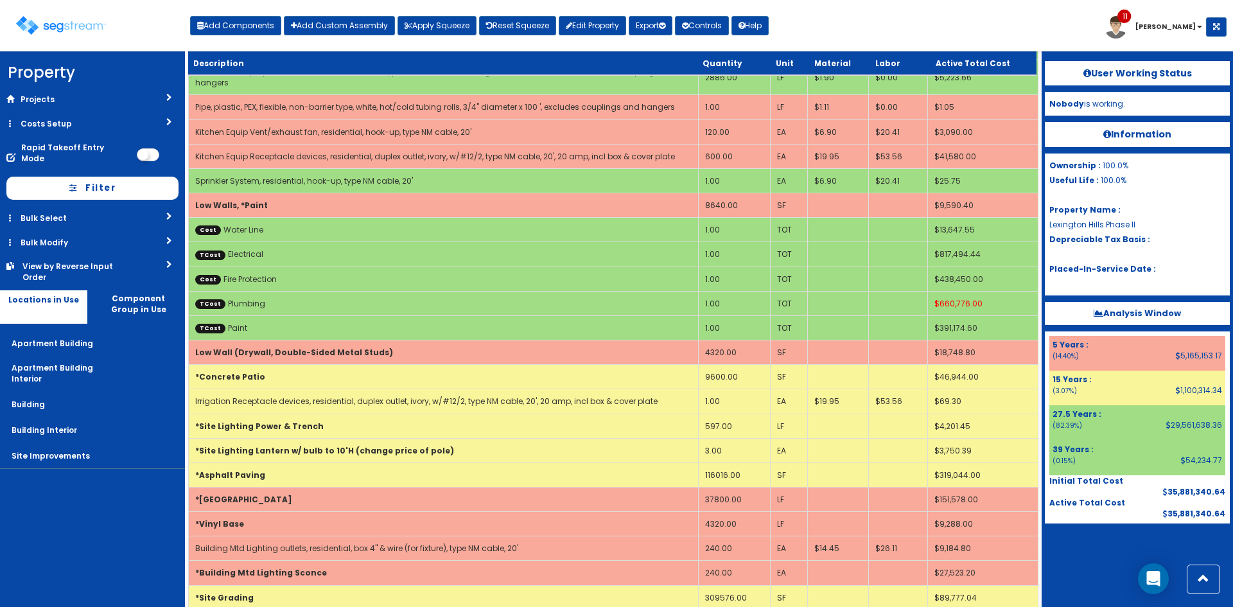
click at [95, 527] on nav "Property DB Projects Recent Properties 91 Whiskey Lane 71 Whiskey Lane Hines Po…" at bounding box center [92, 329] width 185 height 556
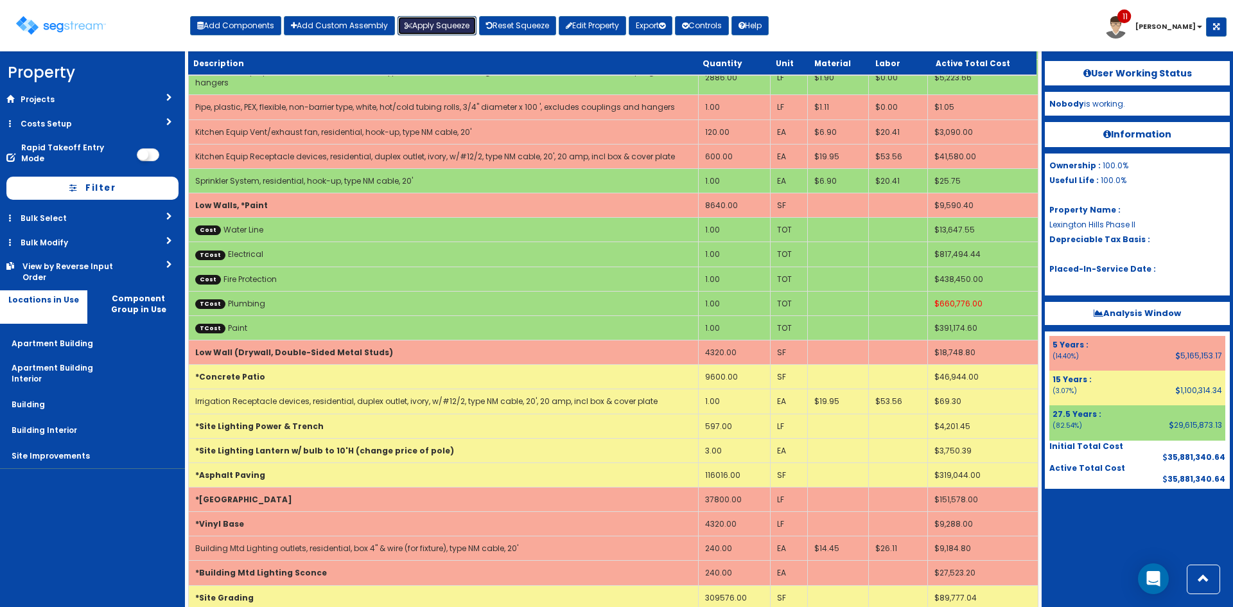
click at [441, 21] on button "Apply Squeeze" at bounding box center [437, 25] width 79 height 19
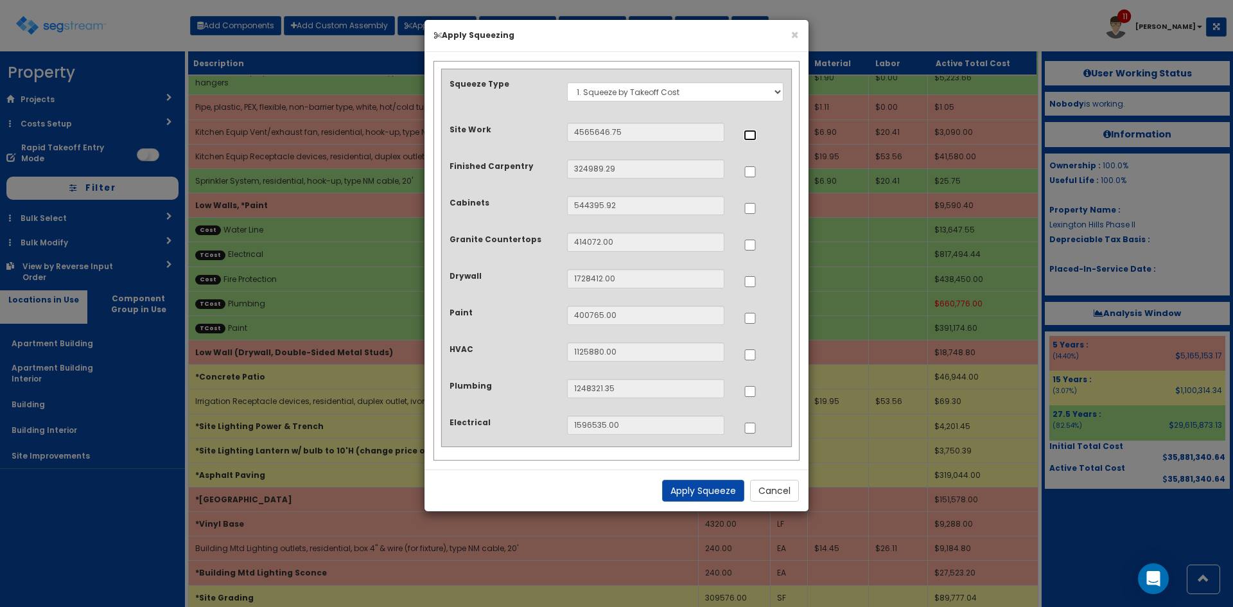
click at [754, 138] on input "..." at bounding box center [750, 135] width 13 height 11
checkbox input "true"
click at [755, 209] on input "..." at bounding box center [750, 208] width 13 height 11
checkbox input "true"
click at [750, 243] on input "..." at bounding box center [750, 245] width 13 height 11
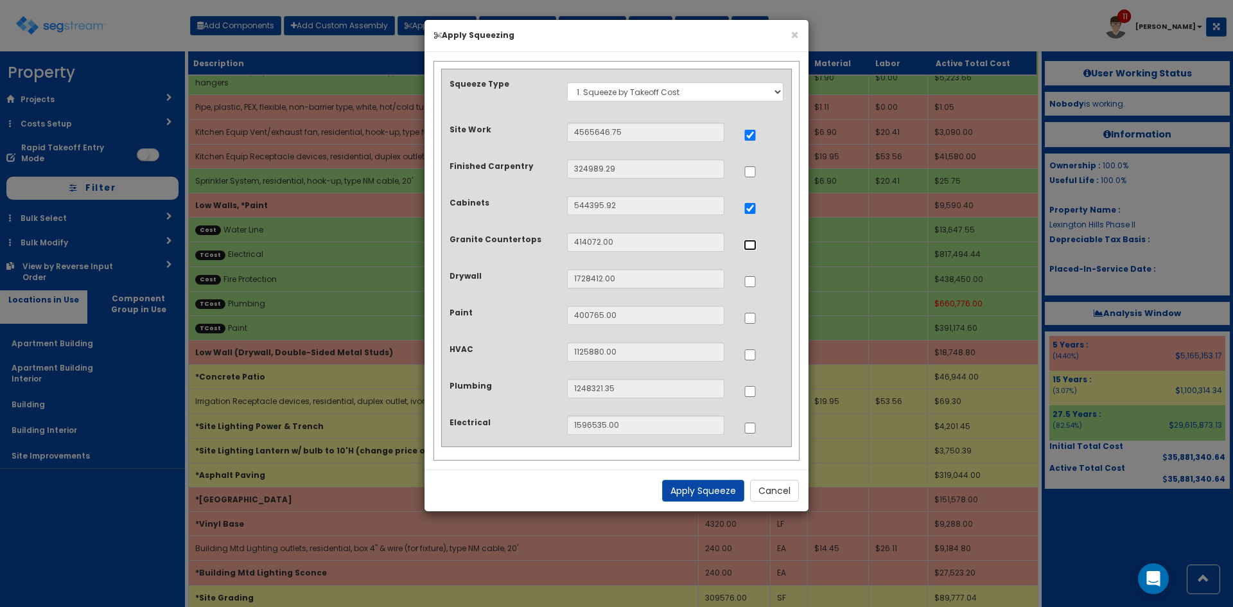
checkbox input "true"
click at [750, 357] on input "..." at bounding box center [750, 354] width 13 height 11
checkbox input "true"
drag, startPoint x: 749, startPoint y: 389, endPoint x: 758, endPoint y: 402, distance: 15.7
click at [749, 390] on input "..." at bounding box center [750, 391] width 13 height 11
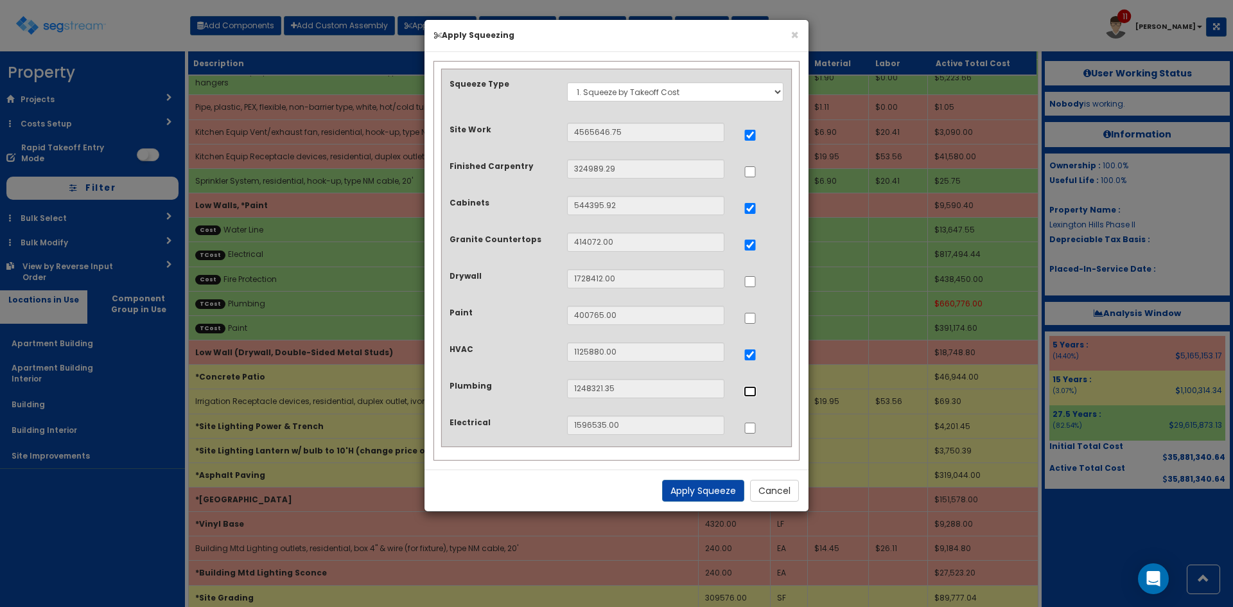
checkbox input "true"
click at [753, 432] on input "..." at bounding box center [750, 428] width 13 height 11
checkbox input "true"
click at [725, 491] on button "Apply Squeeze" at bounding box center [703, 491] width 82 height 22
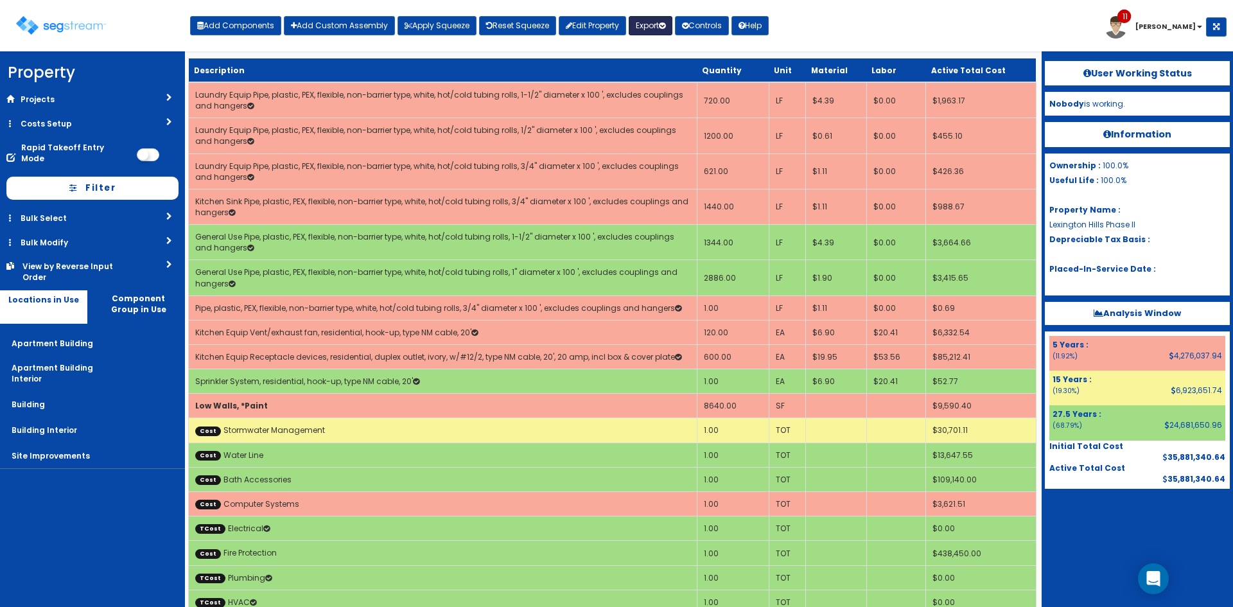
drag, startPoint x: 651, startPoint y: 28, endPoint x: 662, endPoint y: 44, distance: 19.1
click at [651, 28] on button "Export" at bounding box center [651, 25] width 44 height 19
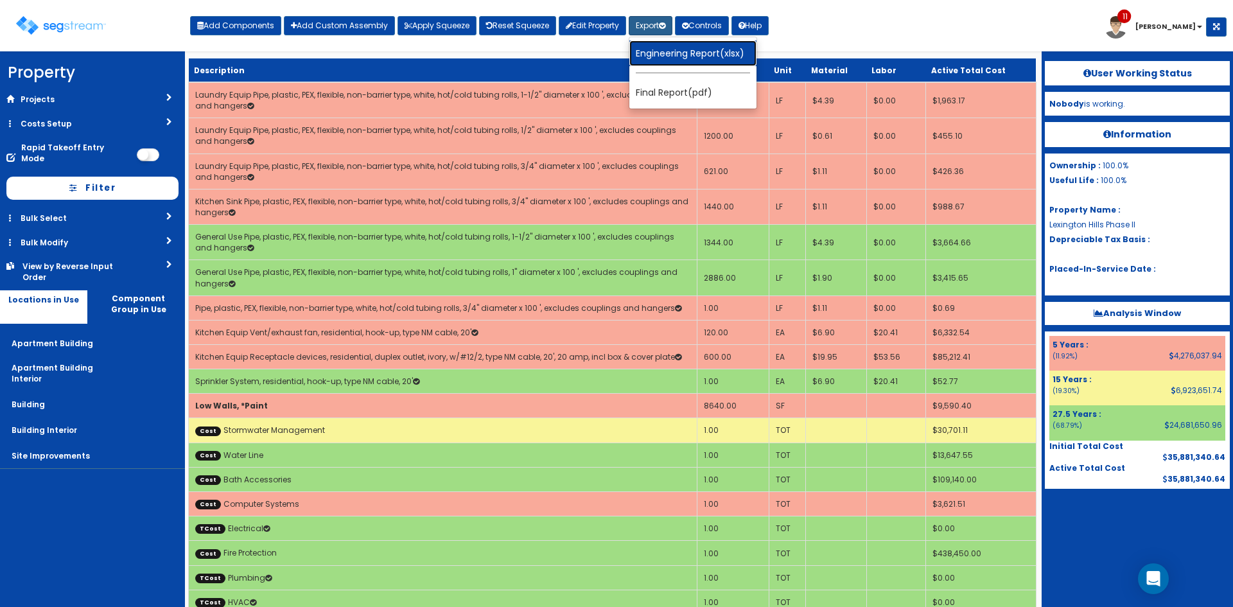
click at [665, 52] on link "Engineering Report(xlsx)" at bounding box center [693, 53] width 127 height 26
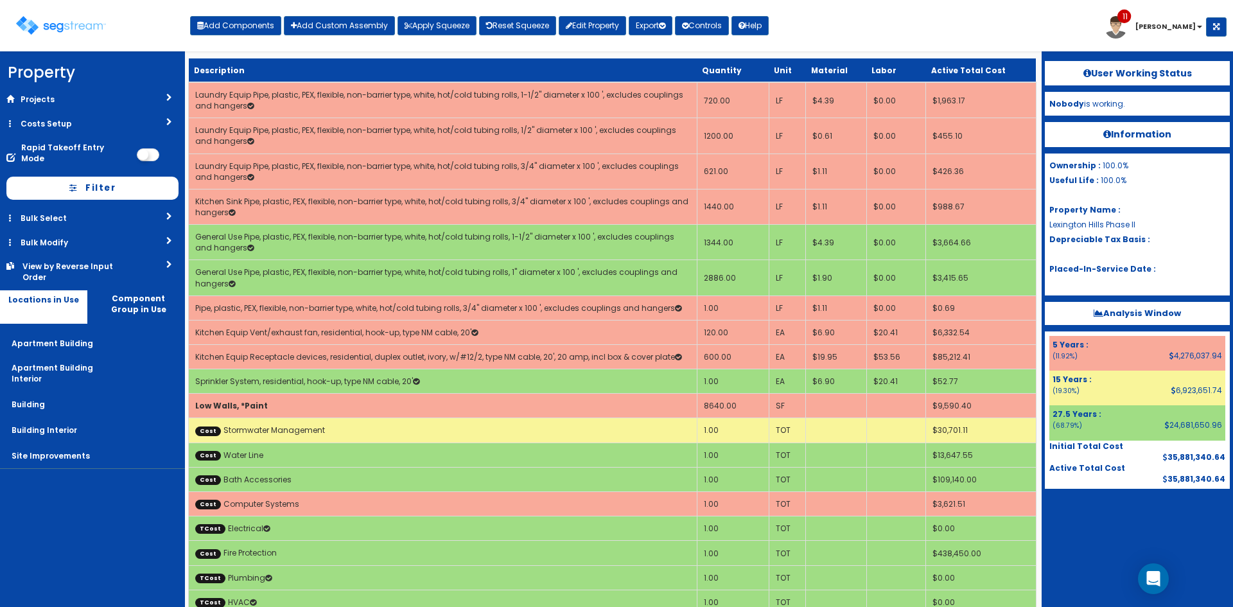
click at [853, 31] on div "Toggle navigation Add Components Add Custom Assembly Apply Squeeze Reset Squeez…" at bounding box center [616, 31] width 1220 height 42
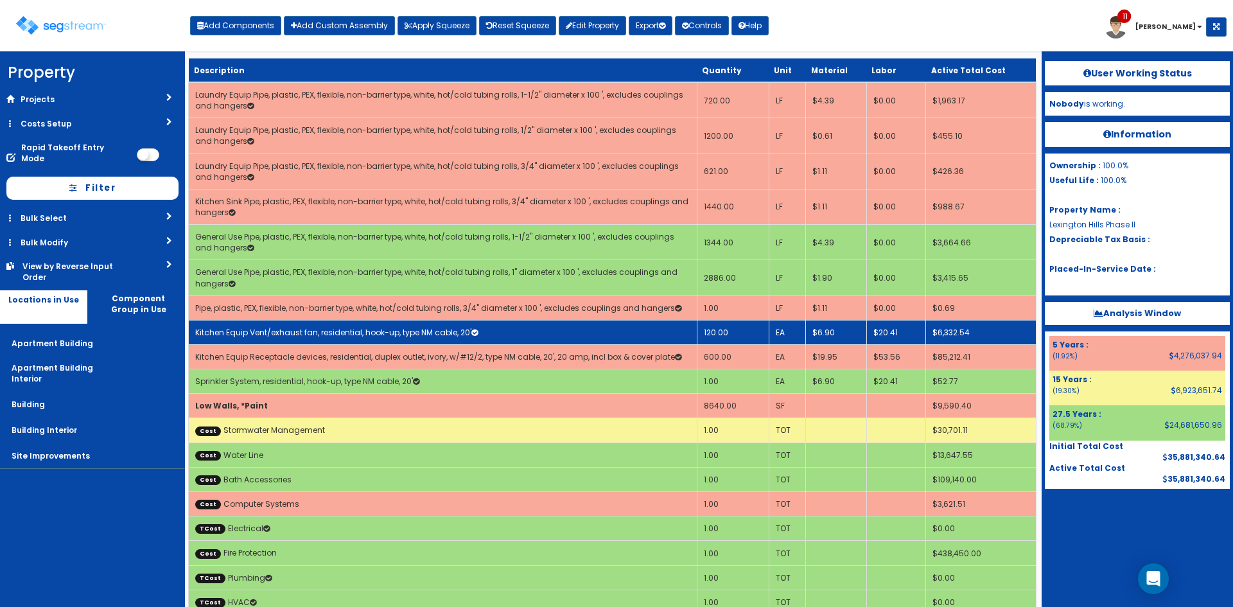
click at [335, 331] on link "Kitchen Equip Vent/exhaust fan, residential, hook-up, type NM cable, 20'" at bounding box center [336, 332] width 283 height 11
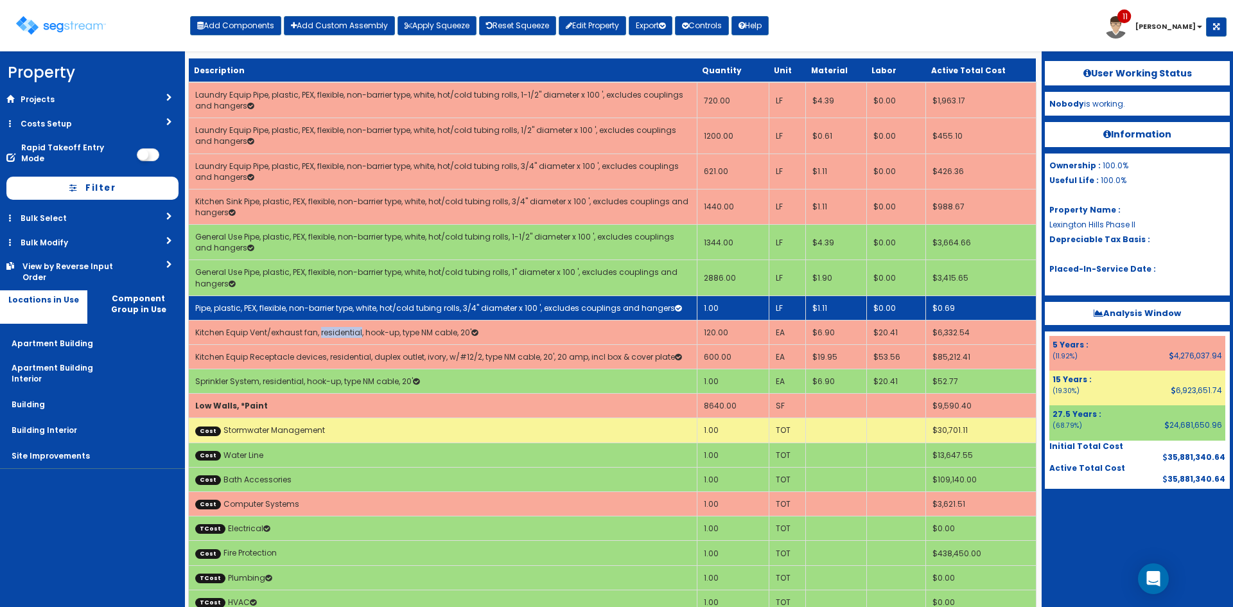
select select "5267724"
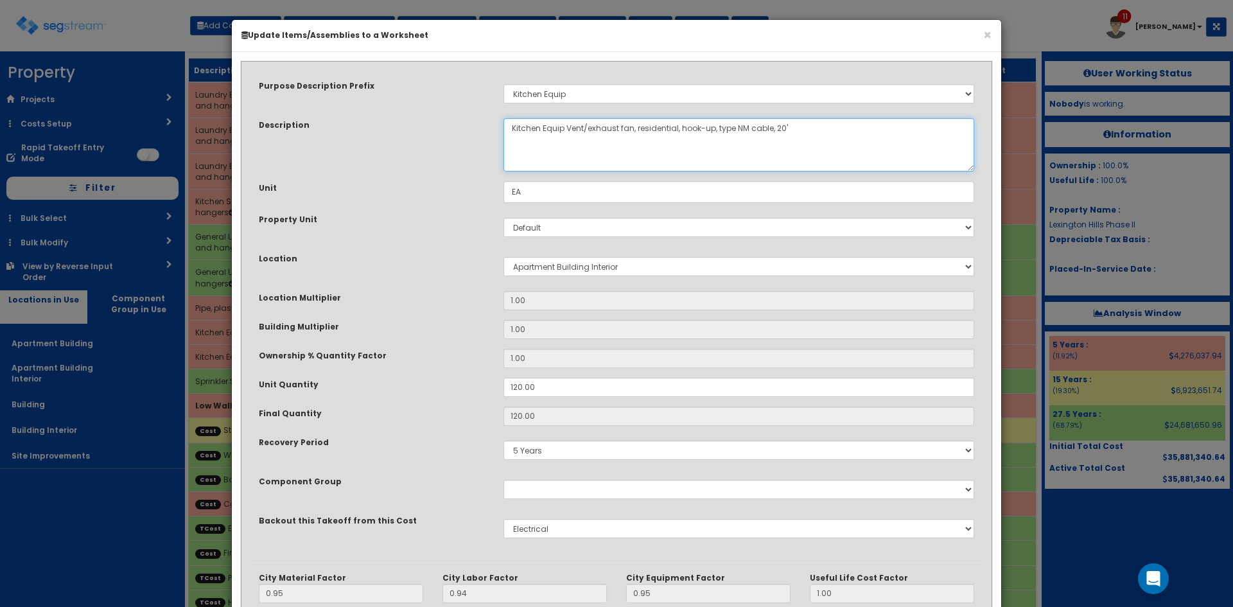
drag, startPoint x: 633, startPoint y: 128, endPoint x: 577, endPoint y: 130, distance: 56.6
click at [577, 130] on textarea "Kitchen Equip Vent/exhaust fan, residential, hook-up, type NM cable, 20'" at bounding box center [739, 144] width 471 height 53
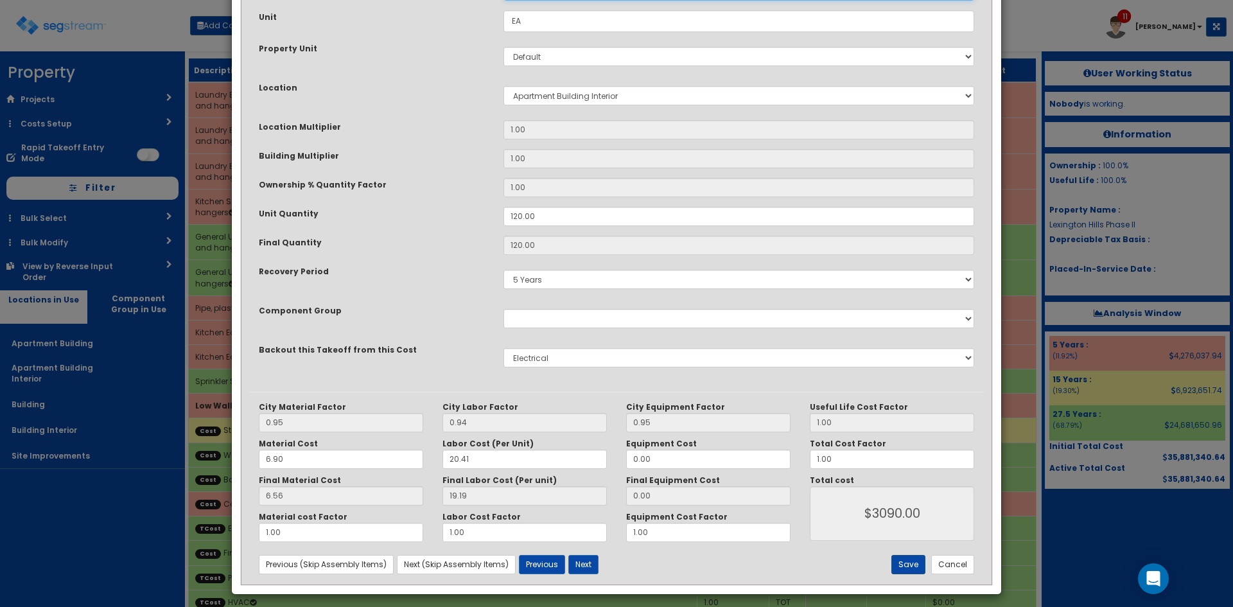
type textarea "Kitchen Equip, residential, hook-up, type NM cable, 20'"
click at [910, 568] on button "Save" at bounding box center [909, 563] width 34 height 19
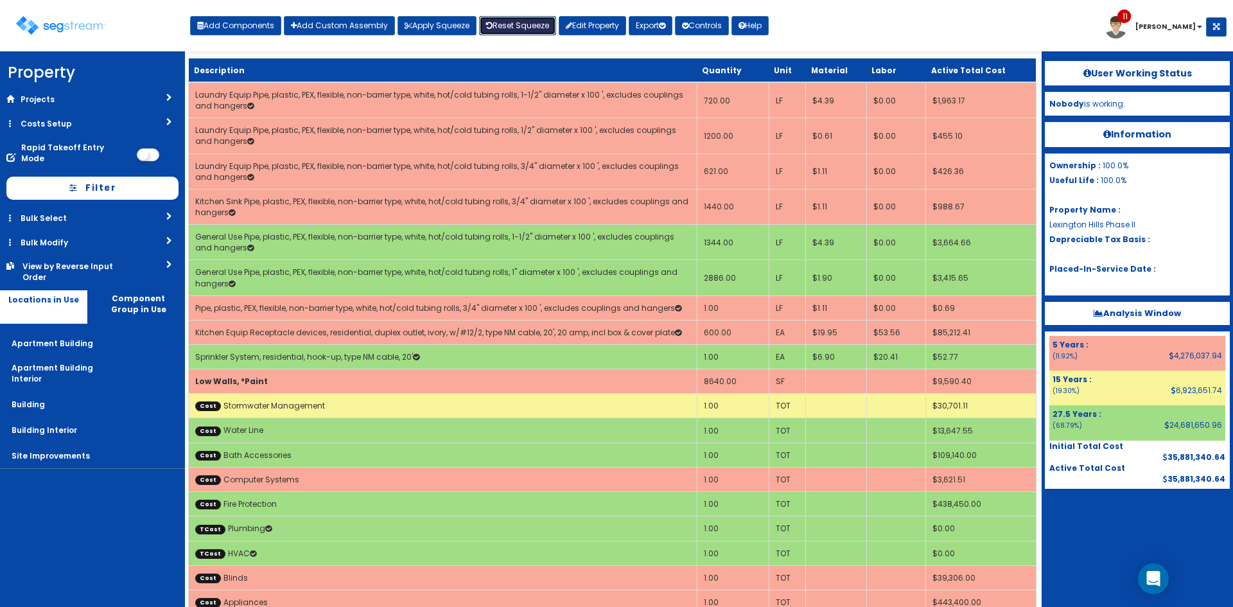
click at [522, 28] on link "Reset Squeeze" at bounding box center [517, 25] width 77 height 19
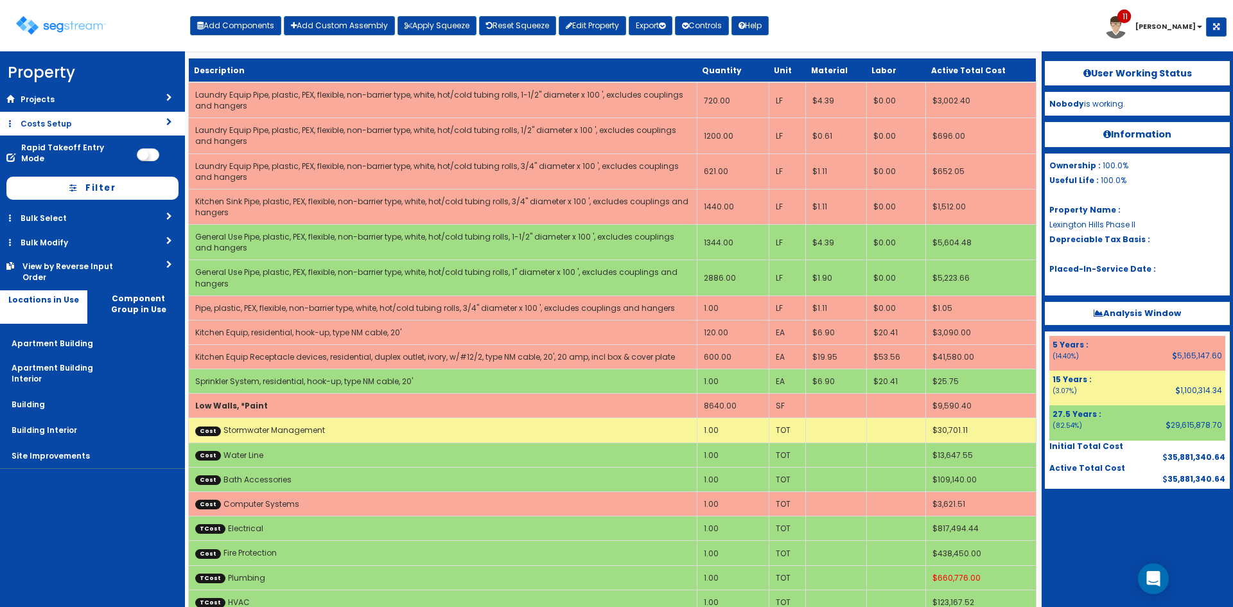
click at [106, 122] on link "Costs Setup" at bounding box center [92, 124] width 185 height 24
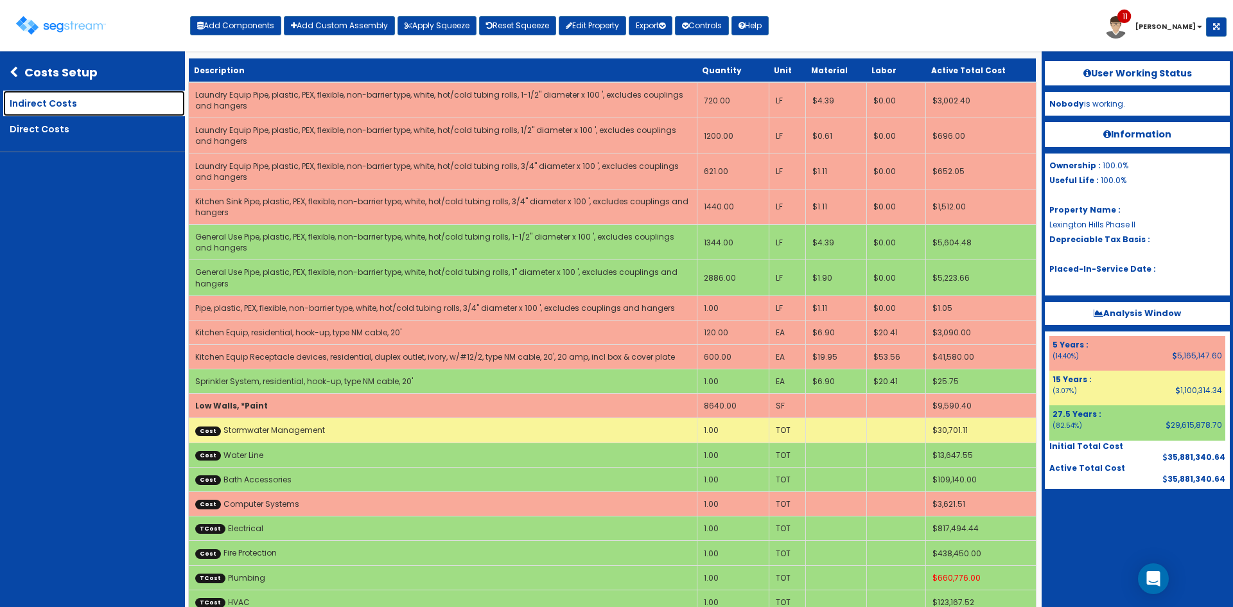
click at [80, 108] on link "Indirect Costs" at bounding box center [94, 104] width 182 height 26
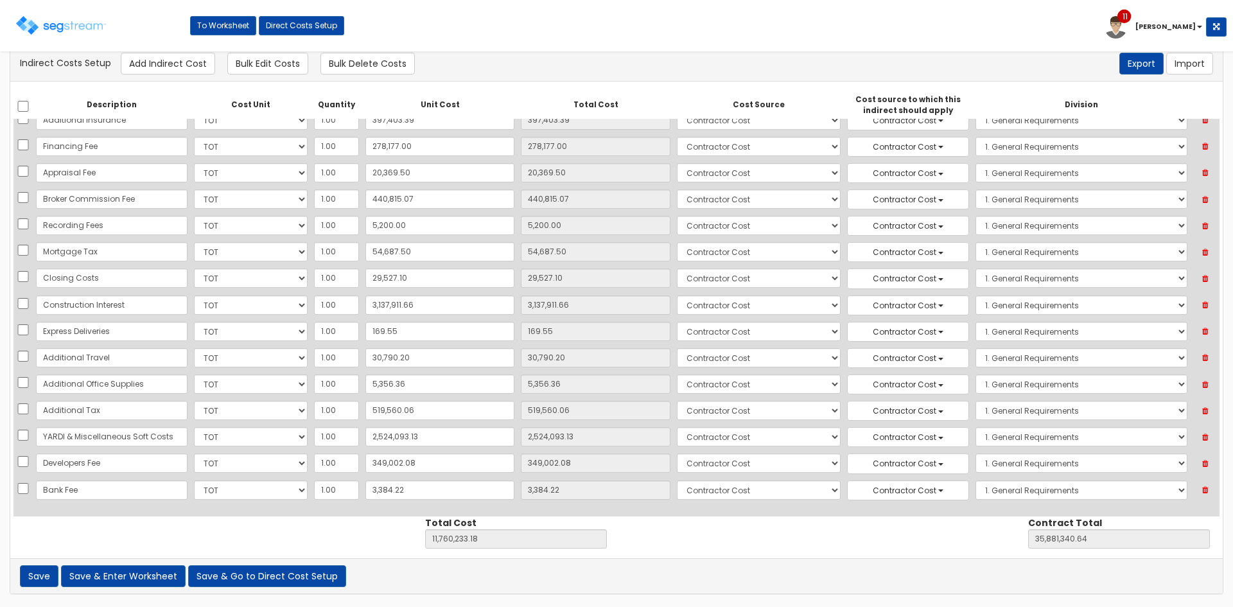
scroll to position [11, 0]
click at [759, 538] on div "Description Cost Unit Quantity Unit Cost Total Cost Cost Source Cost source to …" at bounding box center [616, 320] width 1213 height 477
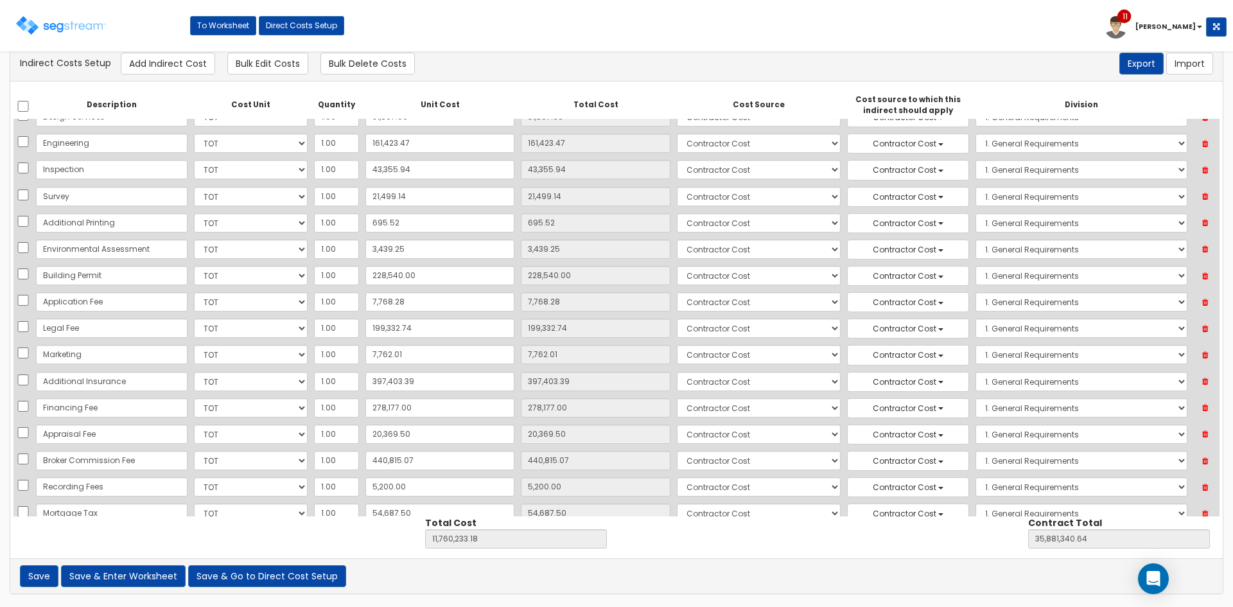
scroll to position [915, 0]
click at [1202, 353] on icon at bounding box center [1205, 354] width 22 height 17
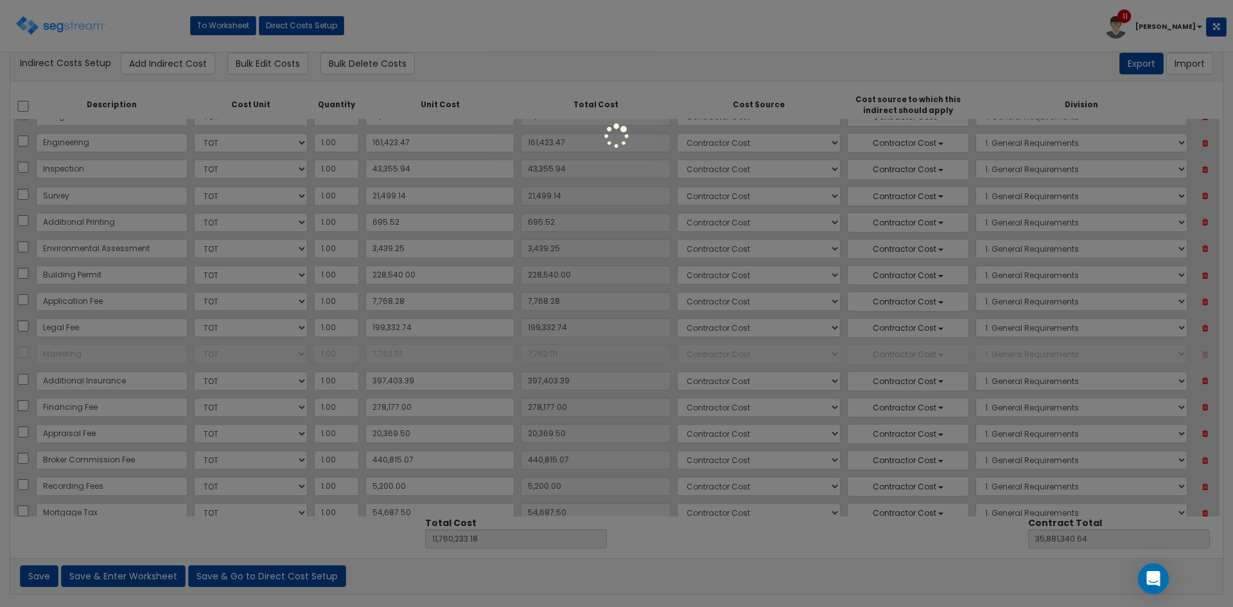
type input "11,752,471.17"
type input "35,873,578.63"
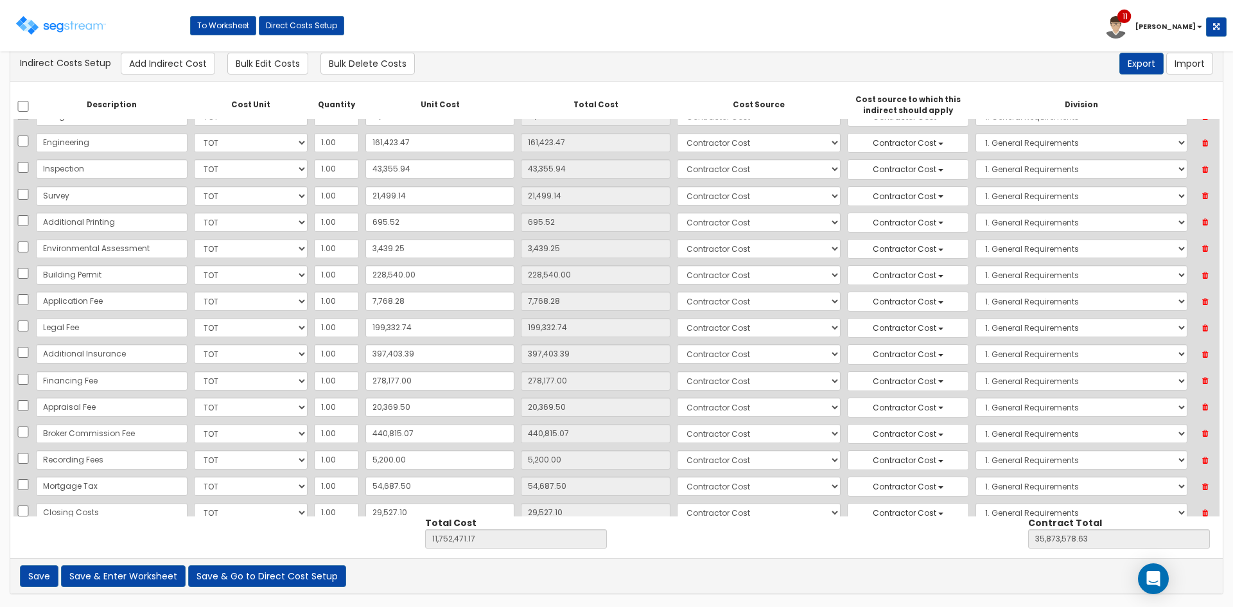
click at [1202, 436] on icon at bounding box center [1205, 433] width 22 height 17
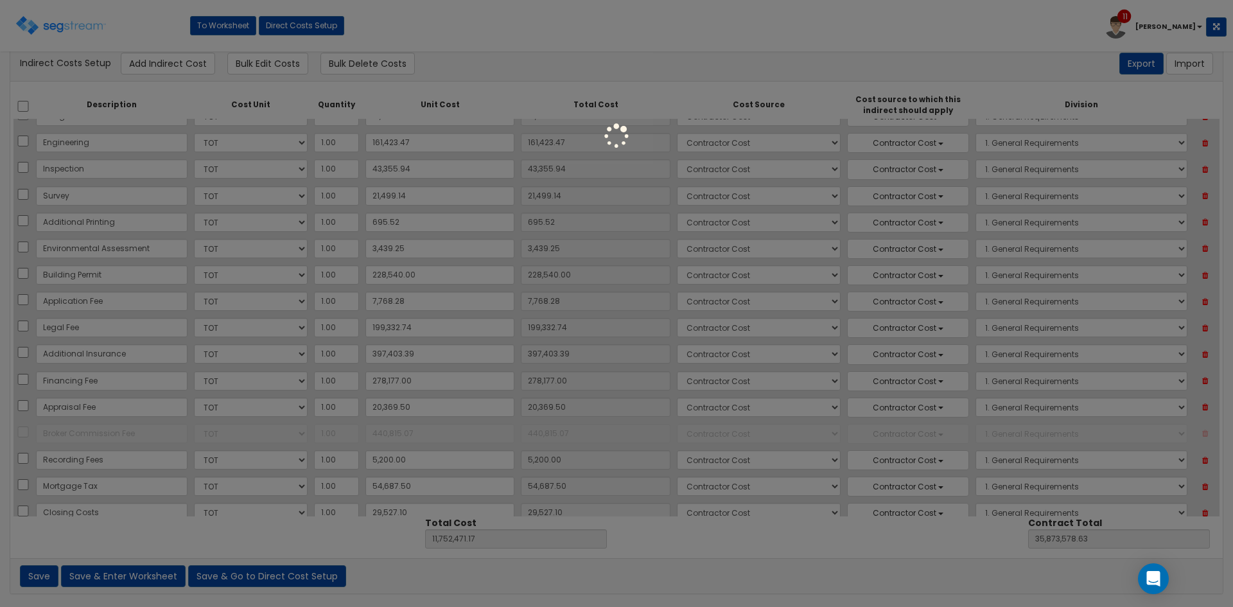
type input "11,311,656.10"
type input "35,432,763.56"
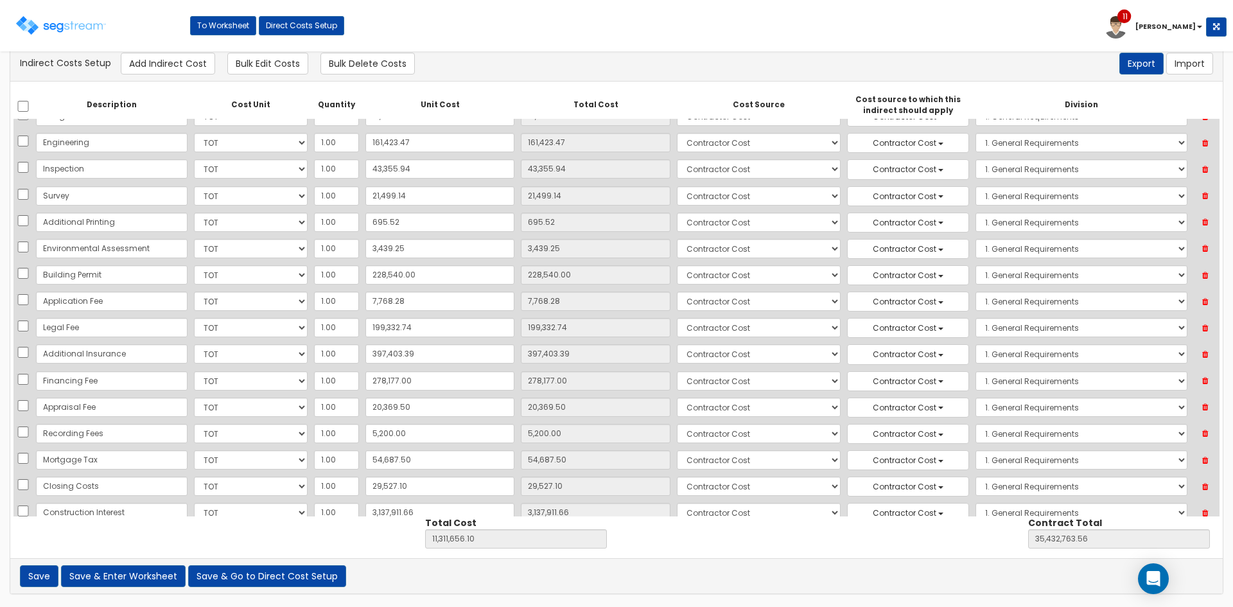
click at [1203, 434] on icon at bounding box center [1205, 433] width 22 height 17
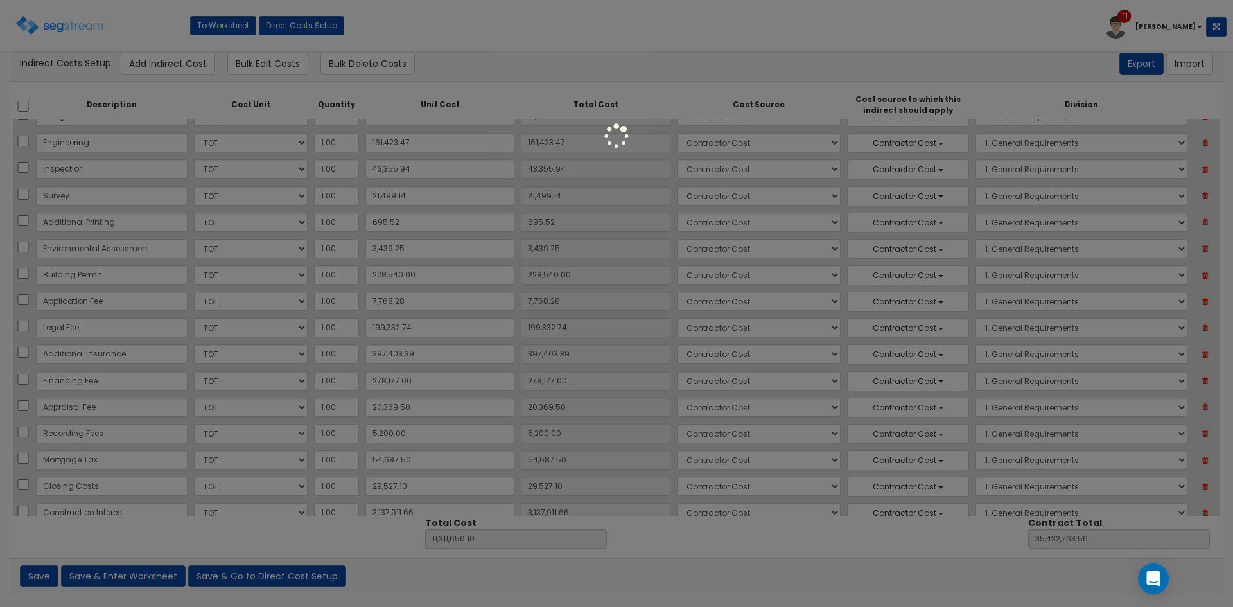
type input "11,306,456.10"
type input "35,427,563.56"
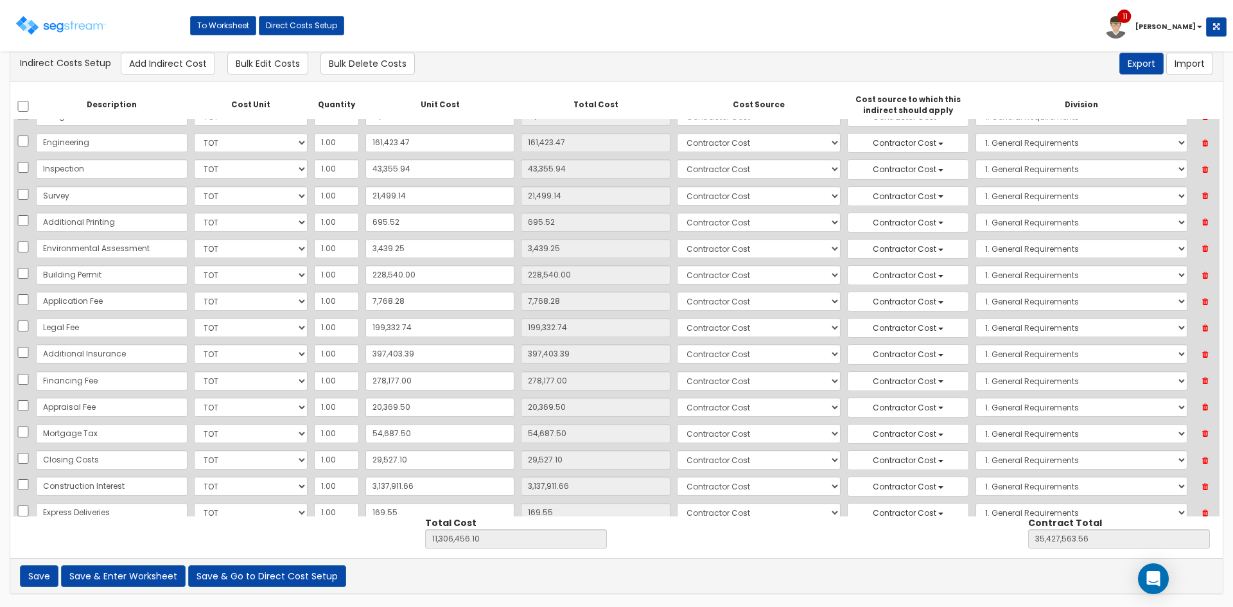
click at [1202, 434] on icon at bounding box center [1205, 433] width 22 height 17
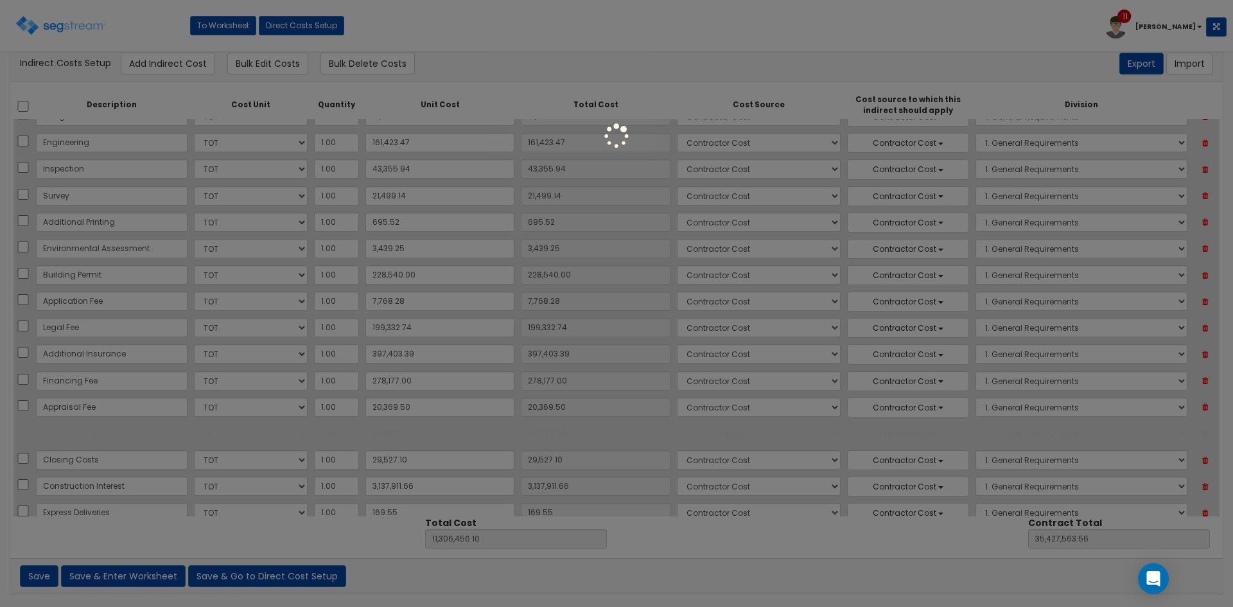
type input "11,251,768.60"
type input "35,372,876.06"
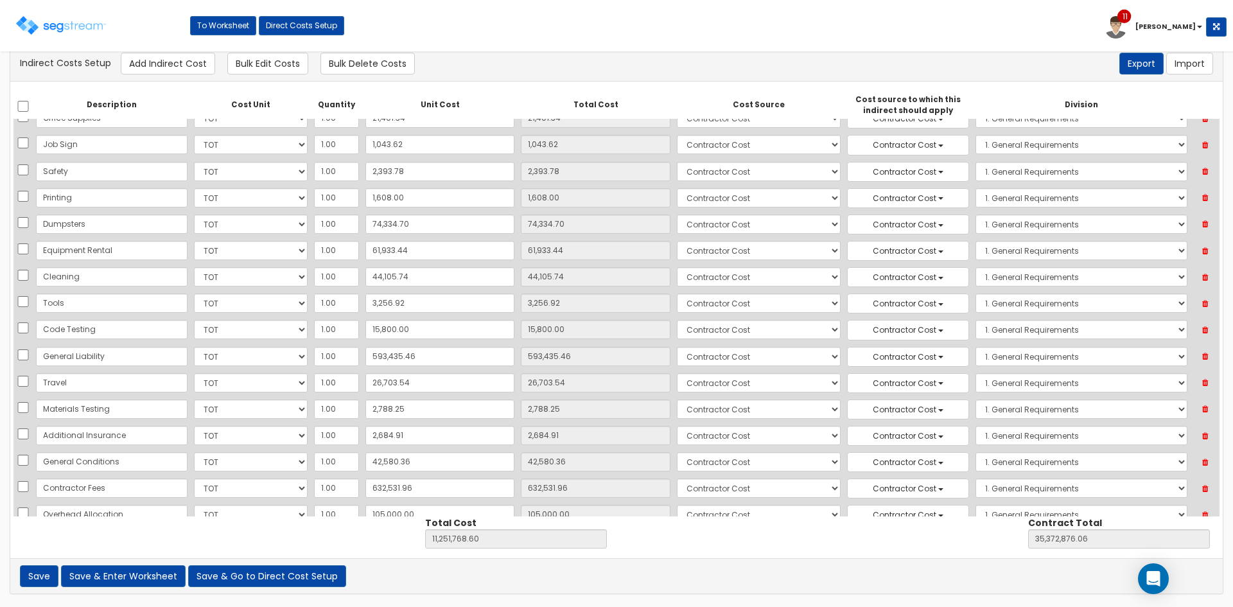
scroll to position [299, 0]
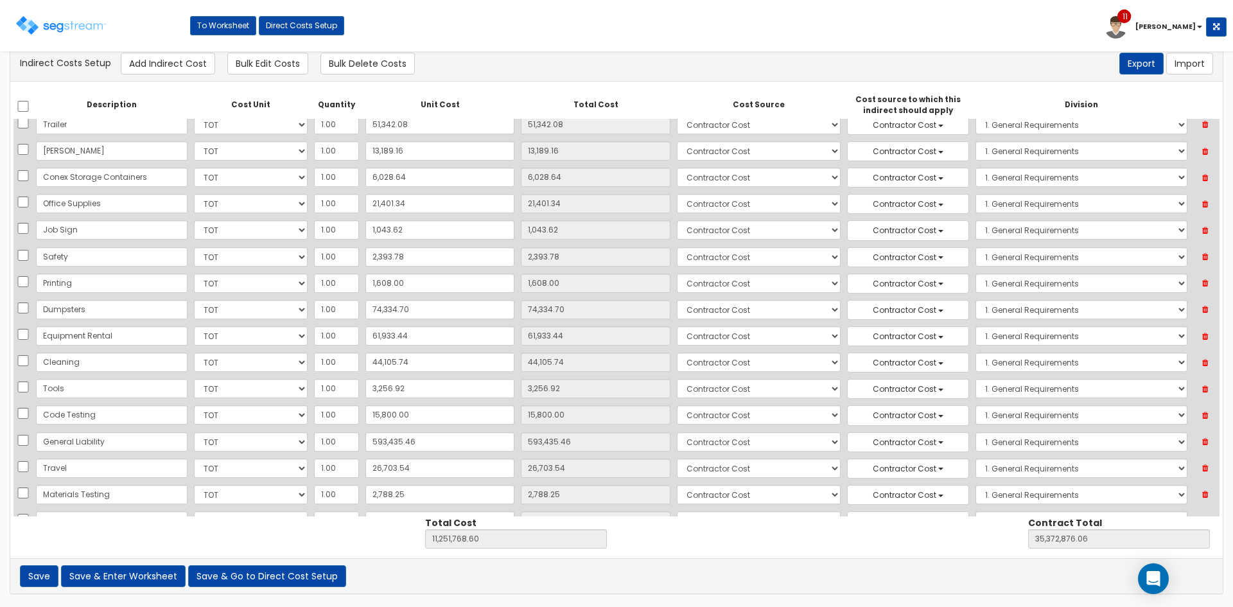
click at [1201, 206] on icon at bounding box center [1205, 204] width 22 height 17
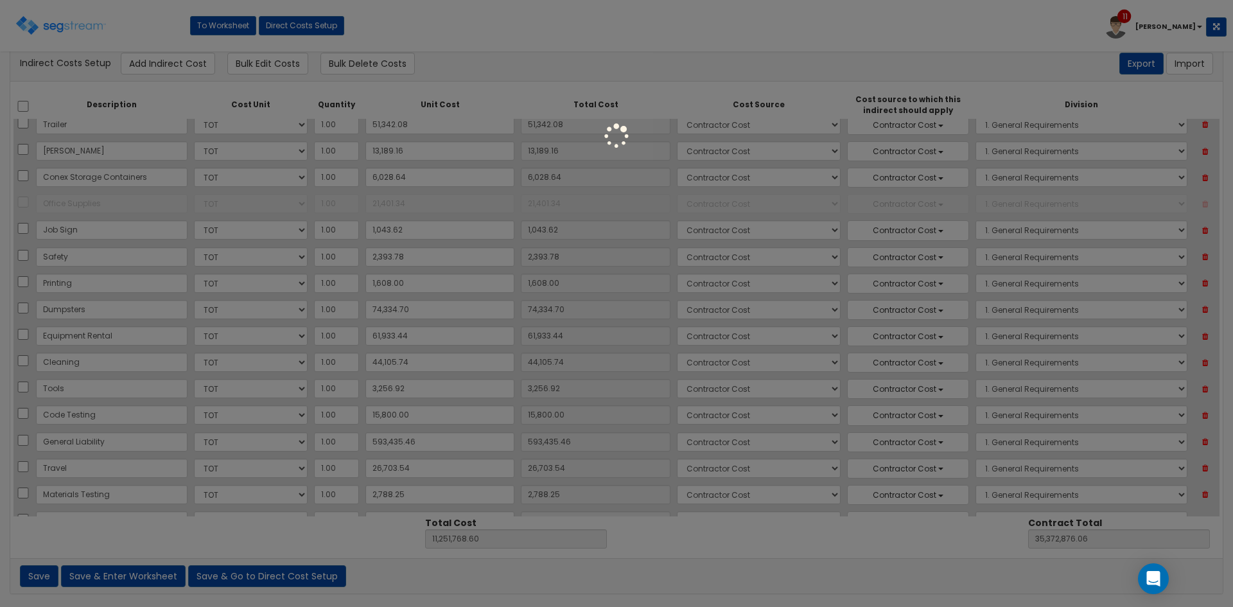
type input "11,230,367.26"
type input "35,351,474.72"
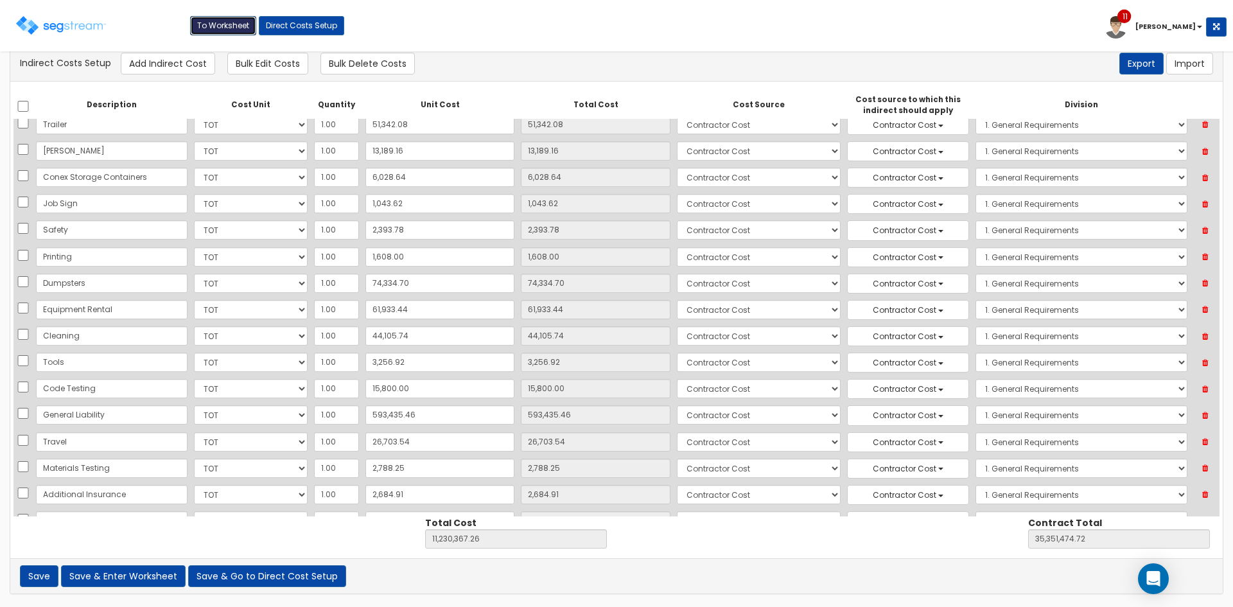
click at [234, 26] on link "To Worksheet" at bounding box center [223, 25] width 66 height 19
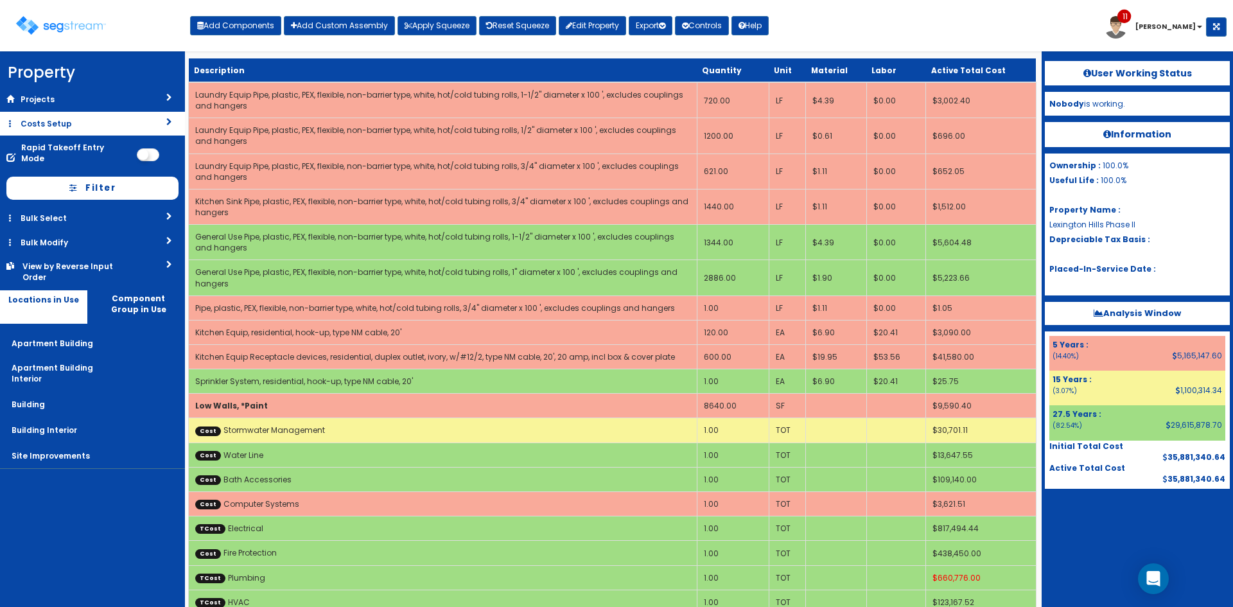
click at [110, 125] on link "Costs Setup" at bounding box center [92, 124] width 185 height 24
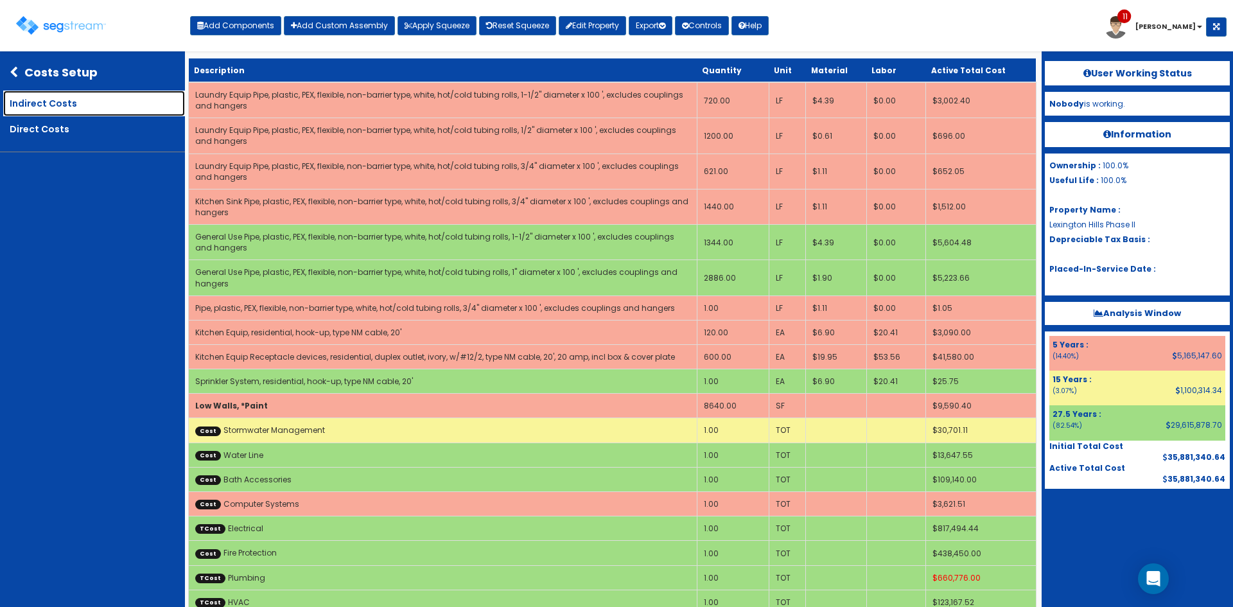
click at [68, 104] on link "Indirect Costs" at bounding box center [94, 104] width 182 height 26
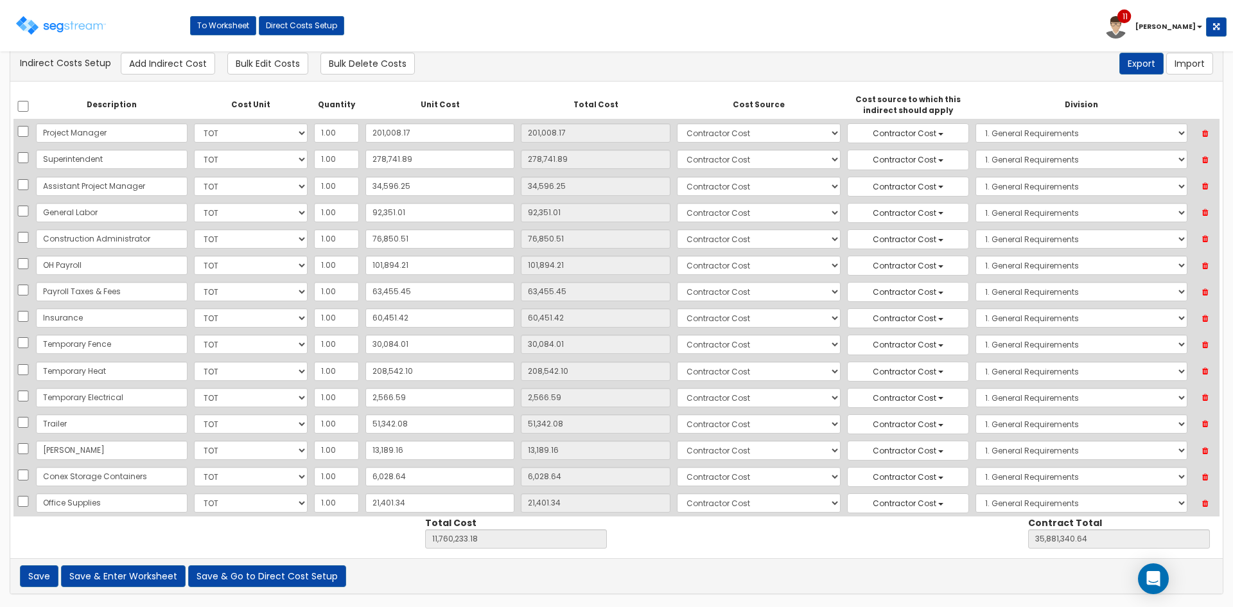
scroll to position [1176, 0]
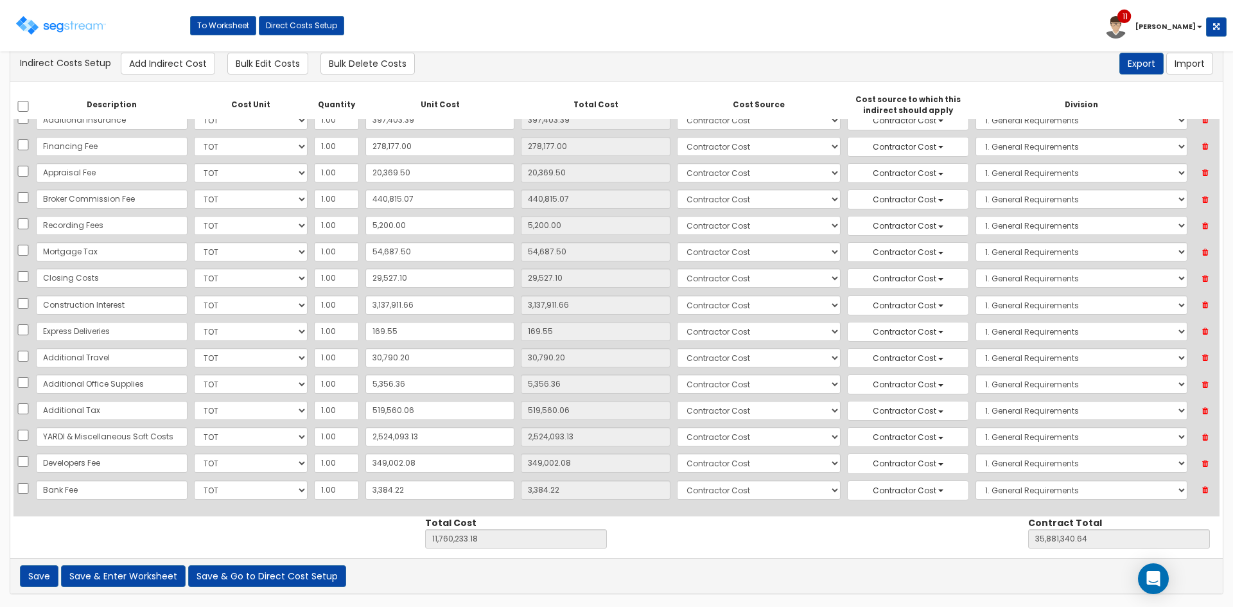
click at [598, 73] on div "Indirect Costs Setup Add Indirect Cost Bulk Edit Costs Bulk Delete Costs Export…" at bounding box center [616, 63] width 1213 height 35
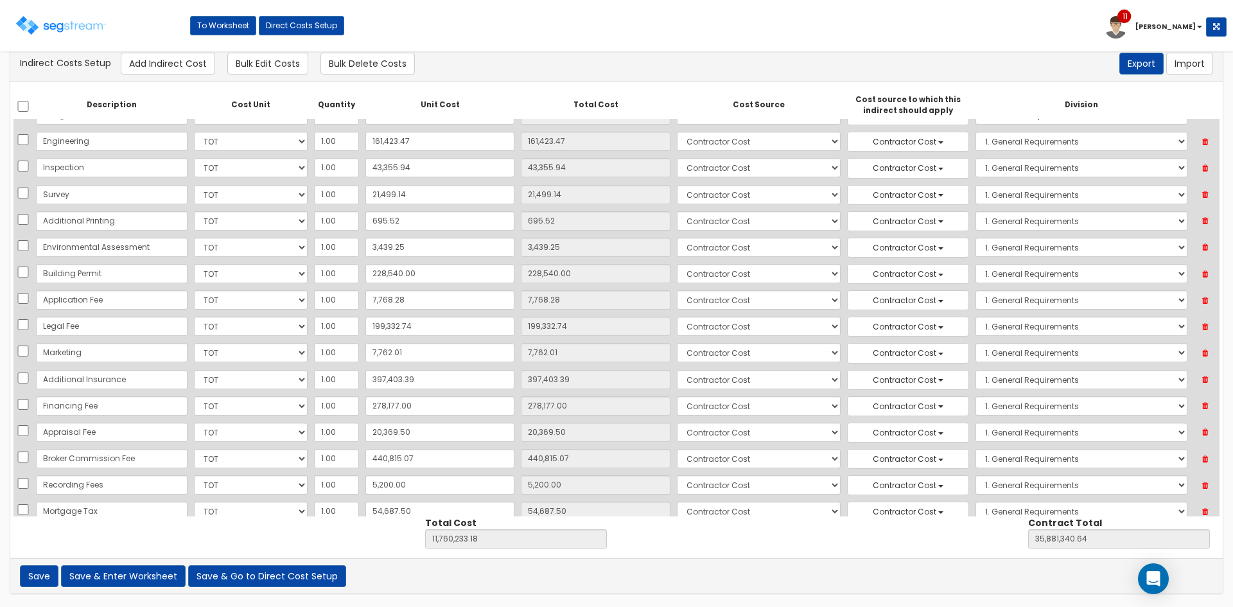
scroll to position [916, 0]
click at [1205, 355] on icon at bounding box center [1205, 354] width 22 height 17
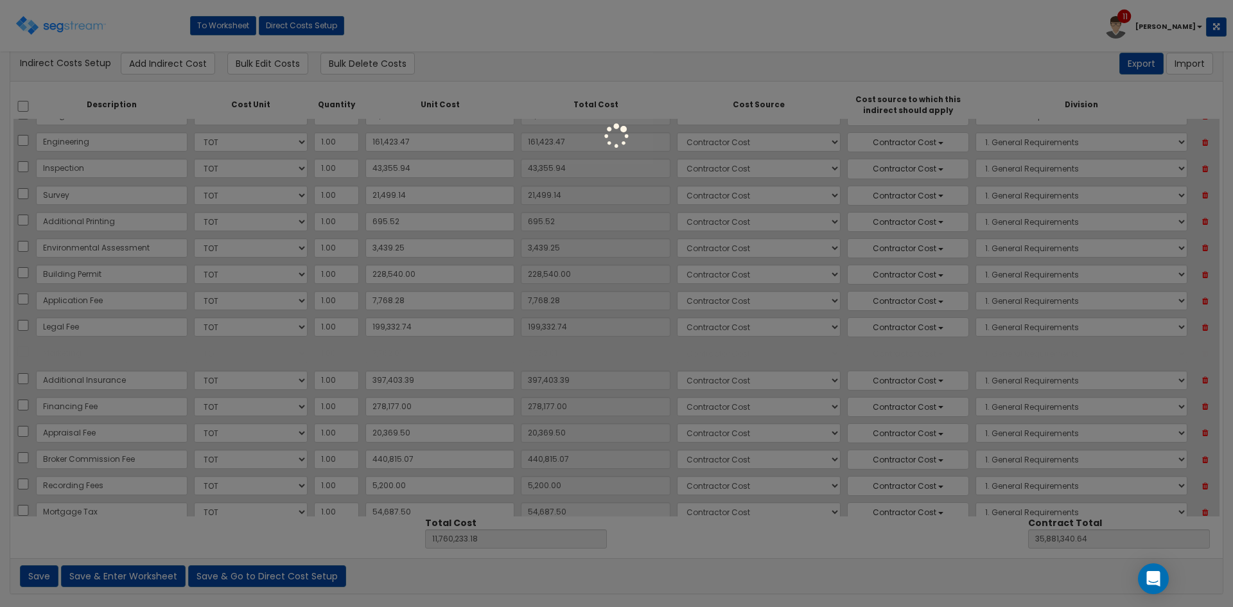
type input "11,752,471.17"
type input "35,873,578.63"
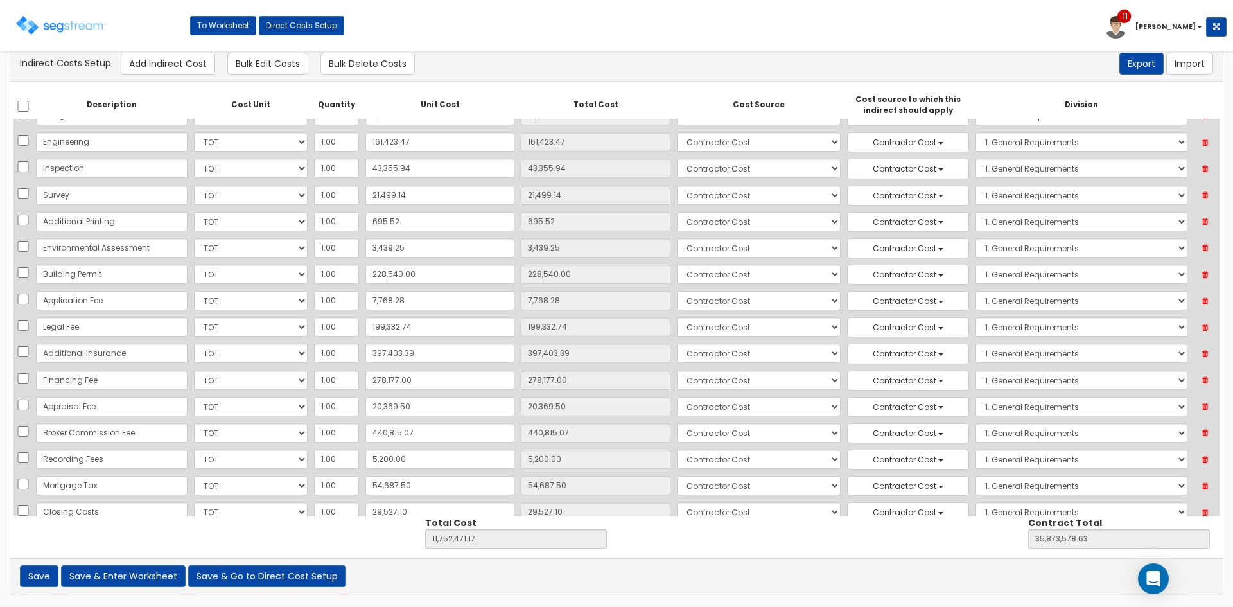
scroll to position [917, 0]
click at [1205, 434] on icon at bounding box center [1205, 432] width 22 height 17
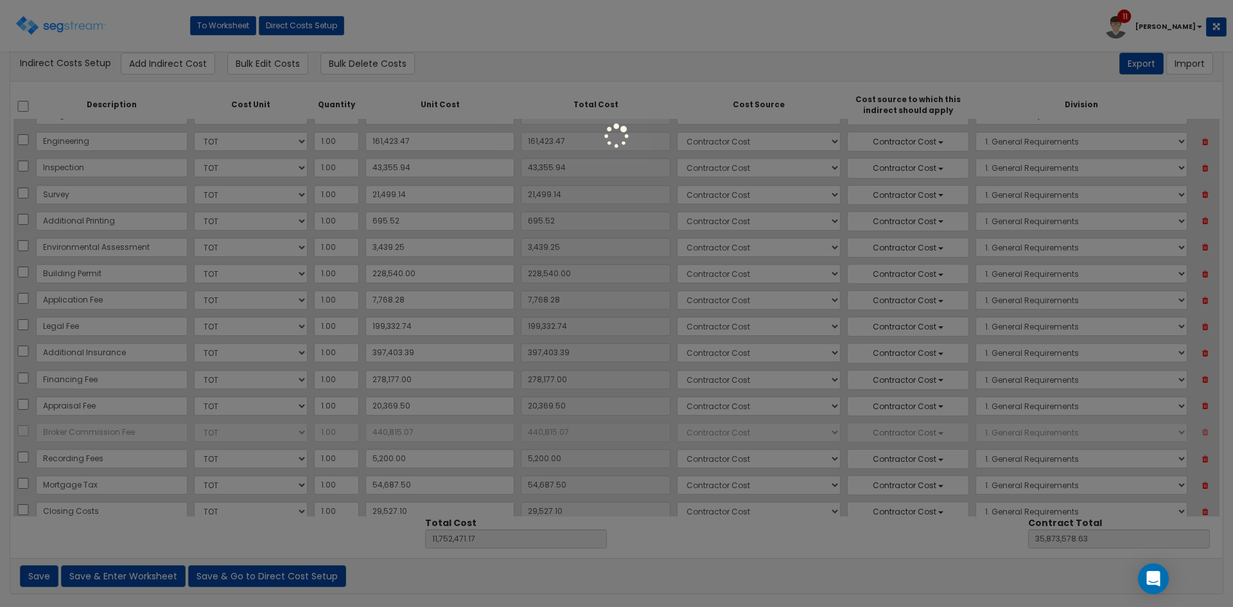
type input "11,311,656.10"
type input "35,432,763.56"
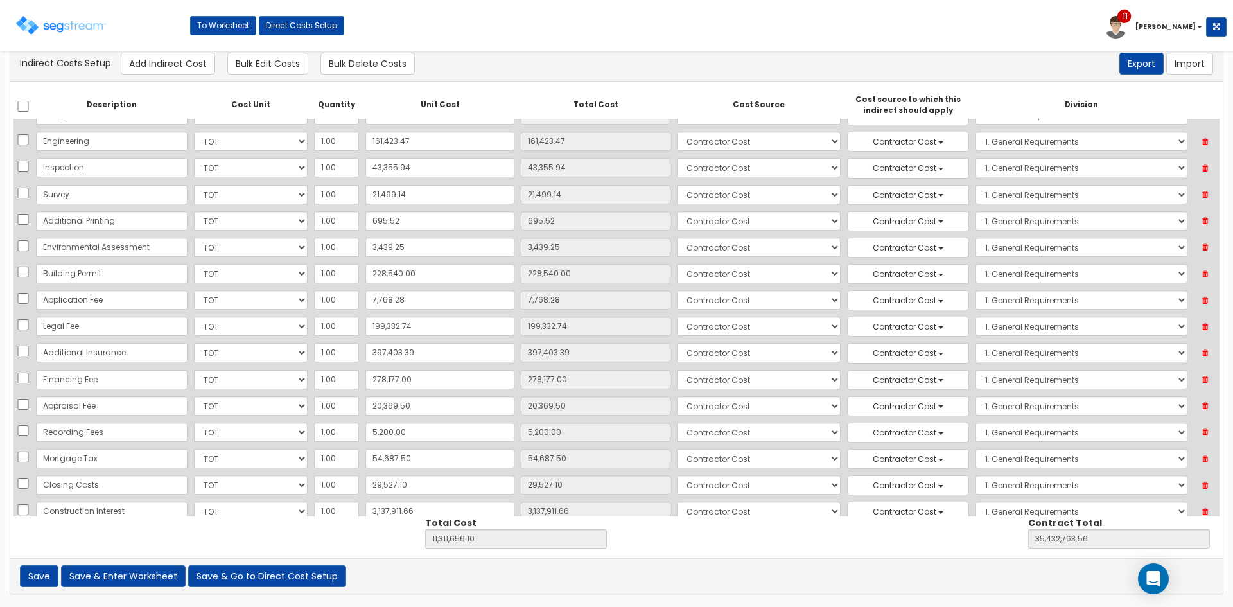
click at [1203, 429] on icon at bounding box center [1205, 432] width 22 height 17
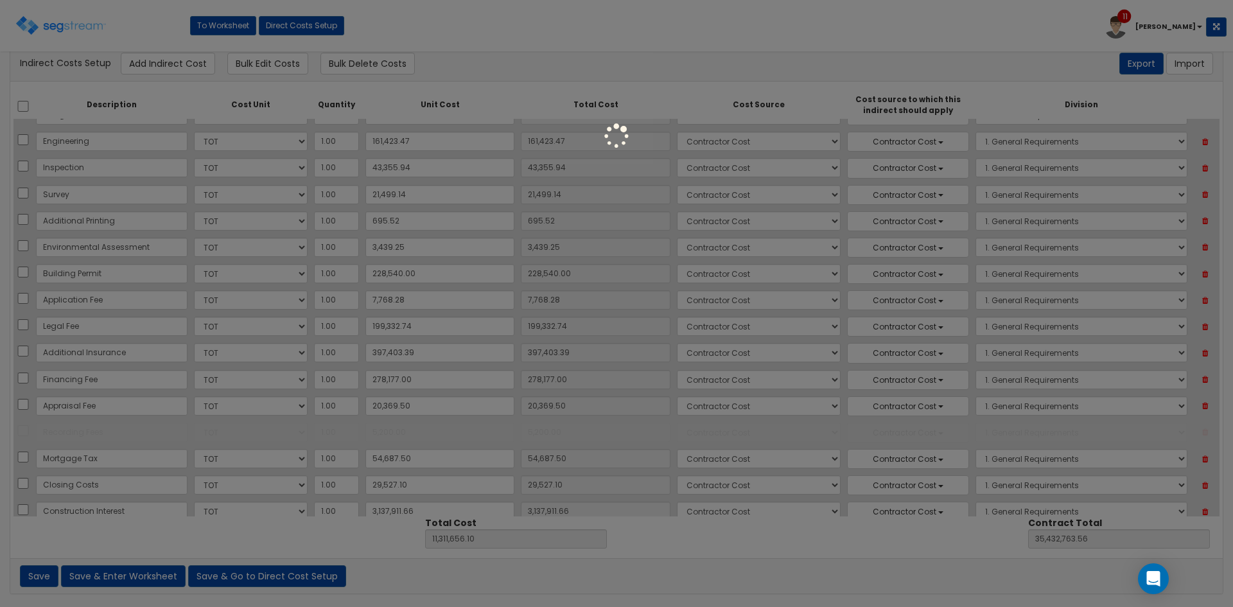
type input "11,306,456.10"
type input "35,427,563.56"
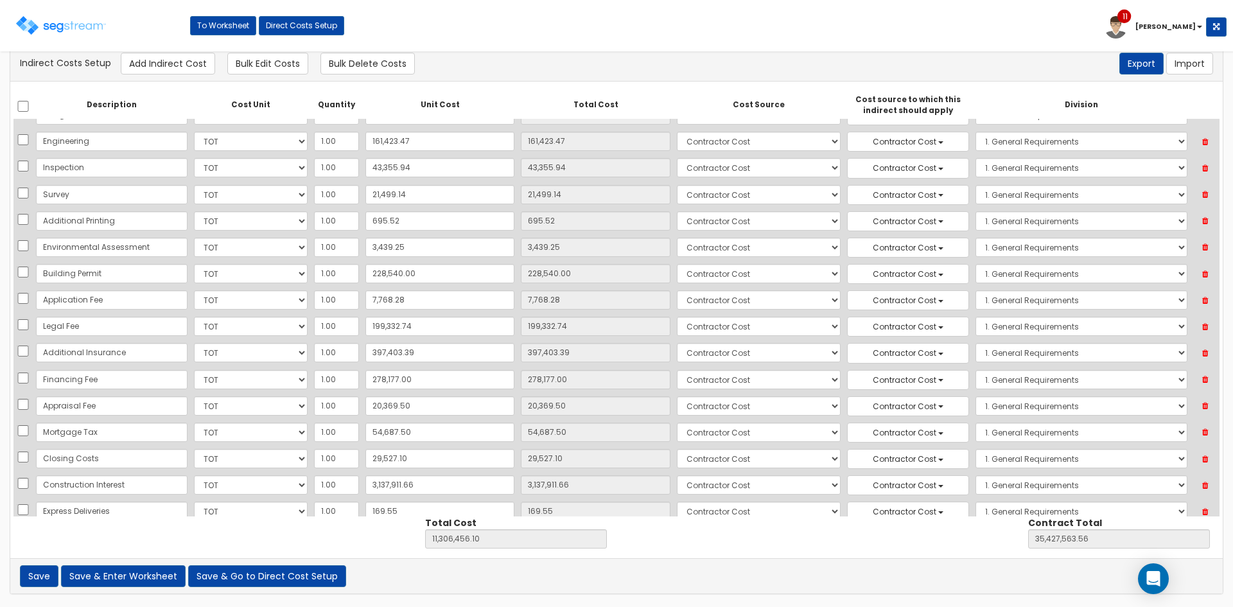
click at [1203, 429] on icon at bounding box center [1205, 432] width 22 height 17
type input "11,251,768.60"
type input "35,372,876.06"
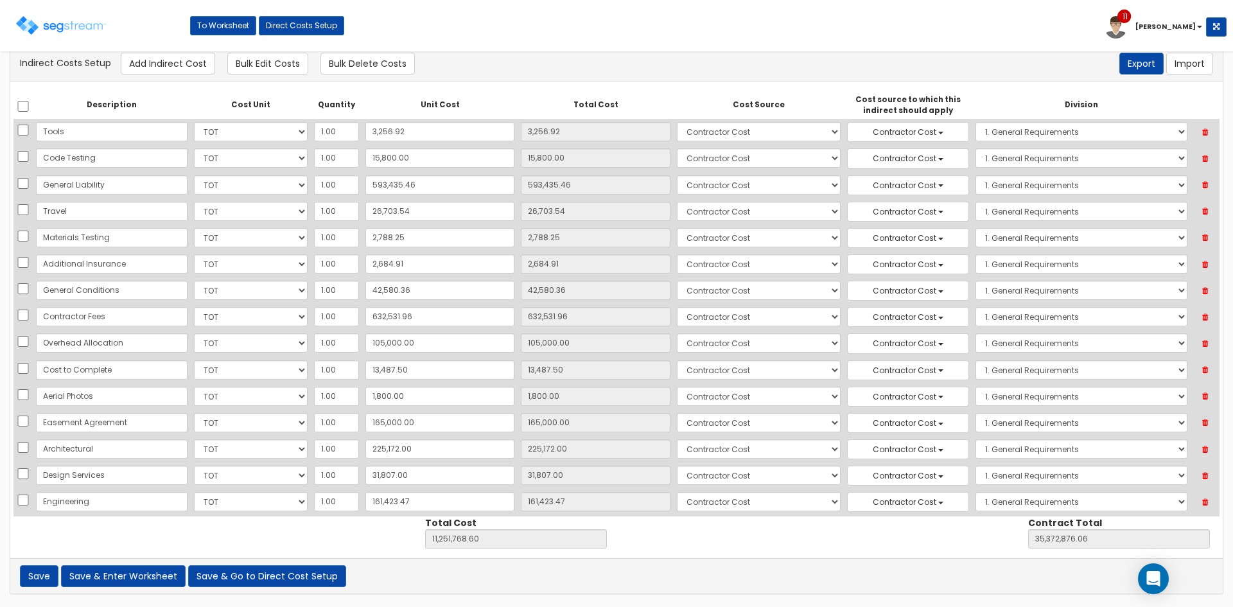
scroll to position [199, 0]
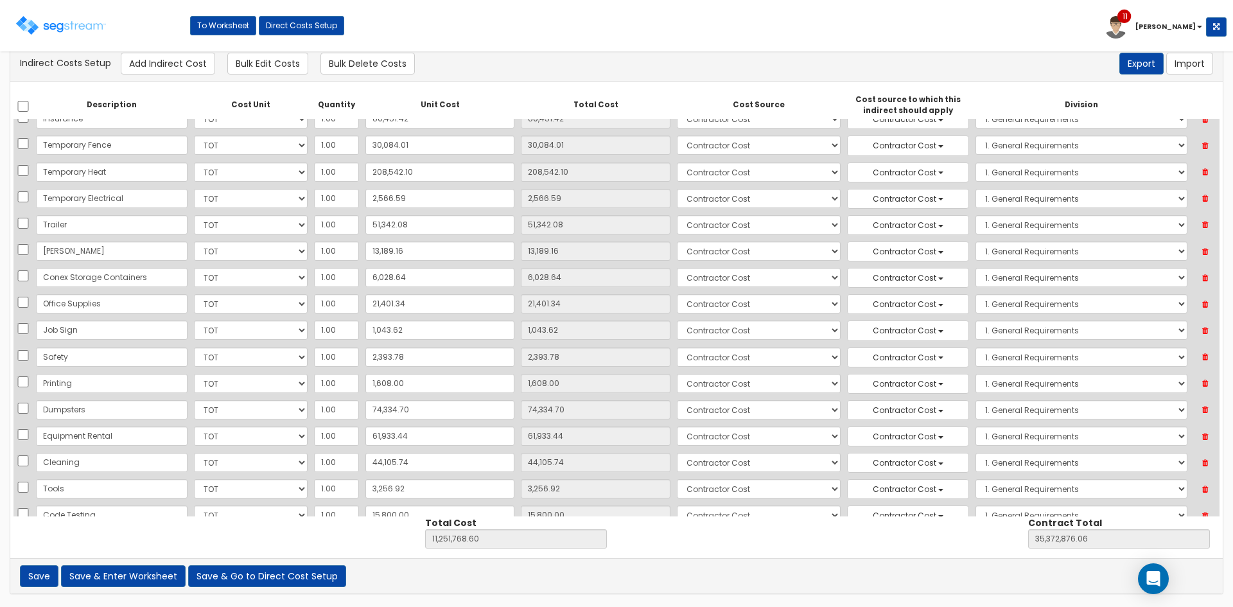
click at [1204, 304] on icon at bounding box center [1205, 304] width 22 height 17
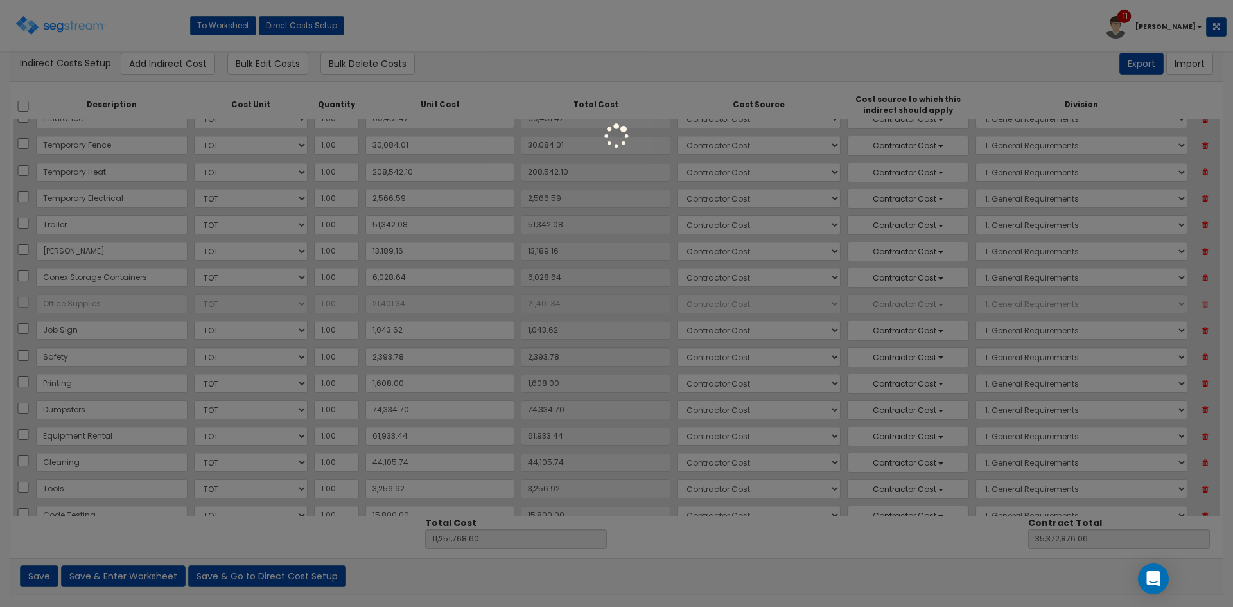
type input "11,230,367.26"
type input "35,351,474.72"
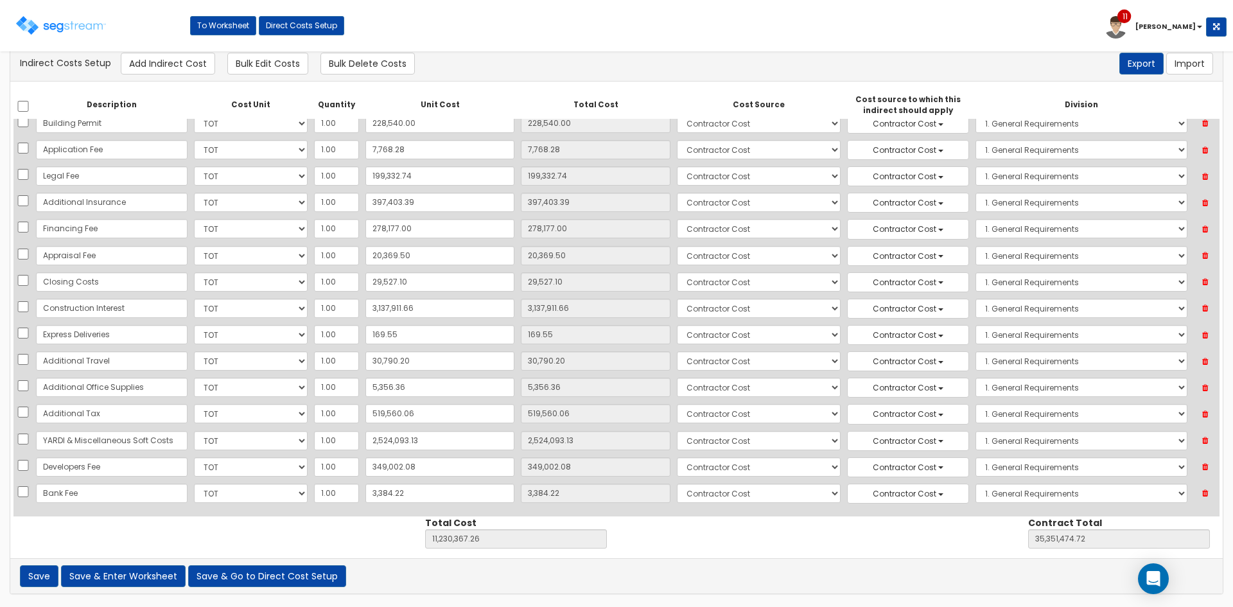
scroll to position [1044, 0]
click at [235, 26] on link "To Worksheet" at bounding box center [223, 25] width 66 height 19
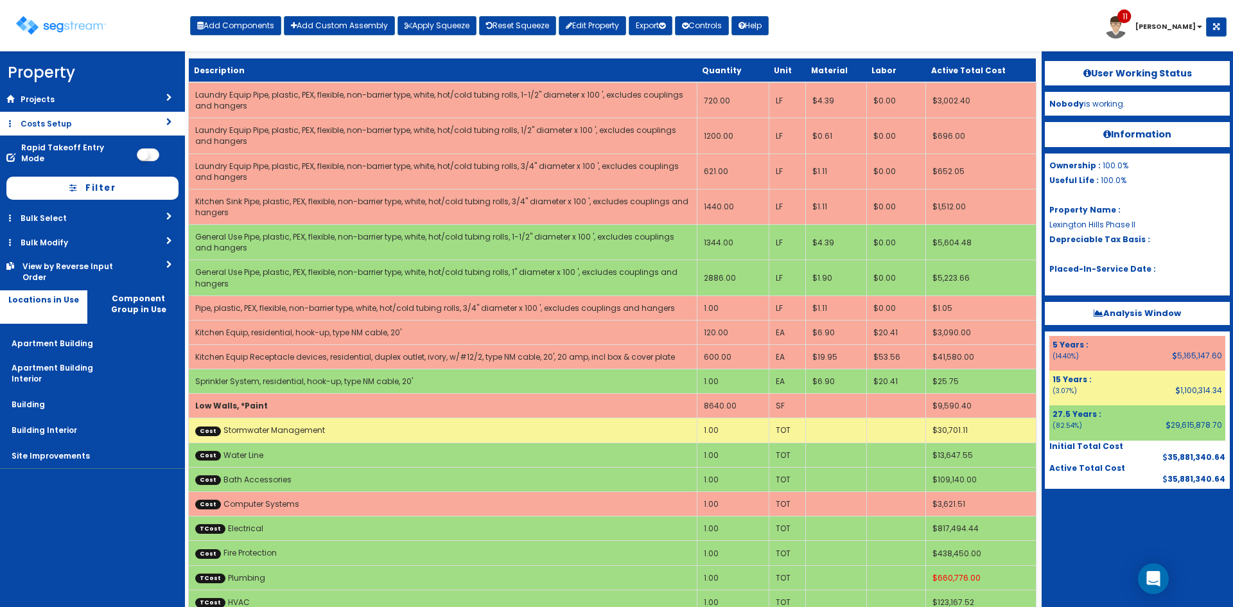
click at [98, 125] on link "Costs Setup" at bounding box center [92, 124] width 185 height 24
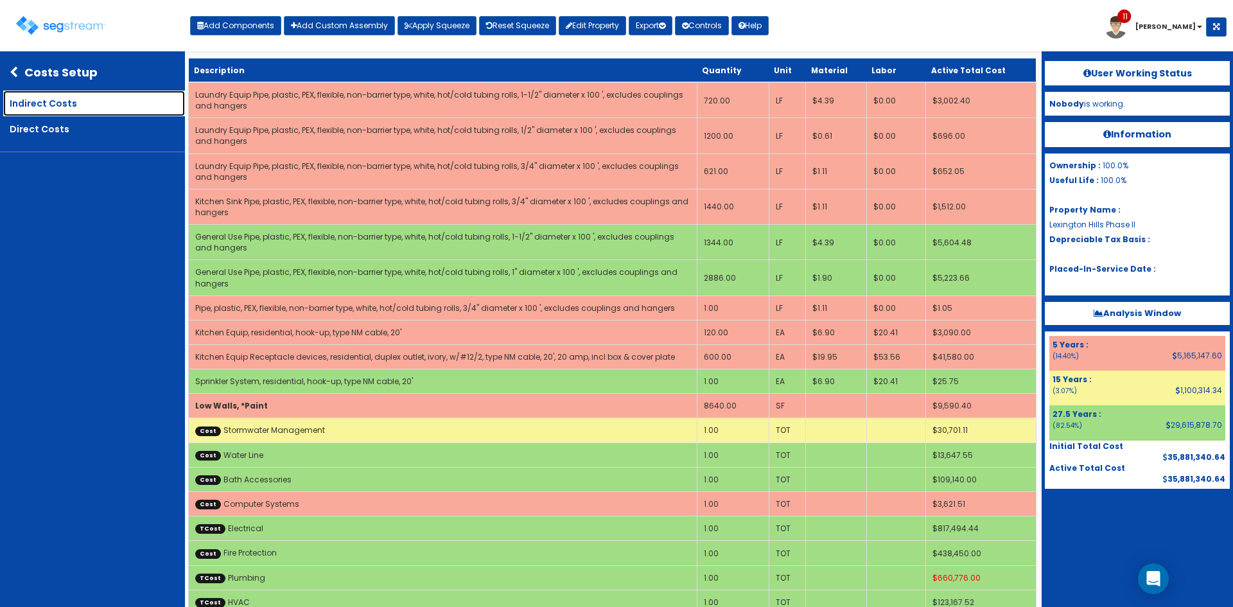
click at [74, 101] on link "Indirect Costs" at bounding box center [94, 104] width 182 height 26
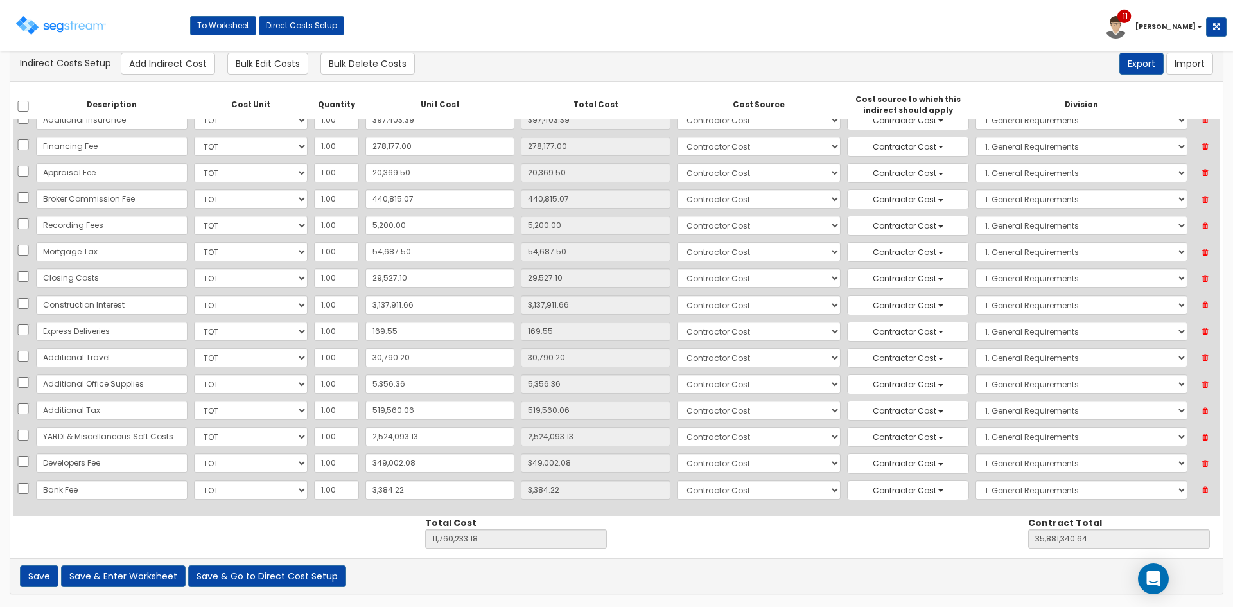
scroll to position [1091, 0]
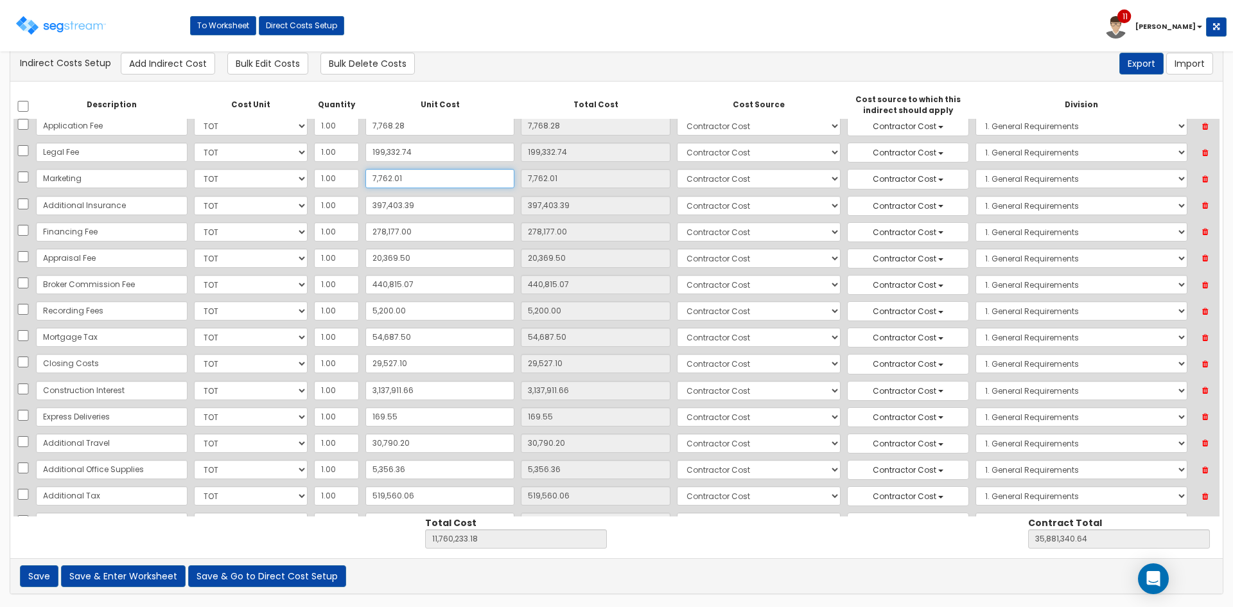
type input "0"
type input "0.00"
type input "11,752,471.17"
type input "35,873,578.63"
type input "0"
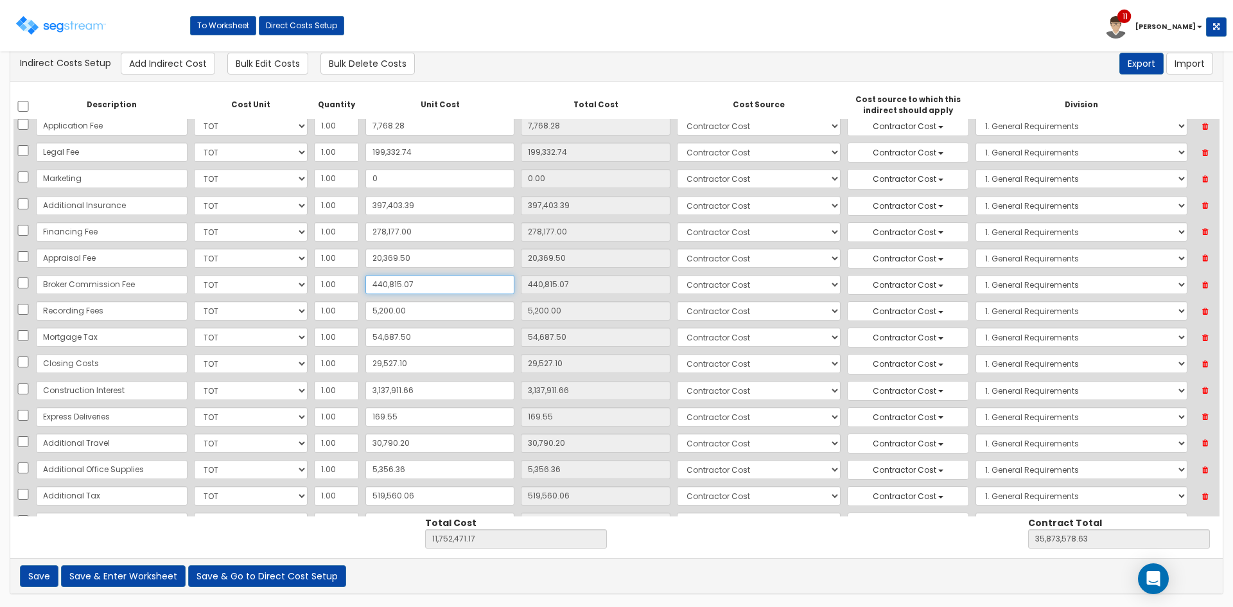
click at [414, 288] on input "440,815.07" at bounding box center [439, 284] width 149 height 19
type input "0"
type input "0.00"
type input "11,311,656.10"
type input "35,432,763.56"
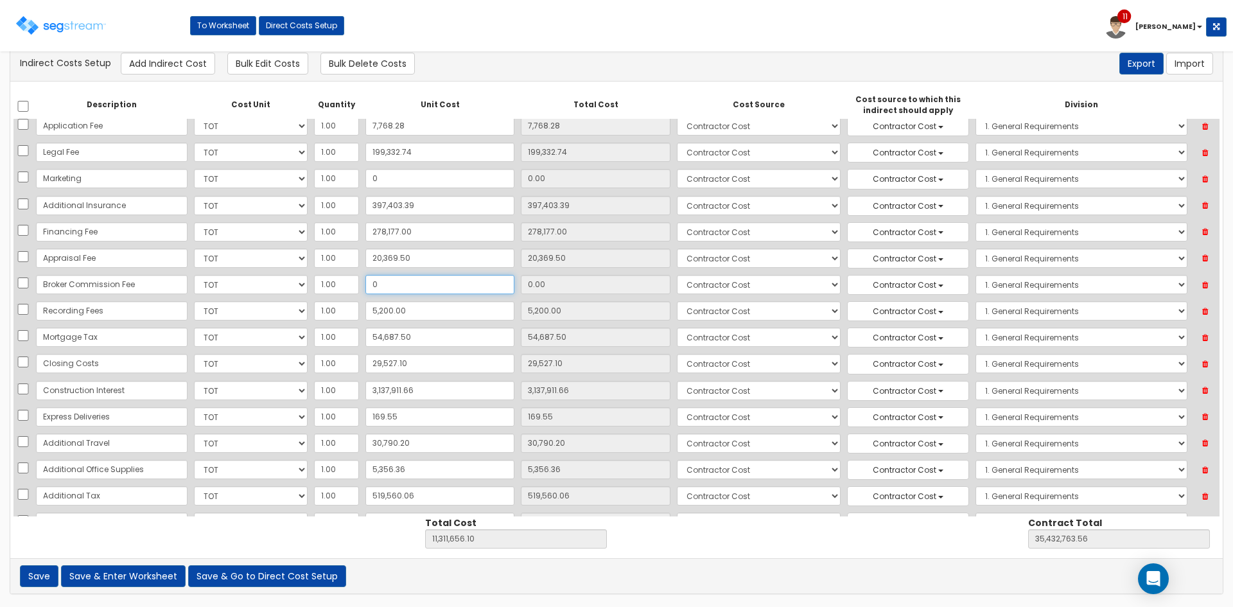
type input "0"
click at [430, 317] on input "5,200.00" at bounding box center [439, 310] width 149 height 19
type input "0"
type input "0.00"
type input "11,306,456.10"
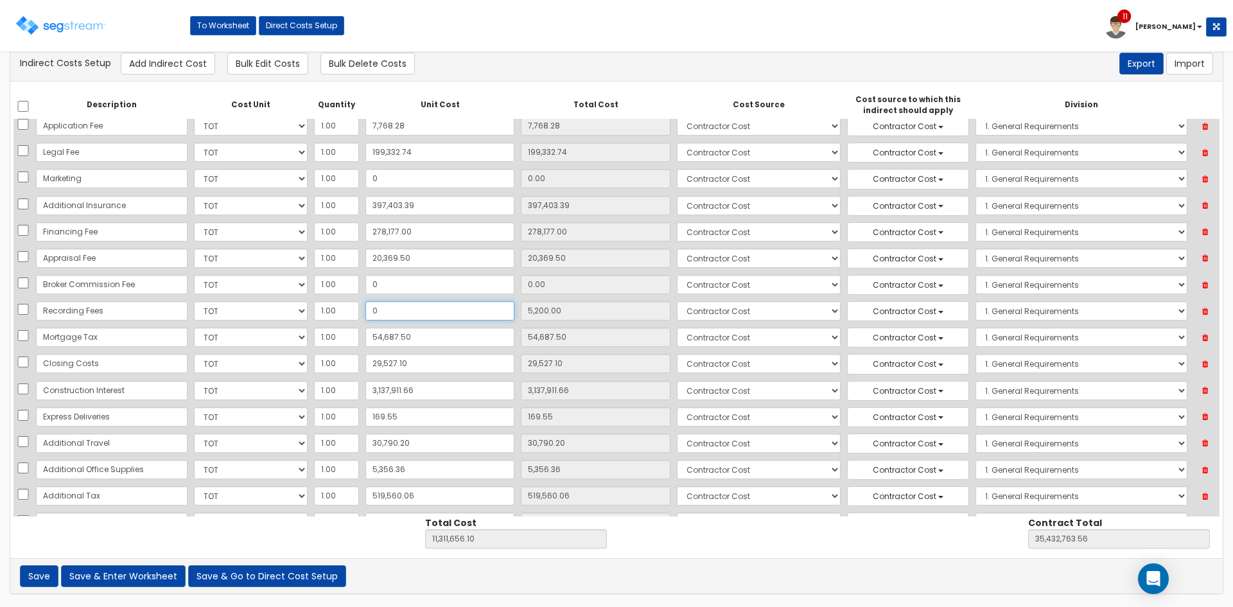
type input "35,427,563.56"
type input "0"
click at [407, 337] on input "54,687.50" at bounding box center [439, 337] width 149 height 19
type input "0"
type input "0.00"
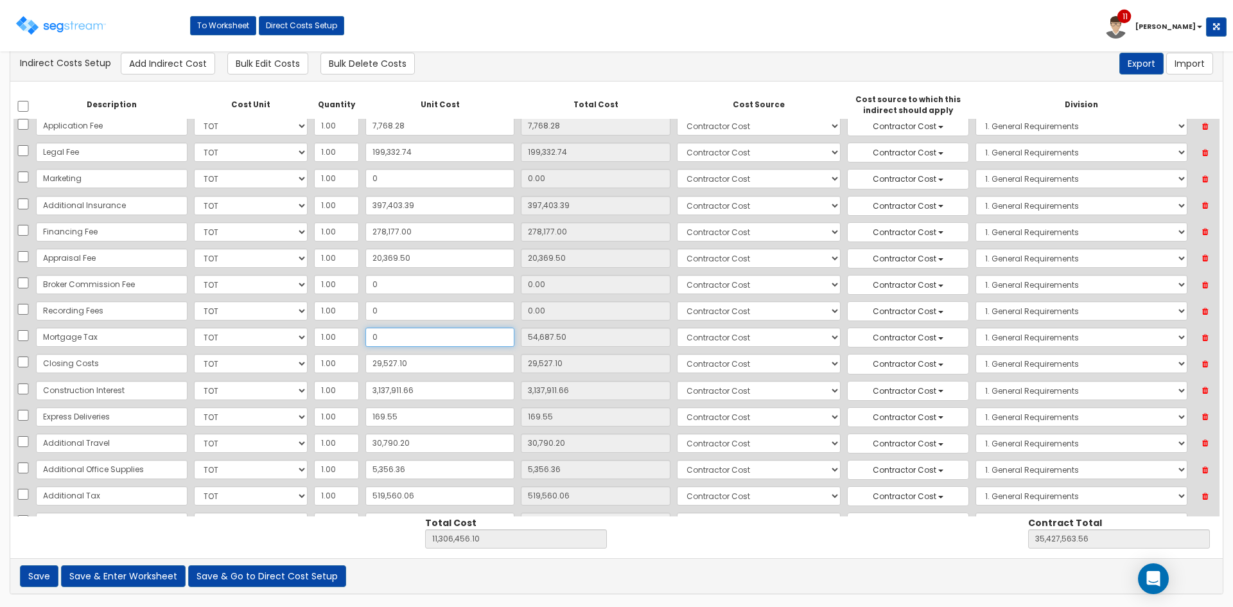
type input "11,251,768.60"
type input "35,372,876.06"
type input "0"
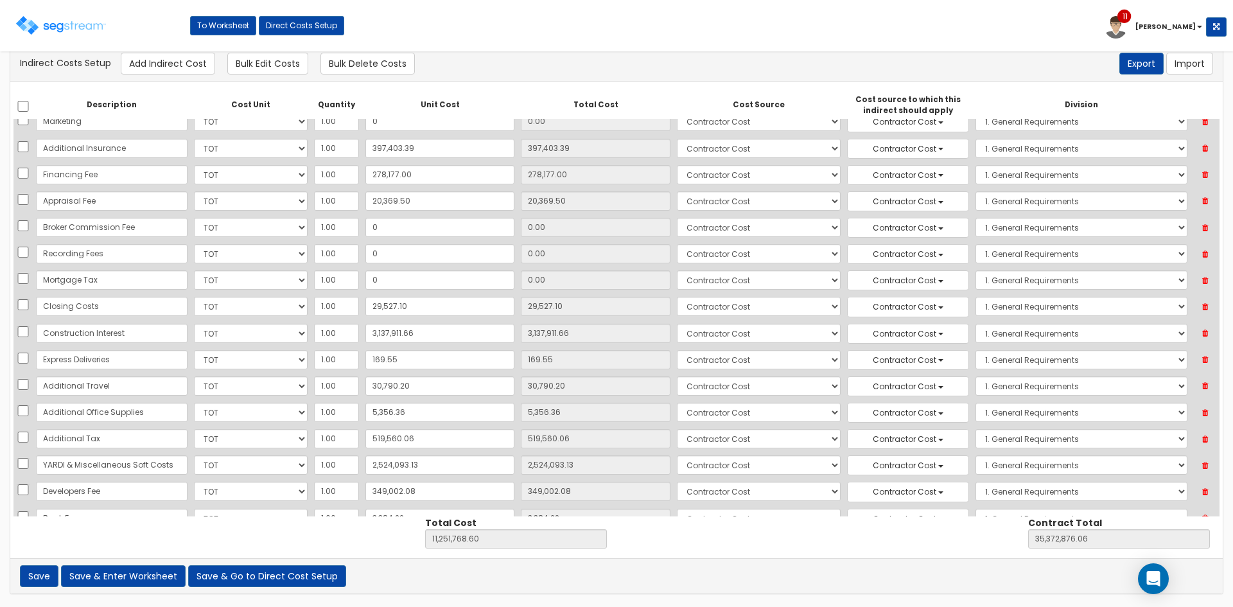
scroll to position [1176, 0]
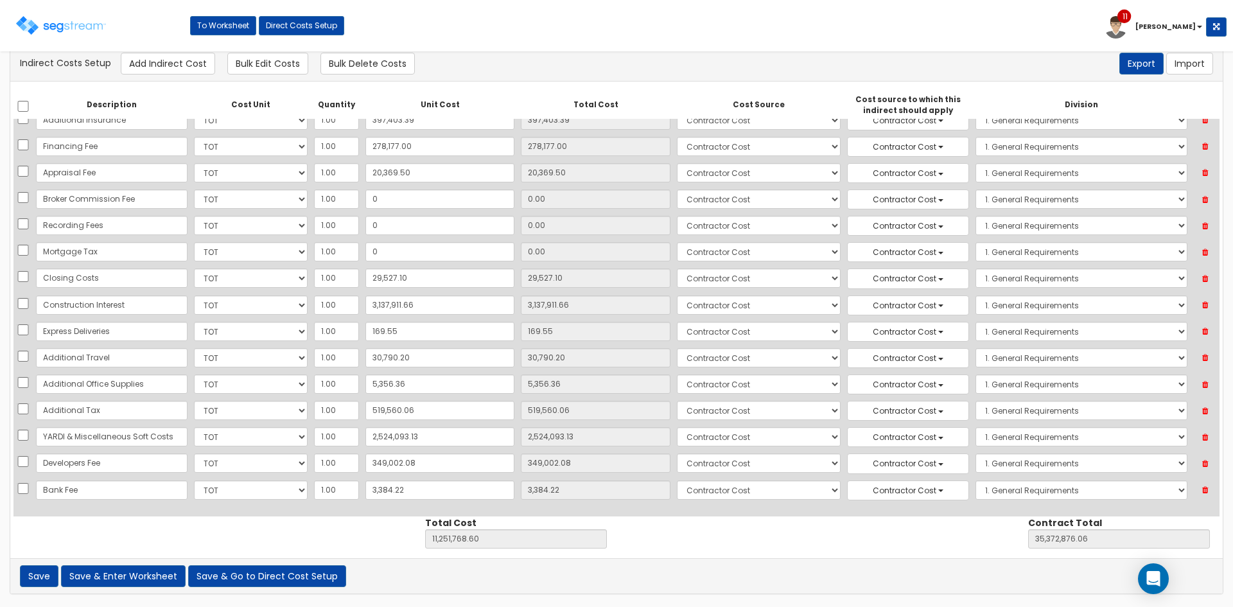
click at [909, 24] on div "Toggle navigation To Worksheet Direct Costs Setup 11 Drew" at bounding box center [616, 31] width 1220 height 42
click at [1205, 386] on icon at bounding box center [1205, 384] width 22 height 17
type input "11,246,412.24"
type input "35,367,519.70"
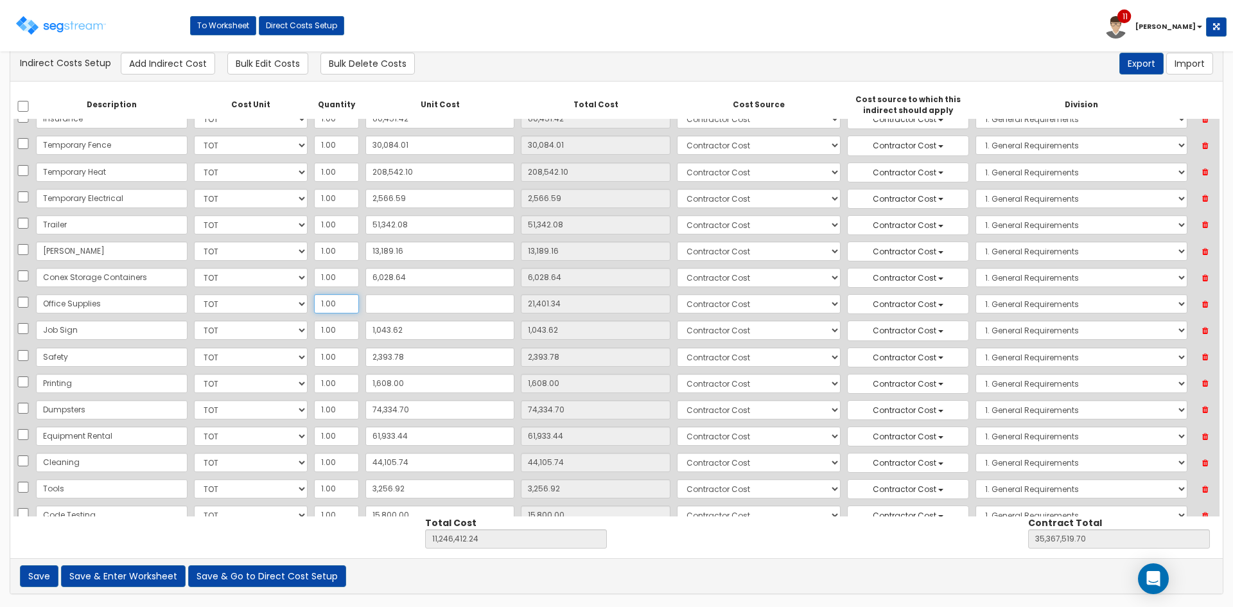
type input "21,401.34"
type input "NaN"
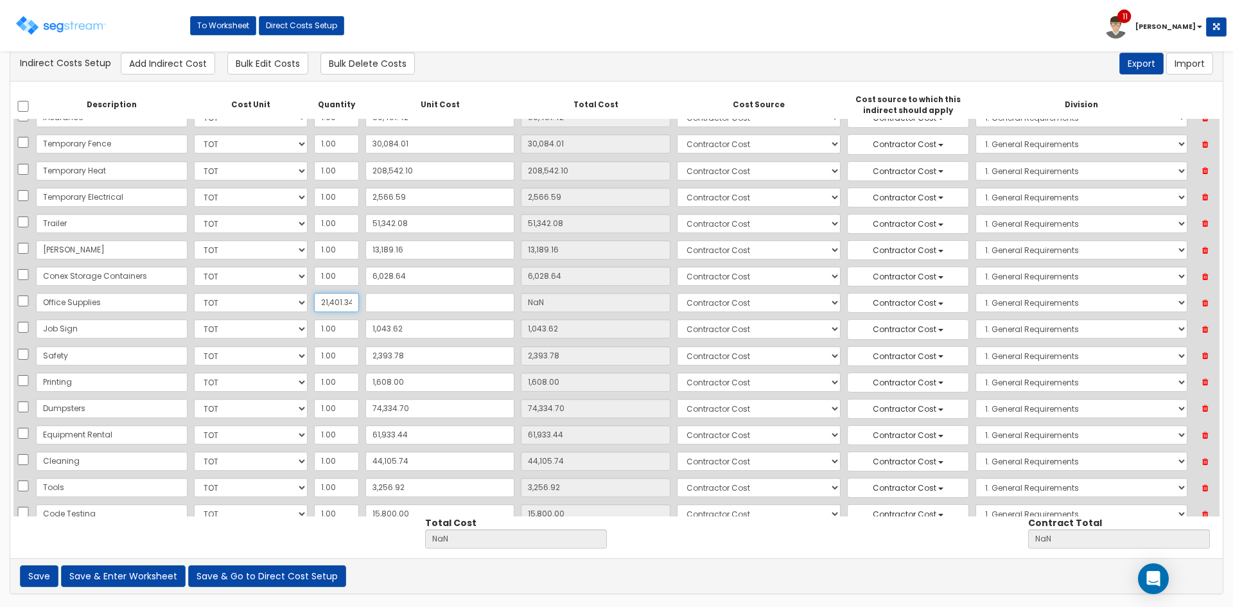
type input "21,401.34"
click at [400, 300] on input "text" at bounding box center [439, 302] width 149 height 19
paste input "21,401.34"
type input "21,401.34"
type input "1"
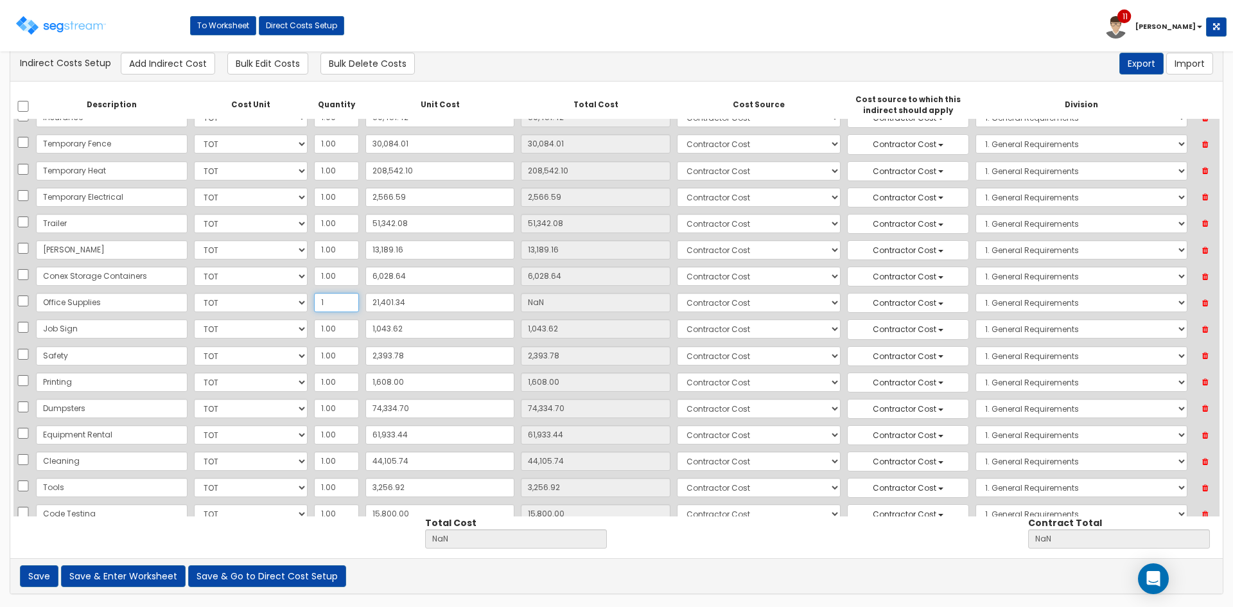
type input "21,401.34"
type input "11,246,412.24"
type input "35,367,519.70"
type input "1"
click at [415, 306] on input "21,401.34" at bounding box center [439, 302] width 149 height 19
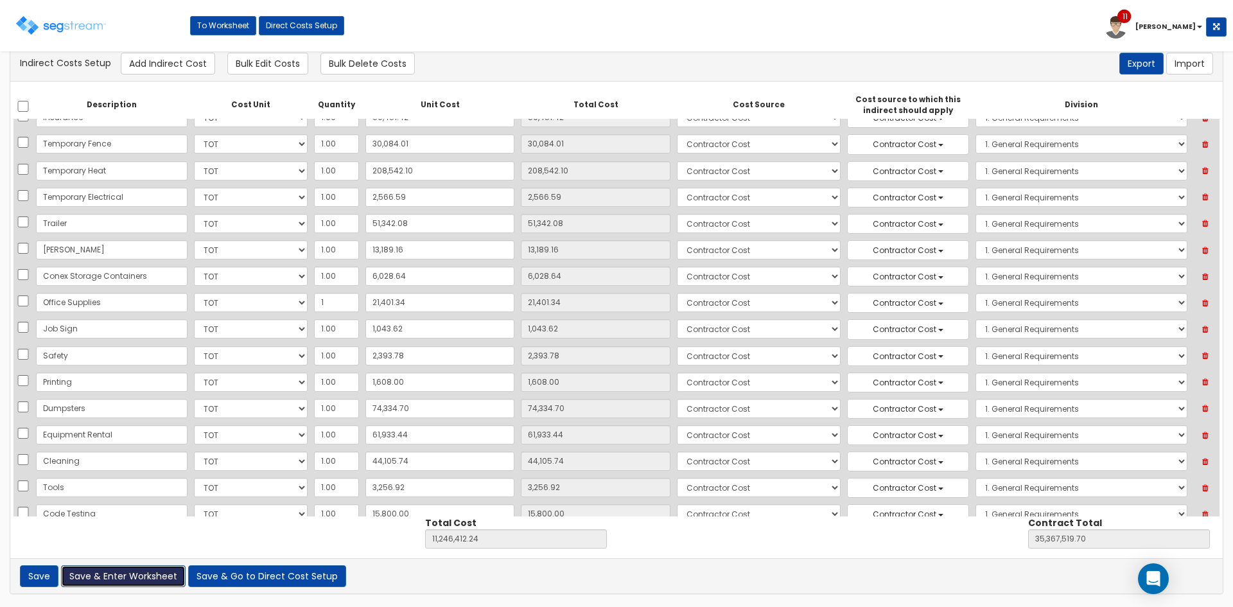
click at [161, 576] on button "Save & Enter Worksheet" at bounding box center [123, 576] width 125 height 22
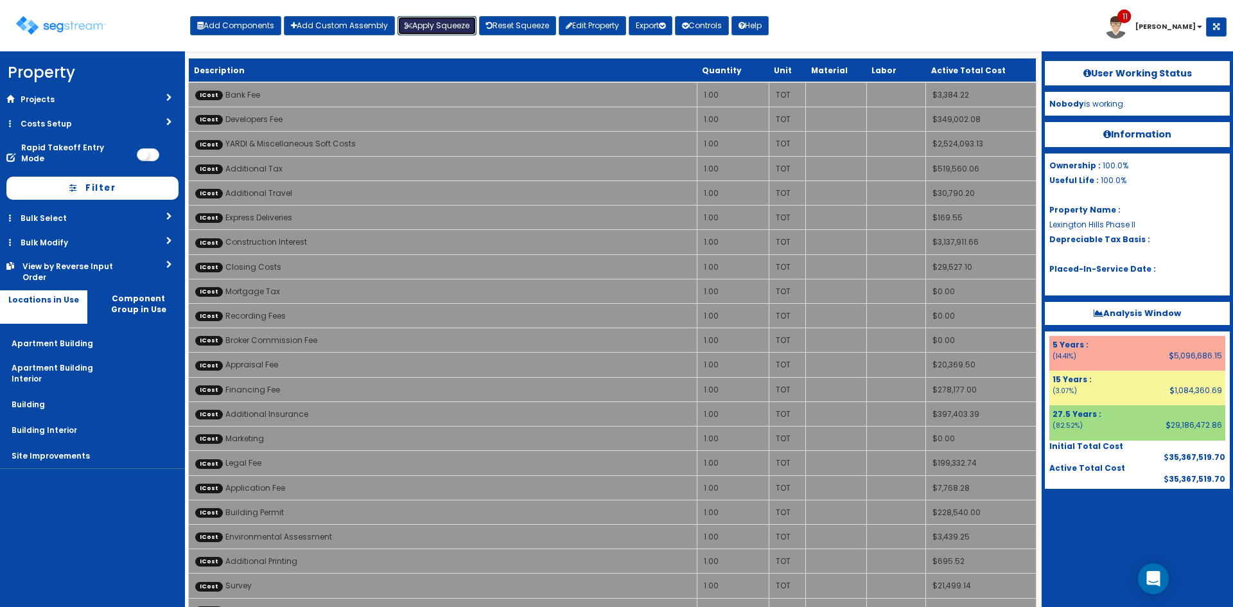
click at [441, 28] on button "Apply Squeeze" at bounding box center [437, 25] width 79 height 19
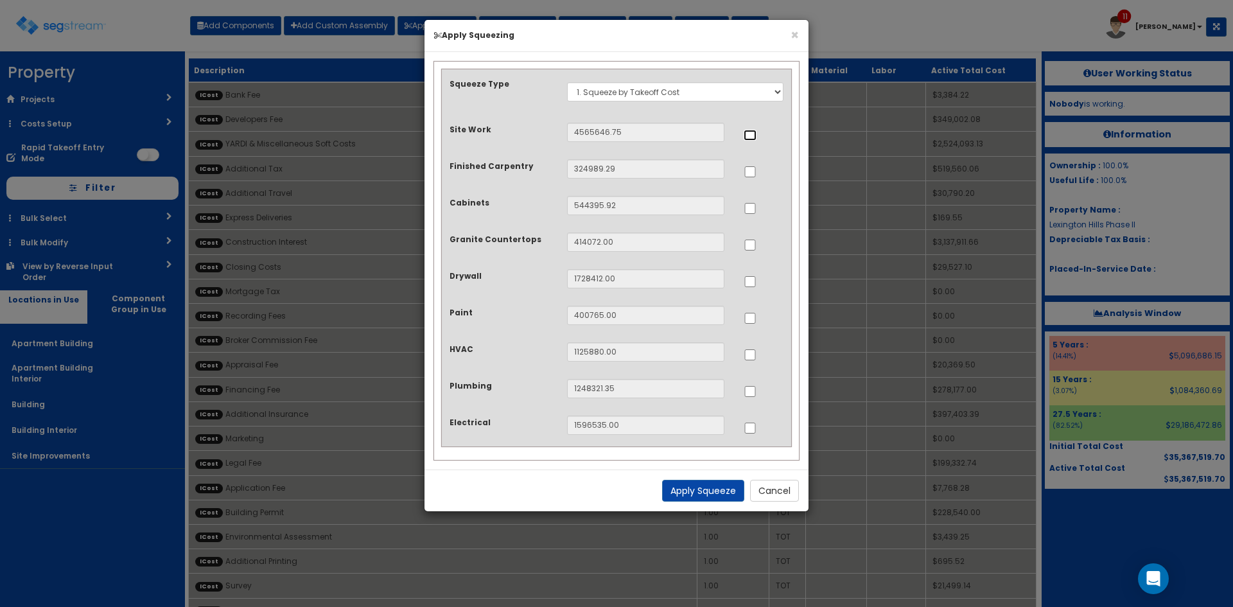
click at [751, 139] on input "..." at bounding box center [750, 135] width 13 height 11
checkbox input "true"
drag, startPoint x: 750, startPoint y: 207, endPoint x: 753, endPoint y: 215, distance: 8.6
click at [751, 209] on input "..." at bounding box center [750, 208] width 13 height 11
checkbox input "true"
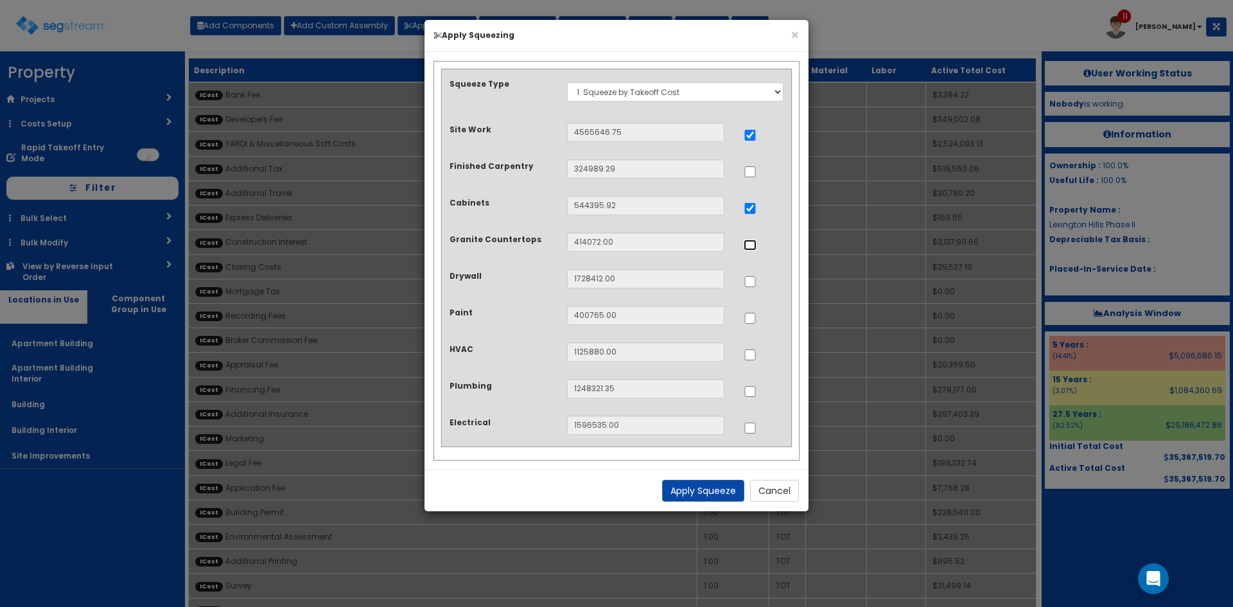
click at [754, 245] on input "..." at bounding box center [750, 245] width 13 height 11
checkbox input "true"
click at [753, 354] on input "..." at bounding box center [750, 354] width 13 height 11
checkbox input "true"
drag, startPoint x: 750, startPoint y: 390, endPoint x: 751, endPoint y: 419, distance: 29.6
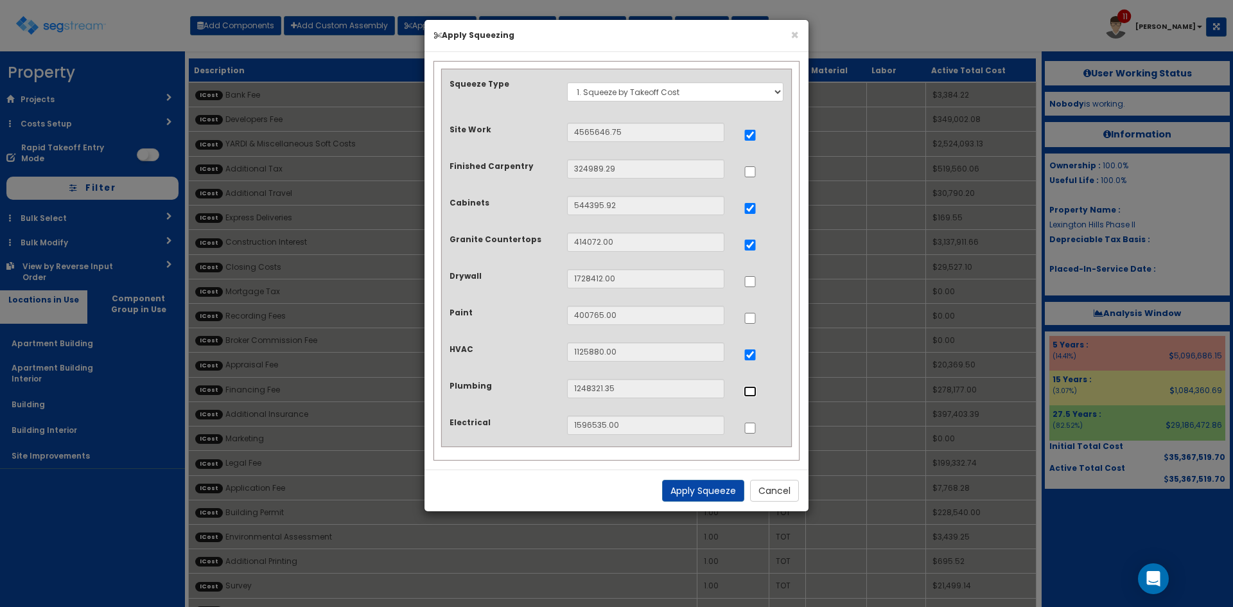
click at [750, 391] on input "..." at bounding box center [750, 391] width 13 height 11
checkbox input "true"
click at [750, 430] on input "..." at bounding box center [750, 428] width 13 height 11
checkbox input "true"
click at [730, 492] on button "Apply Squeeze" at bounding box center [703, 491] width 82 height 22
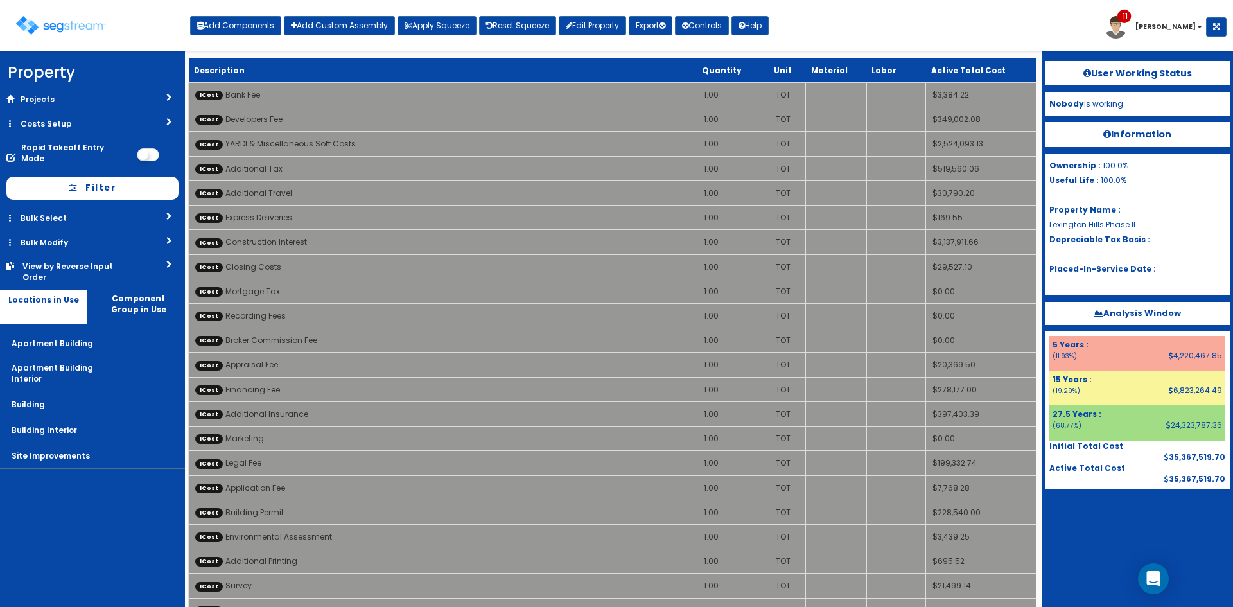
click at [901, 17] on div "Toggle navigation Add Components Add Custom Assembly Apply Squeeze Reset Squeez…" at bounding box center [616, 31] width 1220 height 42
click at [660, 26] on button "Export" at bounding box center [651, 25] width 44 height 19
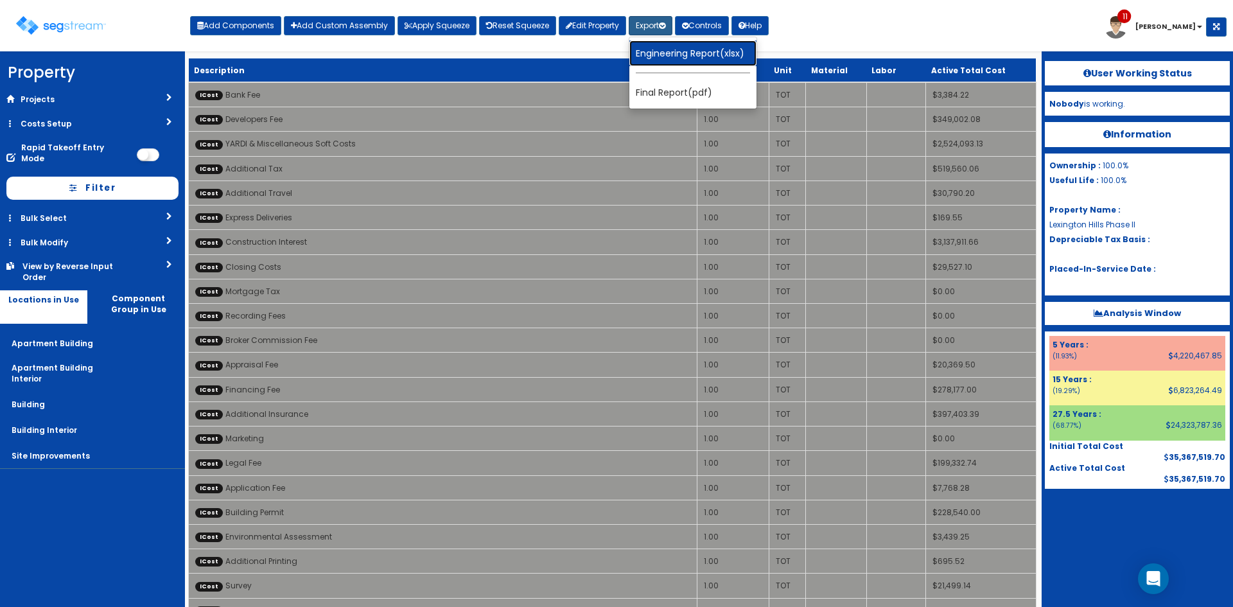
click at [673, 48] on link "Engineering Report(xlsx)" at bounding box center [693, 53] width 127 height 26
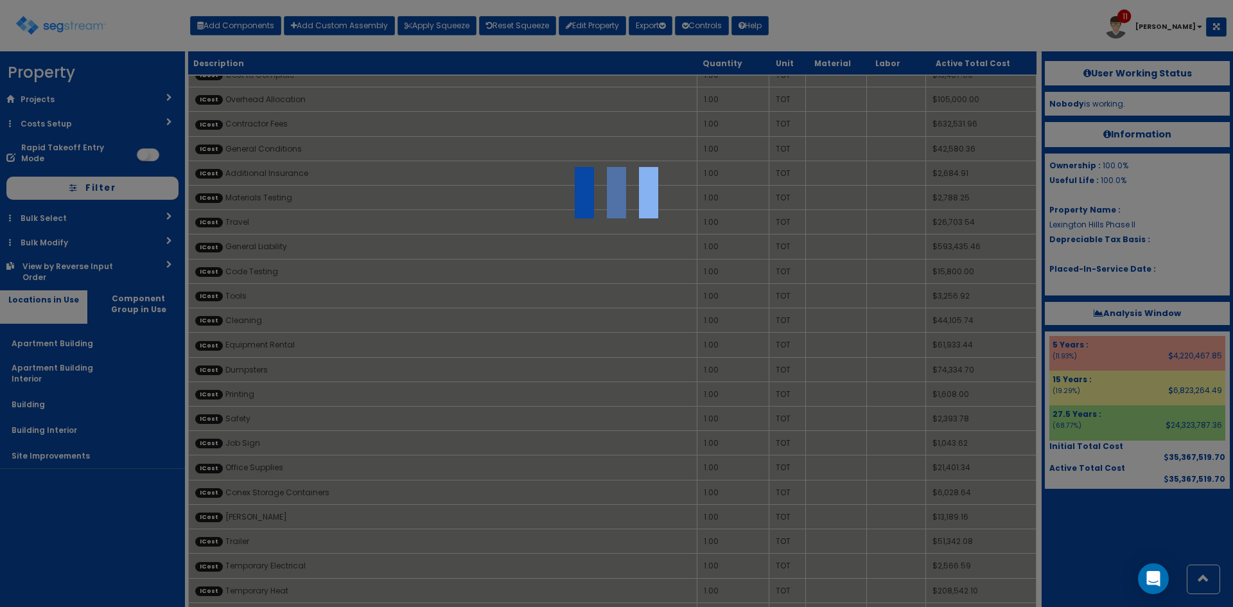
scroll to position [683, 0]
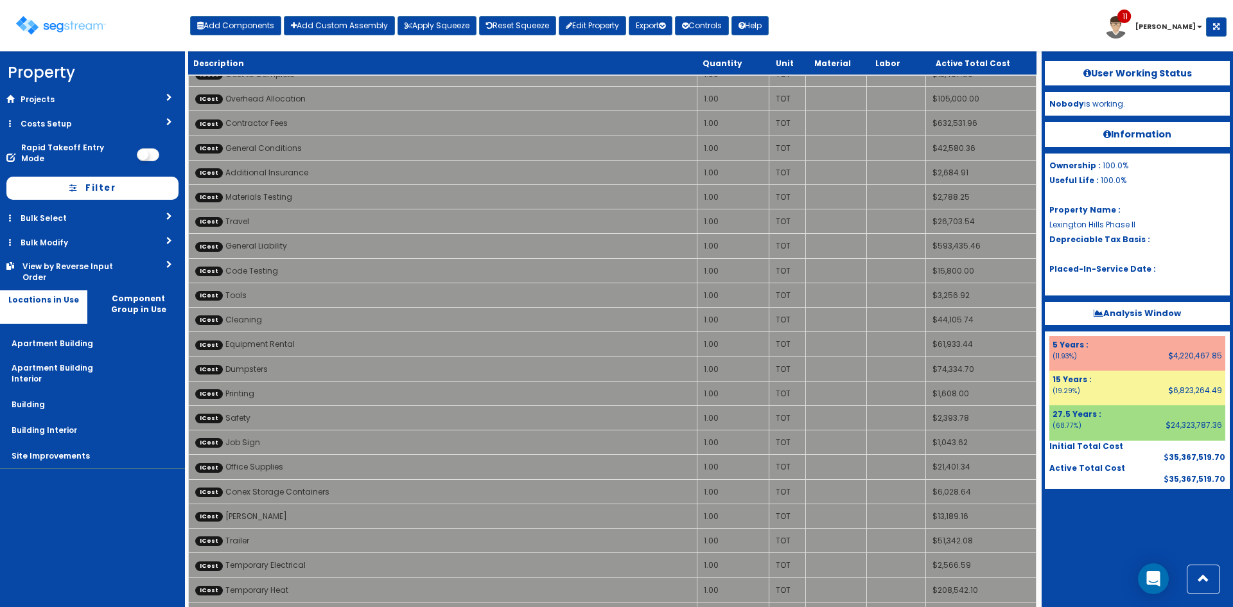
click at [895, 17] on div "Toggle navigation Add Components Add Custom Assembly Apply Squeeze Reset Squeez…" at bounding box center [616, 31] width 1220 height 42
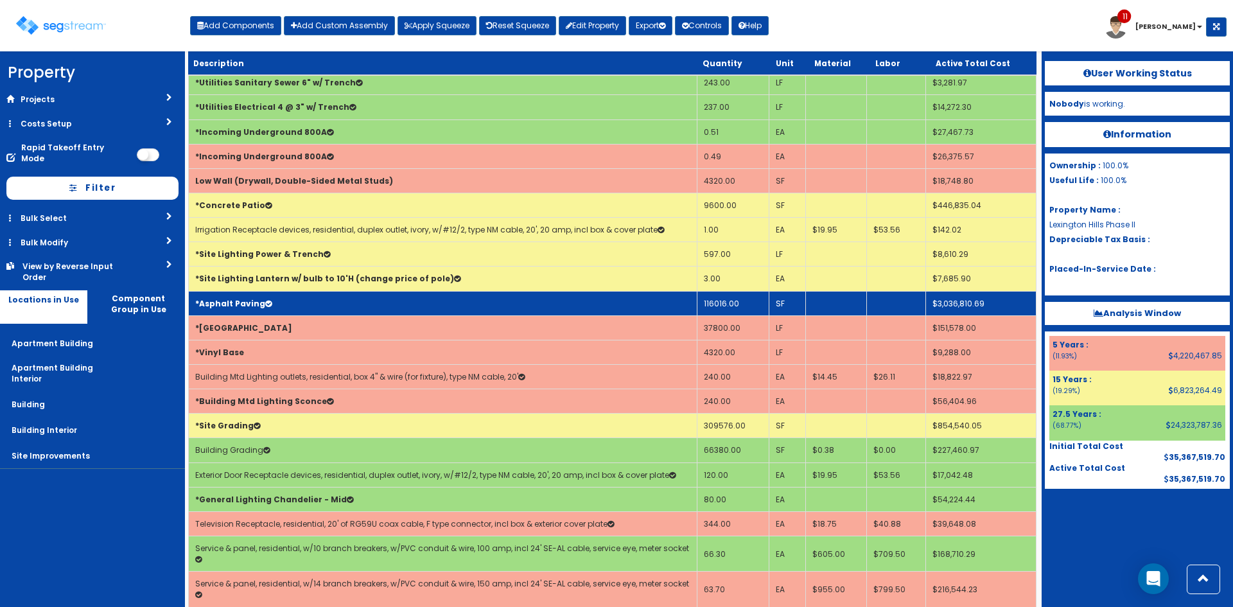
click at [590, 306] on td "*Asphalt Paving" at bounding box center [443, 303] width 509 height 24
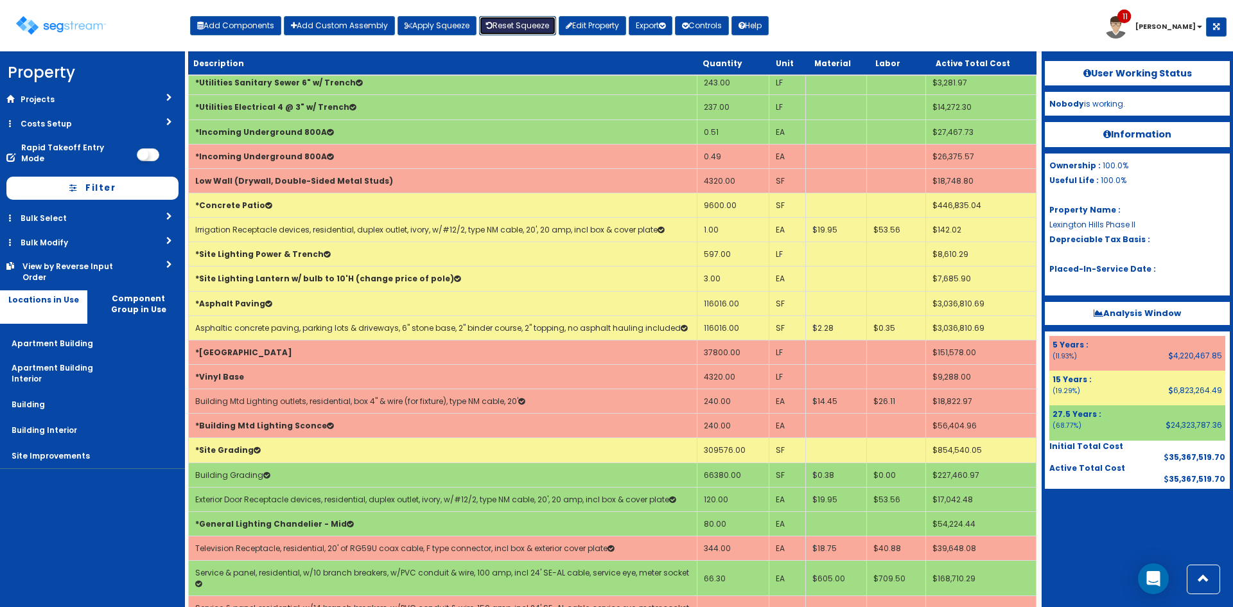
click at [505, 29] on link "Reset Squeeze" at bounding box center [517, 25] width 77 height 19
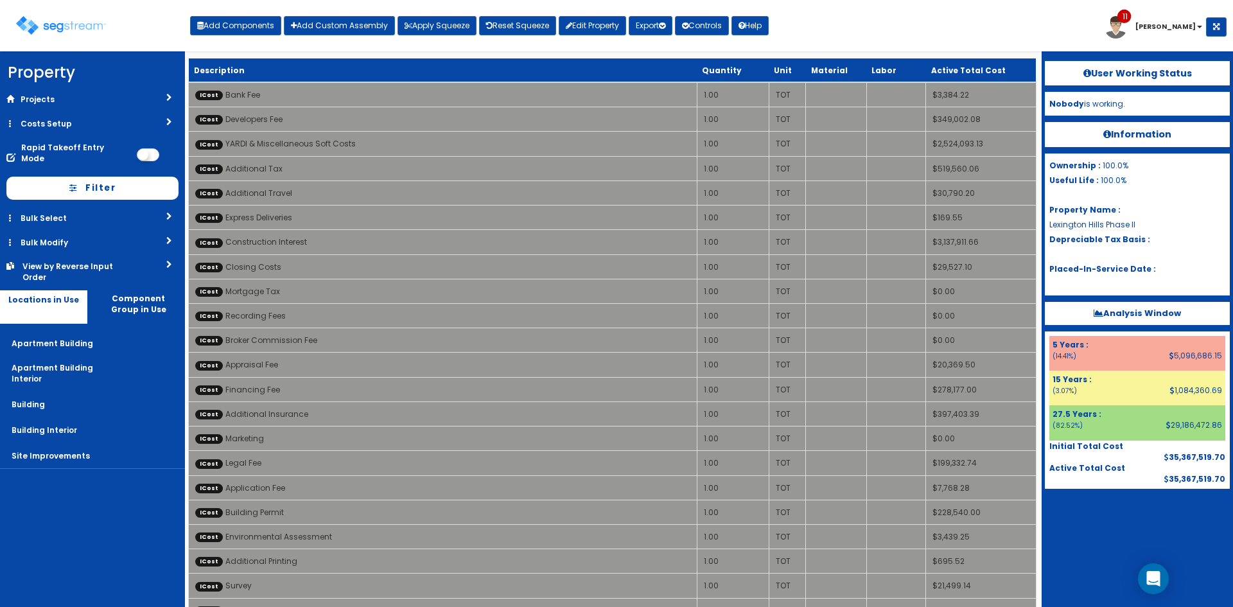
scroll to position [2606, 0]
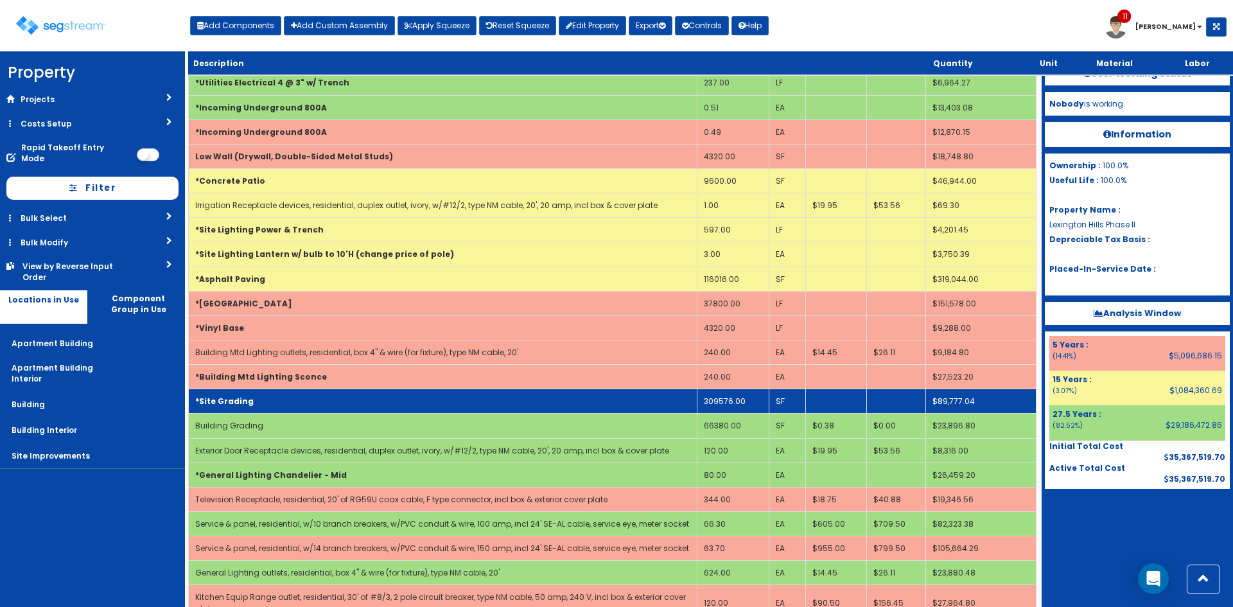
click at [728, 398] on td "309576.00" at bounding box center [733, 401] width 72 height 24
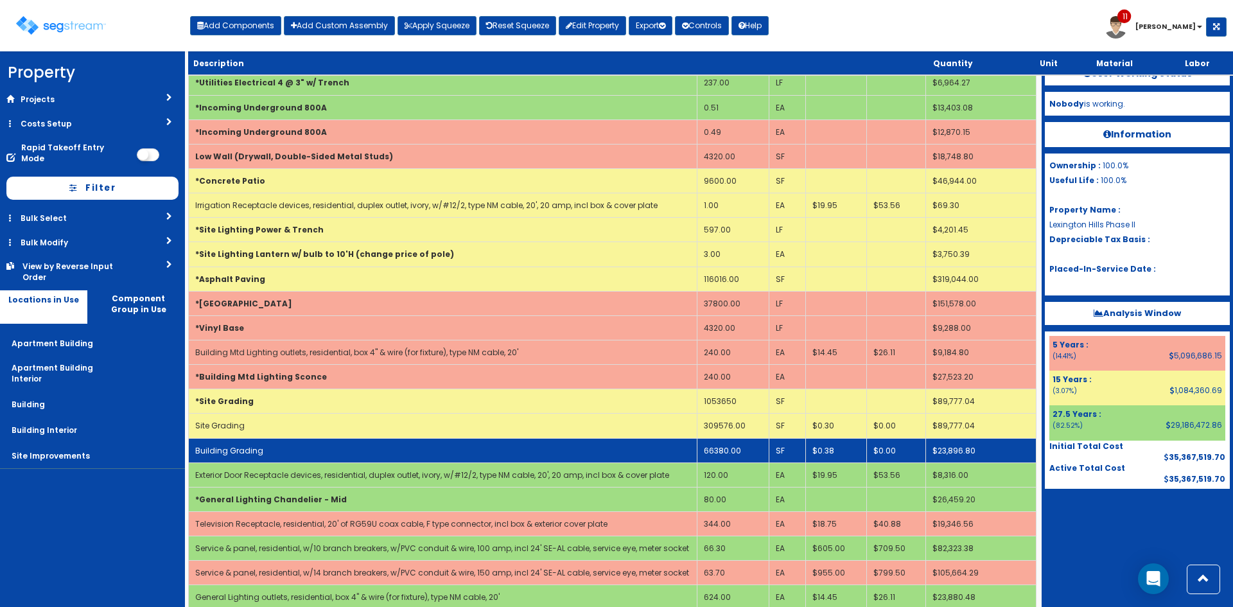
click at [721, 451] on td "66380.00" at bounding box center [733, 450] width 72 height 24
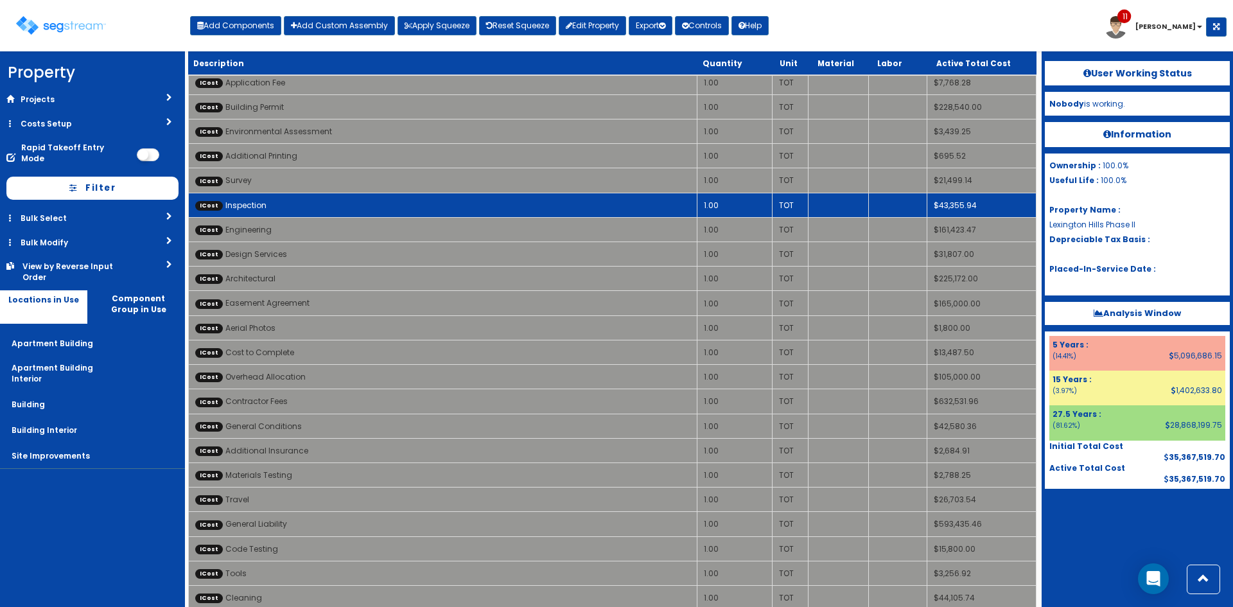
scroll to position [2435, 0]
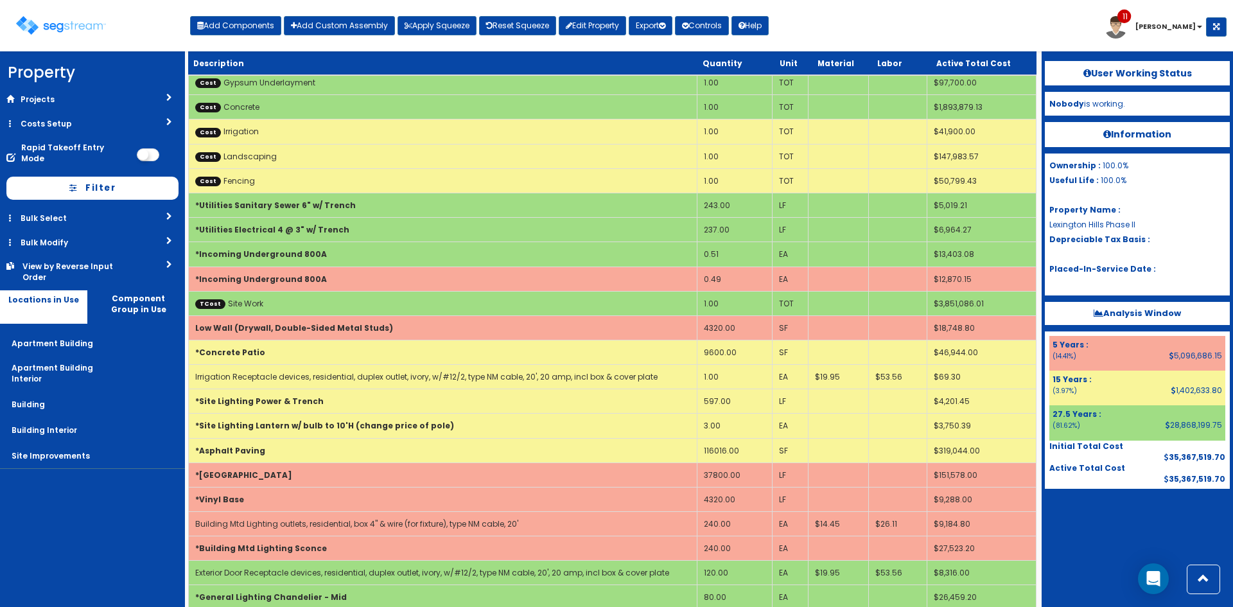
click at [103, 552] on nav "Property DB Projects Recent Properties [PERSON_NAME] Pool &Spa [STREET_ADDRESS]…" at bounding box center [92, 329] width 185 height 556
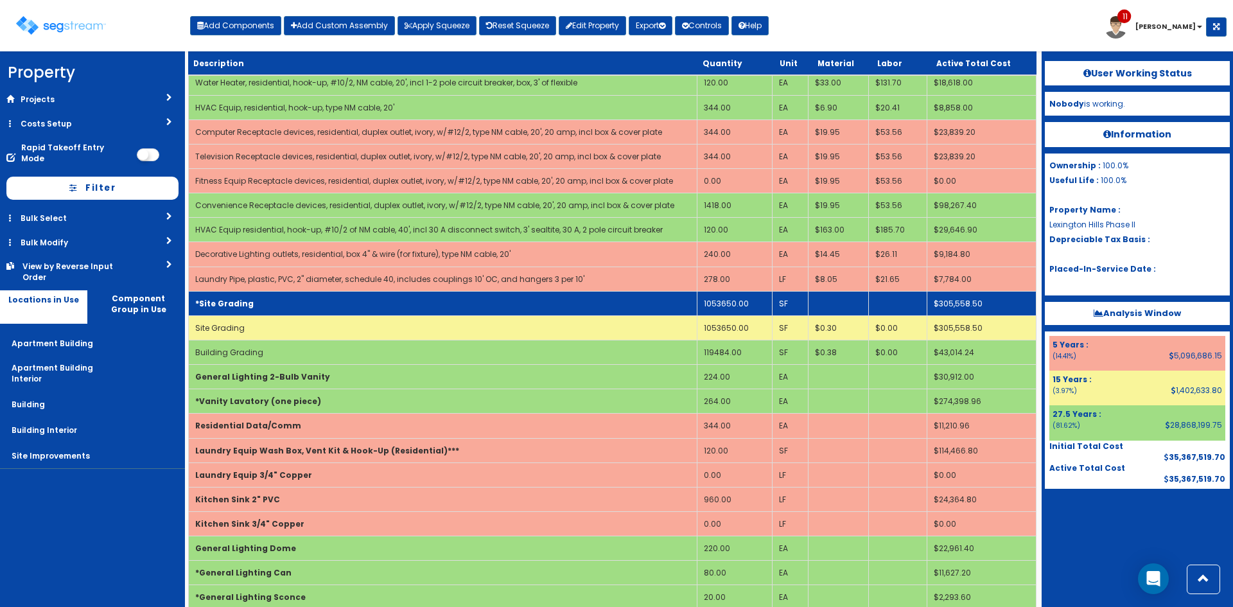
click at [357, 300] on td "*Site Grading" at bounding box center [443, 303] width 509 height 24
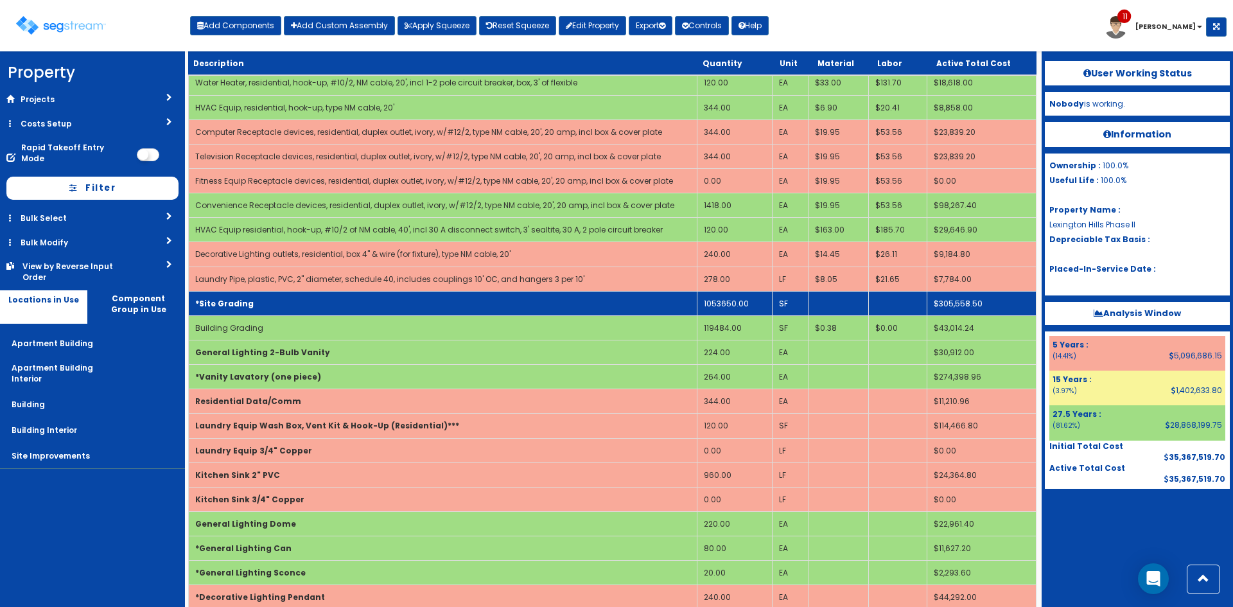
click at [358, 304] on td "*Site Grading" at bounding box center [443, 303] width 509 height 24
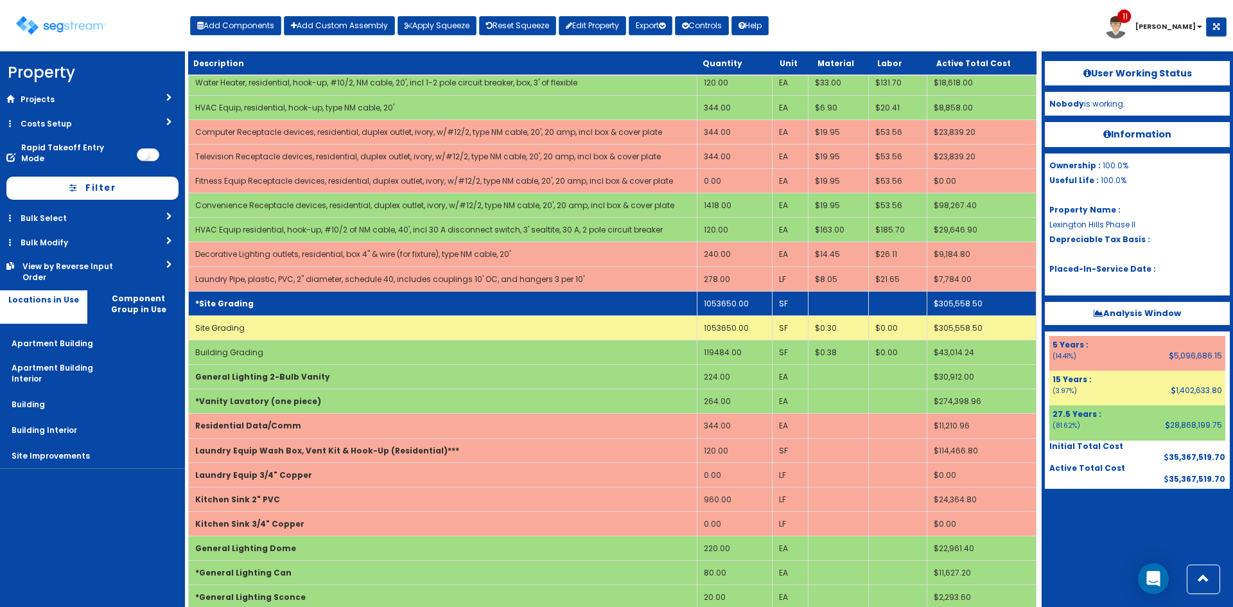
click at [358, 304] on td "*Site Grading" at bounding box center [443, 303] width 509 height 24
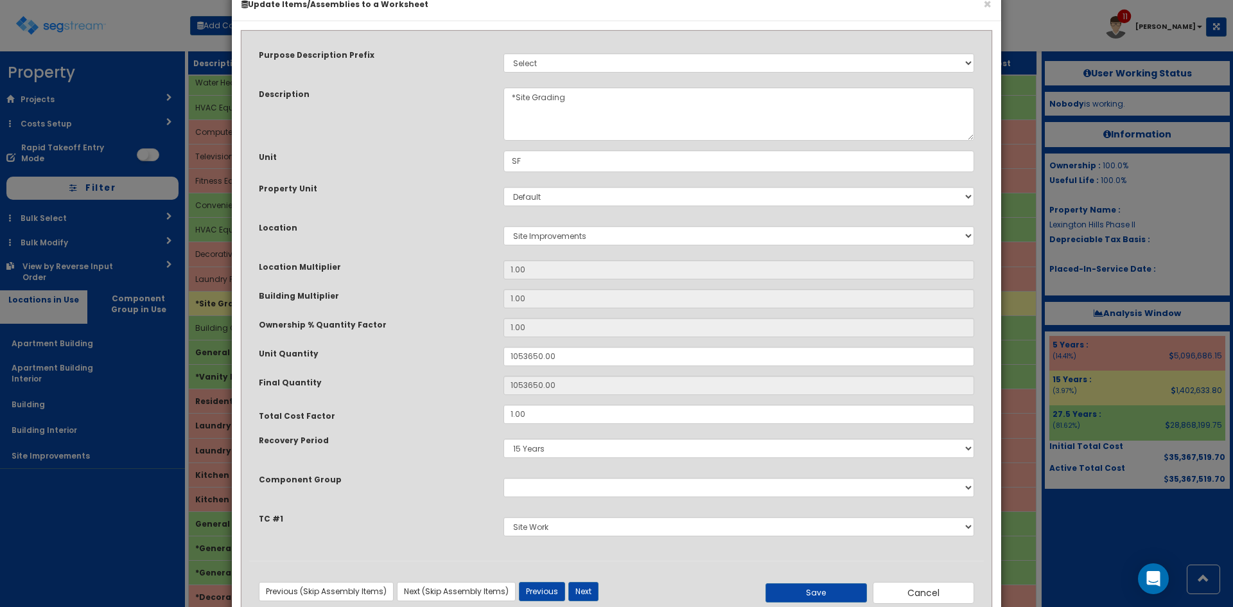
scroll to position [67, 0]
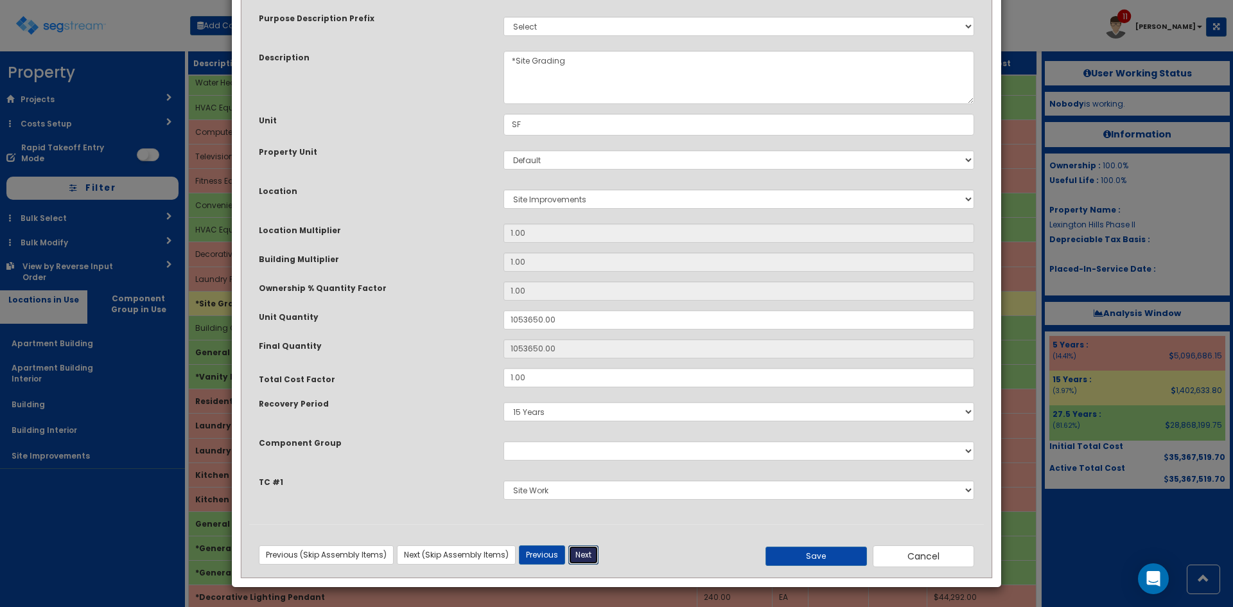
click at [588, 554] on button "Next" at bounding box center [583, 554] width 30 height 19
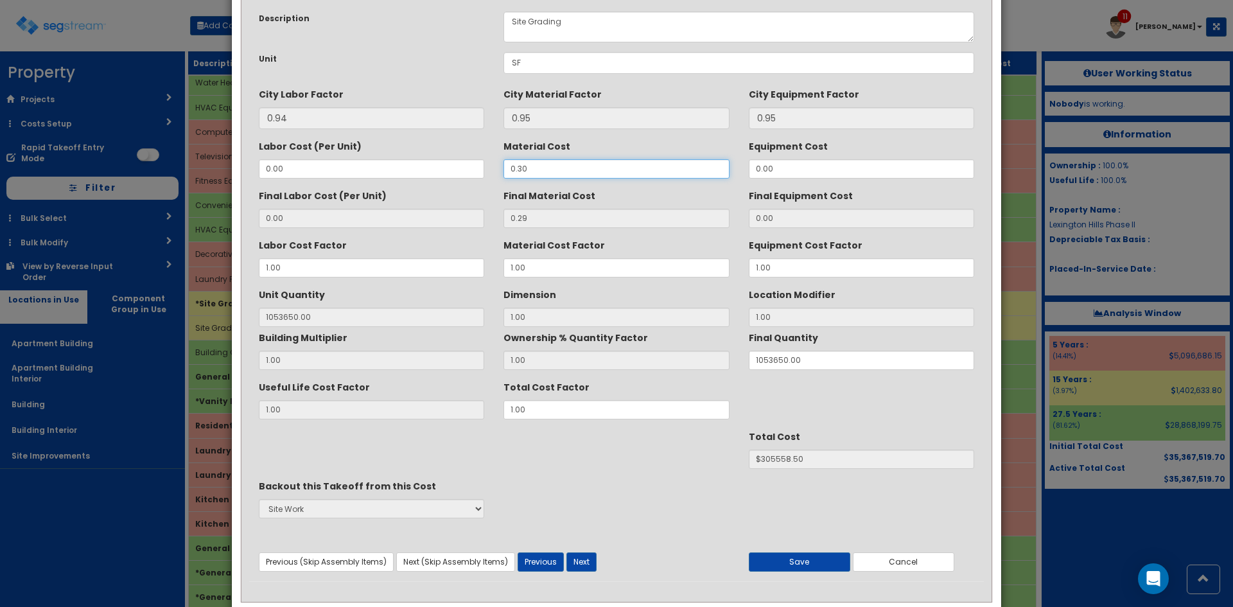
drag, startPoint x: 473, startPoint y: 177, endPoint x: 697, endPoint y: 184, distance: 224.3
click at [493, 181] on div "Description Site Grading Unit SF City Labor Factor 0.94 City Material Factor 0.…" at bounding box center [616, 291] width 735 height 579
type input "3"
type input "2.85"
type input "1053650"
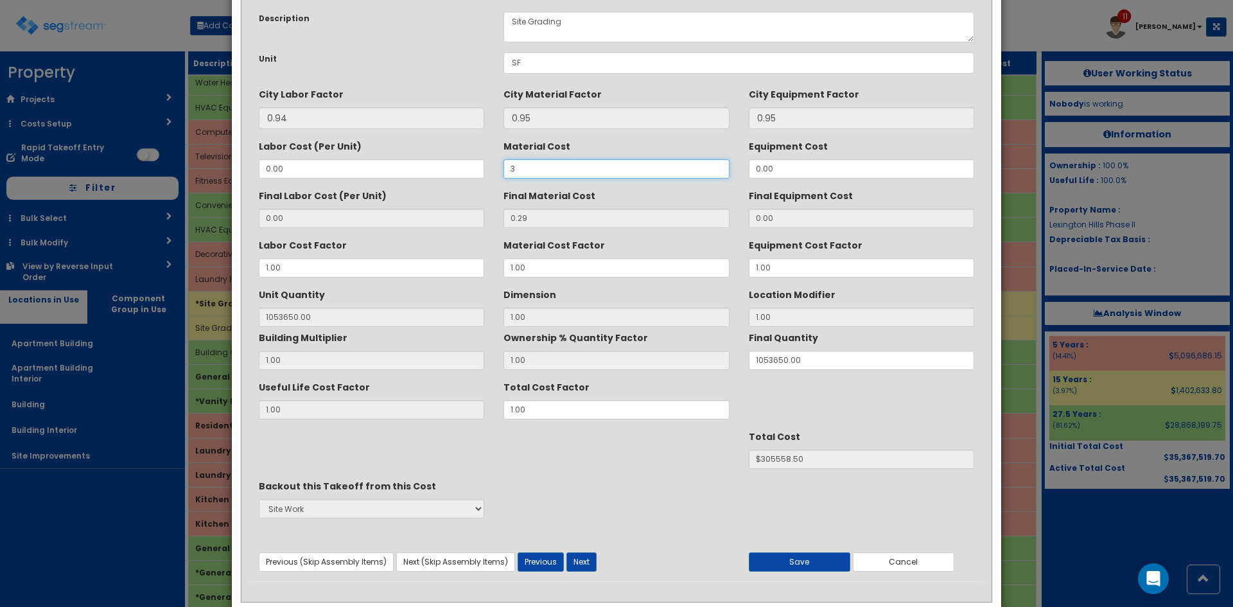
type input "$3002902.50"
type input "3"
click at [587, 565] on button "Next" at bounding box center [582, 561] width 30 height 19
select select "5267677"
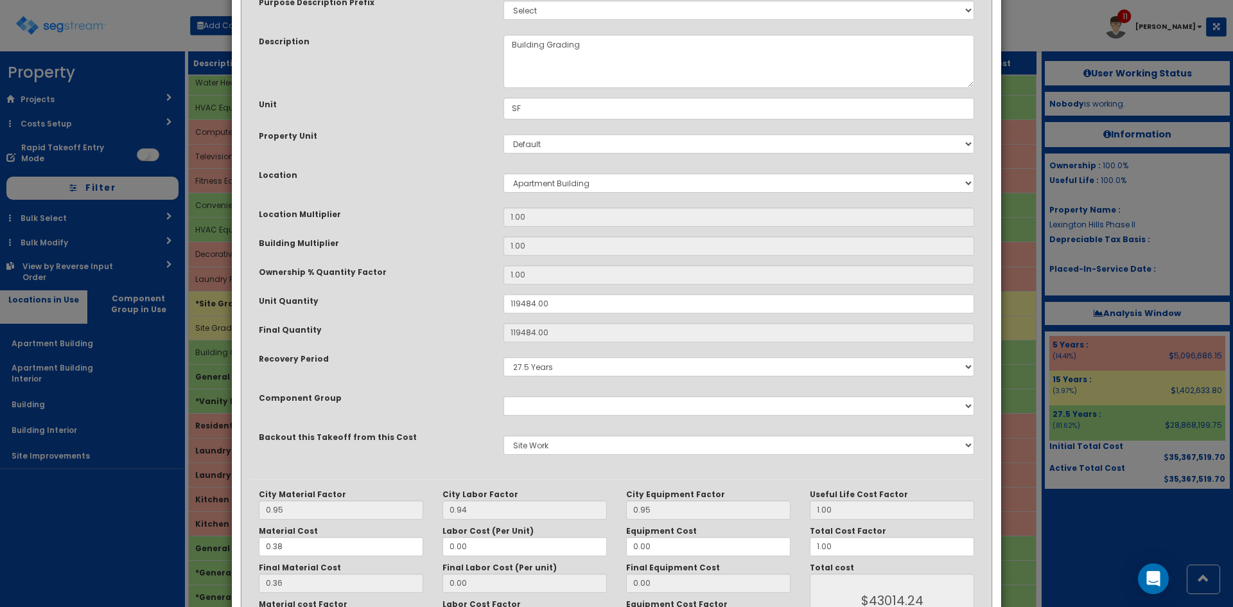
scroll to position [178, 0]
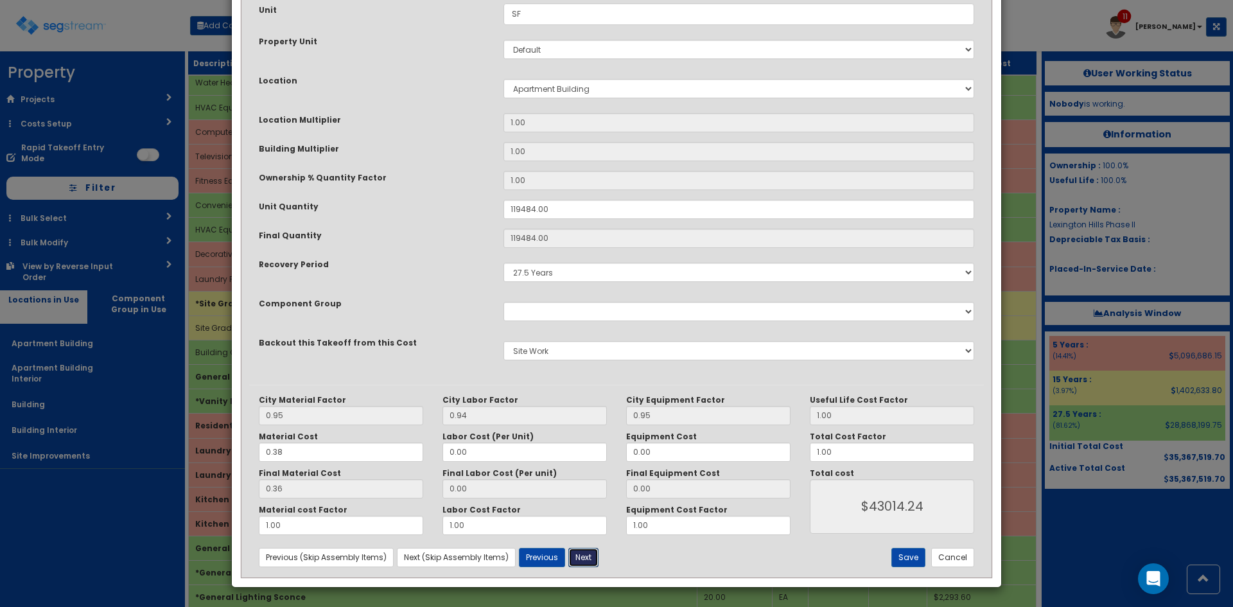
click at [593, 556] on button "Next" at bounding box center [583, 557] width 30 height 19
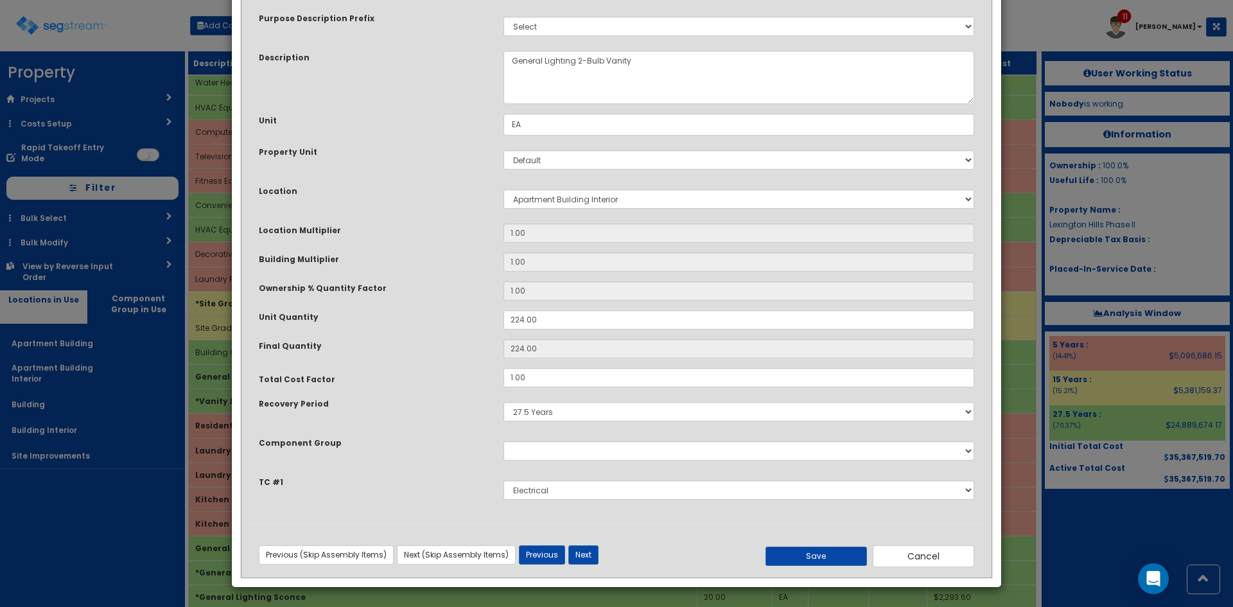
scroll to position [67, 0]
click at [548, 552] on button "Previous" at bounding box center [542, 554] width 46 height 19
select select "5267677"
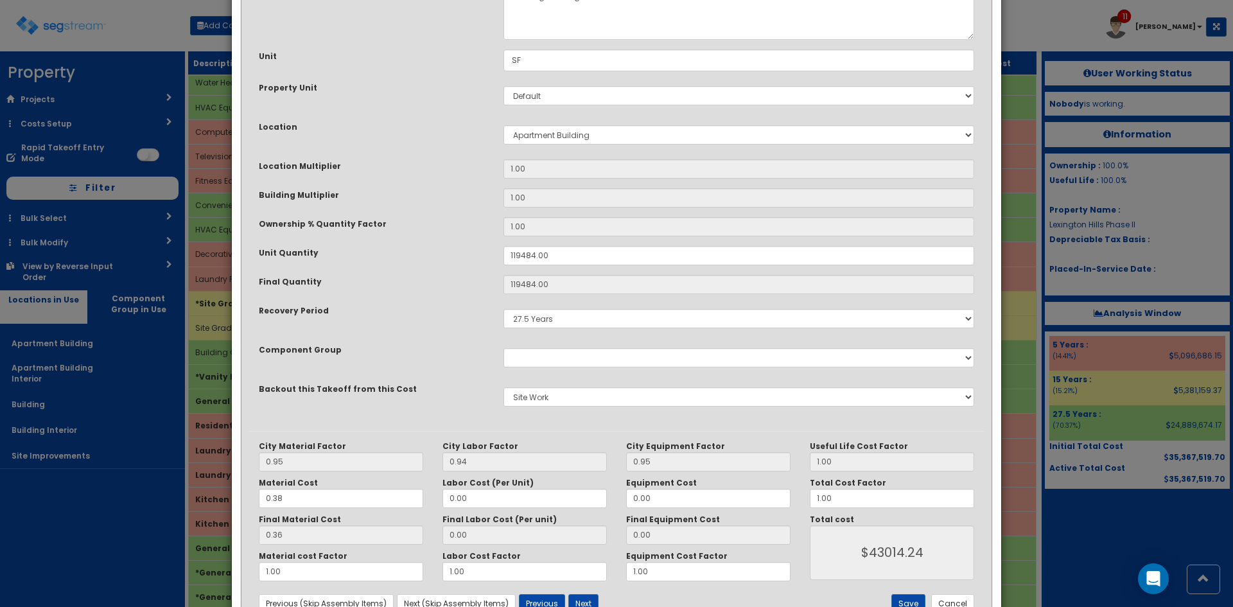
scroll to position [178, 0]
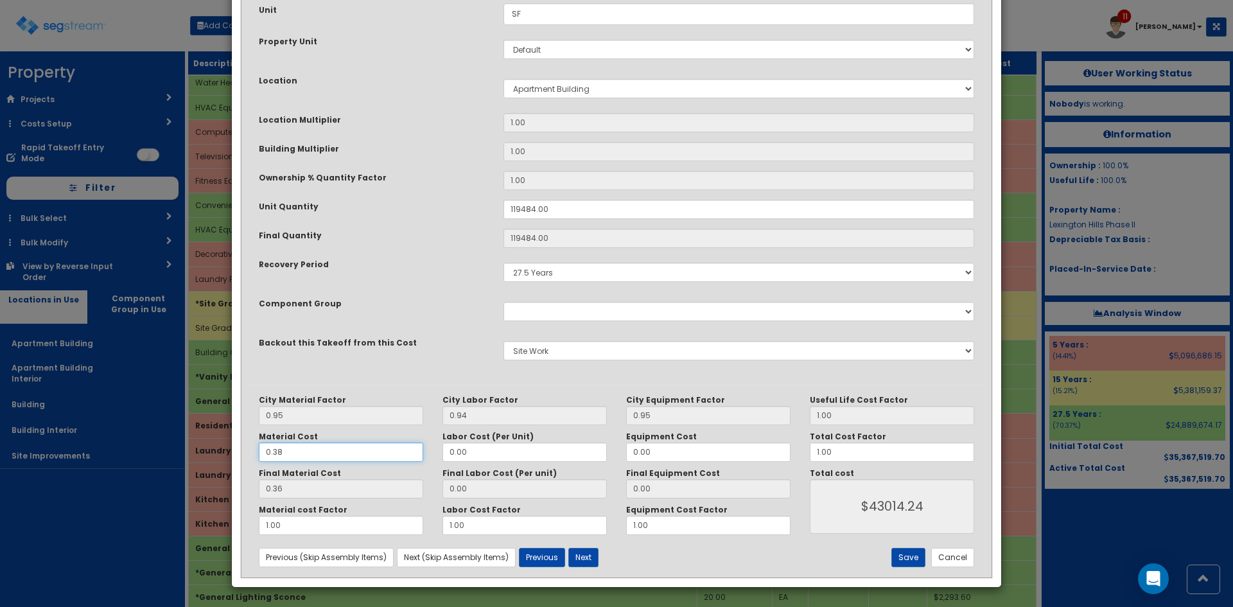
drag, startPoint x: 319, startPoint y: 455, endPoint x: 200, endPoint y: 455, distance: 119.5
click at [200, 455] on div "× Update Items/Assemblies to a Worksheet Purpose Description Prefix Select Stai…" at bounding box center [616, 303] width 1233 height 607
type input "3"
type input "2.85"
type input "$340529.40"
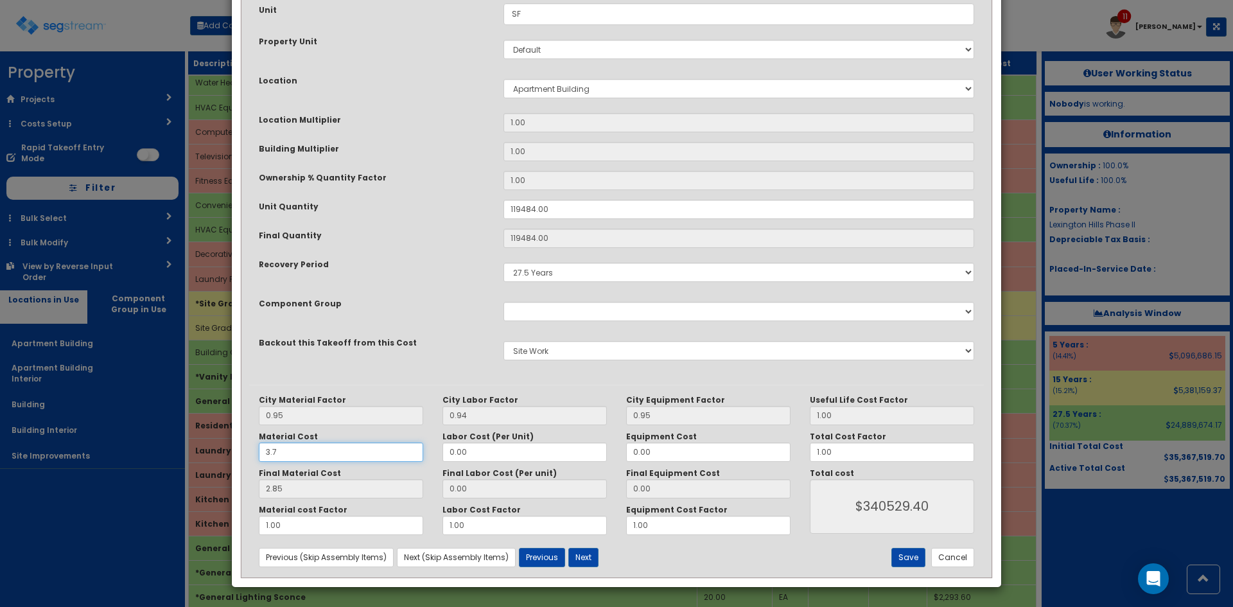
type input "3.78"
type input "3.52"
type input "$420583.68"
type input "3.59"
type input "$428947.56"
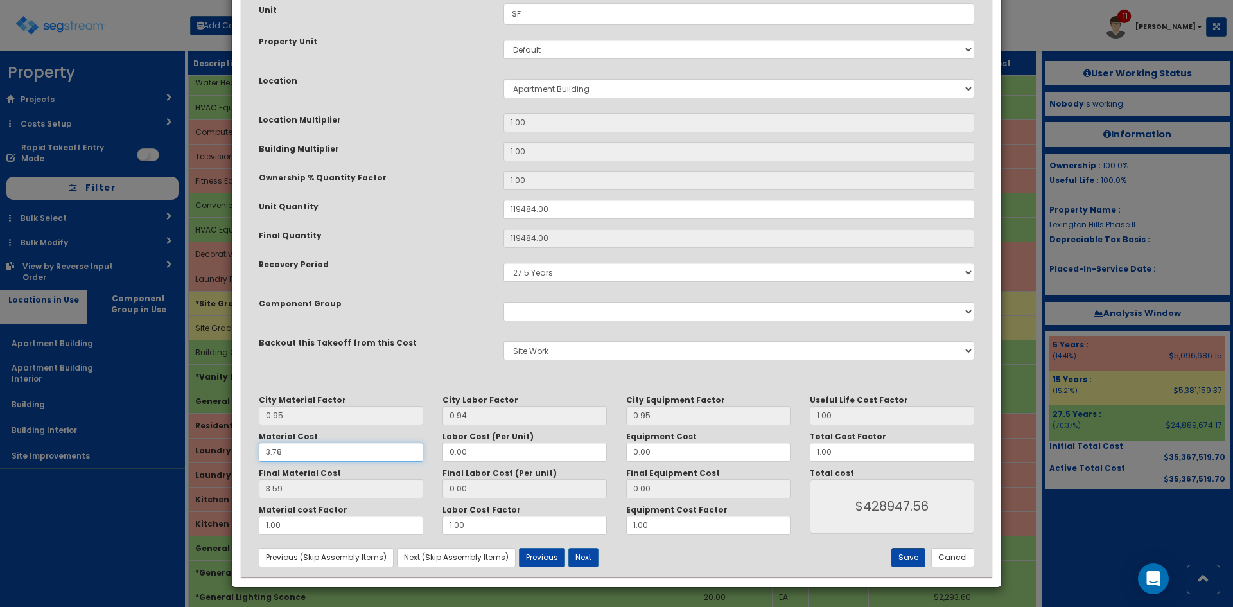
type input "3.78"
click at [911, 559] on button "Save" at bounding box center [909, 557] width 34 height 19
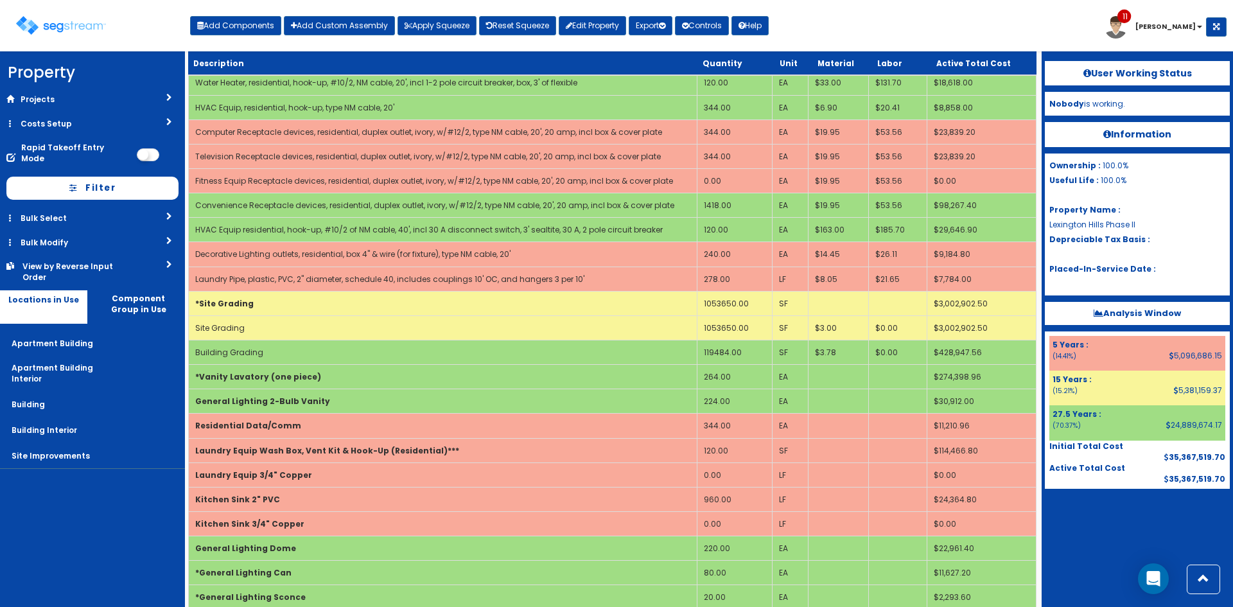
click at [1059, 549] on div at bounding box center [1137, 521] width 185 height 64
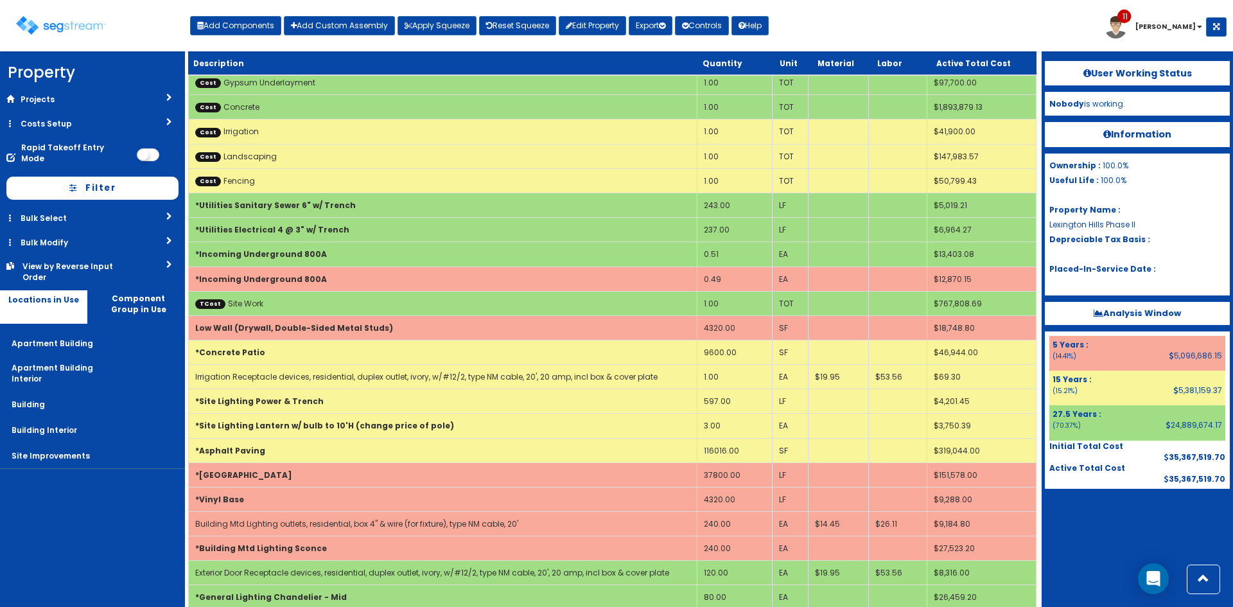
scroll to position [3107, 0]
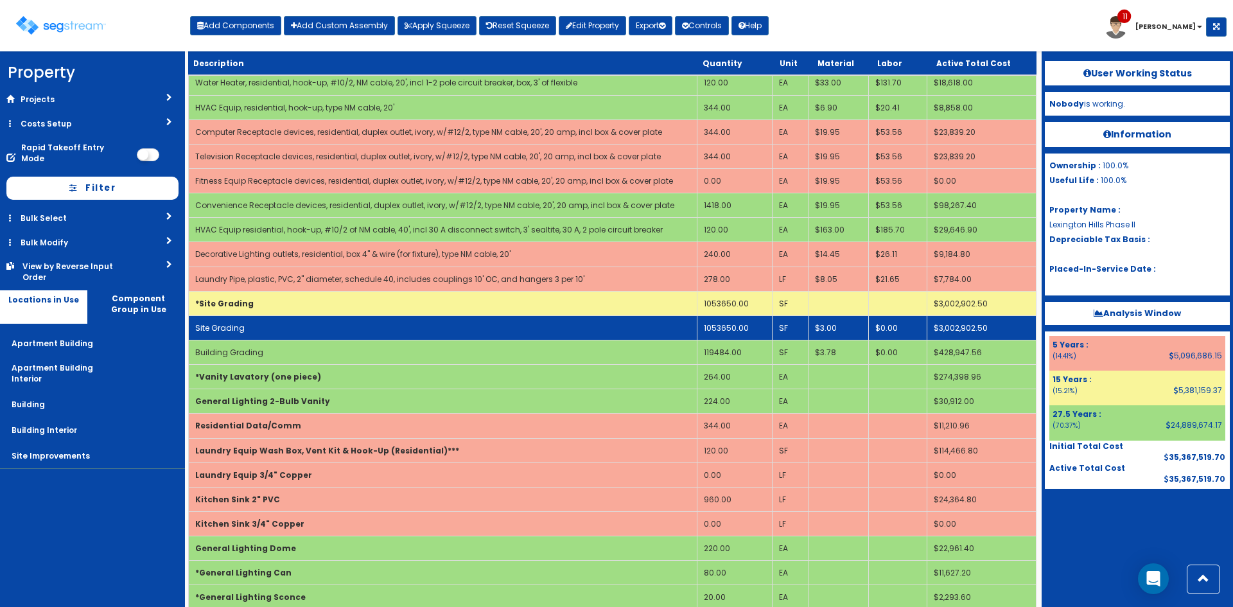
click at [635, 332] on td "Site Grading" at bounding box center [443, 327] width 509 height 24
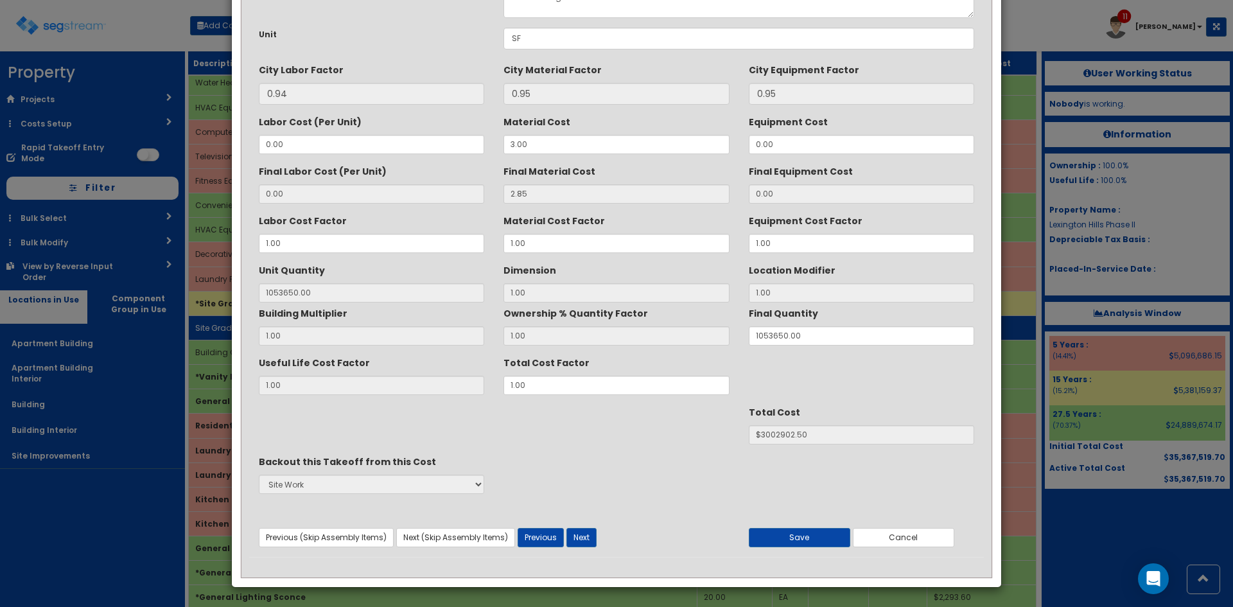
scroll to position [0, 0]
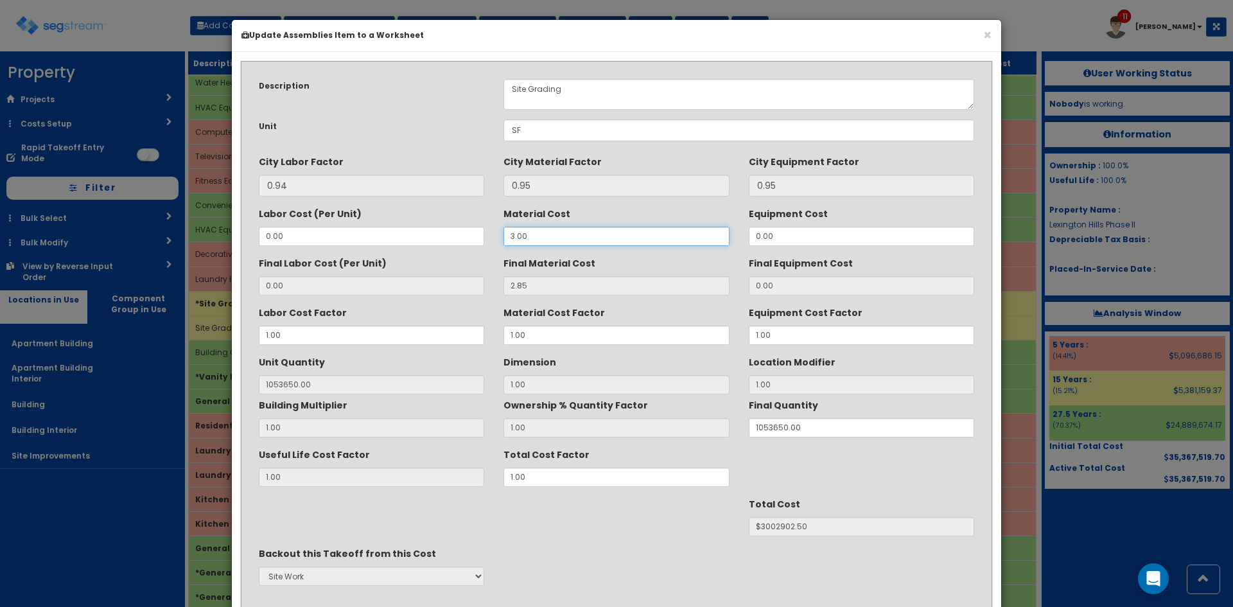
drag, startPoint x: 564, startPoint y: 239, endPoint x: 490, endPoint y: 238, distance: 73.9
click at [490, 238] on div "Labor Cost (Per Unit) 0.00 Material Cost 3.00 Equipment Cost 0.00" at bounding box center [616, 224] width 735 height 43
type input "3"
type input "1053650"
type input "3.4"
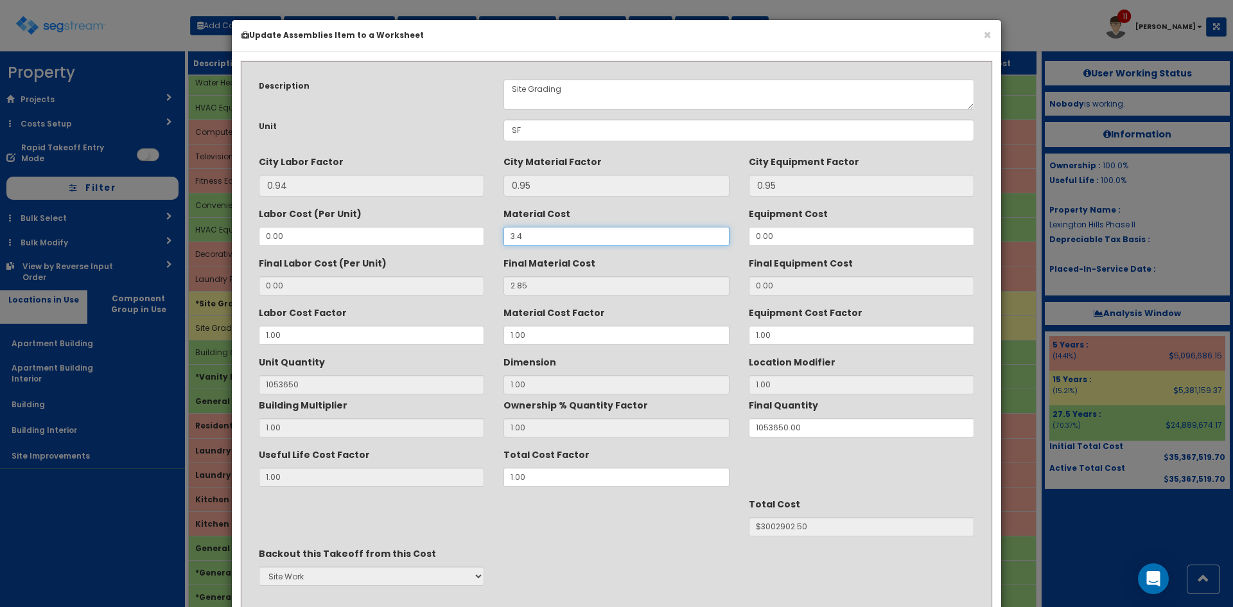
type input "3.23"
type input "$3403289.50"
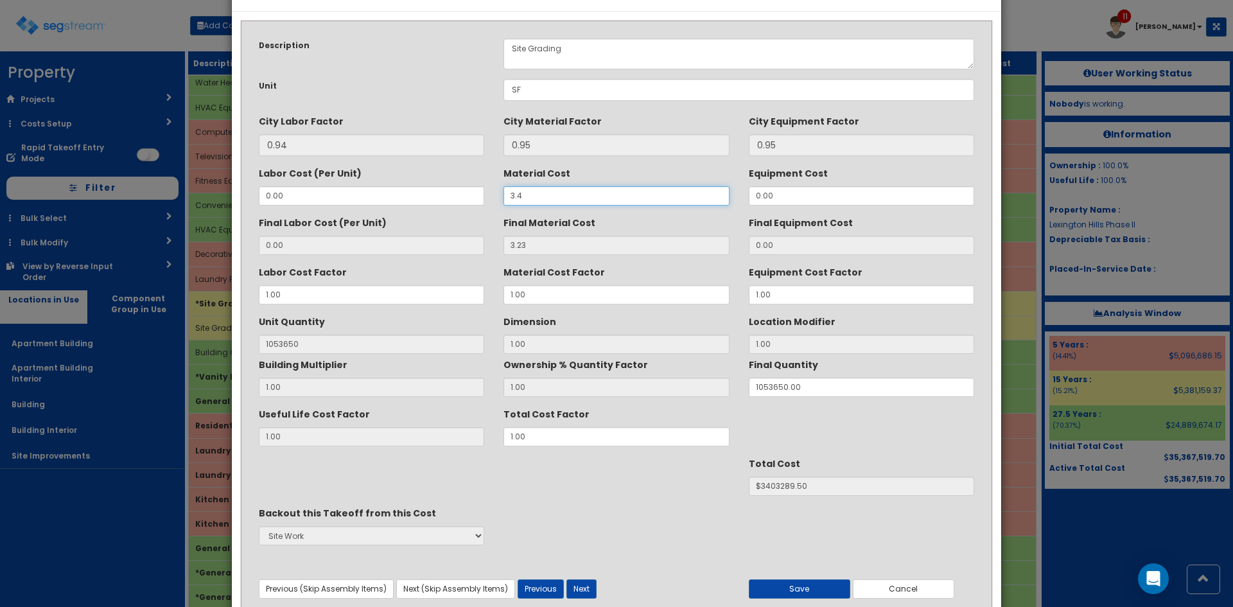
scroll to position [92, 0]
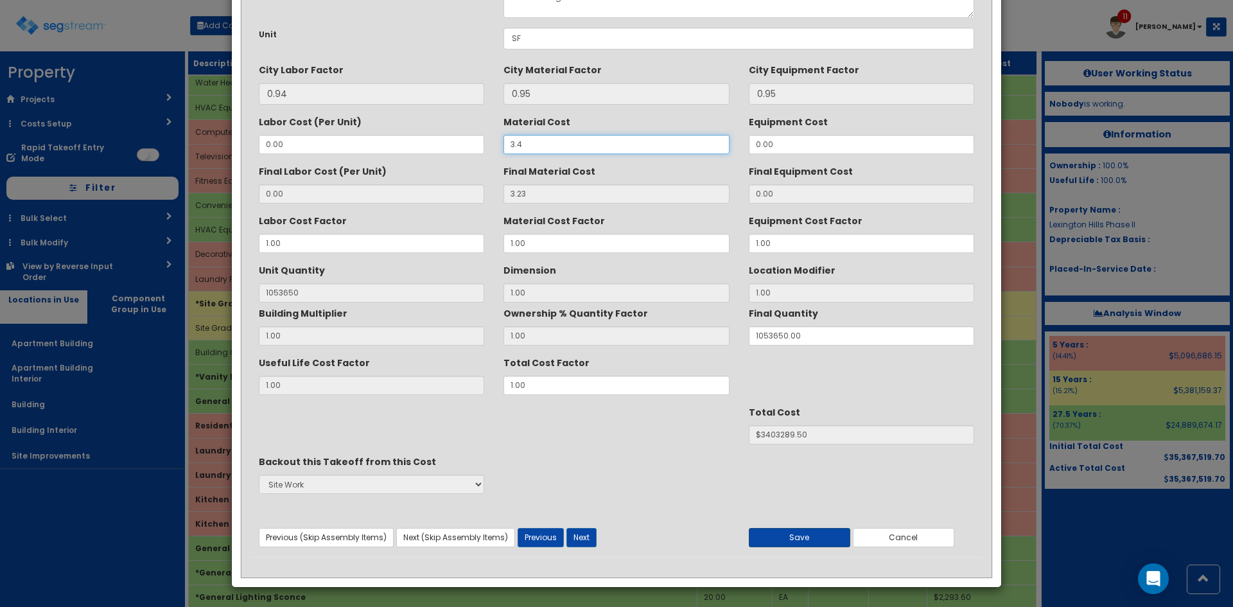
type input "3.4"
click at [784, 536] on button "Save" at bounding box center [799, 537] width 101 height 19
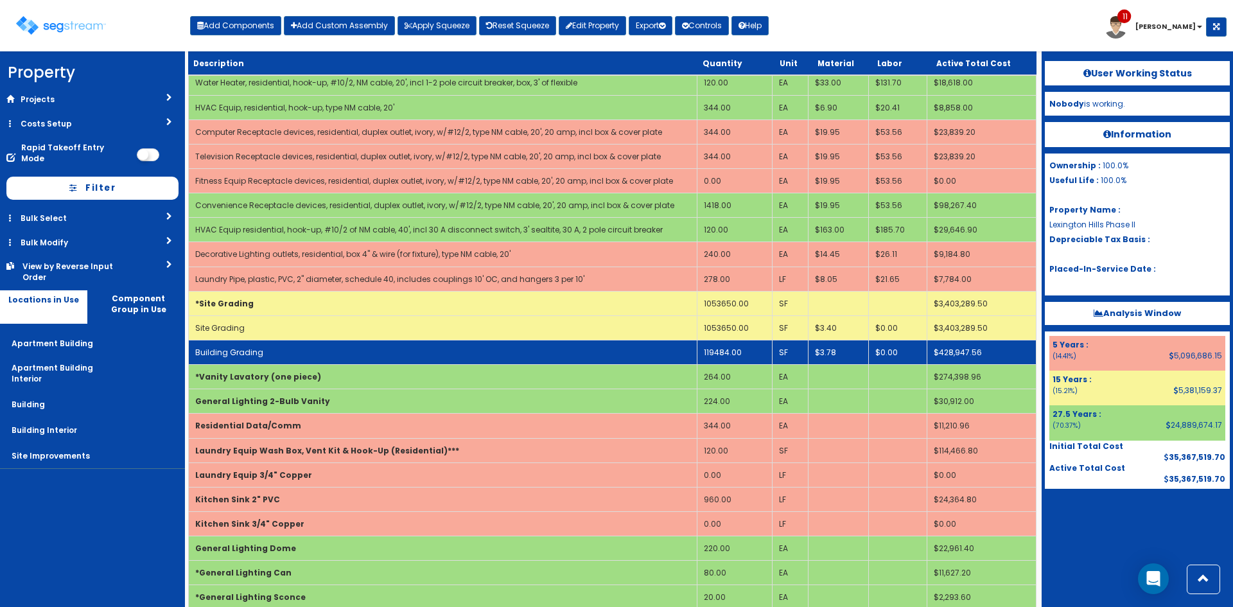
click at [612, 353] on td "Building Grading" at bounding box center [443, 352] width 509 height 24
select select "5267677"
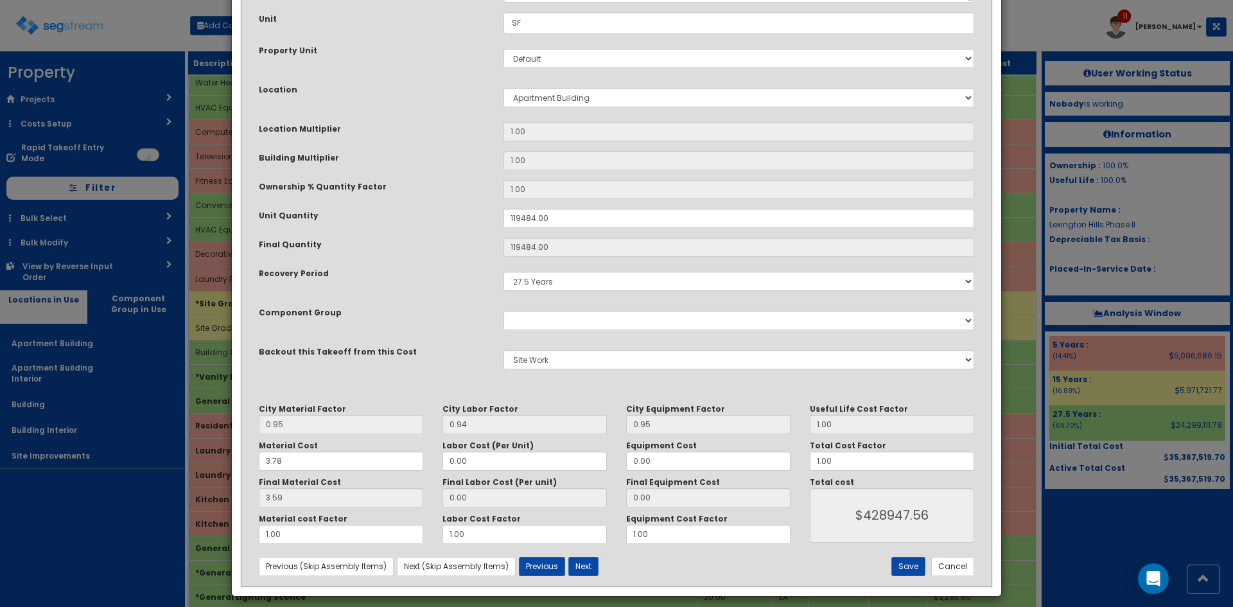
scroll to position [178, 0]
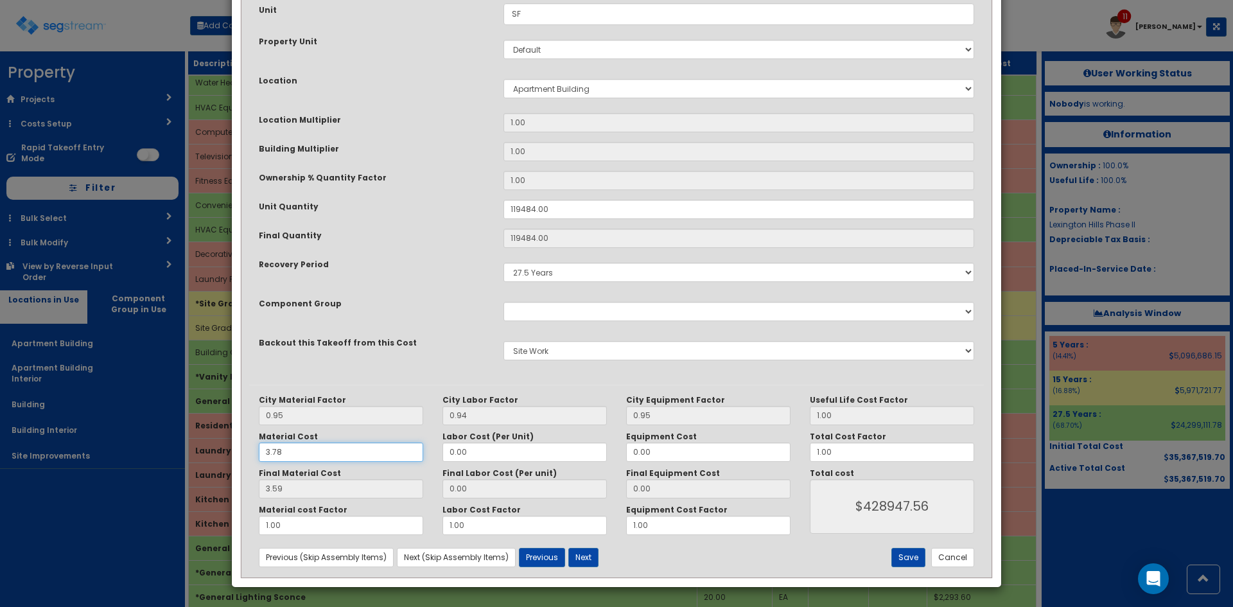
drag, startPoint x: 313, startPoint y: 454, endPoint x: 200, endPoint y: 445, distance: 113.4
click at [202, 455] on div "× Update Items/Assemblies to a Worksheet Purpose Description Prefix Select Stai…" at bounding box center [616, 303] width 1233 height 607
type input "4"
type input "3.80"
type input "$454039.20"
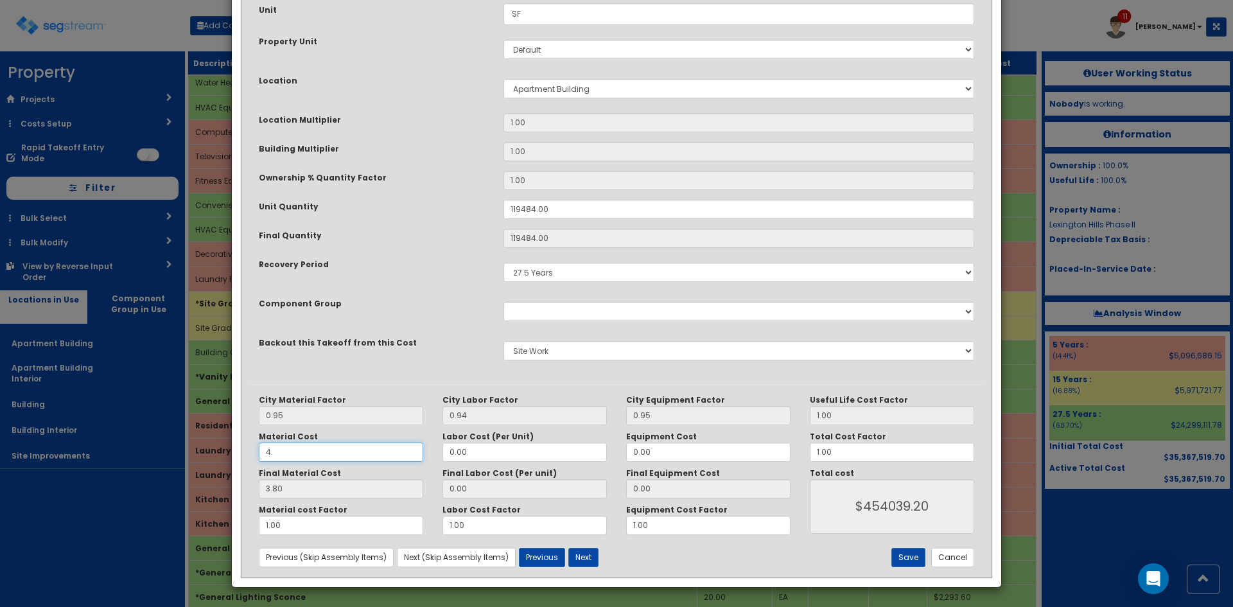
type input "4.2"
type input "3.99"
type input "$476741.16"
type input "4.25"
type input "4.04"
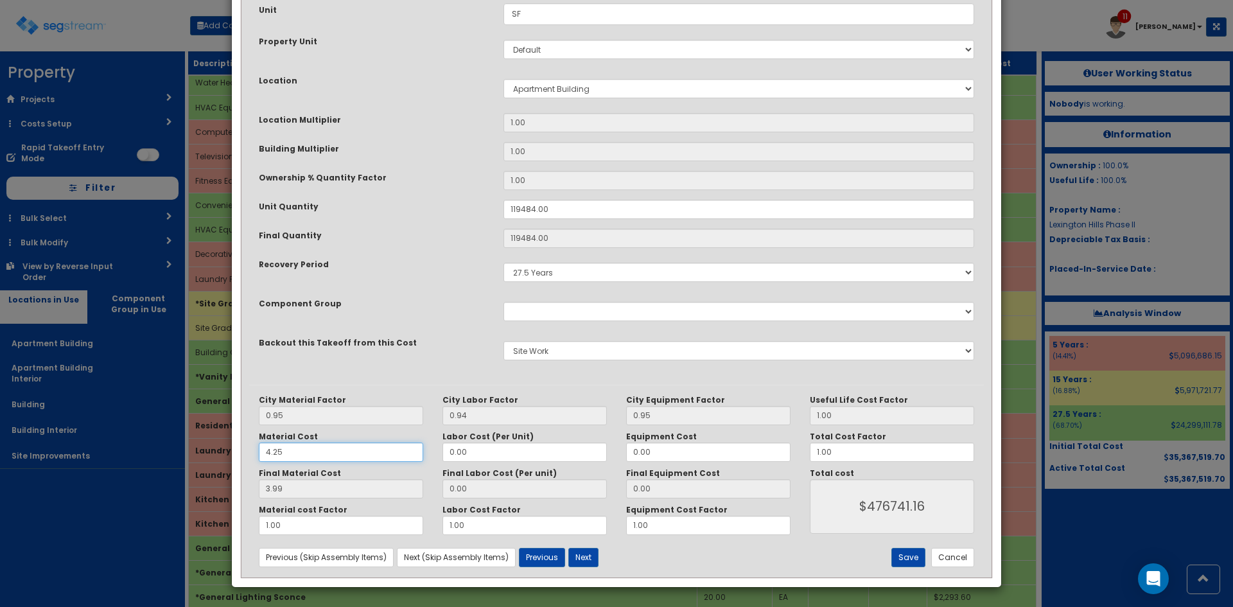
type input "$482715.36"
type input "4.25"
click at [924, 554] on button "Save" at bounding box center [909, 557] width 34 height 19
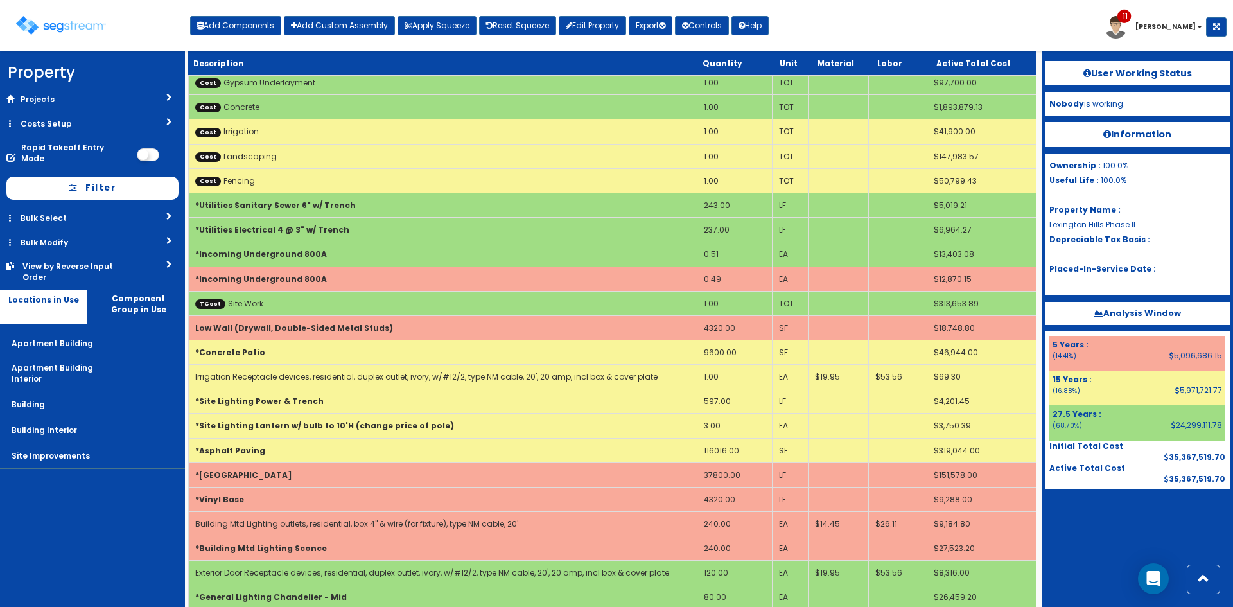
scroll to position [3107, 0]
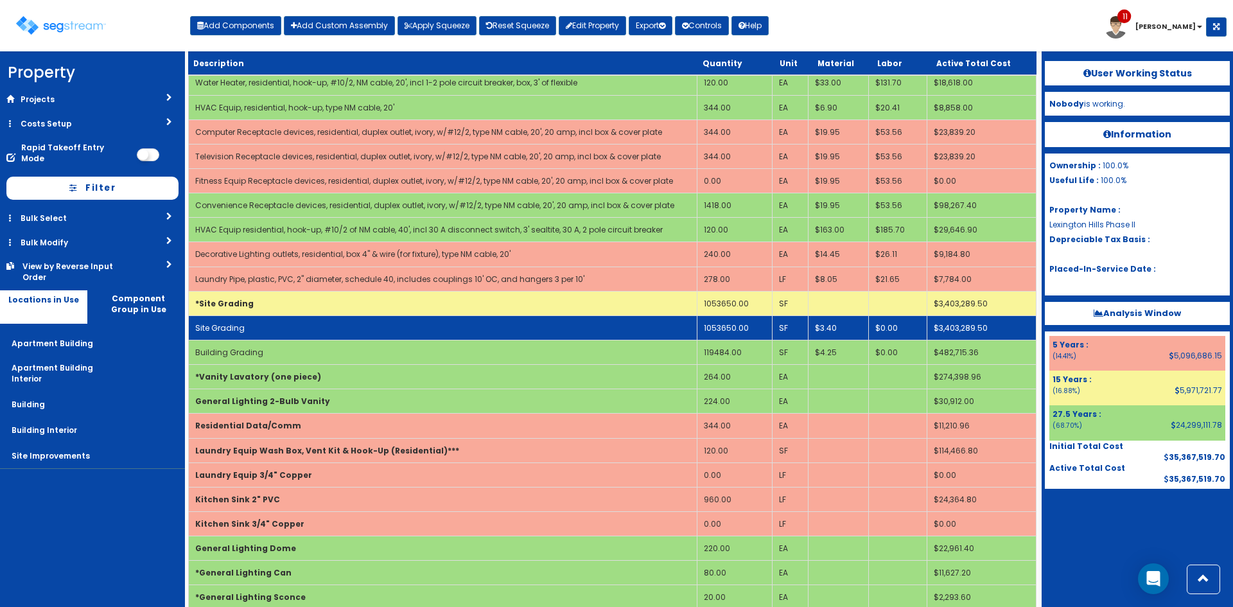
click at [545, 335] on td "Site Grading" at bounding box center [443, 327] width 509 height 24
click at [606, 333] on td "Site Grading" at bounding box center [443, 327] width 509 height 24
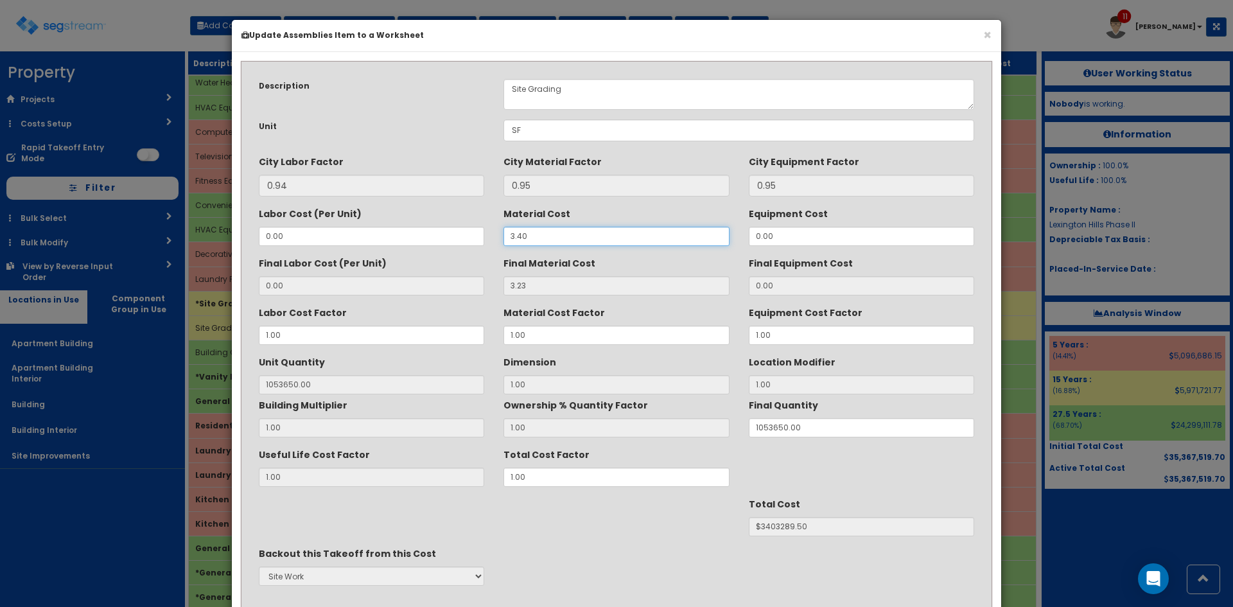
drag, startPoint x: 498, startPoint y: 236, endPoint x: 468, endPoint y: 240, distance: 30.4
click at [467, 240] on div "Labor Cost (Per Unit) 0.00 Material Cost 3.40 Equipment Cost 0.00" at bounding box center [616, 224] width 735 height 43
type input "."
type input "NaN"
type input "1053650"
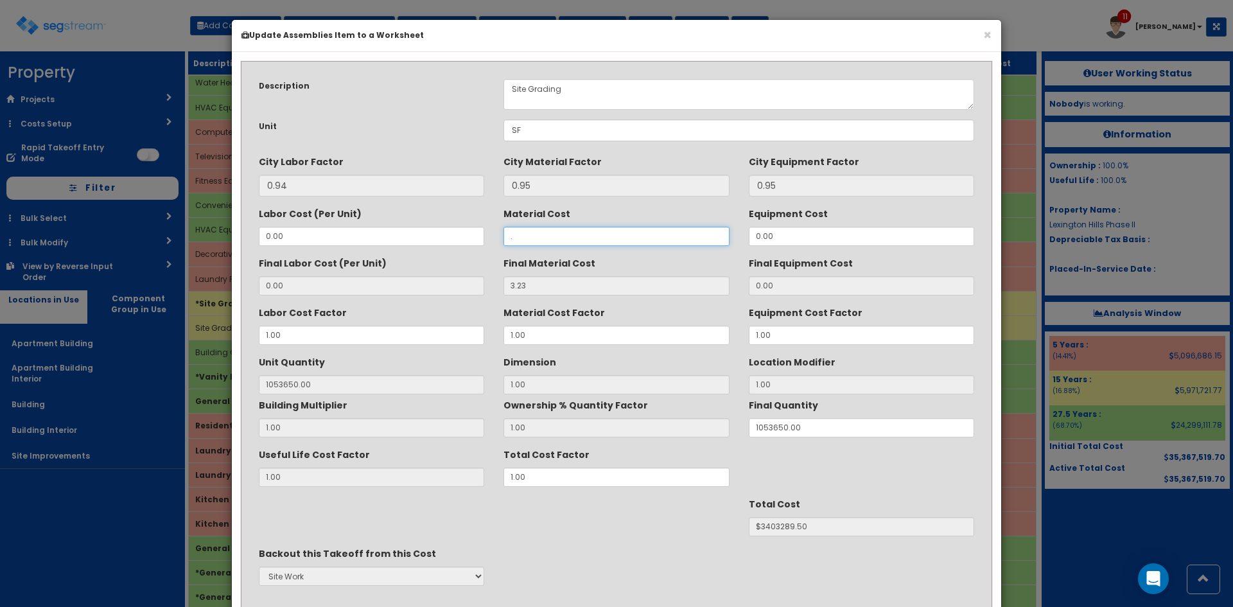
type input "$NaN"
type input ".3"
type input "0.28"
type input "$295022.00"
type input "."
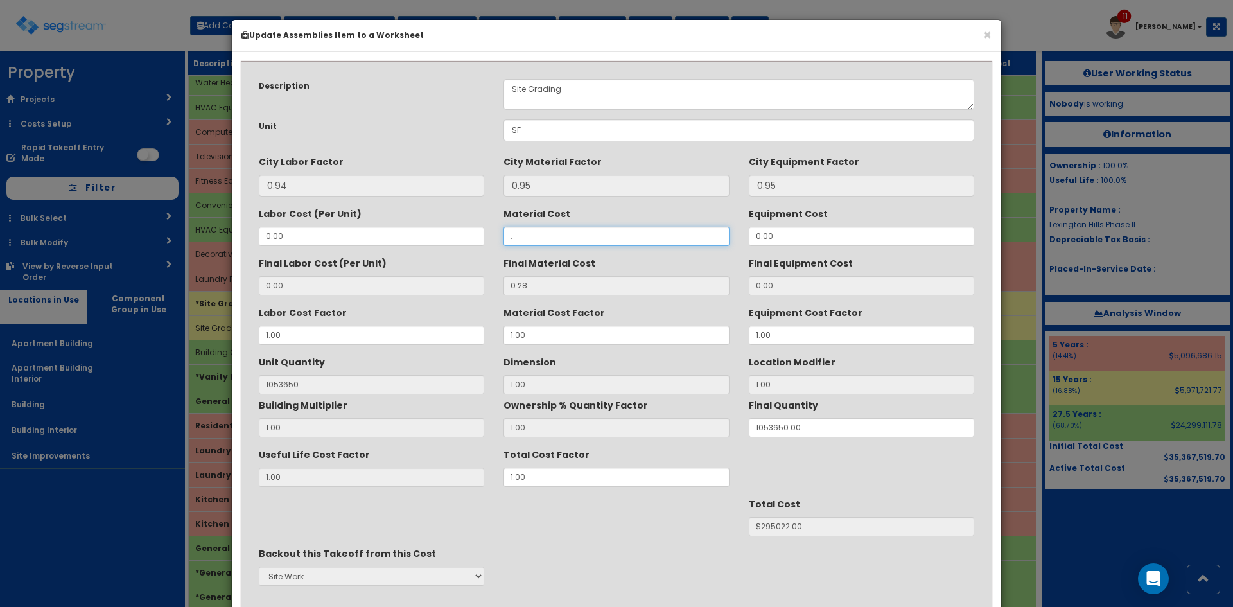
type input "NaN"
type input "$NaN"
type input "3"
type input "2.85"
type input "$3002902.50"
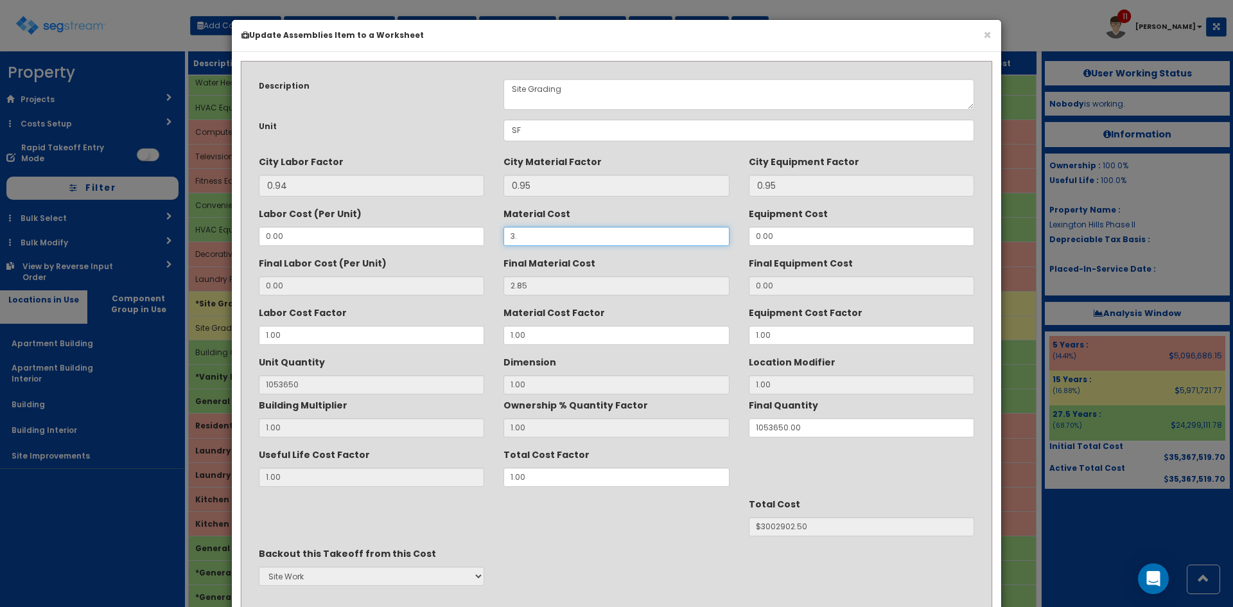
type input "3.5"
type input "3.32"
type input "$3498118.00"
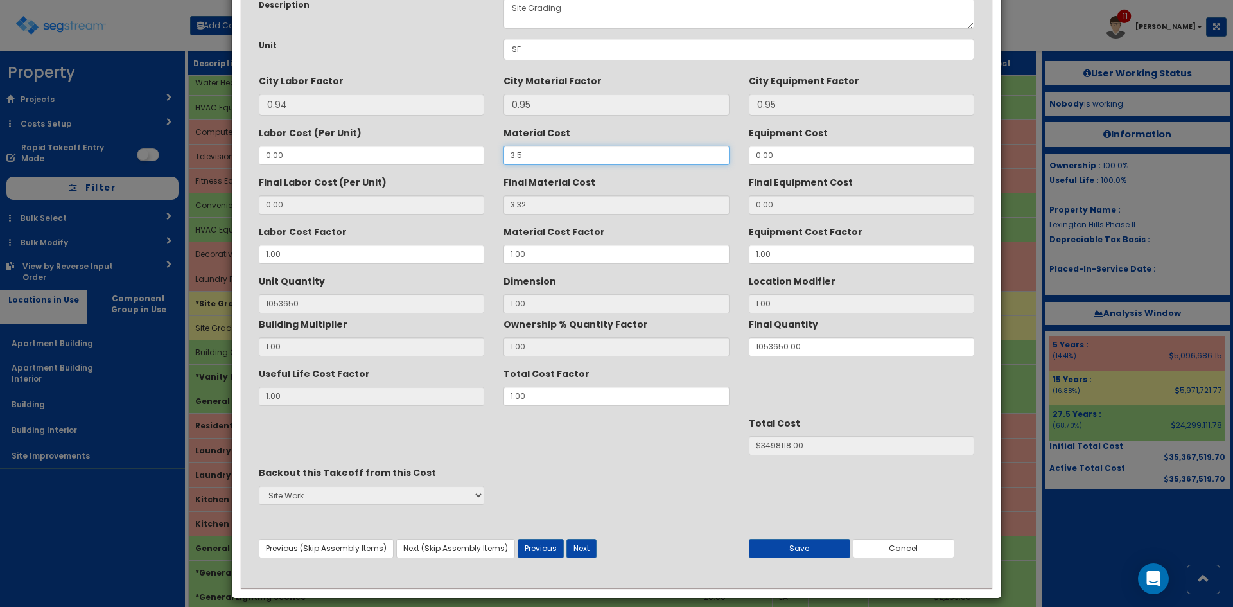
scroll to position [92, 0]
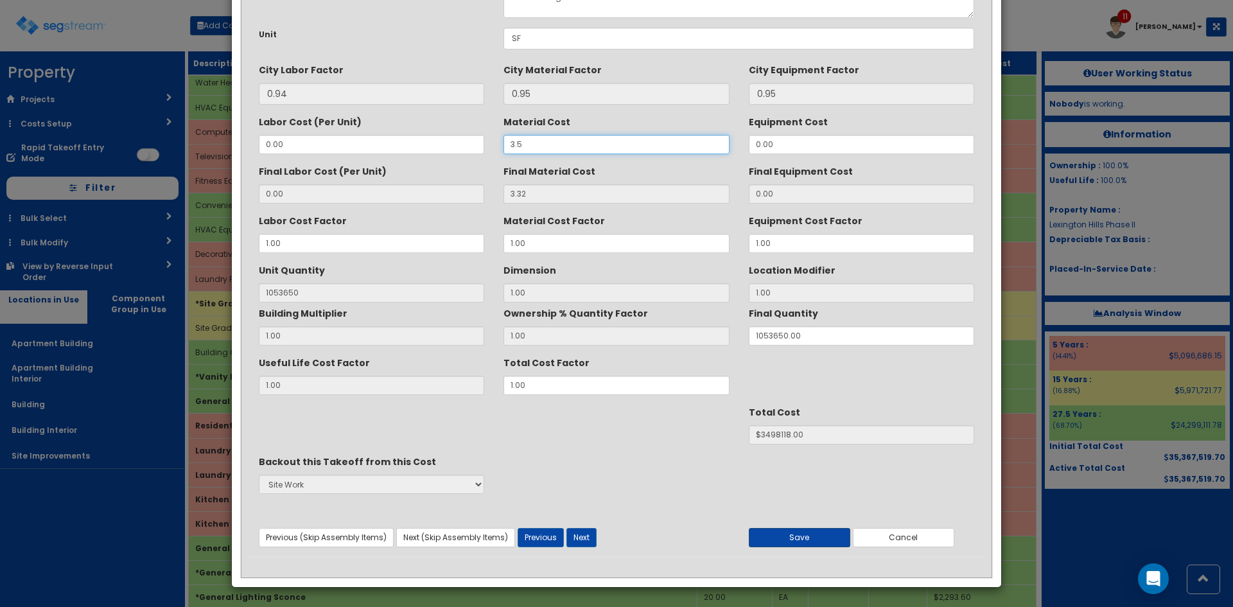
type input "3.5"
click at [774, 537] on button "Save" at bounding box center [799, 537] width 101 height 19
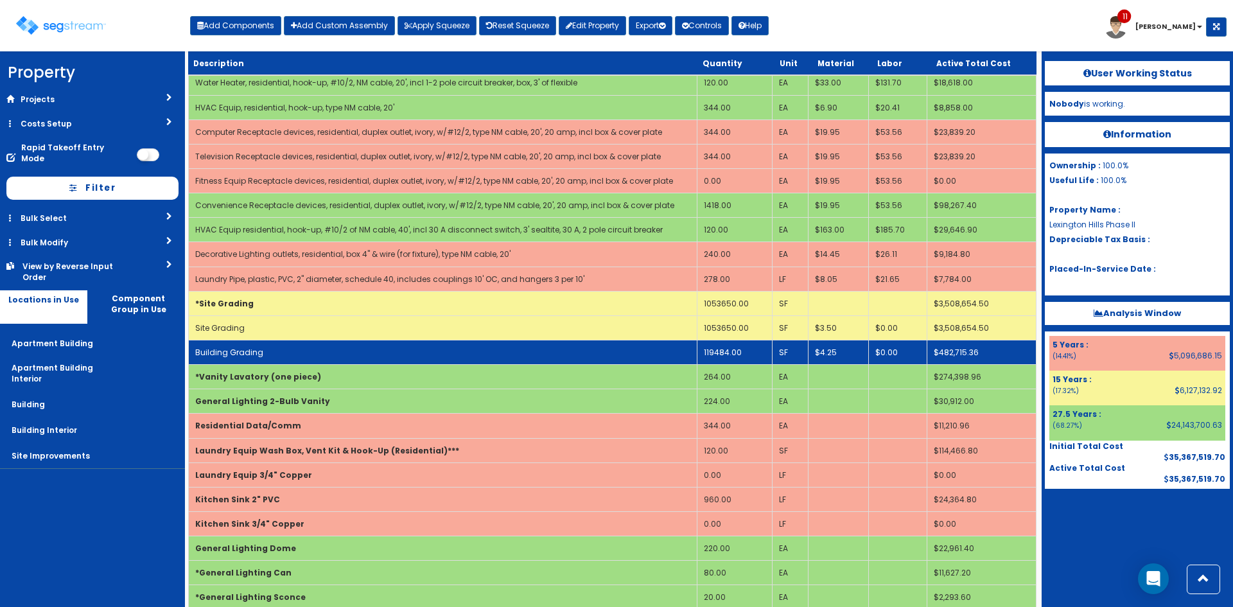
click at [476, 346] on td "Building Grading" at bounding box center [443, 352] width 509 height 24
select select "5267677"
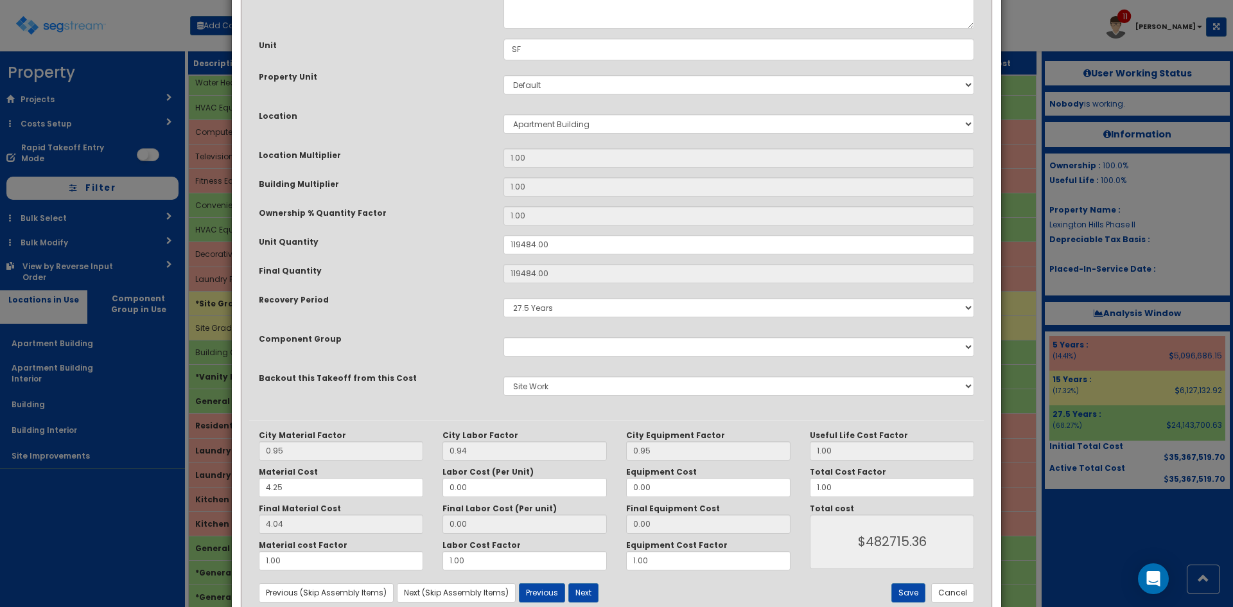
scroll to position [178, 0]
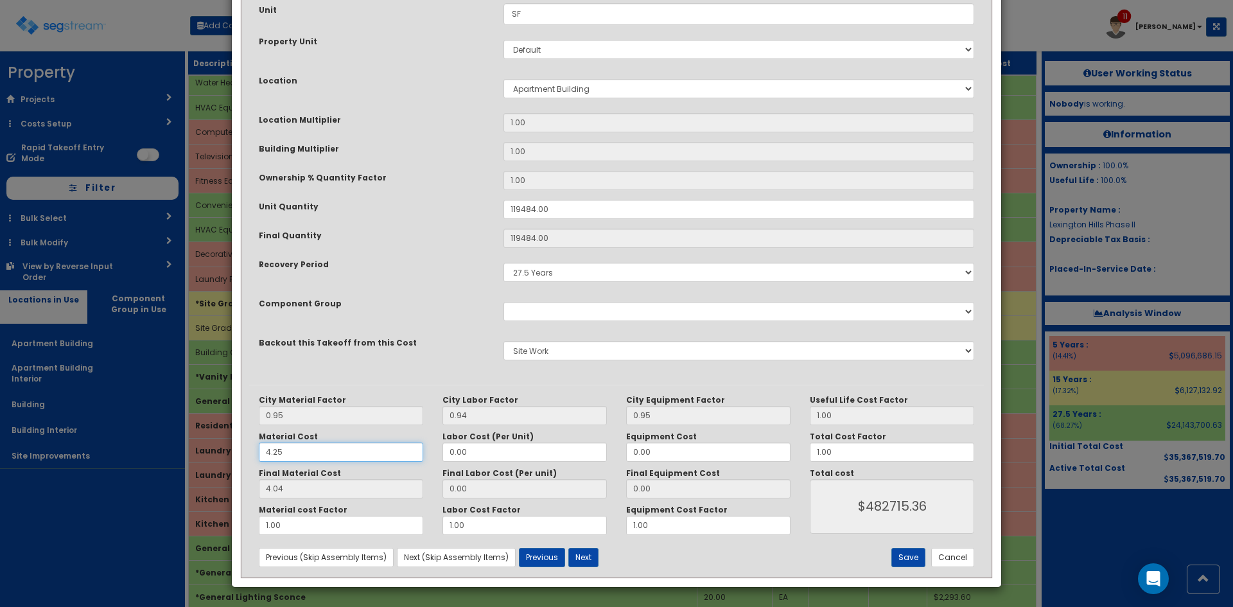
drag, startPoint x: 304, startPoint y: 452, endPoint x: 190, endPoint y: 456, distance: 113.8
click at [190, 456] on div "× Update Items/Assemblies to a Worksheet Purpose Description Prefix Select Stai…" at bounding box center [616, 303] width 1233 height 607
type input "4"
type input "3.80"
type input "$454039.20"
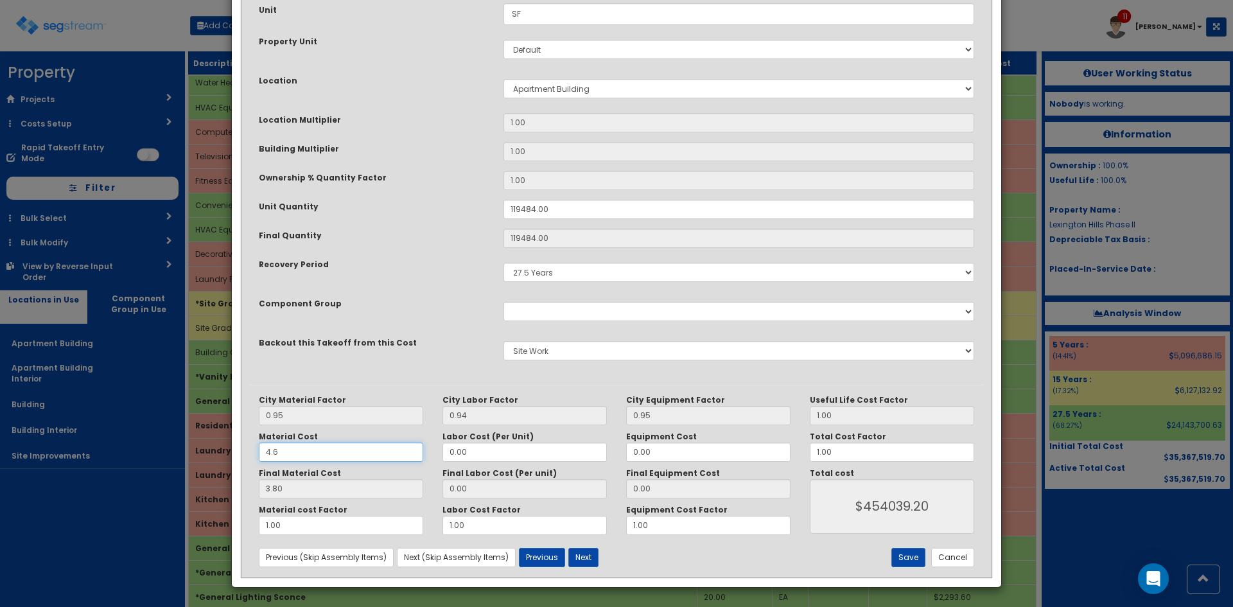
type input "4.60"
type input "4.37"
type input "$522145.08"
type input "4.60"
click at [906, 557] on button "Save" at bounding box center [909, 557] width 34 height 19
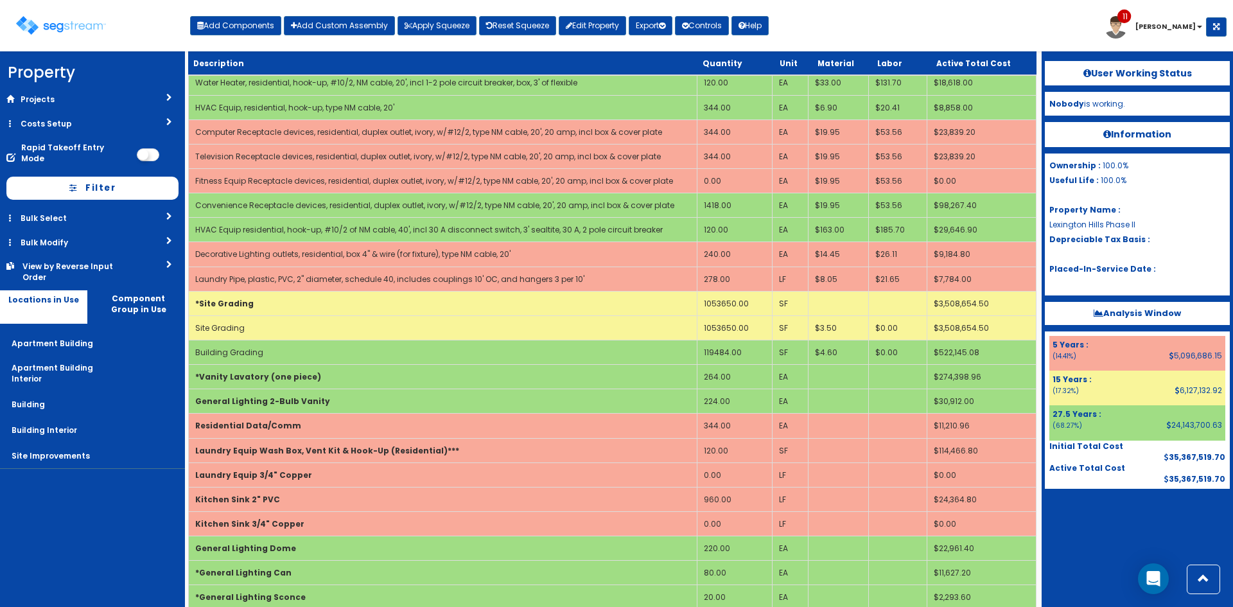
click at [92, 542] on nav "Property DB Projects Recent Properties [PERSON_NAME] Pool &Spa [STREET_ADDRESS]…" at bounding box center [92, 329] width 185 height 556
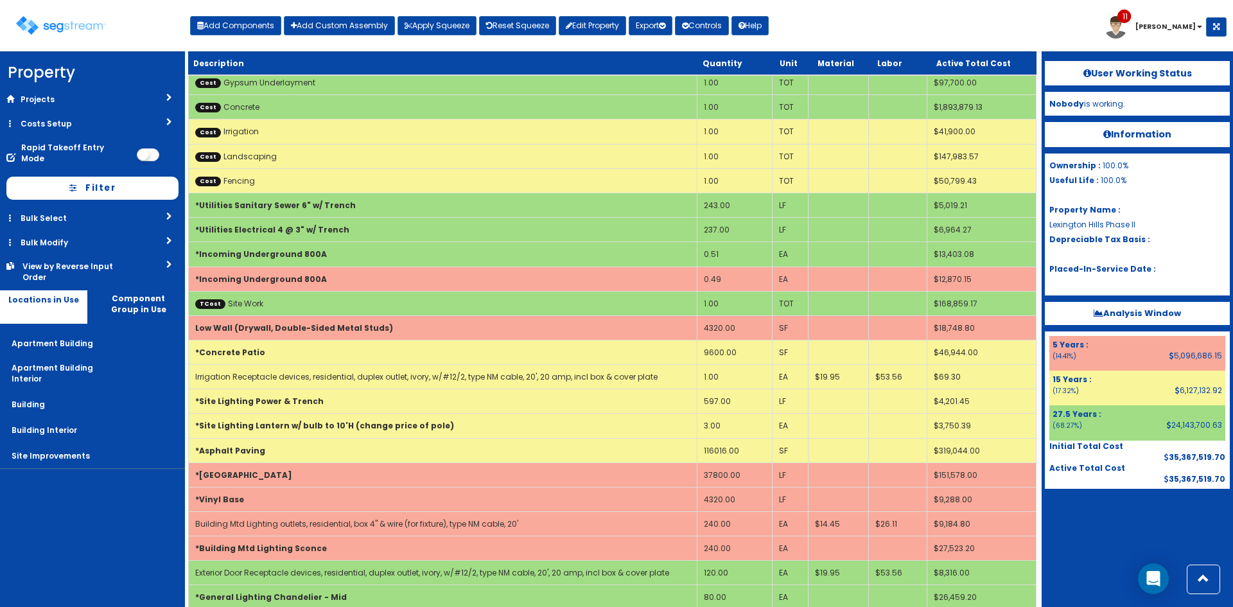
click at [811, 29] on div "Toggle navigation Add Components Add Custom Assembly Apply Squeeze Reset Squeez…" at bounding box center [616, 31] width 1220 height 42
click at [790, 33] on div "Toggle navigation Add Components Add Custom Assembly Apply Squeeze Reset Squeez…" at bounding box center [616, 31] width 1220 height 42
